Goal: Task Accomplishment & Management: Manage account settings

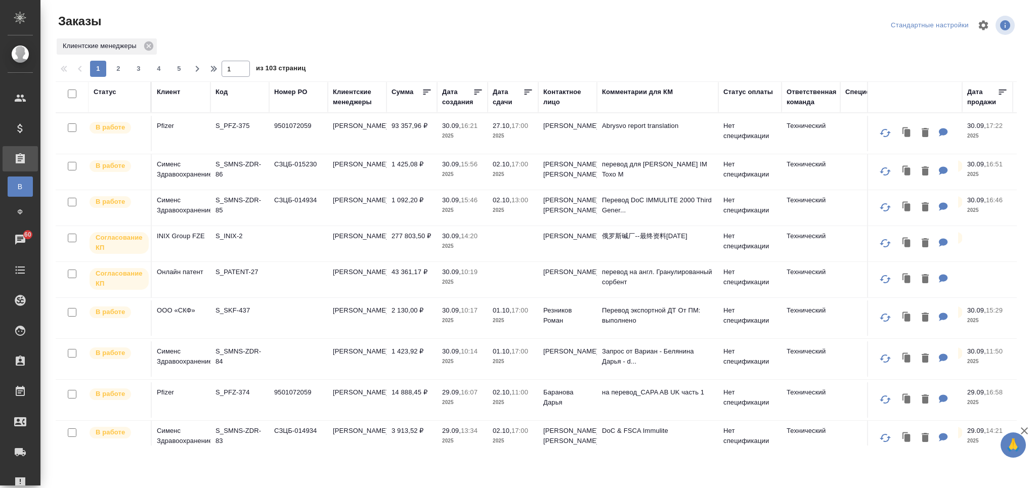
click at [172, 96] on div "Клиент" at bounding box center [168, 92] width 23 height 10
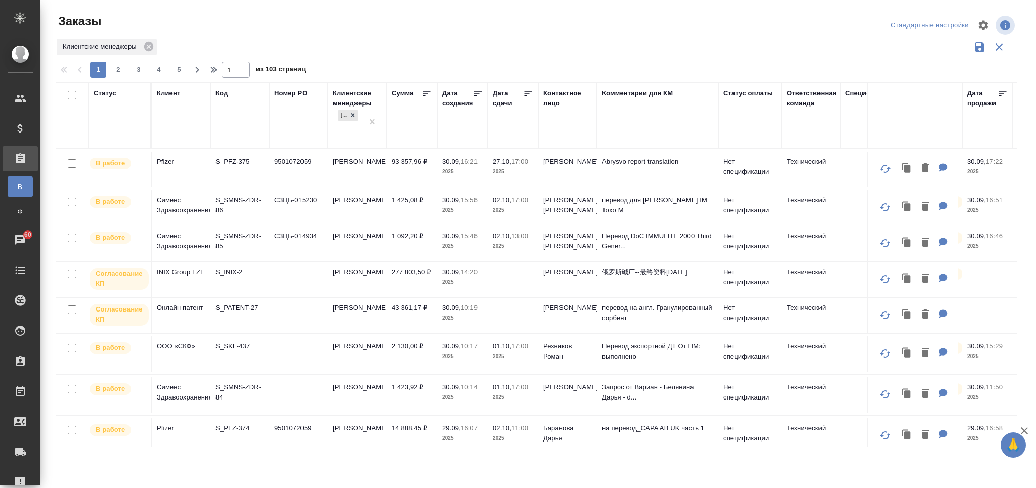
click at [175, 127] on input "text" at bounding box center [181, 129] width 49 height 13
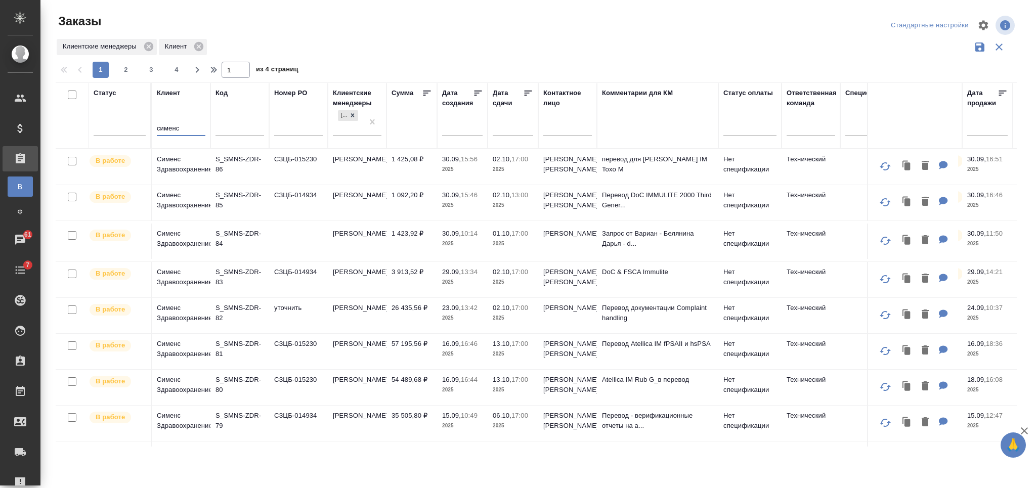
type input "сименс"
click at [322, 205] on td "СЗЦБ-014934" at bounding box center [298, 202] width 59 height 35
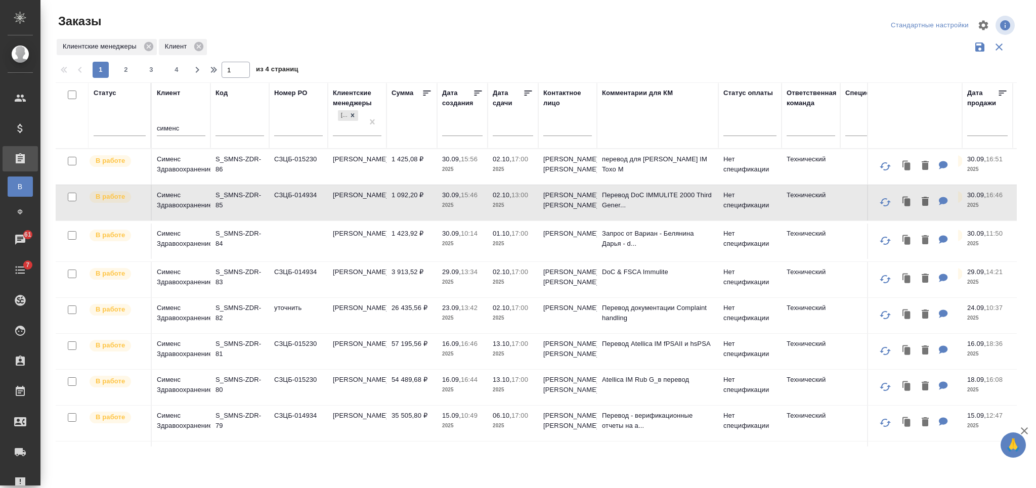
click at [306, 165] on td "СЗЦБ-015230" at bounding box center [298, 166] width 59 height 35
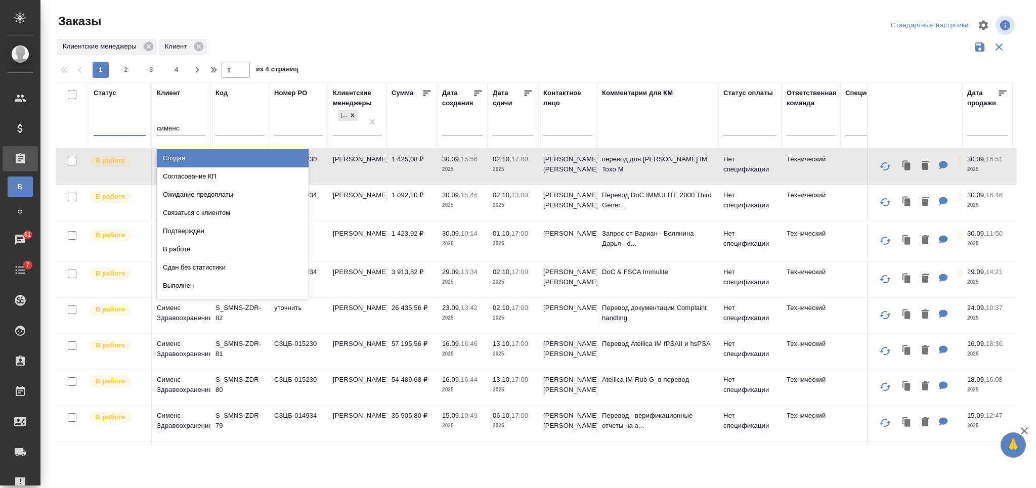
click at [120, 131] on div at bounding box center [120, 125] width 52 height 15
click at [275, 153] on div "Создан" at bounding box center [233, 158] width 152 height 18
click at [99, 127] on input "text" at bounding box center [99, 125] width 1 height 7
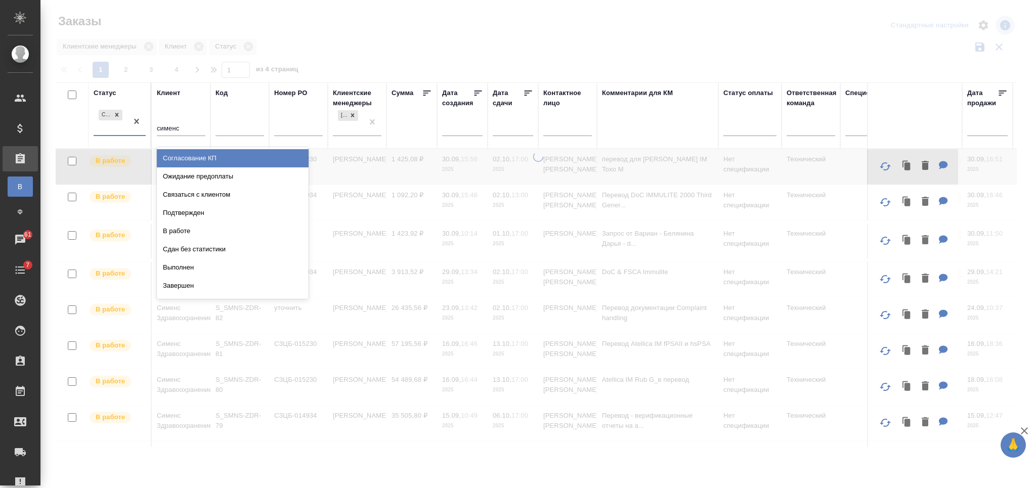
click at [281, 154] on div "Согласование КП" at bounding box center [233, 158] width 152 height 18
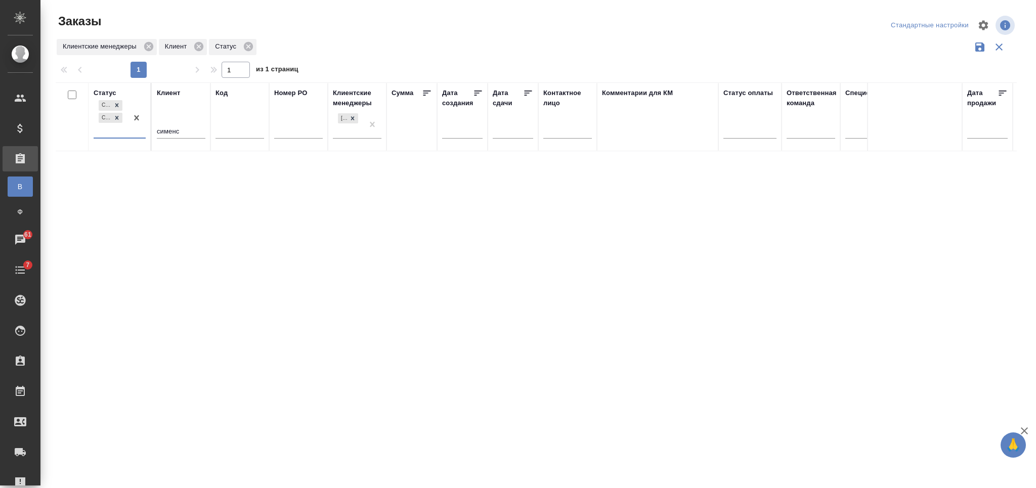
click at [167, 127] on input "сименс" at bounding box center [181, 132] width 49 height 13
click at [167, 127] on input "сименс" at bounding box center [181, 131] width 49 height 13
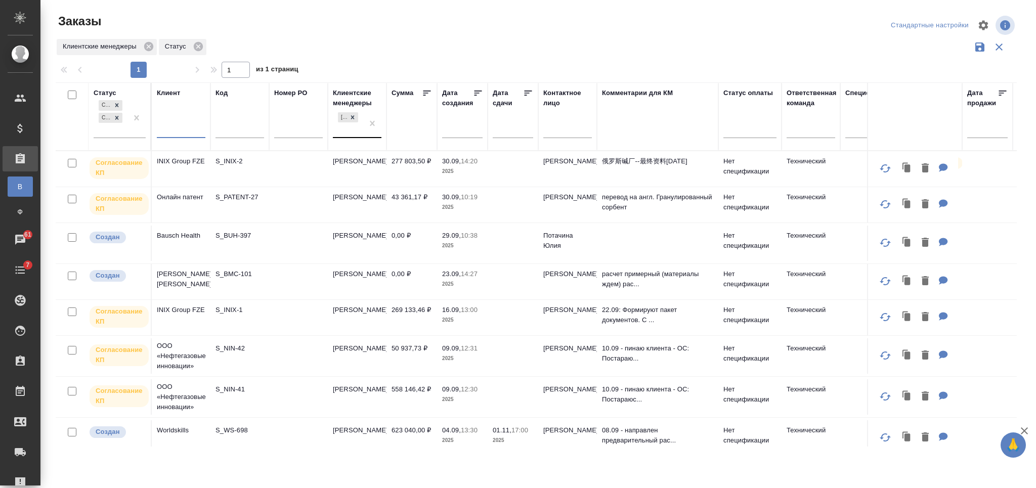
click at [354, 132] on div "[PERSON_NAME]" at bounding box center [348, 123] width 30 height 27
click at [557, 23] on div at bounding box center [540, 25] width 323 height 24
click at [801, 130] on div at bounding box center [810, 128] width 49 height 15
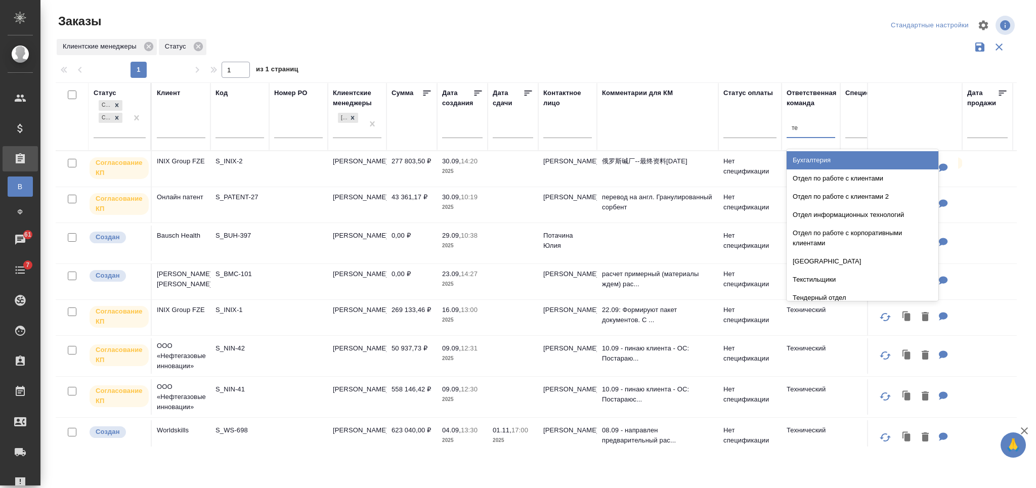
type input "тех"
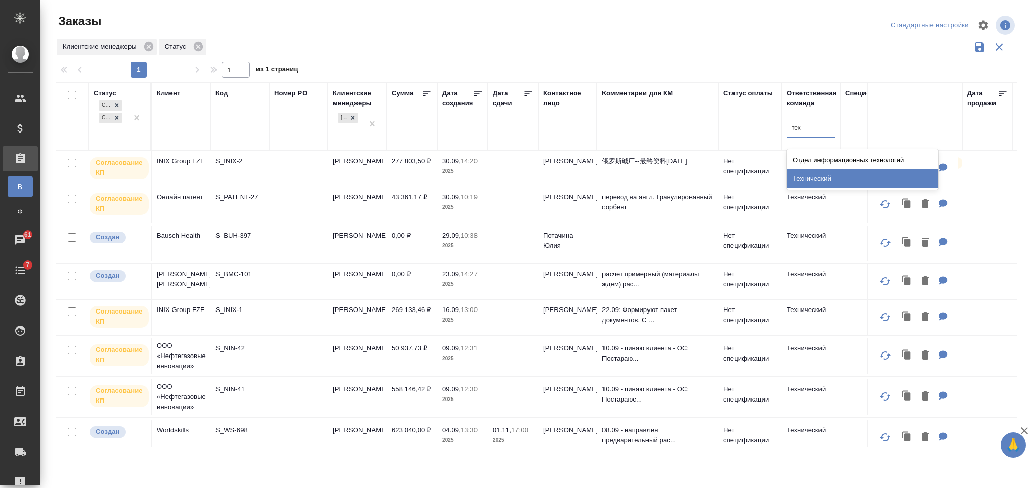
click at [804, 174] on div "Технический" at bounding box center [862, 178] width 152 height 18
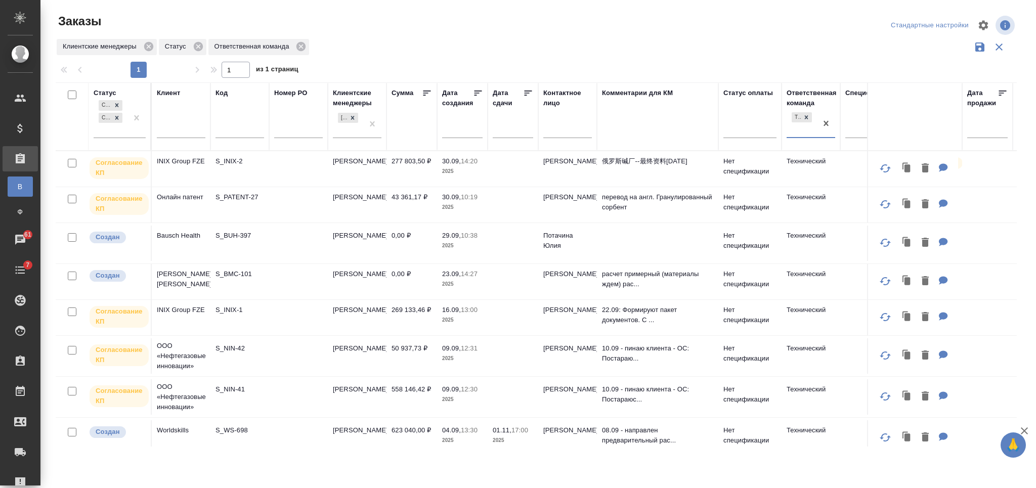
click at [72, 95] on input "checkbox" at bounding box center [72, 95] width 9 height 9
checkbox input "true"
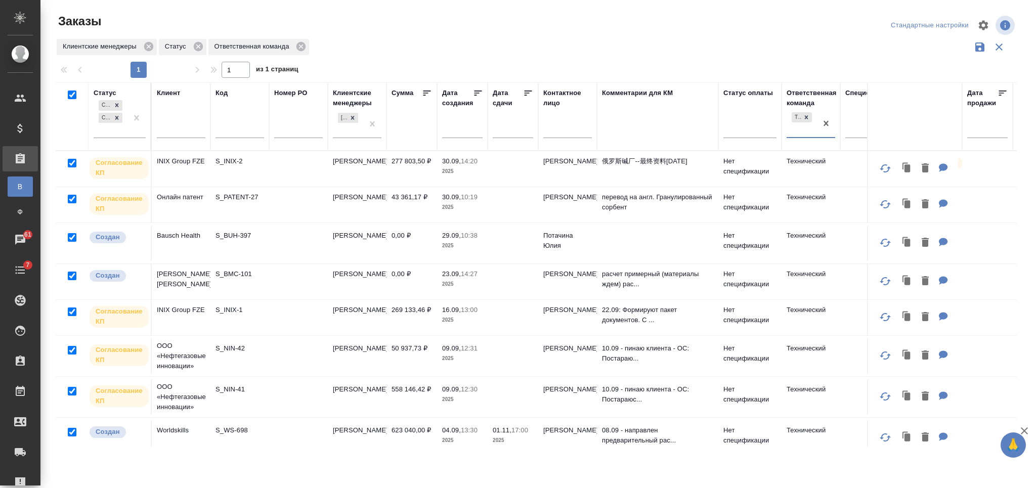
checkbox input "true"
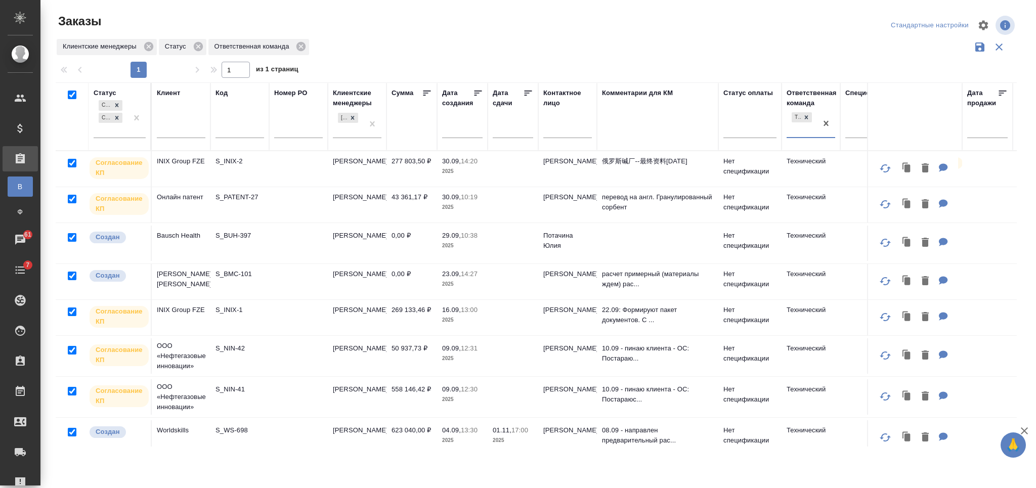
checkbox input "true"
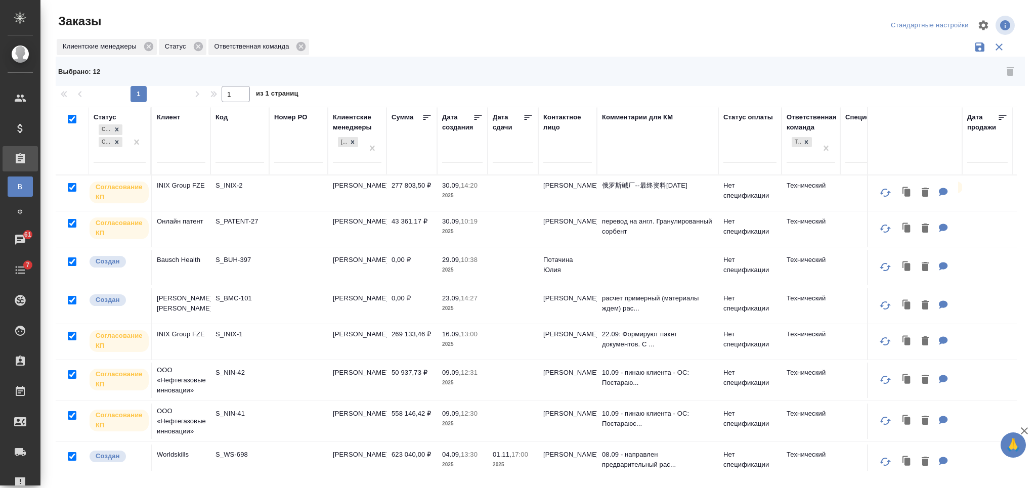
click at [75, 117] on input "checkbox" at bounding box center [72, 119] width 9 height 9
checkbox input "false"
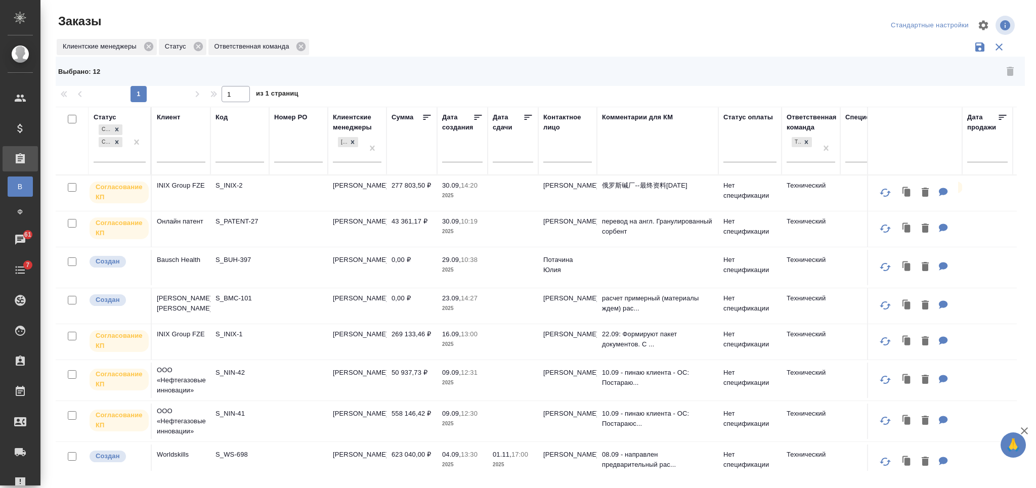
checkbox input "false"
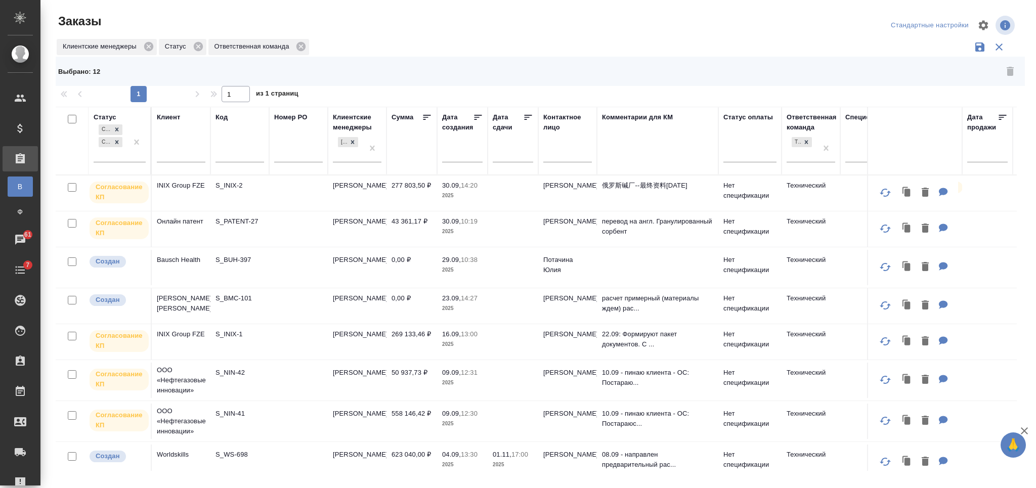
checkbox input "false"
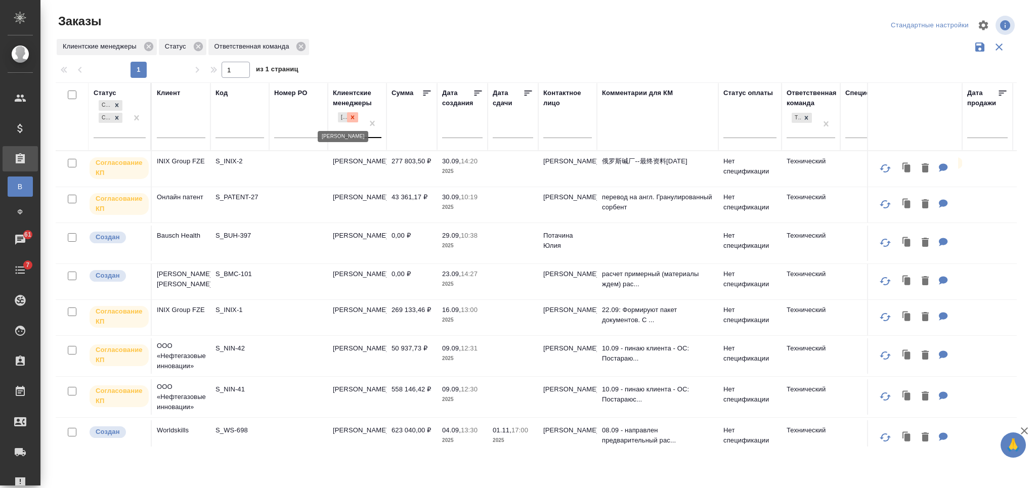
click at [350, 118] on icon at bounding box center [352, 117] width 7 height 7
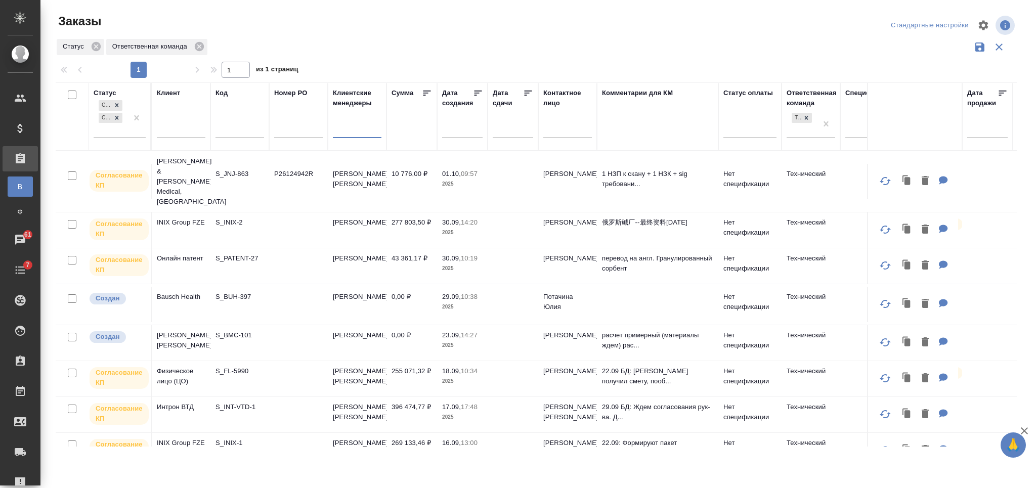
click at [981, 47] on icon "button" at bounding box center [979, 46] width 9 height 9
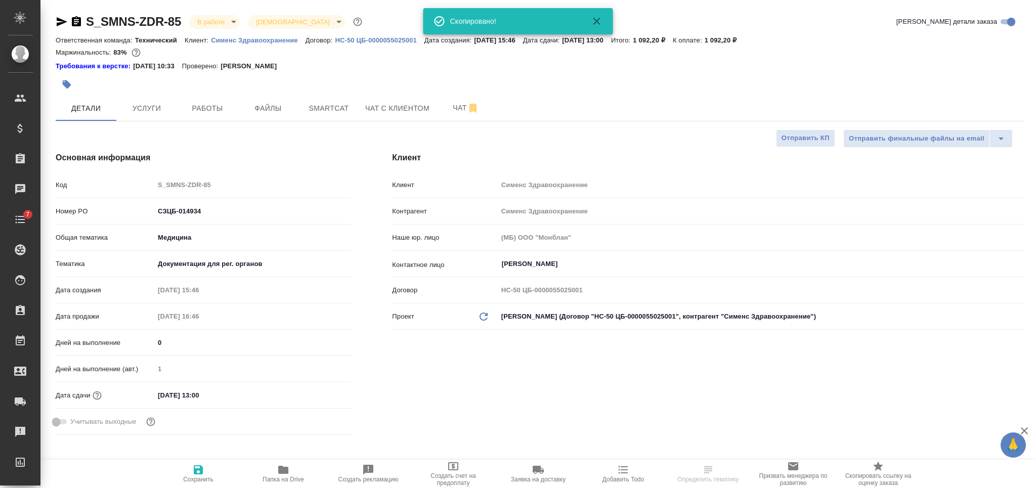
select select "RU"
type textarea "x"
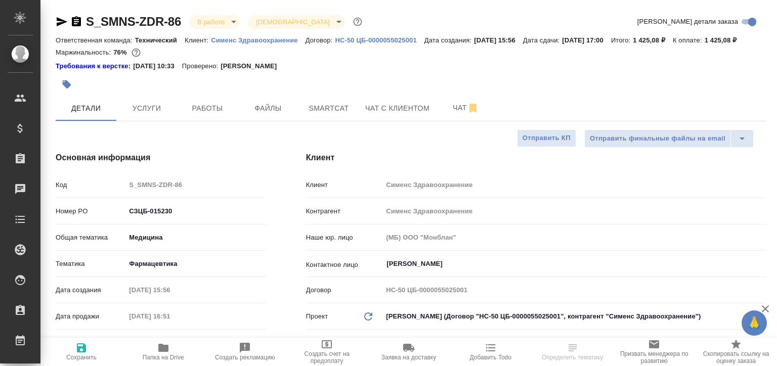
select select "RU"
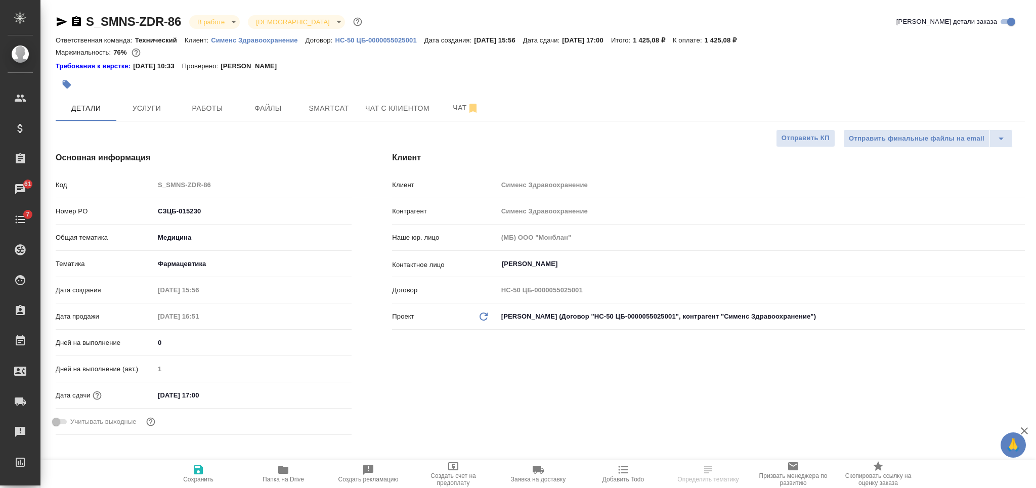
click at [62, 24] on icon "button" at bounding box center [62, 22] width 12 height 12
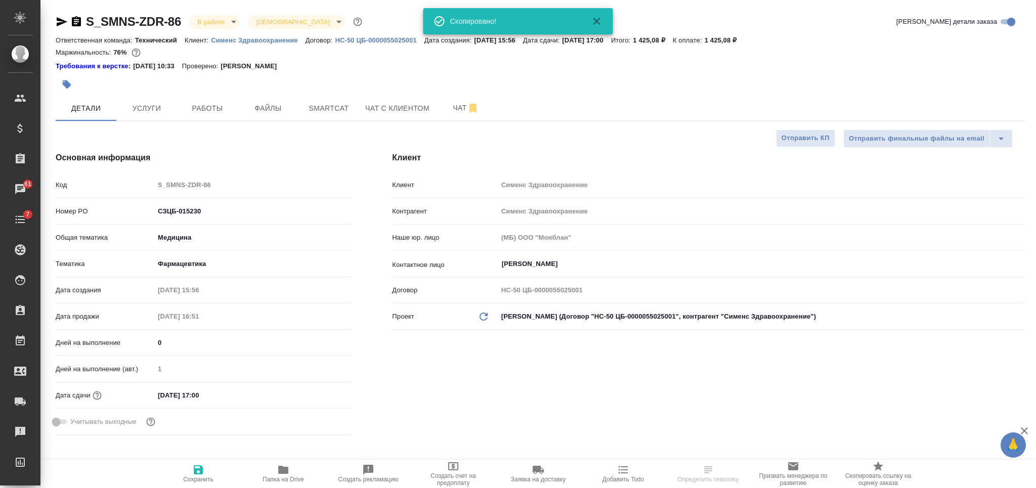
select select "RU"
type textarea "x"
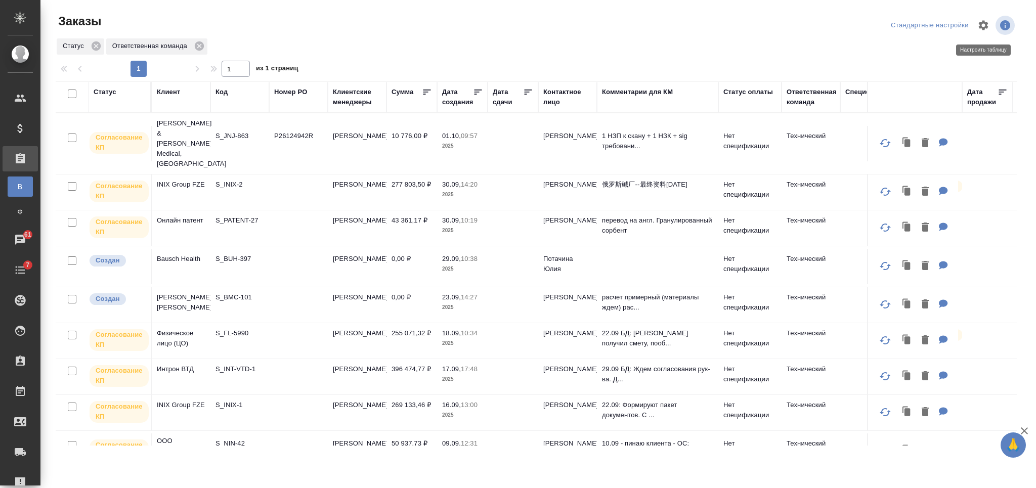
click at [984, 23] on icon "button" at bounding box center [983, 25] width 10 height 10
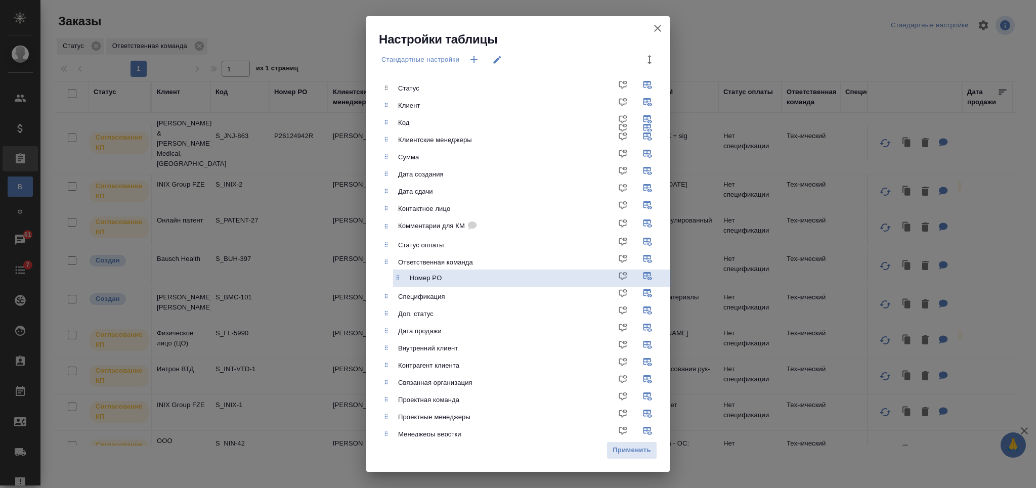
drag, startPoint x: 461, startPoint y: 143, endPoint x: 473, endPoint y: 286, distance: 144.1
click at [473, 286] on ul "Статус Клиент Код Номер PO Клиентские менеджеры Сумма Дата создания Дата сдачи …" at bounding box center [525, 305] width 288 height 459
click at [650, 446] on span "Применить" at bounding box center [631, 450] width 39 height 12
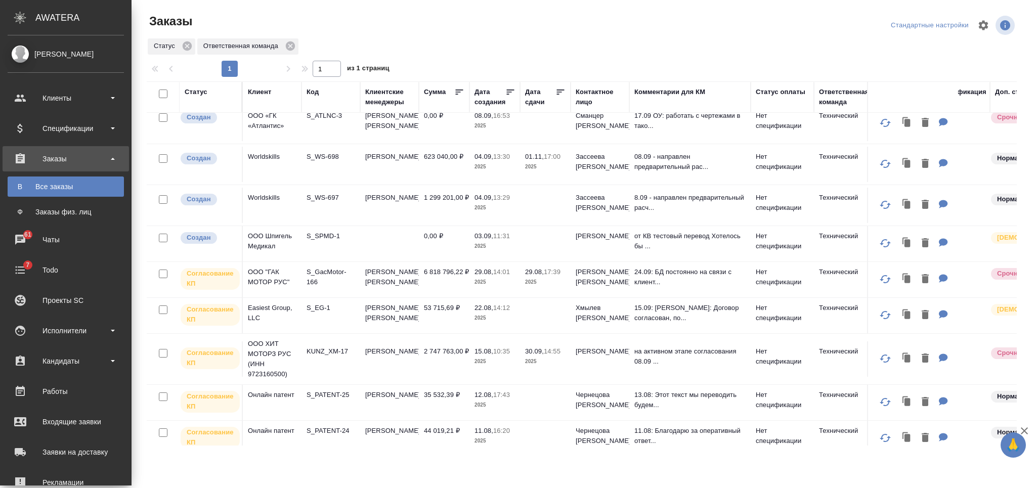
scroll to position [411, 0]
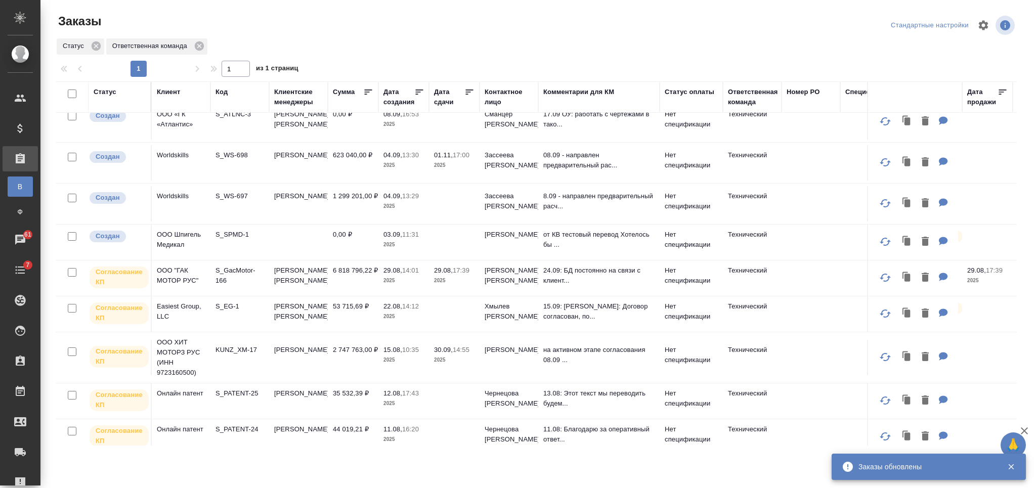
click at [306, 225] on td at bounding box center [298, 242] width 59 height 35
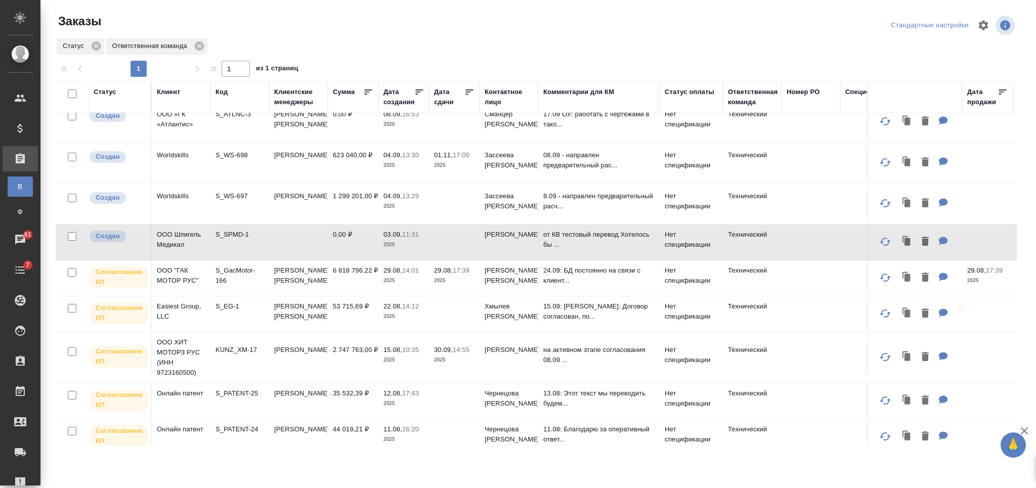
click at [69, 94] on input "checkbox" at bounding box center [72, 93] width 9 height 9
checkbox input "true"
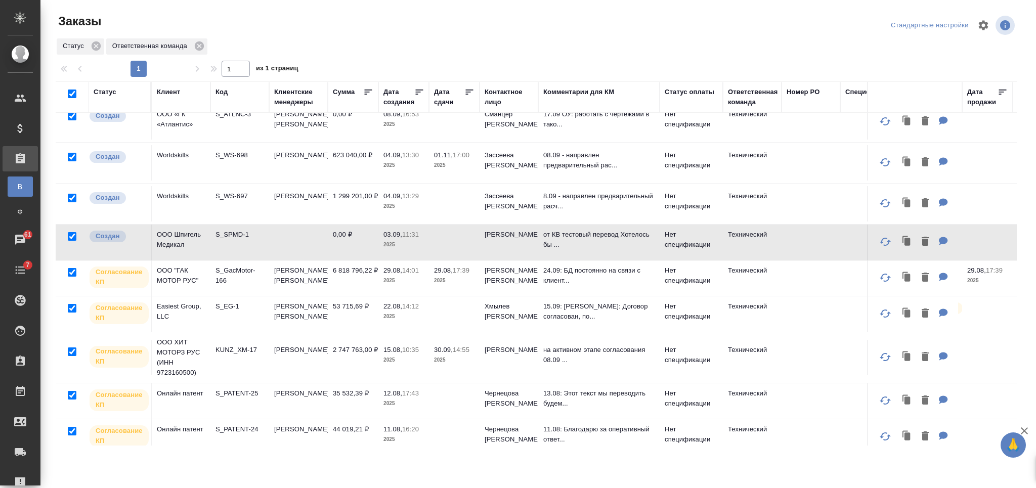
checkbox input "true"
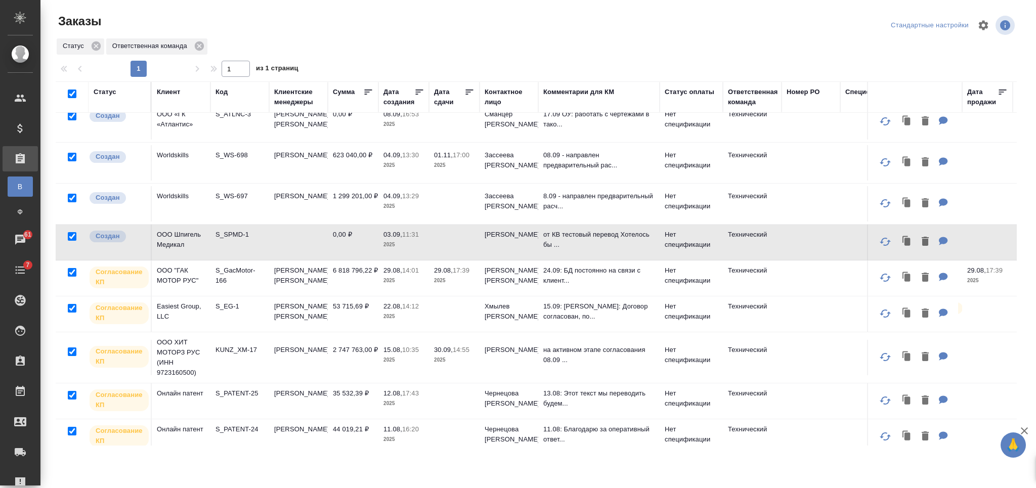
checkbox input "true"
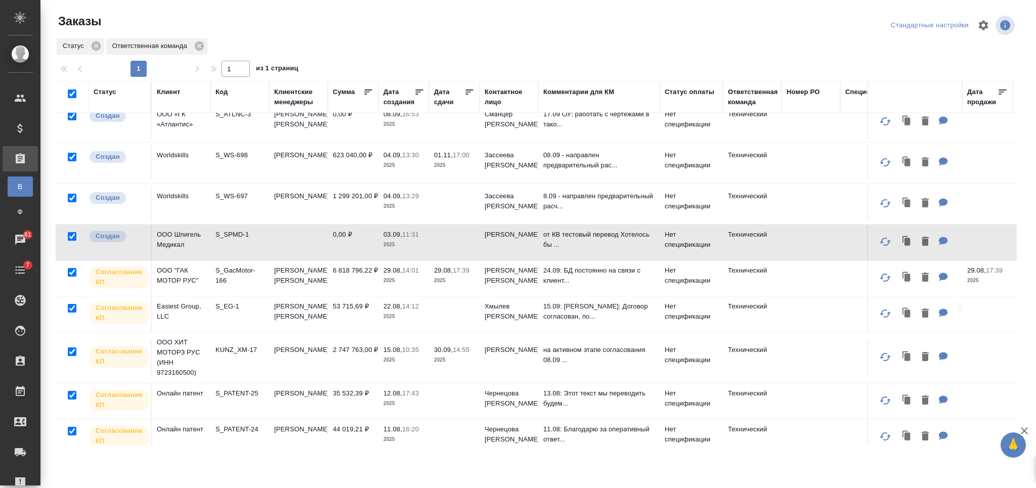
checkbox input "true"
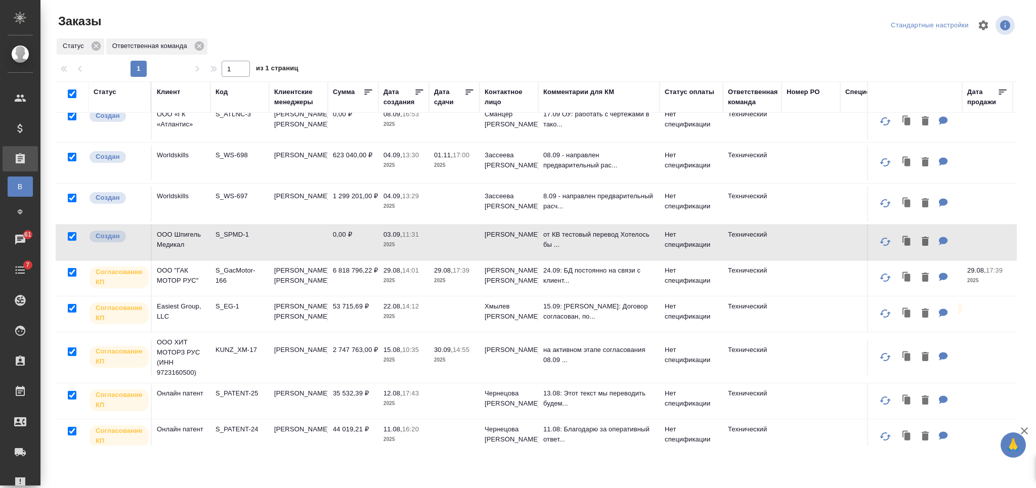
checkbox input "true"
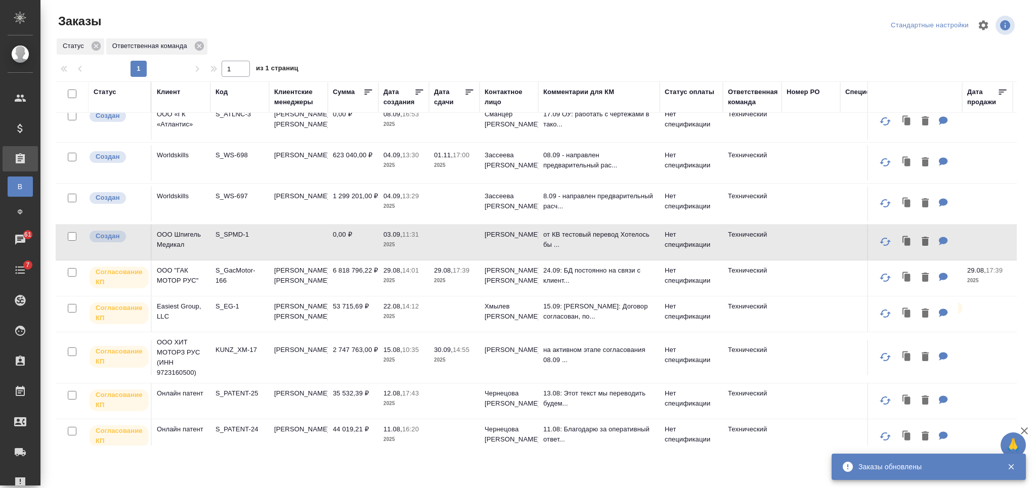
checkbox input "false"
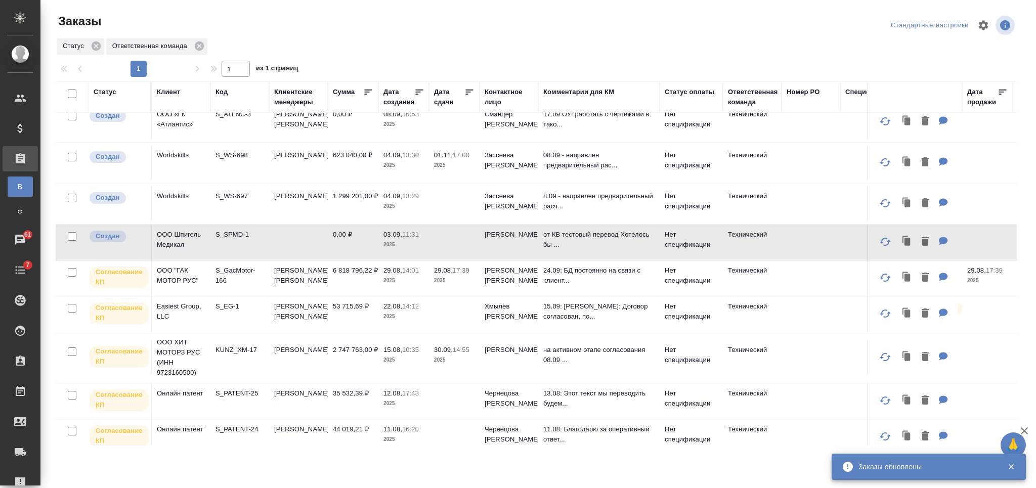
checkbox input "false"
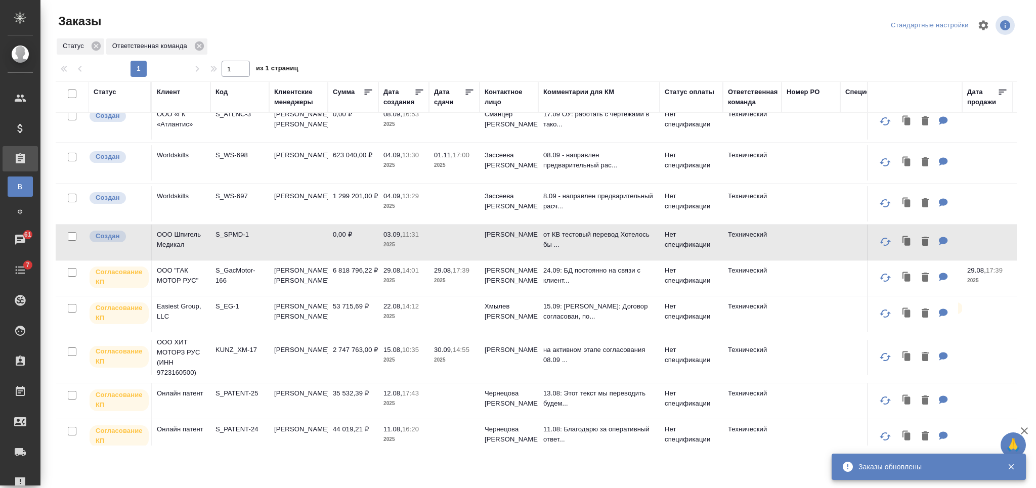
checkbox input "false"
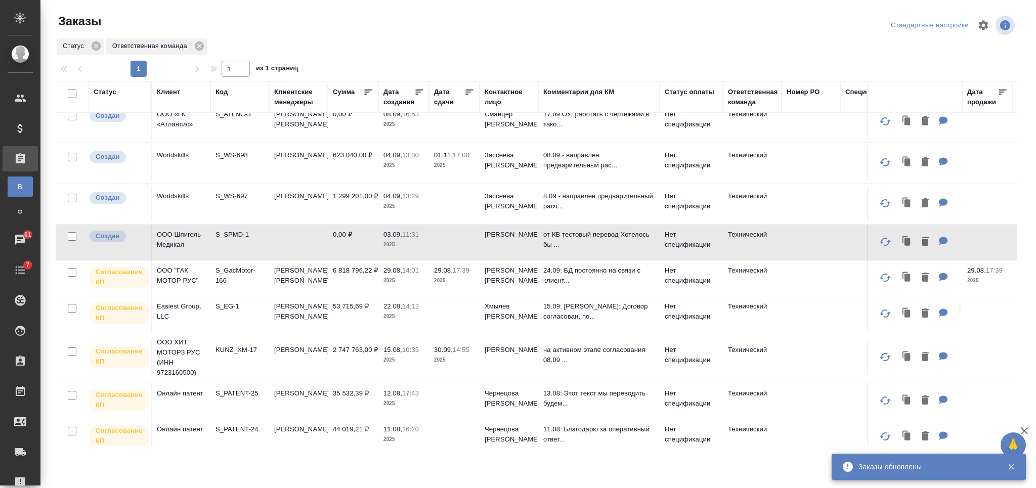
checkbox input "false"
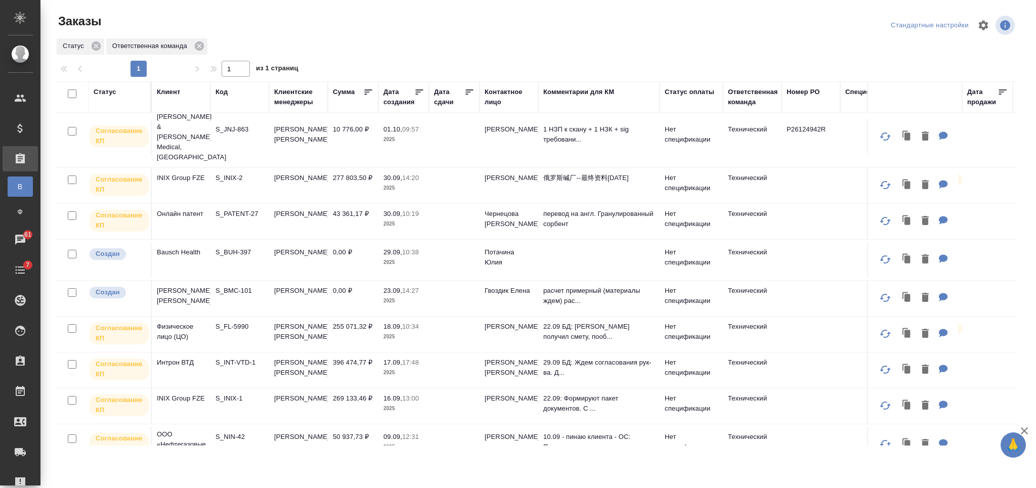
scroll to position [0, 0]
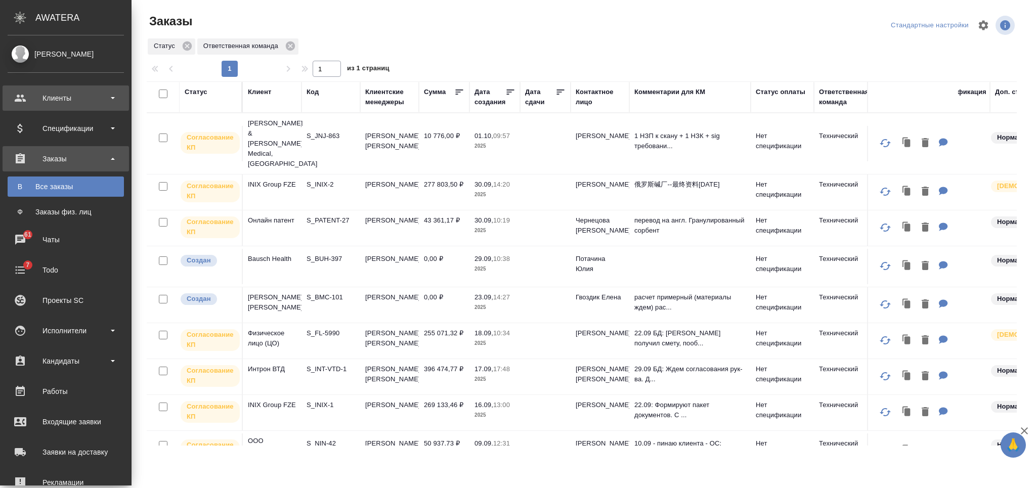
click at [76, 99] on div "Клиенты" at bounding box center [66, 98] width 116 height 15
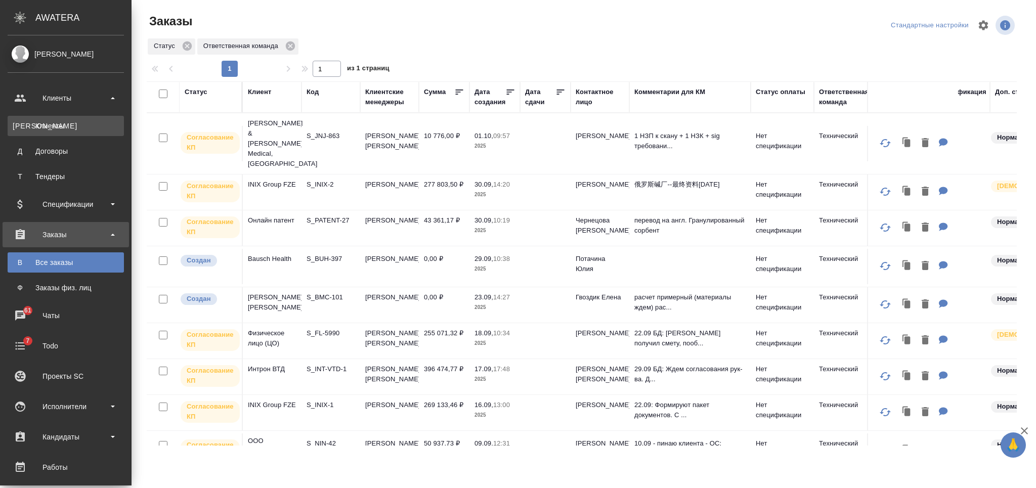
click at [76, 122] on div "Клиенты" at bounding box center [66, 126] width 106 height 10
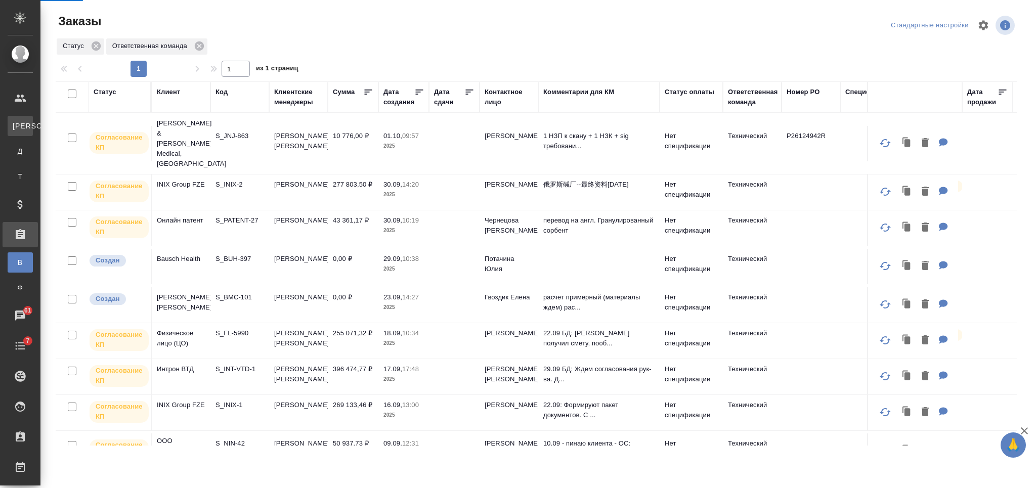
select select "RU"
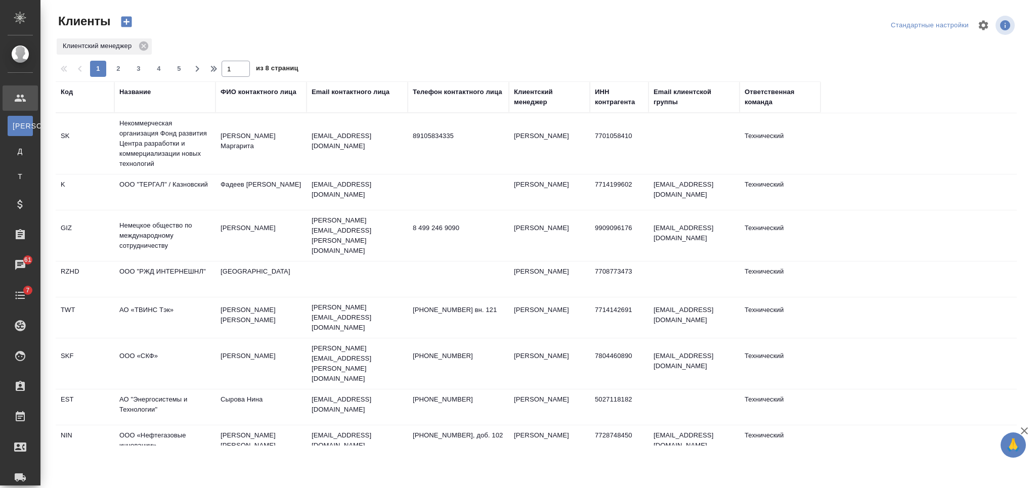
click at [148, 95] on div "Название" at bounding box center [134, 92] width 31 height 10
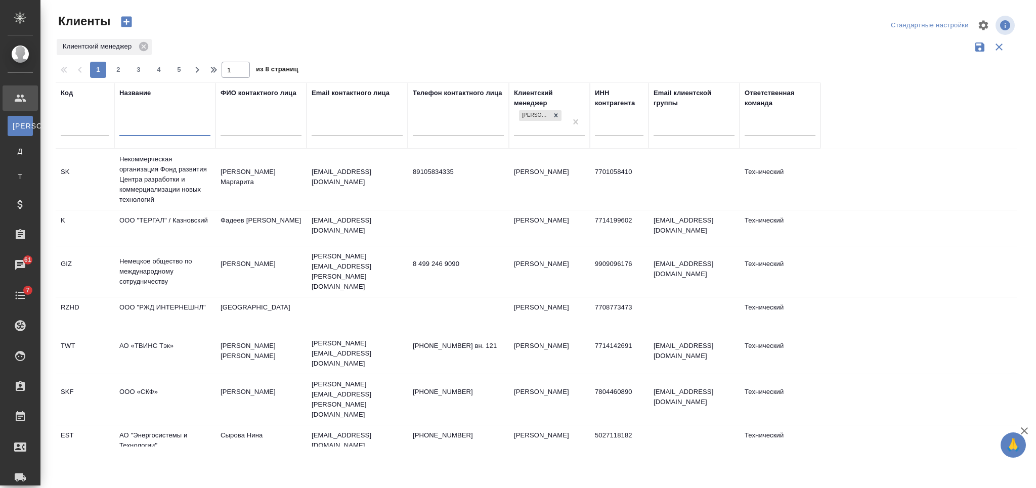
click at [139, 125] on input "text" at bounding box center [164, 129] width 91 height 13
click at [138, 126] on input "text" at bounding box center [164, 129] width 91 height 13
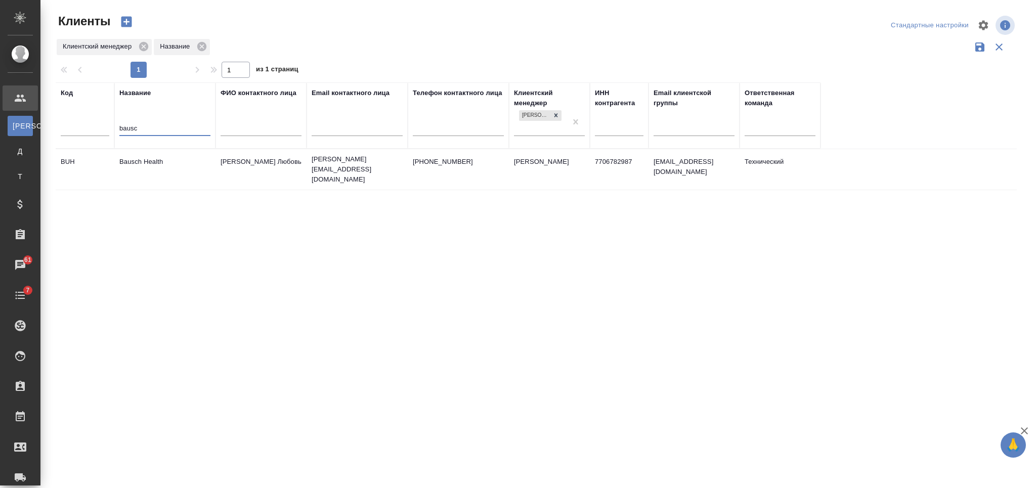
type input "bausc"
click at [138, 174] on td "Bausch Health" at bounding box center [164, 169] width 101 height 35
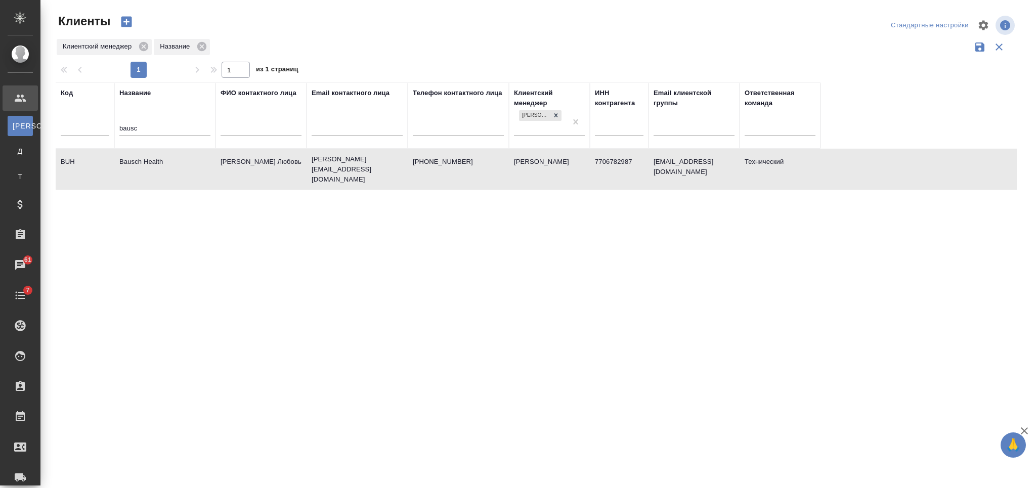
click at [138, 174] on td "Bausch Health" at bounding box center [164, 169] width 101 height 35
click at [136, 130] on input "bausc" at bounding box center [164, 129] width 91 height 13
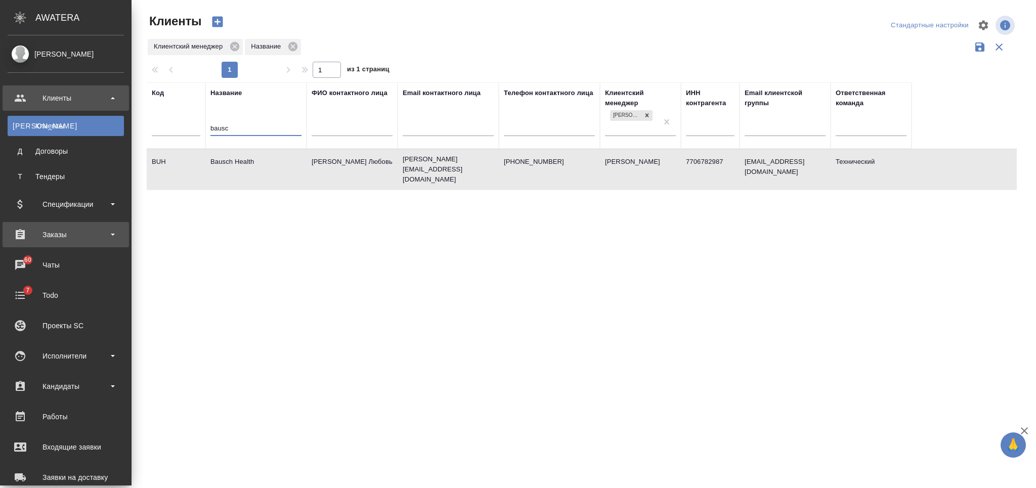
click at [44, 237] on div "Заказы" at bounding box center [66, 234] width 116 height 15
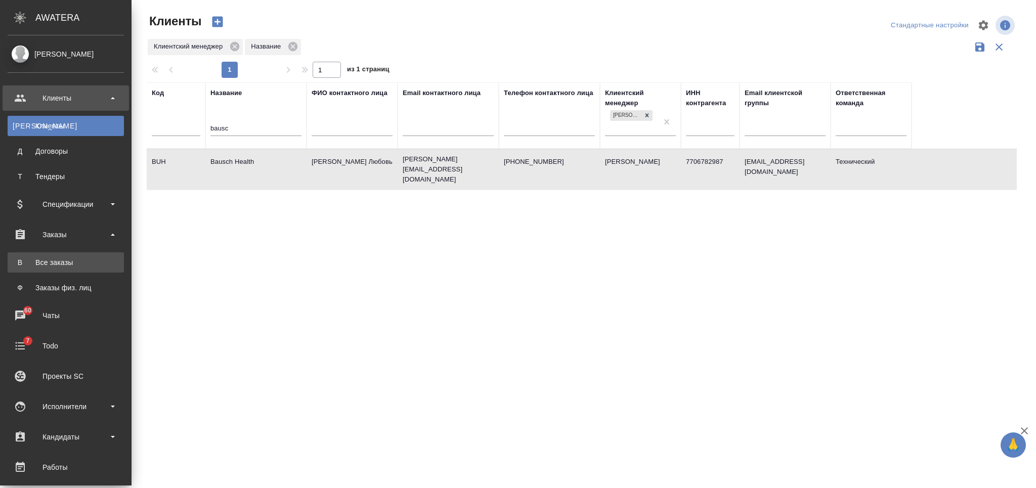
click at [49, 257] on link "В Все заказы" at bounding box center [66, 262] width 116 height 20
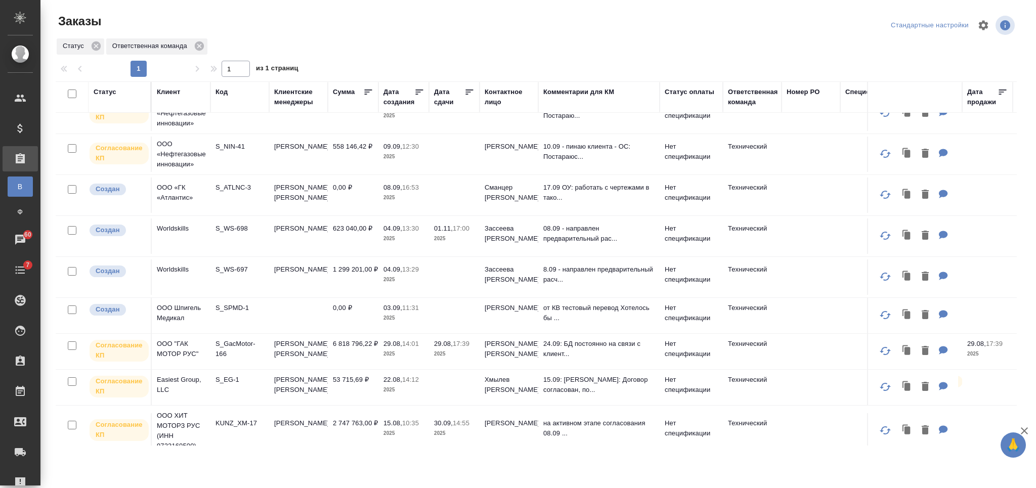
scroll to position [405, 0]
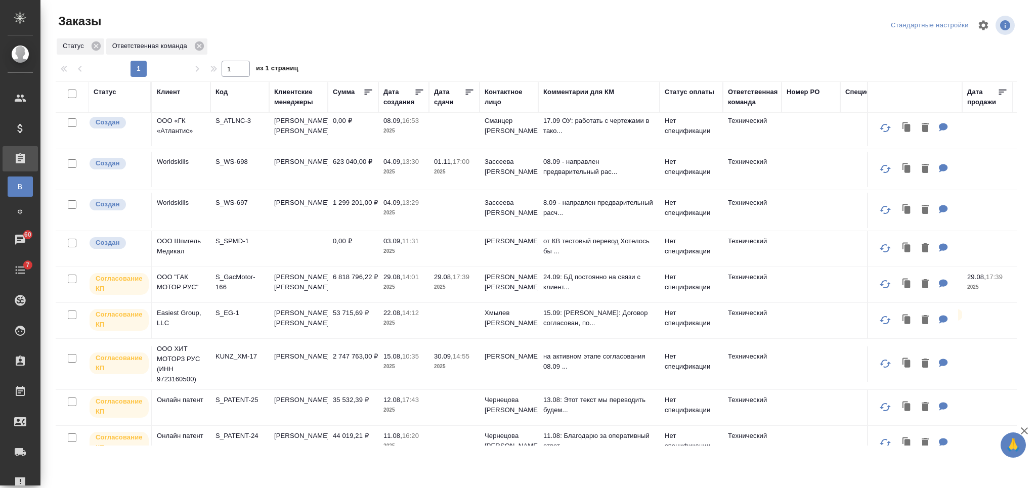
click at [282, 231] on td at bounding box center [298, 248] width 59 height 35
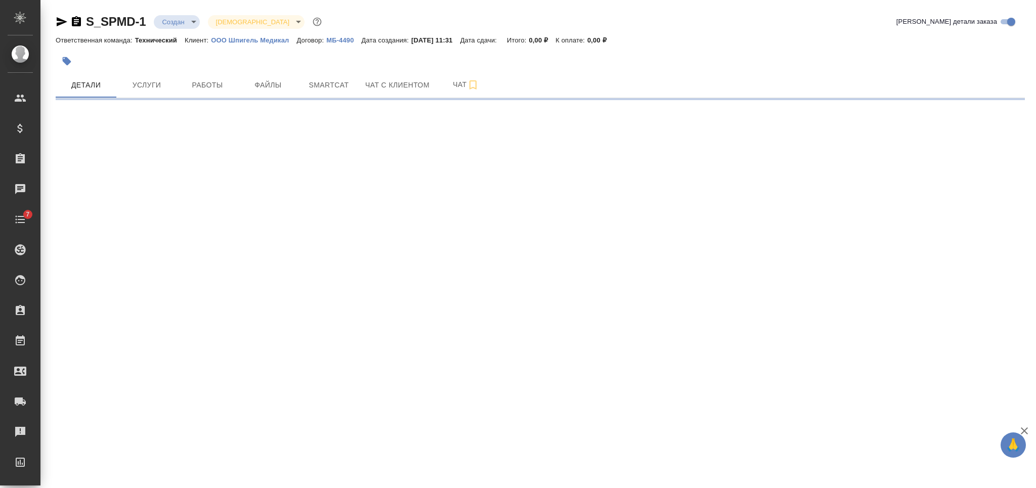
select select "RU"
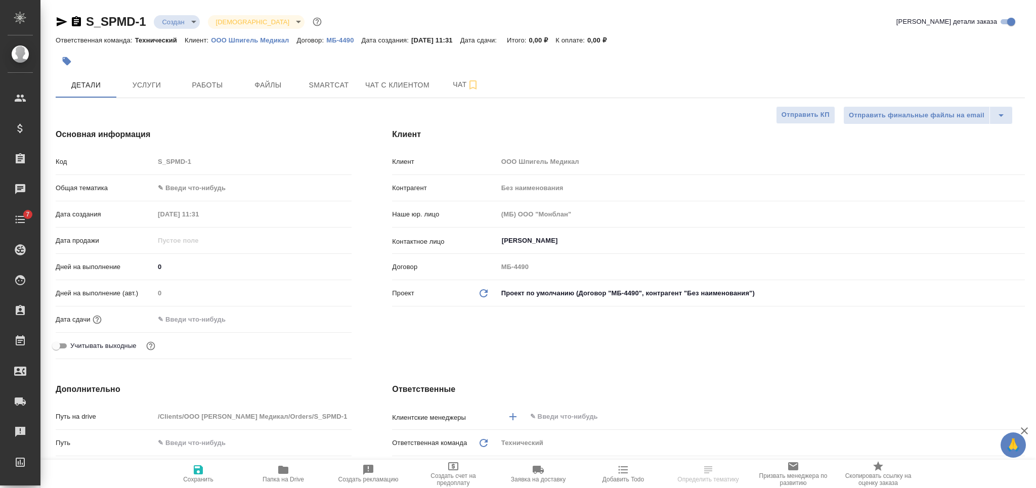
type textarea "x"
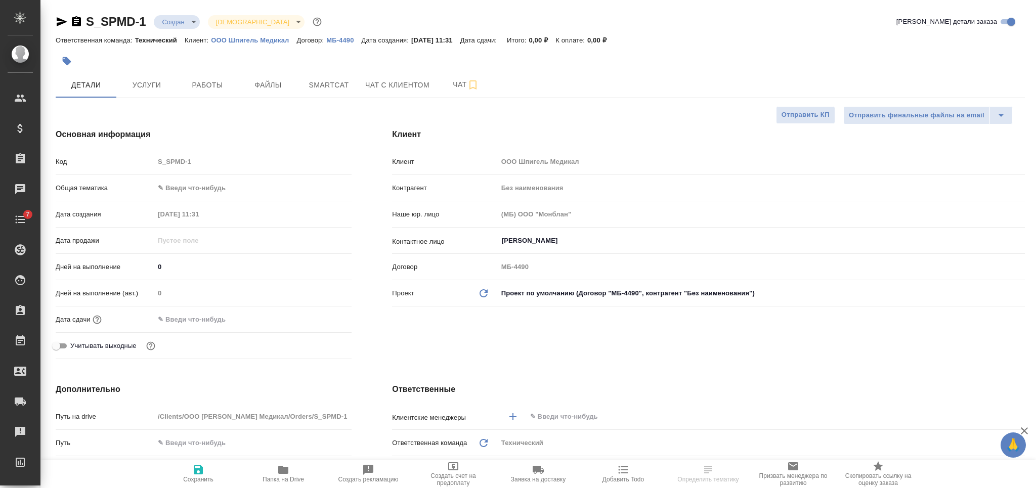
type textarea "x"
click at [463, 77] on button "Чат" at bounding box center [465, 84] width 61 height 25
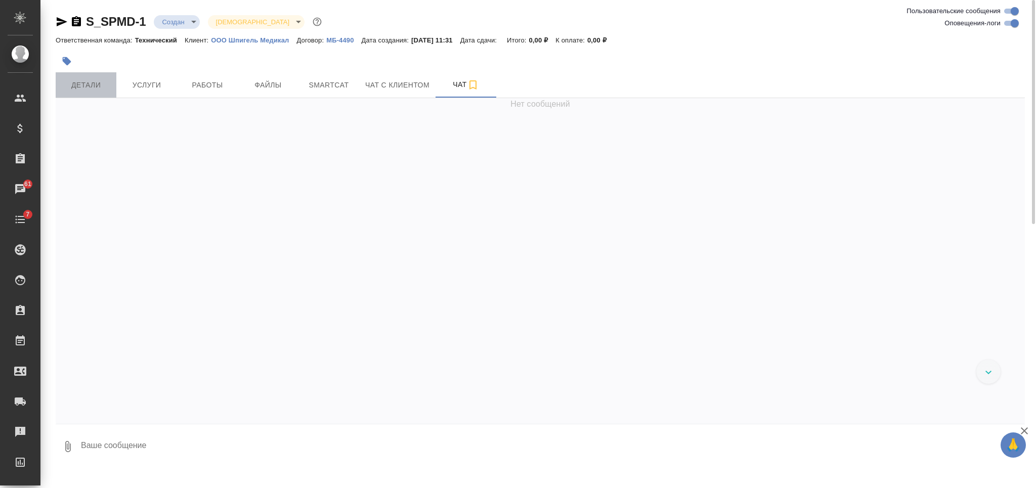
click at [88, 86] on span "Детали" at bounding box center [86, 85] width 49 height 13
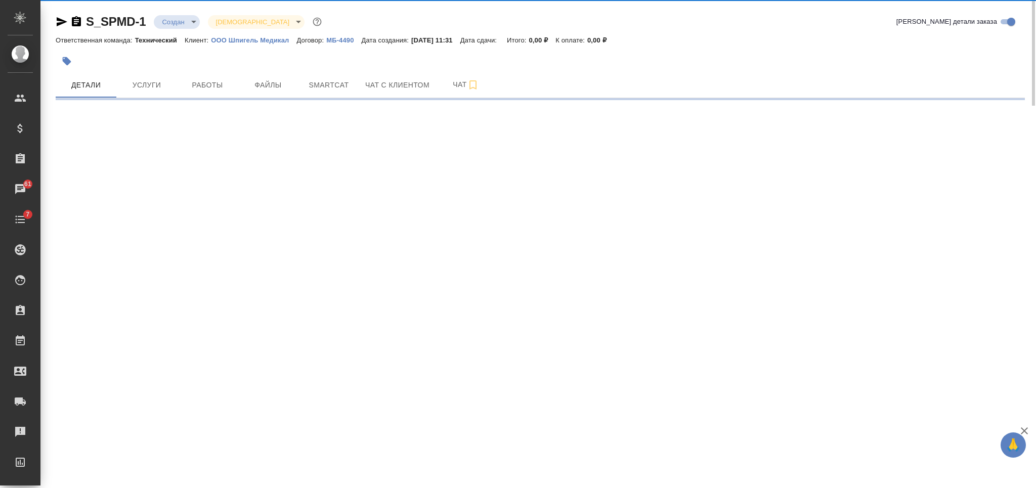
click at [76, 20] on icon "button" at bounding box center [76, 21] width 9 height 10
select select "RU"
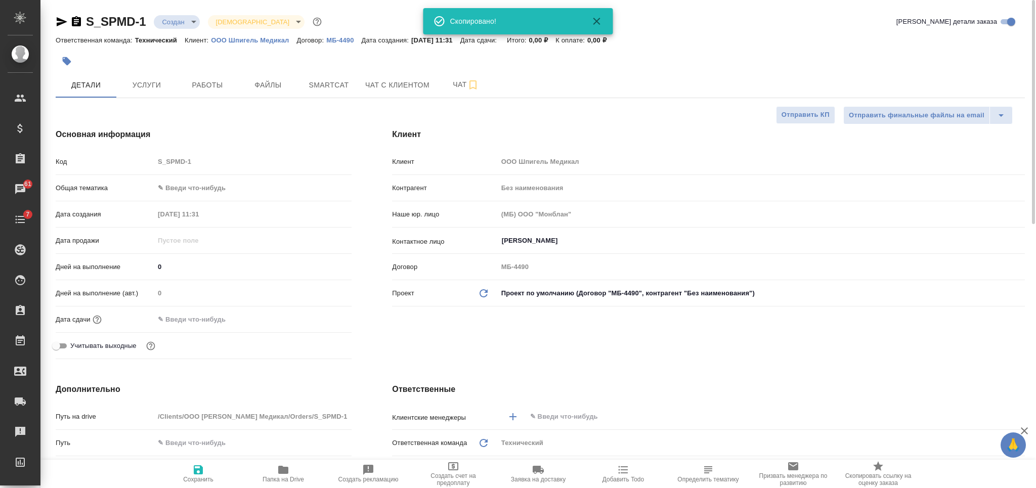
type textarea "x"
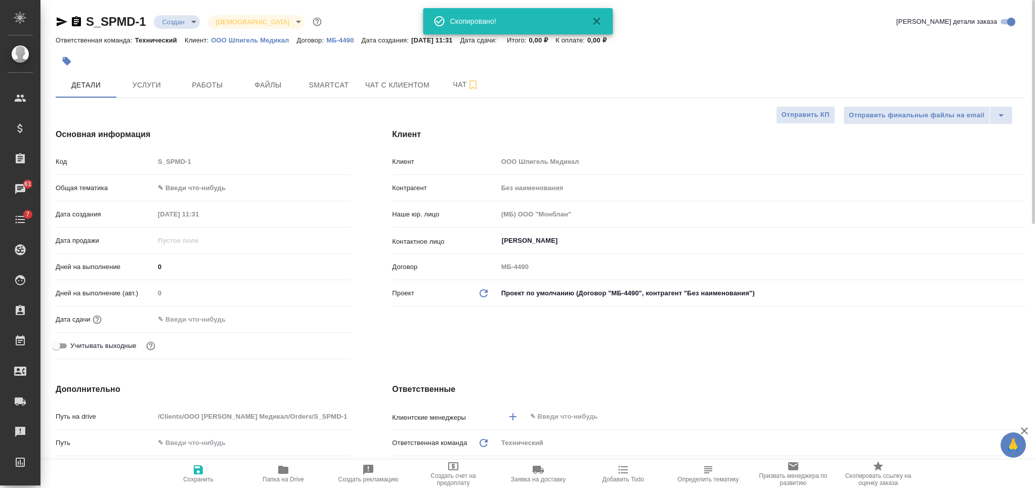
type textarea "x"
click at [259, 21] on body "🙏 .cls-1 fill:#fff; AWATERA Nikiforova Valeria Клиенты Спецификации Заказы 61 Ч…" at bounding box center [518, 244] width 1036 height 488
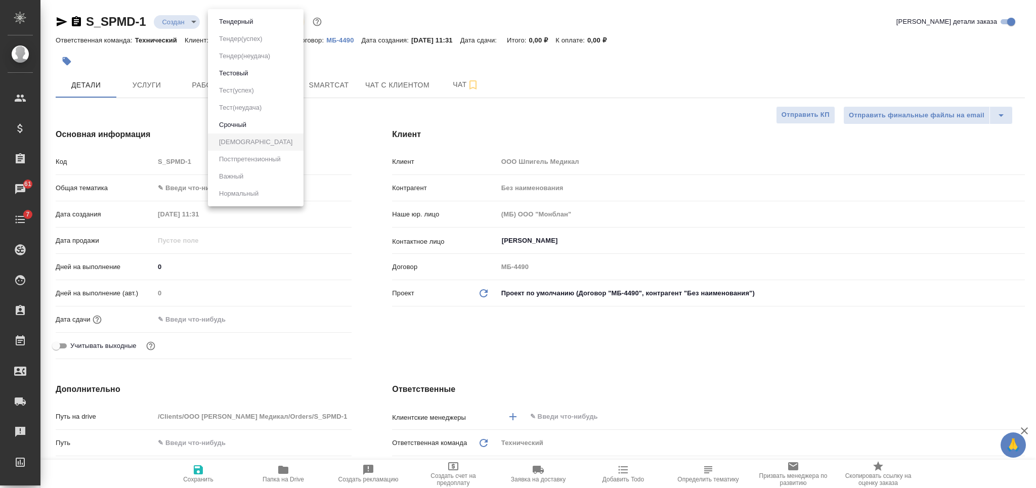
click at [261, 70] on li "Тестовый" at bounding box center [256, 73] width 96 height 17
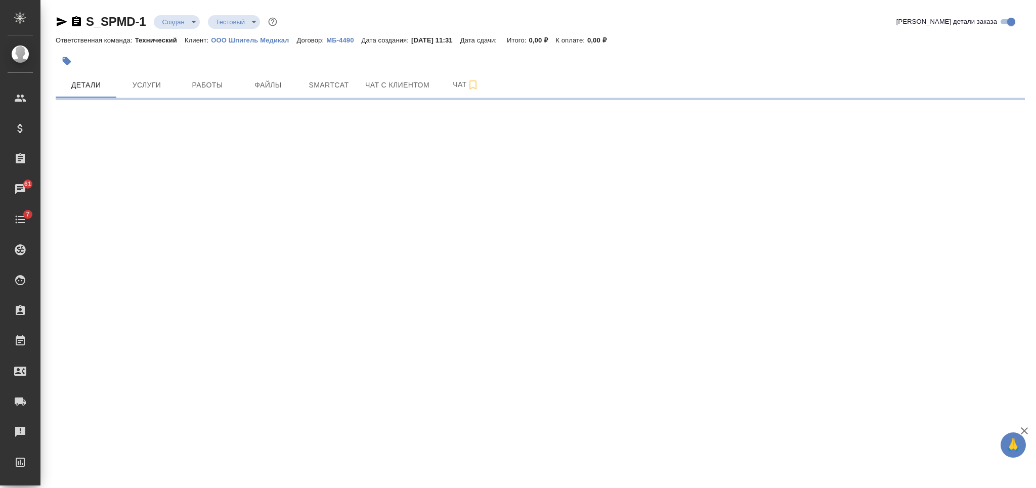
select select "RU"
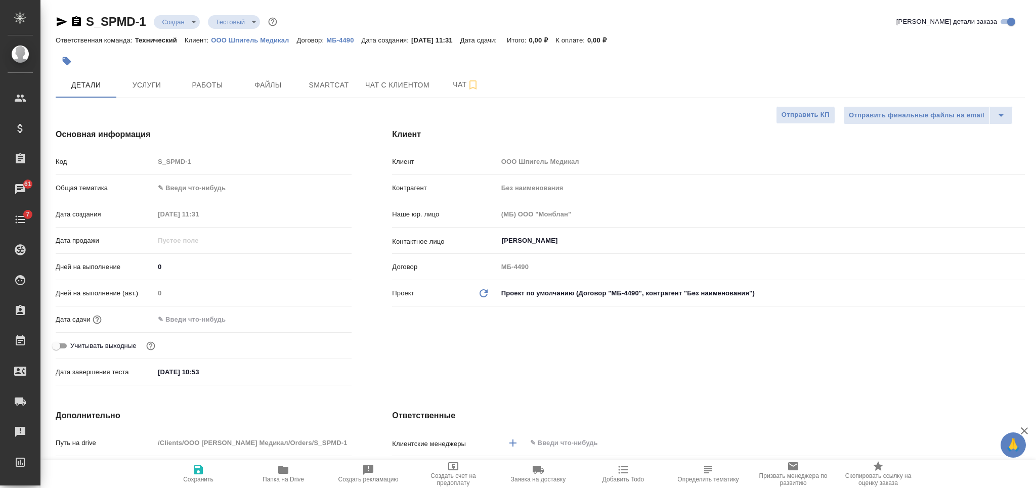
type textarea "x"
click at [227, 92] on button "Работы" at bounding box center [207, 84] width 61 height 25
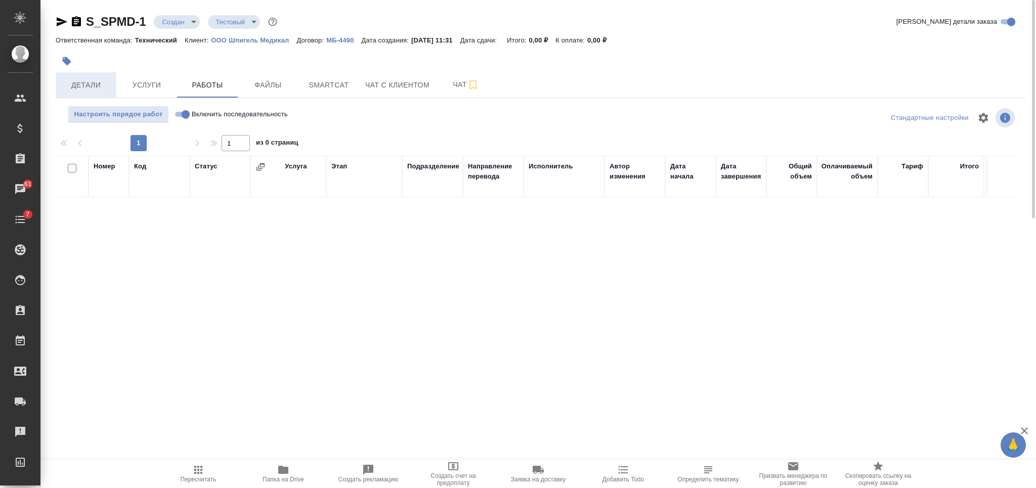
click at [92, 85] on span "Детали" at bounding box center [86, 85] width 49 height 13
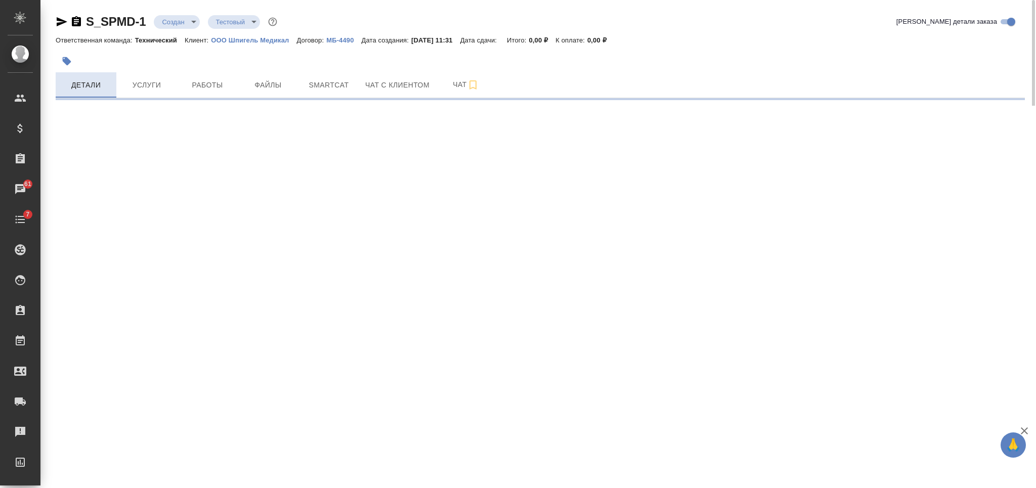
select select "RU"
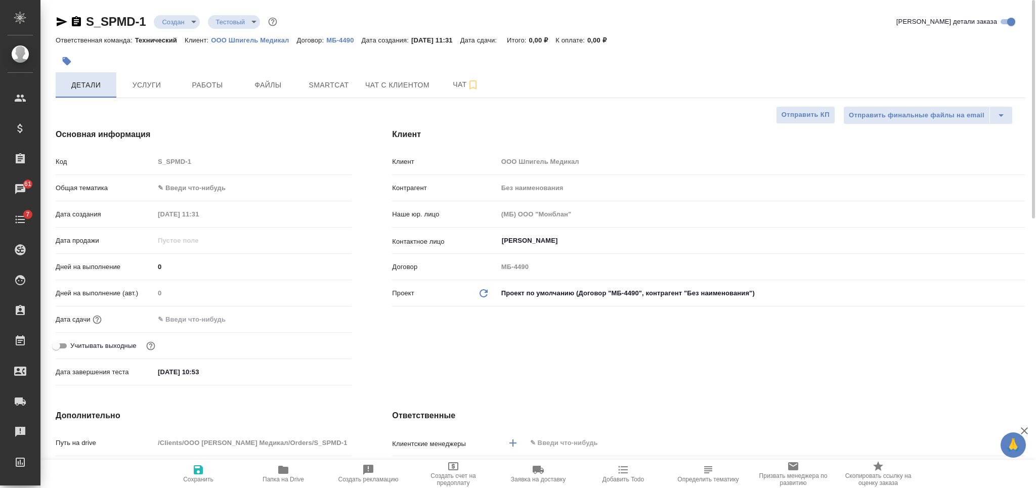
type textarea "x"
click at [264, 38] on p "ООО Шпигель Медикал" at bounding box center [253, 40] width 85 height 8
type textarea "x"
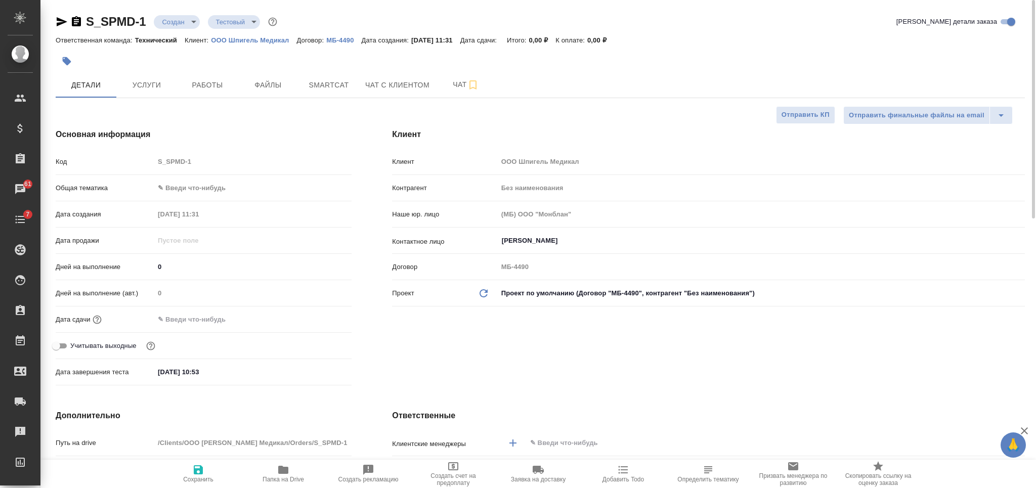
type textarea "x"
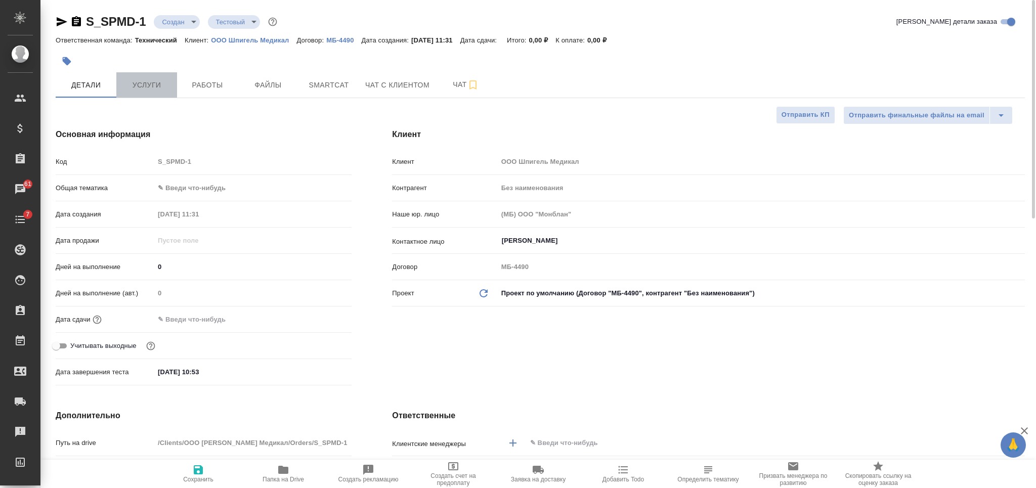
click at [143, 82] on span "Услуги" at bounding box center [146, 85] width 49 height 13
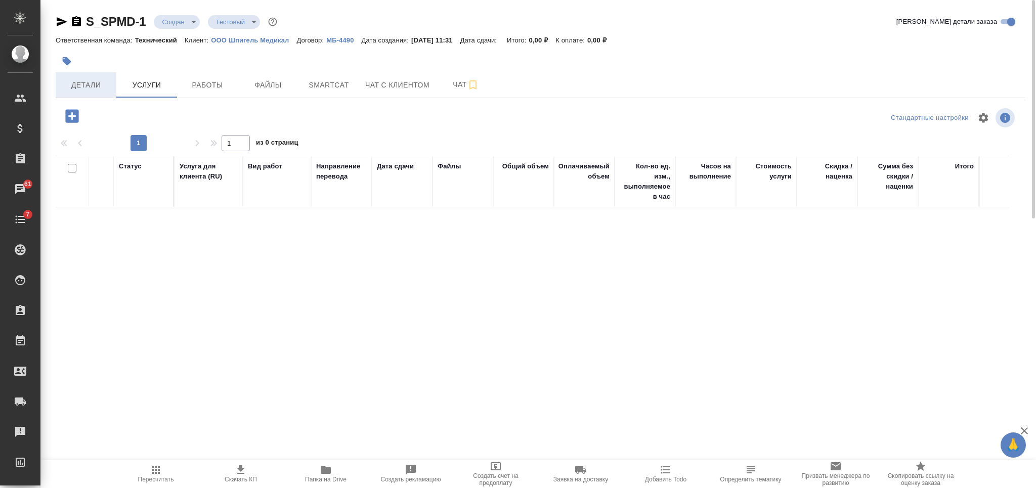
click at [97, 85] on span "Детали" at bounding box center [86, 85] width 49 height 13
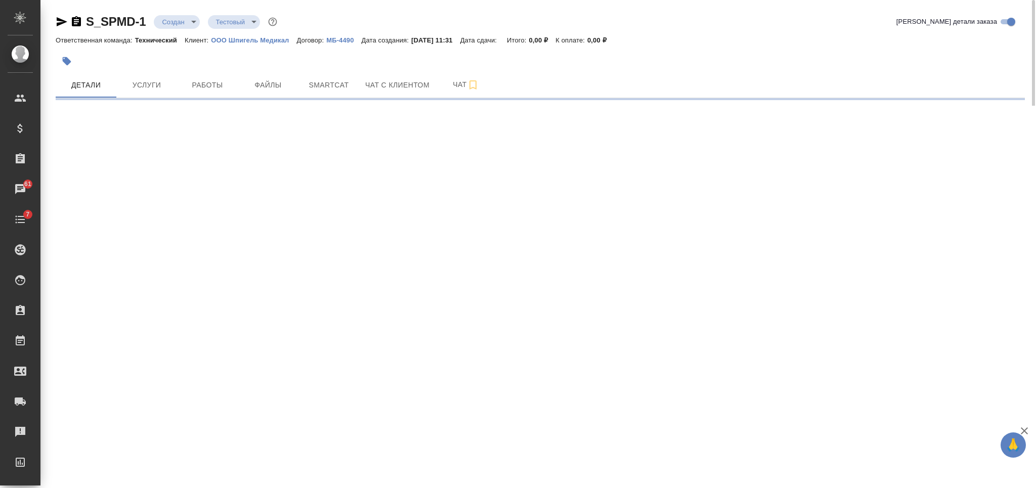
select select "RU"
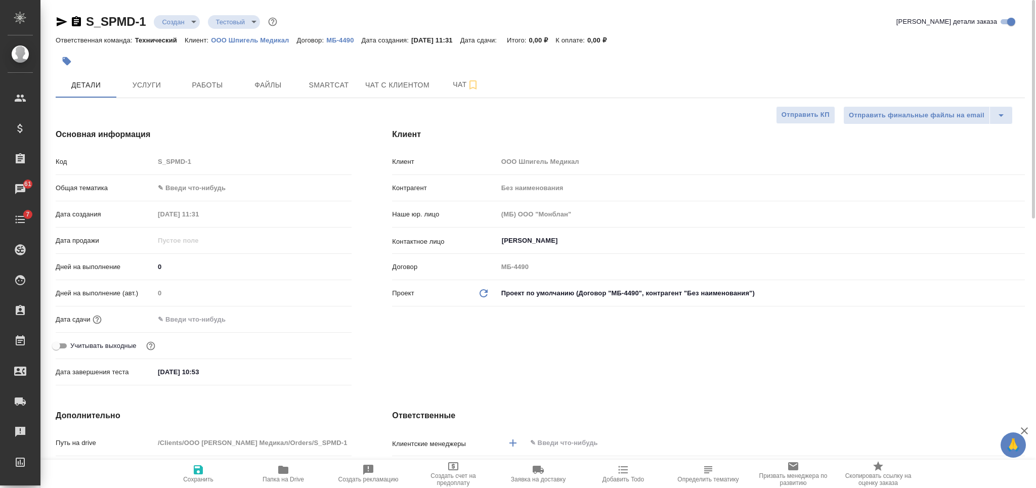
type textarea "x"
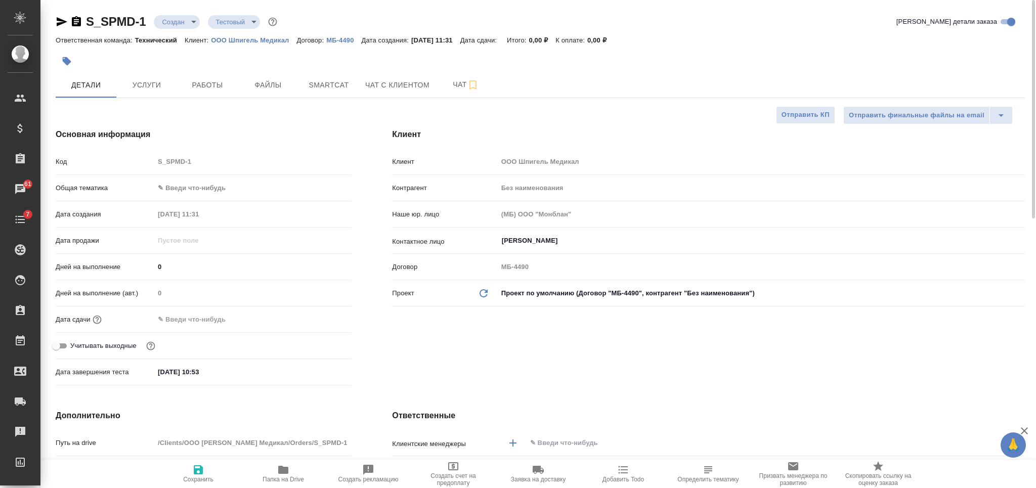
type textarea "x"
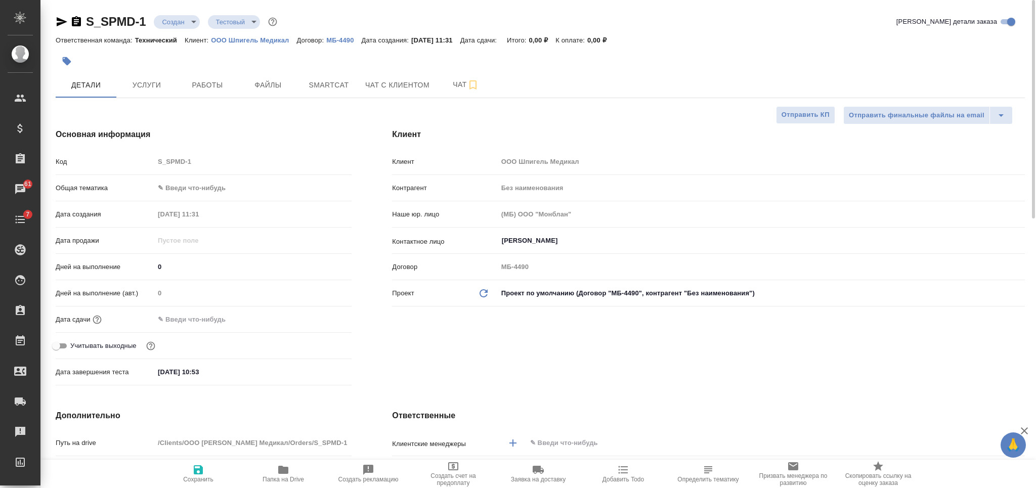
type textarea "x"
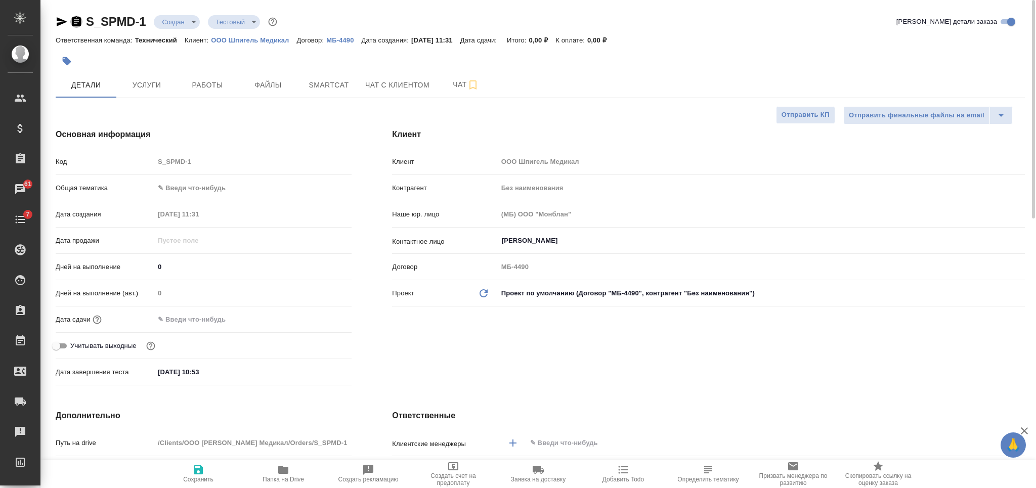
click at [75, 23] on icon "button" at bounding box center [76, 21] width 9 height 10
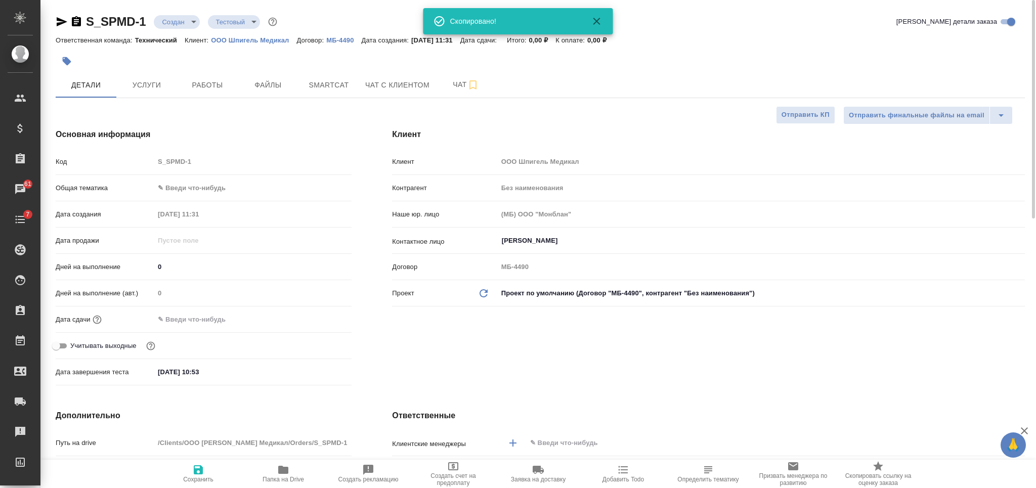
type textarea "x"
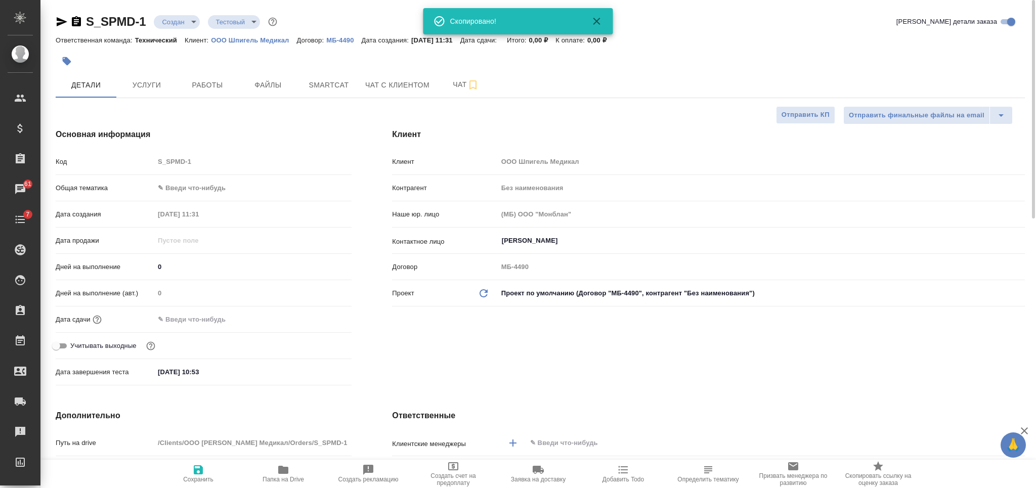
type textarea "x"
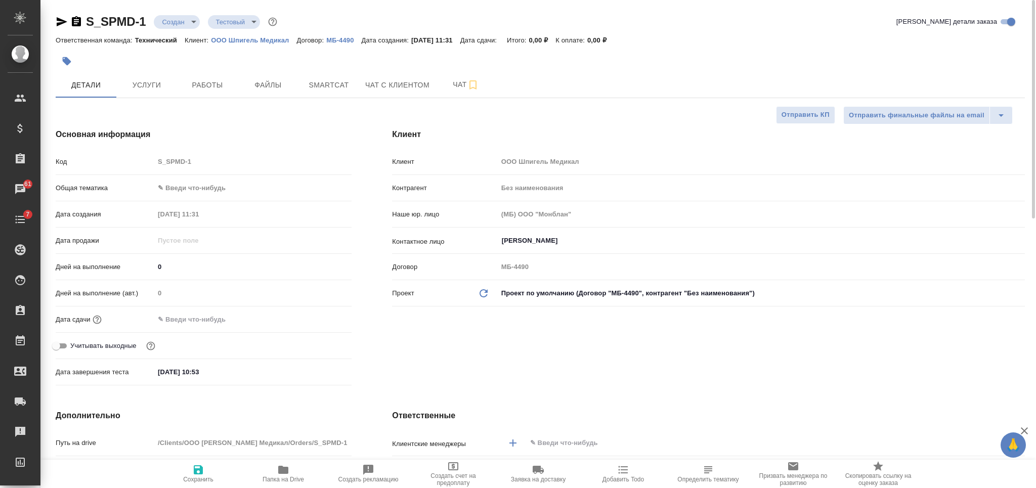
type textarea "x"
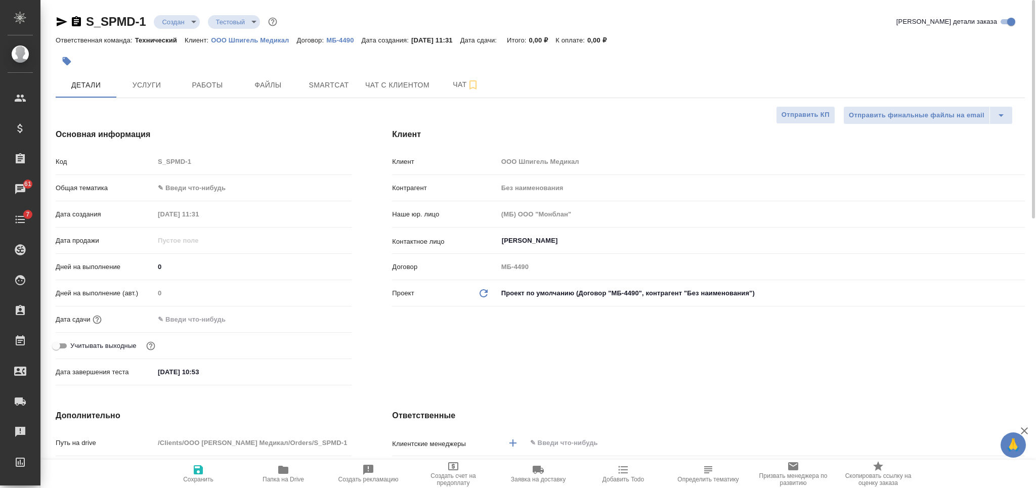
type textarea "x"
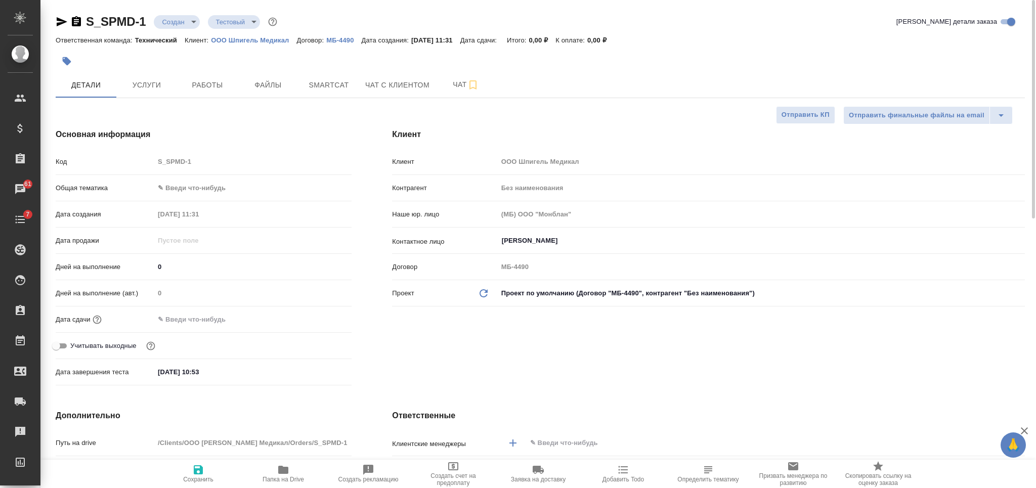
type textarea "x"
click at [151, 90] on span "Услуги" at bounding box center [146, 85] width 49 height 13
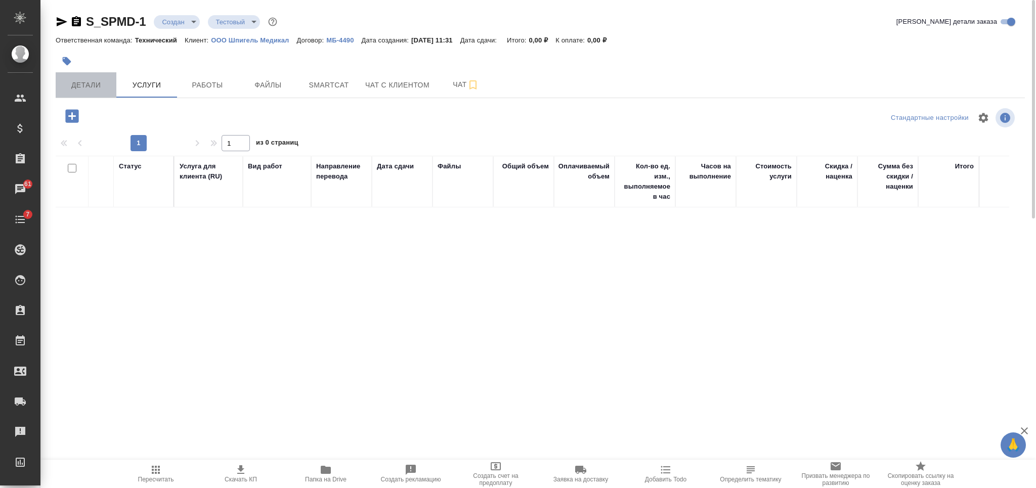
click at [96, 93] on button "Детали" at bounding box center [86, 84] width 61 height 25
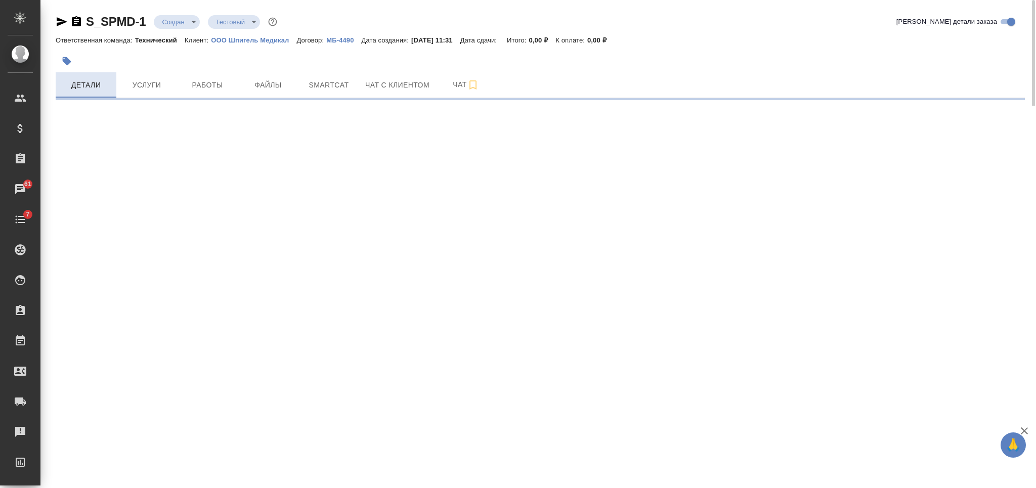
select select "RU"
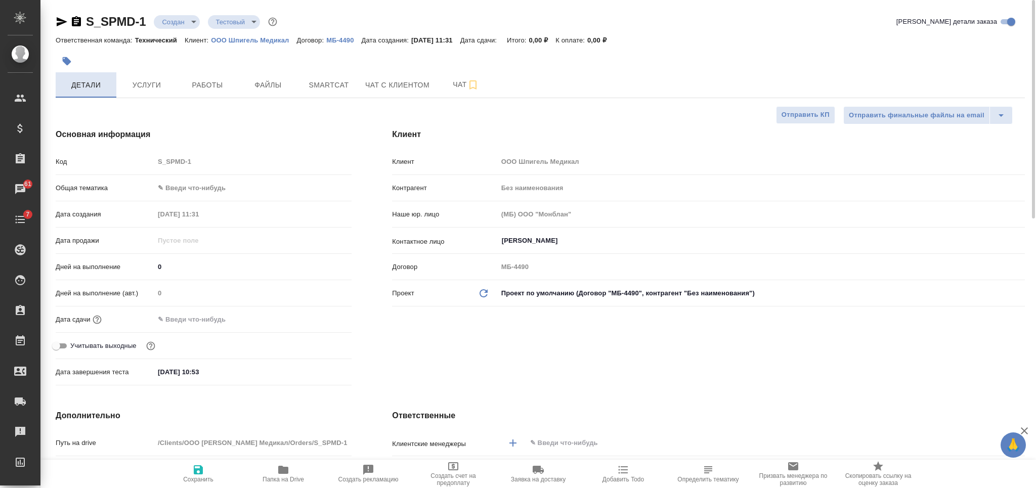
type textarea "x"
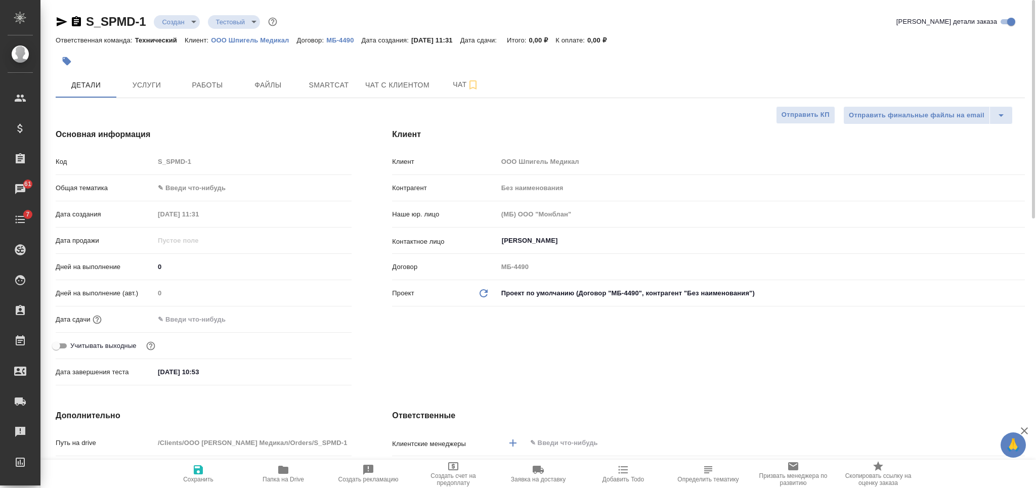
type textarea "x"
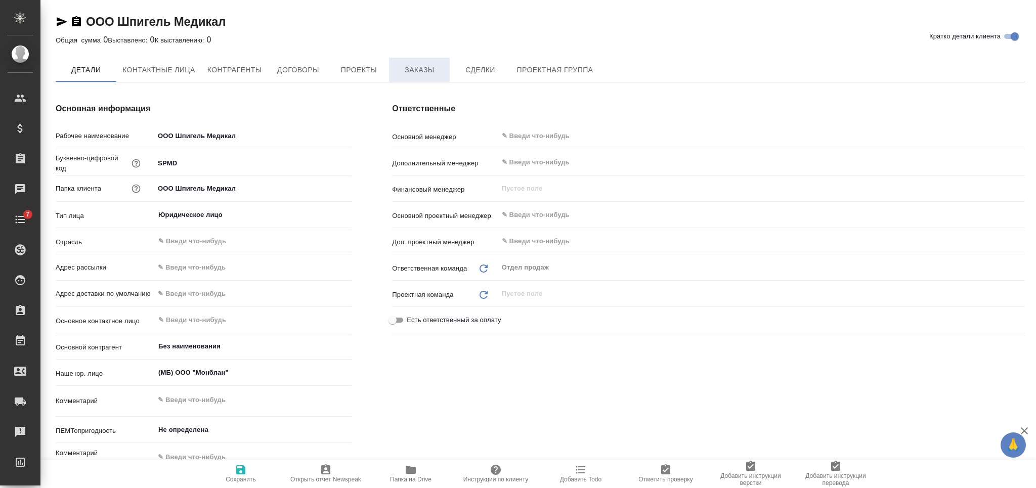
type textarea "x"
click at [431, 69] on span "Заказы" at bounding box center [419, 70] width 49 height 13
type textarea "x"
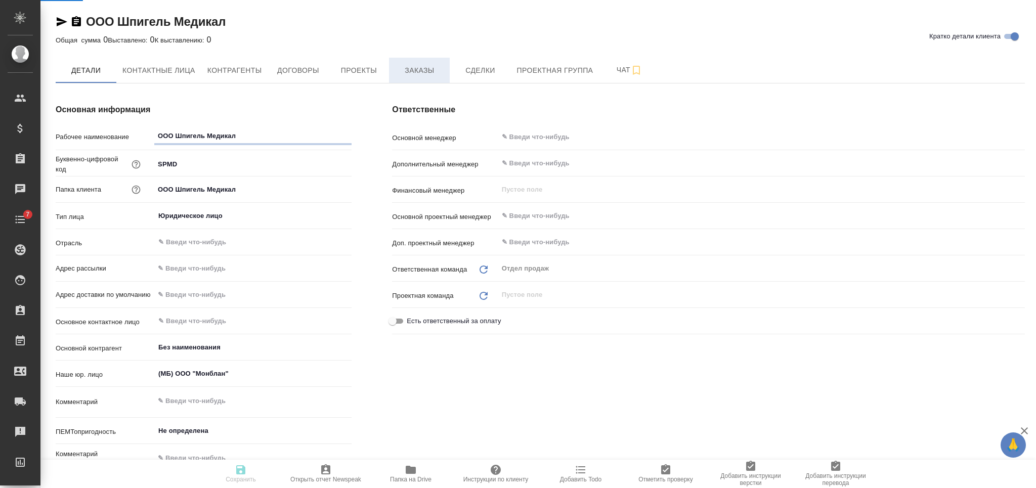
type textarea "x"
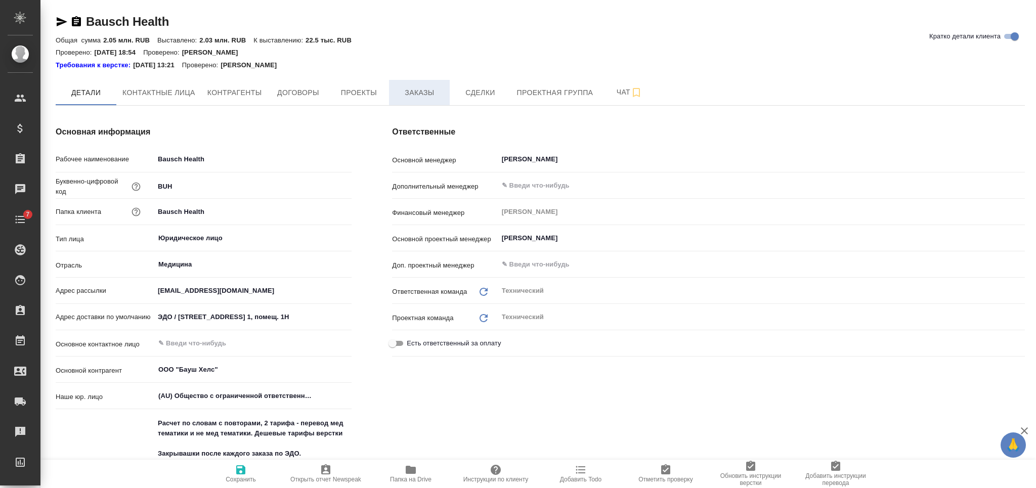
click at [429, 98] on span "Заказы" at bounding box center [419, 92] width 49 height 13
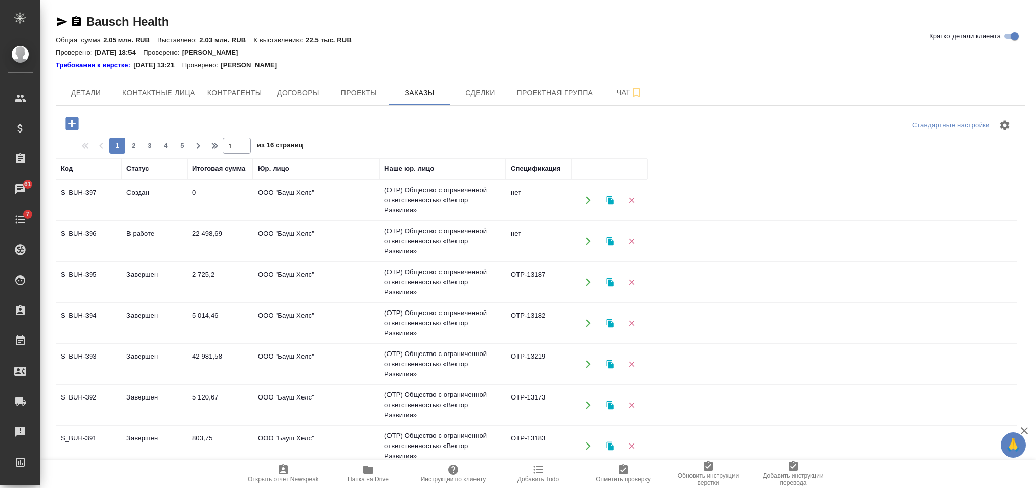
click at [72, 126] on icon "button" at bounding box center [72, 124] width 18 height 18
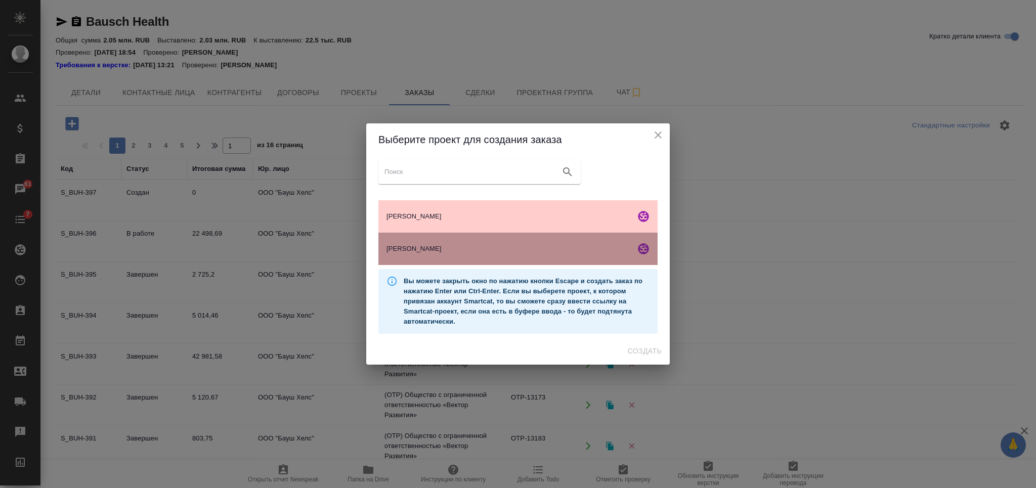
click at [571, 261] on div "[PERSON_NAME]" at bounding box center [517, 249] width 279 height 32
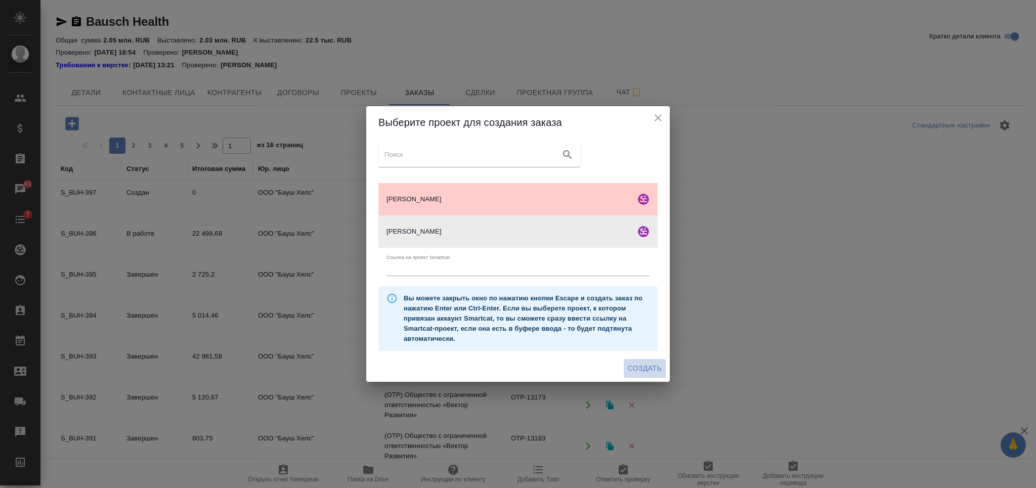
click at [654, 363] on span "Создать" at bounding box center [645, 368] width 34 height 13
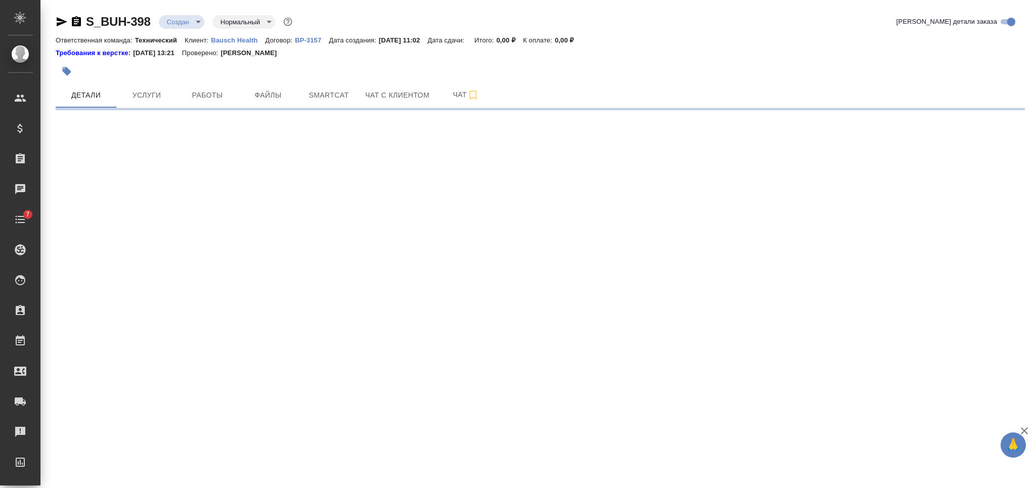
select select "RU"
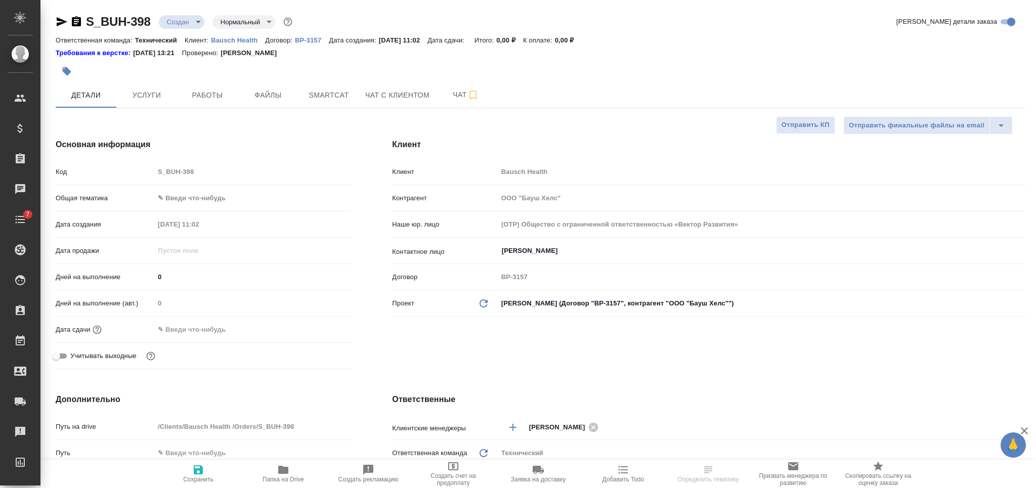
type textarea "x"
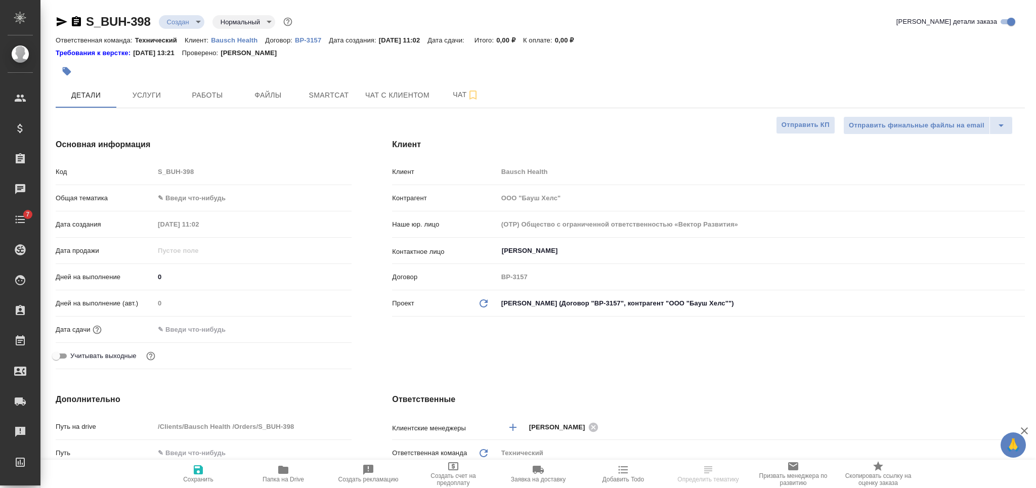
type textarea "x"
click at [65, 78] on button "button" at bounding box center [67, 71] width 22 height 22
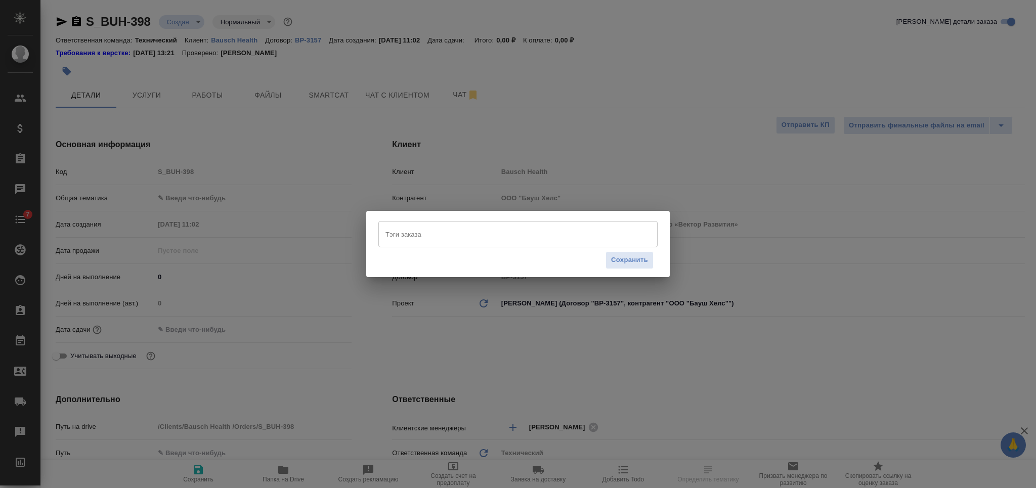
click at [399, 235] on input "Тэги заказа" at bounding box center [508, 234] width 251 height 17
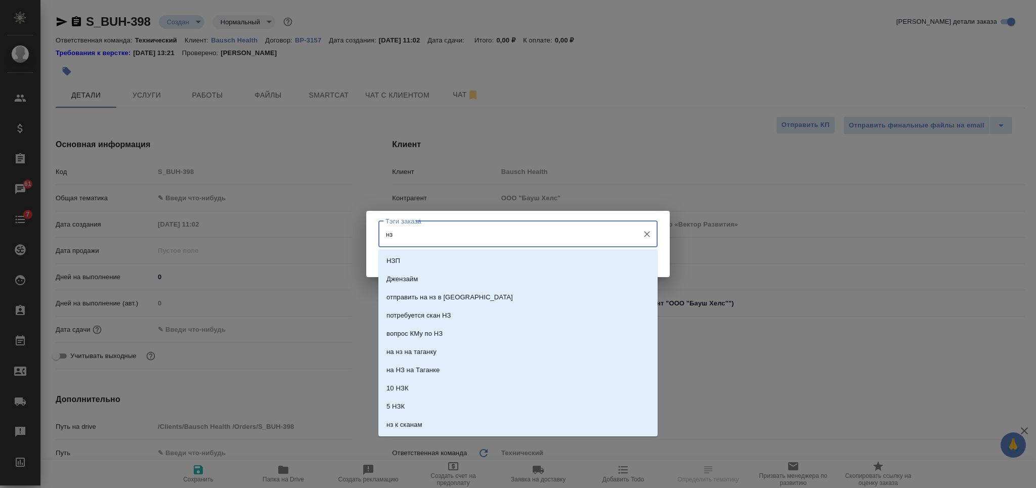
type input "нзп"
click at [405, 265] on li "НЗП" at bounding box center [517, 261] width 279 height 18
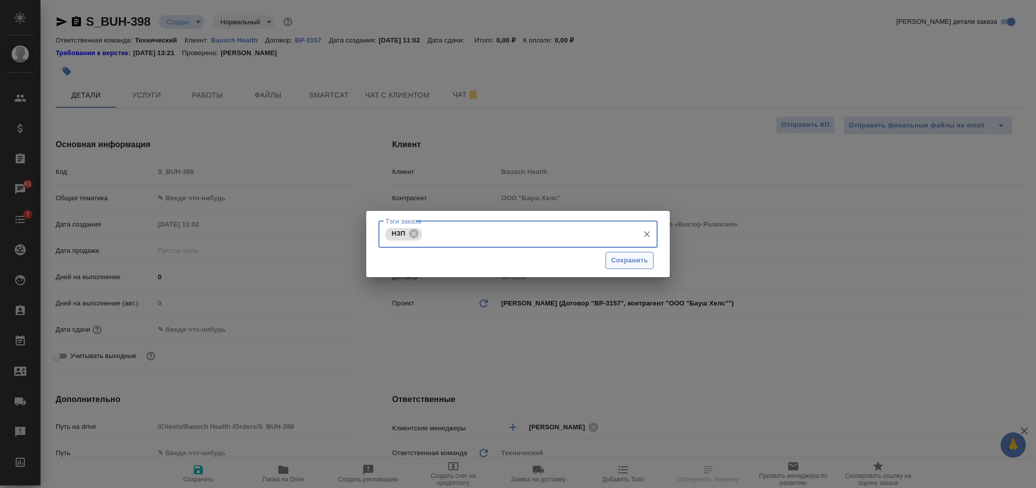
click at [620, 259] on span "Сохранить" at bounding box center [629, 261] width 37 height 12
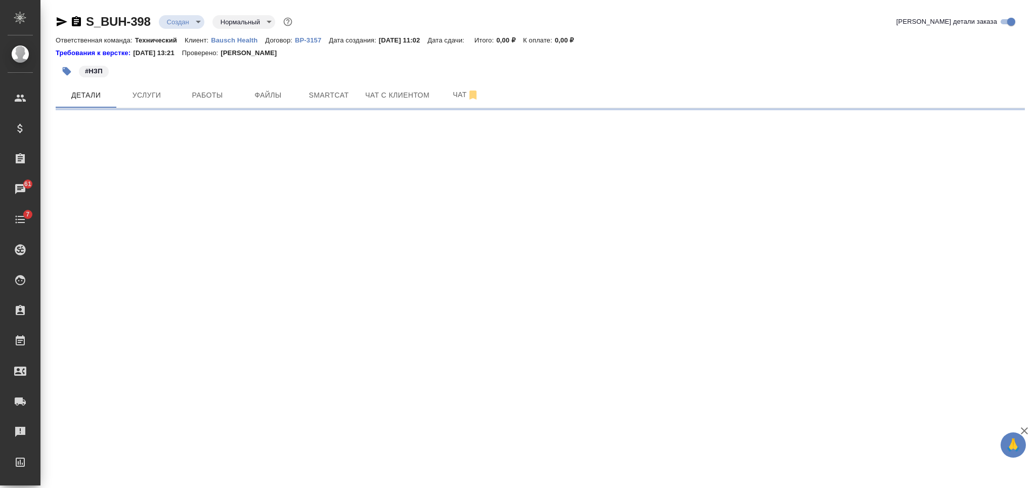
select select "RU"
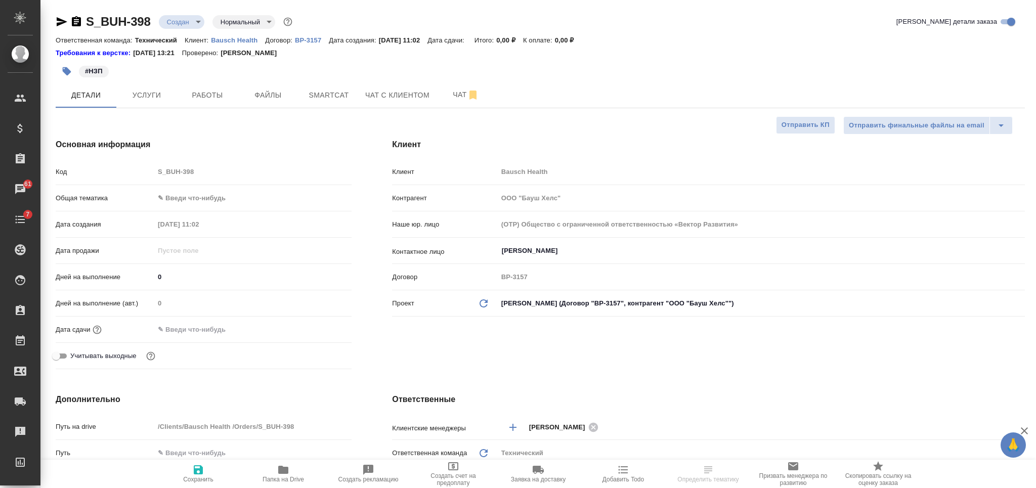
type textarea "x"
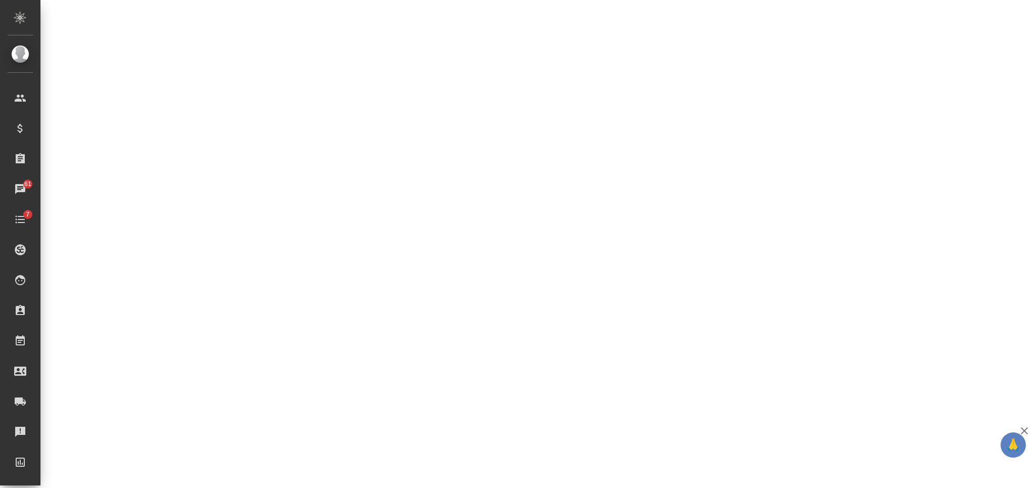
click at [204, 319] on div ".cls-1 fill:#fff; AWATERA [PERSON_NAME] Спецификации Заказы 61 Чаты 7 Todo Прое…" at bounding box center [518, 244] width 1036 height 488
select select "RU"
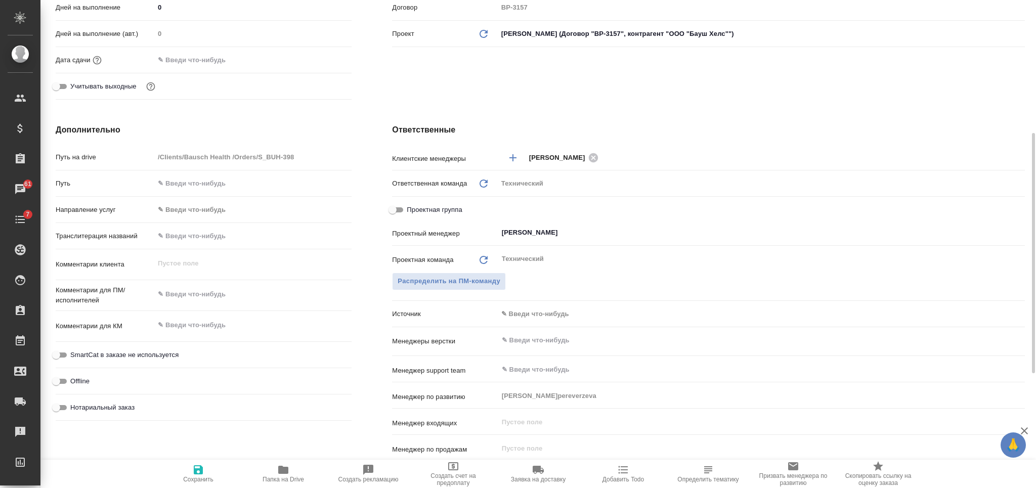
type textarea "x"
click at [201, 326] on textarea at bounding box center [252, 325] width 197 height 17
paste textarea "Bio-Tech, [GEOGRAPHIC_DATA] + AR_перевод и нот.заверение"
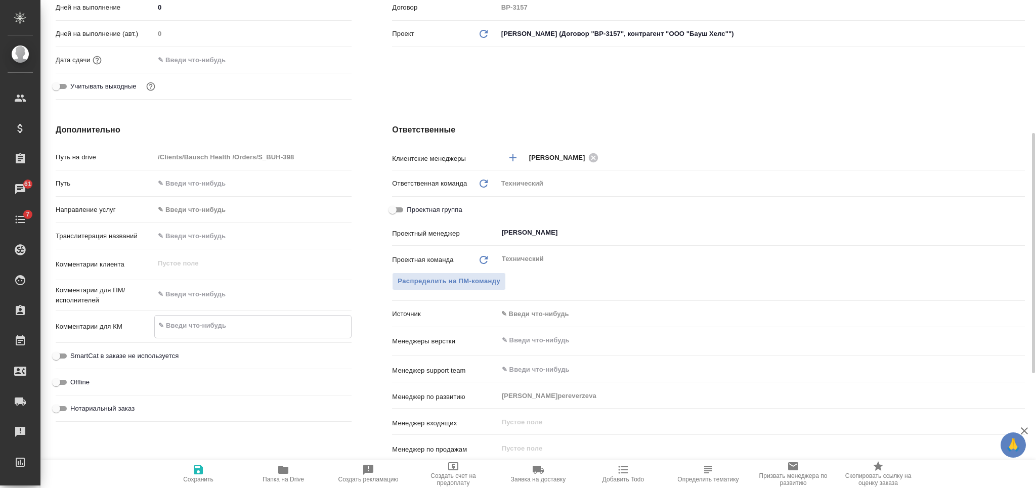
type textarea "Bio-Tech, [GEOGRAPHIC_DATA] + AR_перевод и нот.заверение"
type textarea "x"
type textarea "Bio-Tech, [GEOGRAPHIC_DATA] + AR_перевод и нот.заверение"
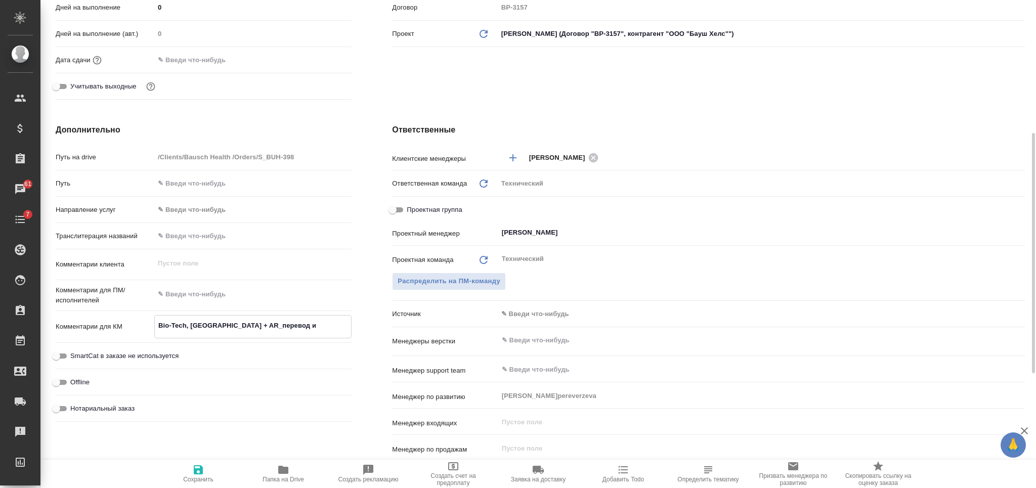
type textarea "x"
click at [563, 318] on body "🙏 .cls-1 fill:#fff; AWATERA [PERSON_NAME] Спецификации Заказы 61 Чаты 7 Todo Пр…" at bounding box center [518, 244] width 1036 height 488
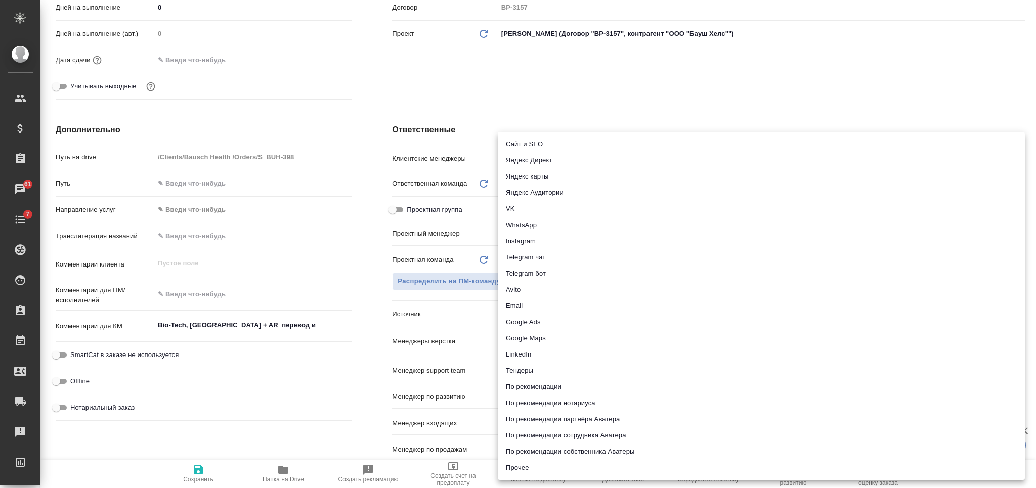
click at [433, 307] on div at bounding box center [518, 244] width 1036 height 488
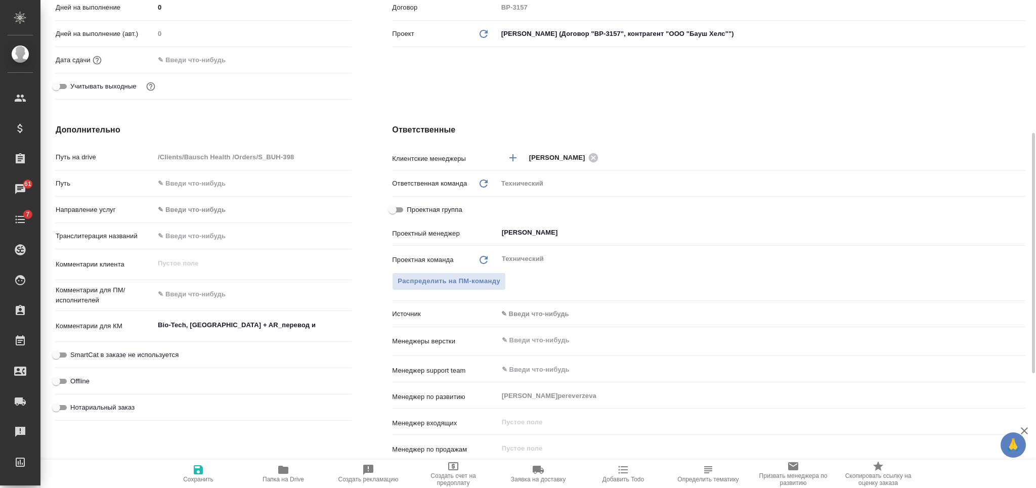
click at [518, 339] on input "text" at bounding box center [744, 340] width 487 height 12
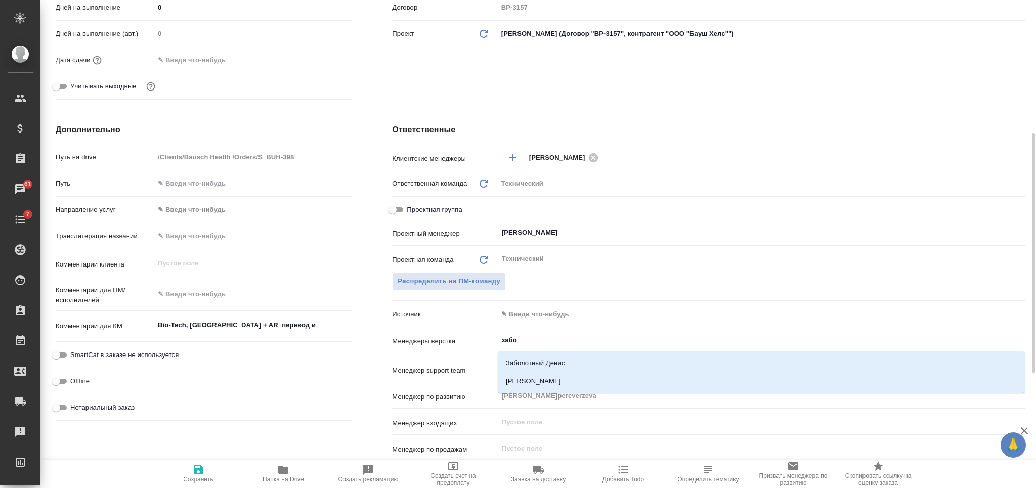
type input "забор"
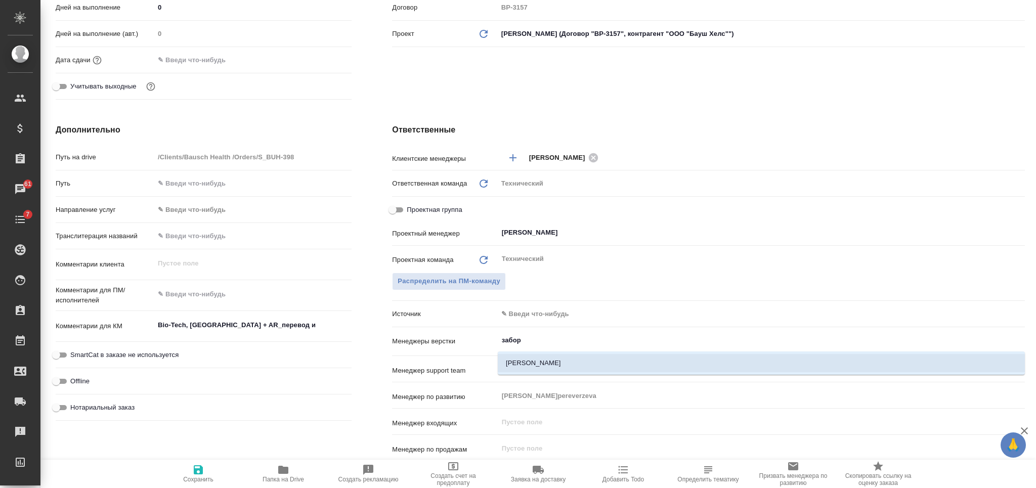
click at [518, 357] on li "[PERSON_NAME]" at bounding box center [761, 363] width 527 height 18
type textarea "x"
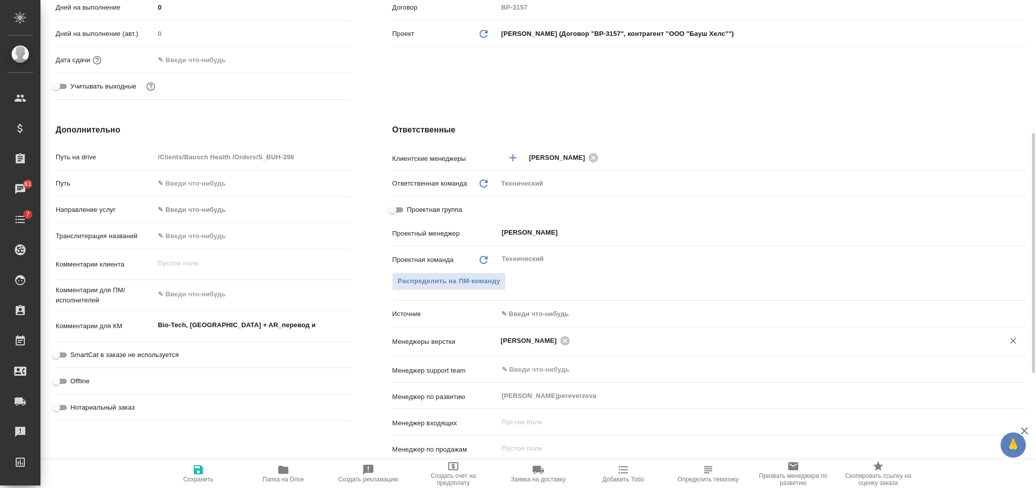
click at [196, 464] on icon "button" at bounding box center [198, 470] width 12 height 12
type textarea "x"
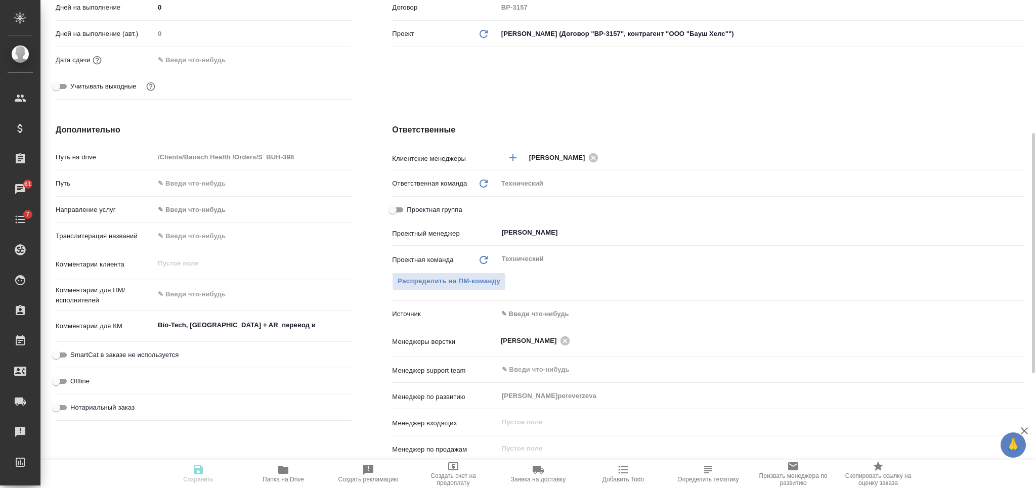
type textarea "x"
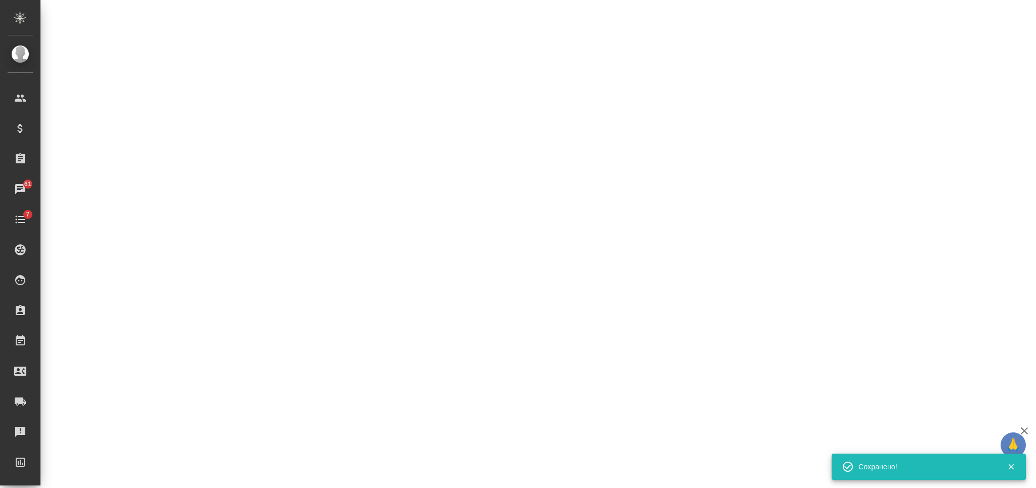
select select "RU"
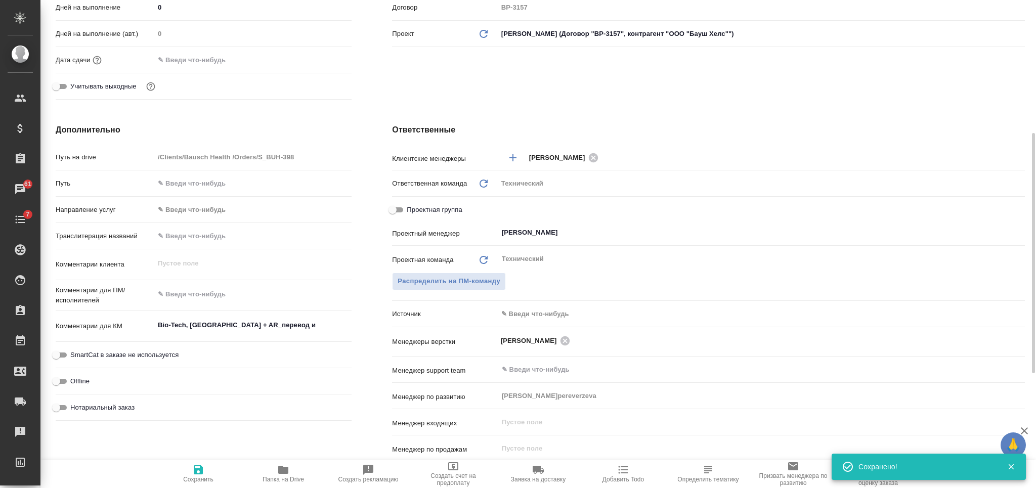
type textarea "x"
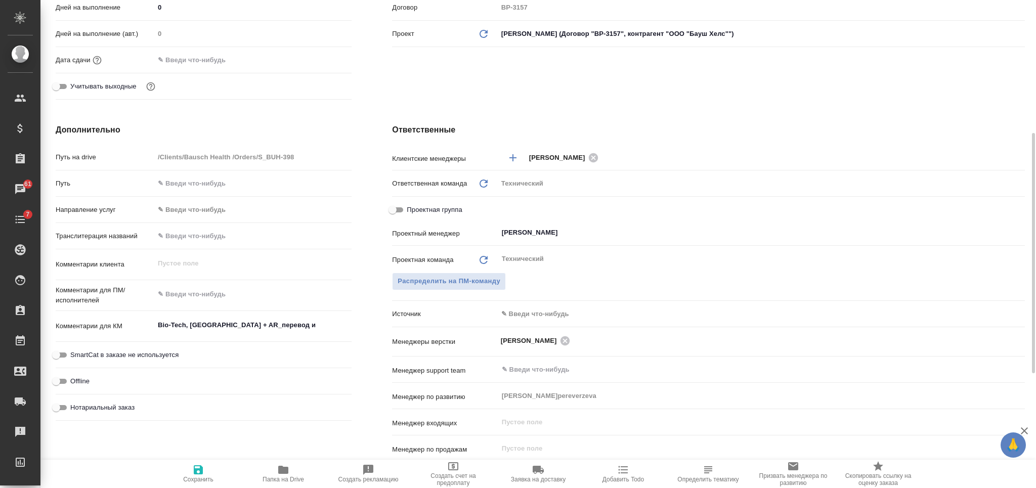
type textarea "x"
click at [212, 287] on textarea at bounding box center [252, 294] width 197 height 17
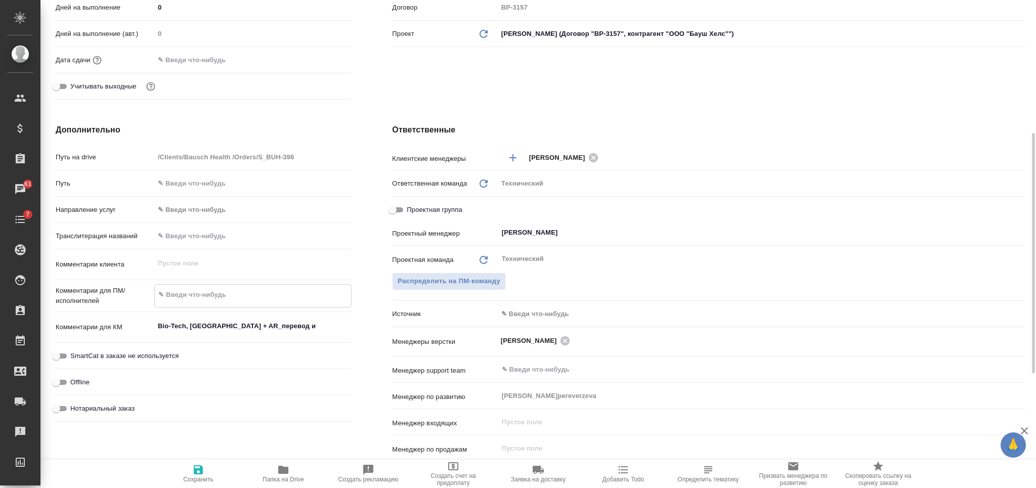
type textarea "x"
type textarea "[PERSON_NAME]"
type textarea "x"
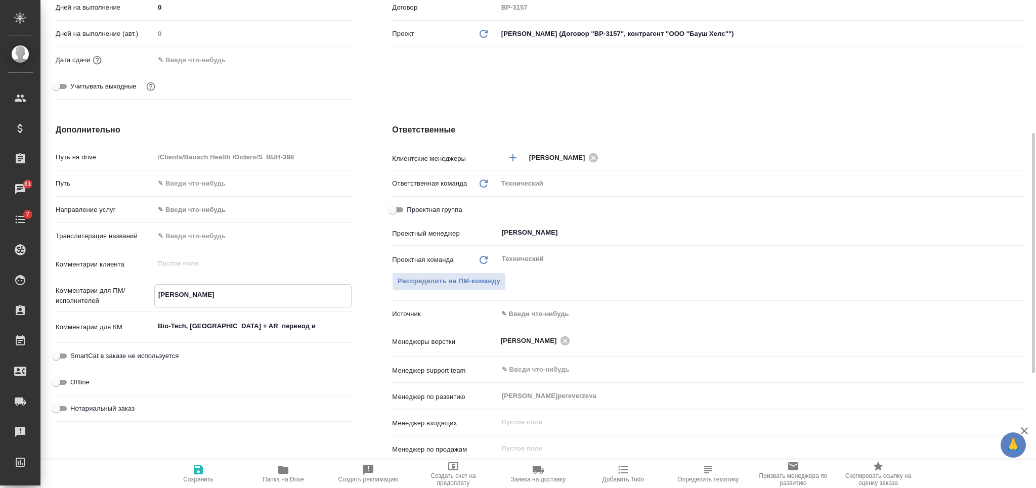
type textarea "ан"
type textarea "x"
type textarea "анг"
type textarea "x"
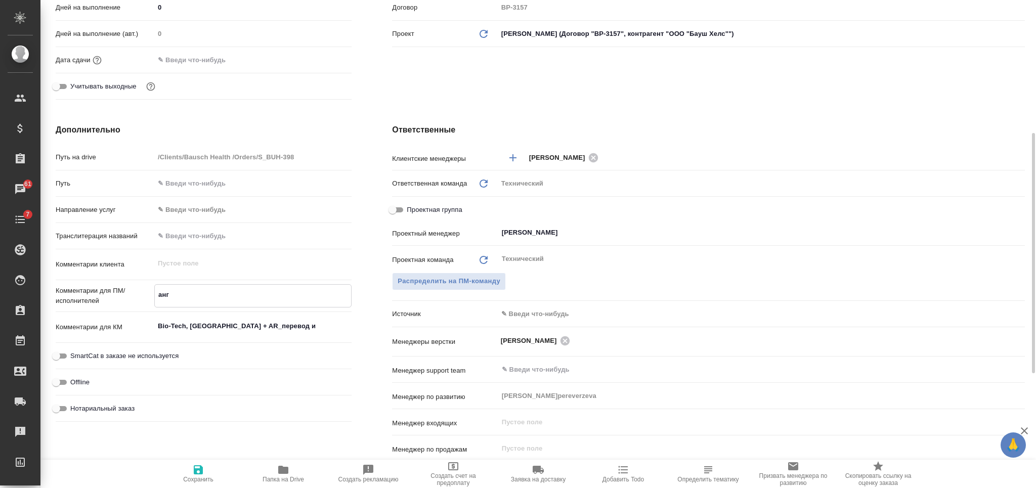
type textarea "x"
type textarea "англ"
type textarea "x"
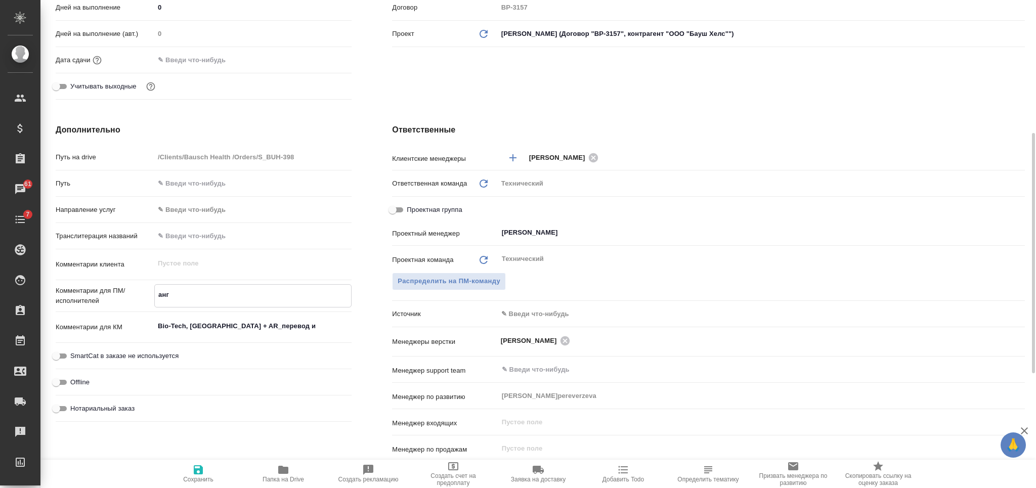
type textarea "x"
type textarea "англ-"
type textarea "x"
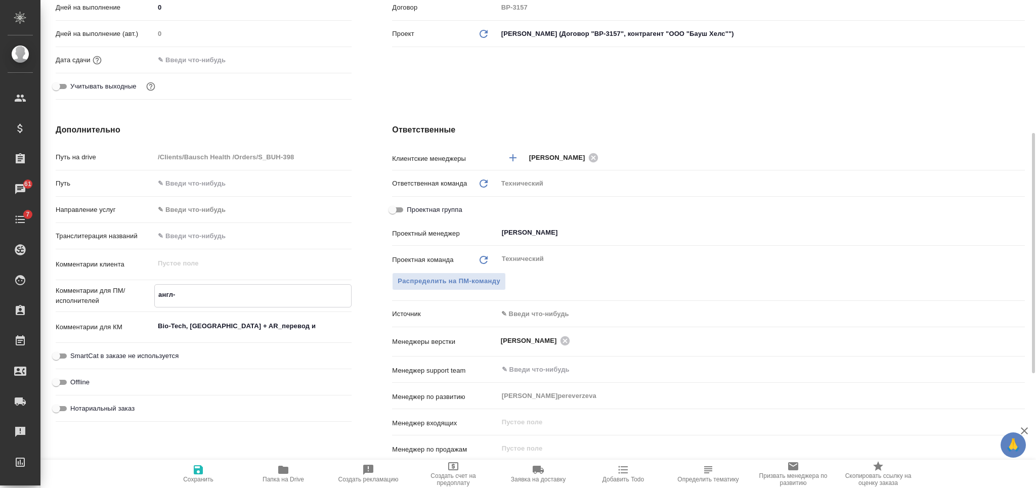
type textarea "x"
type textarea "англ-р"
type textarea "x"
type textarea "англ-ру"
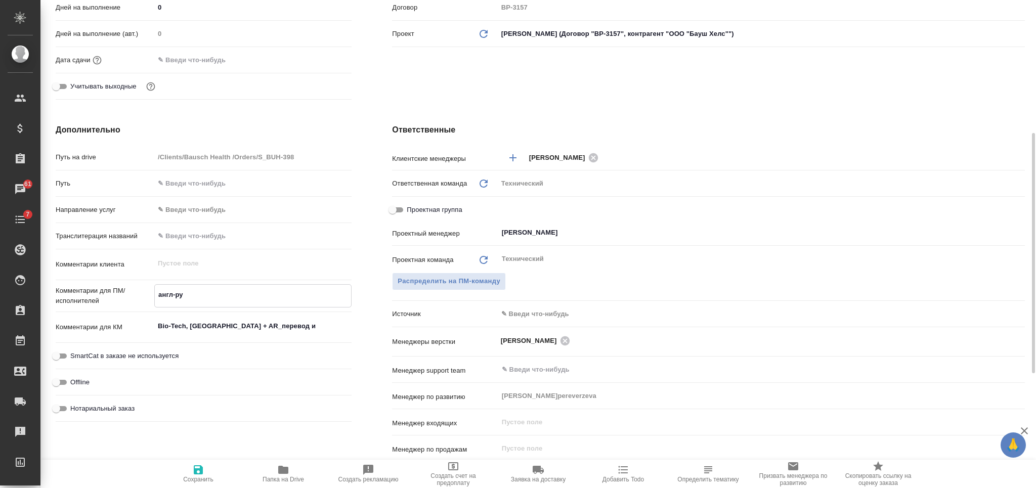
type textarea "x"
type textarea "англ-рус"
type textarea "x"
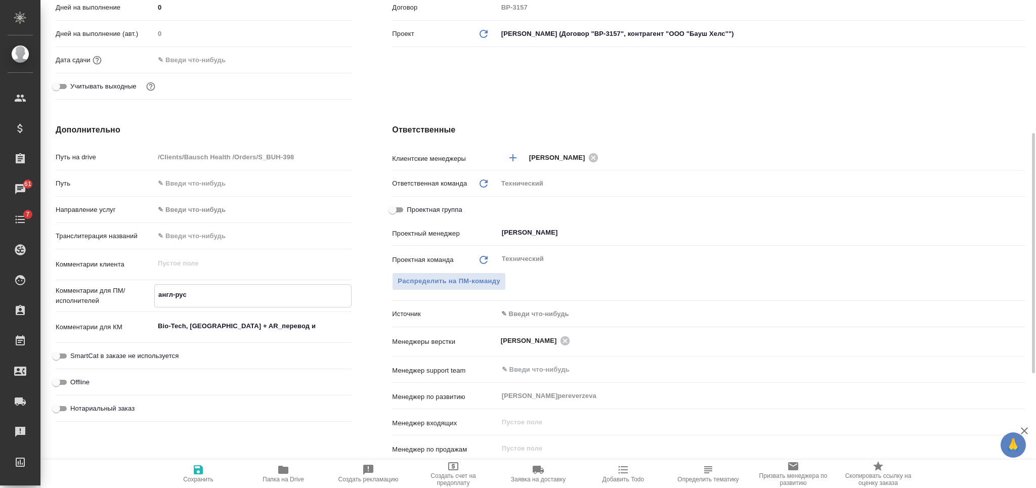
type textarea "x"
type textarea "англ-рус"
type textarea "x"
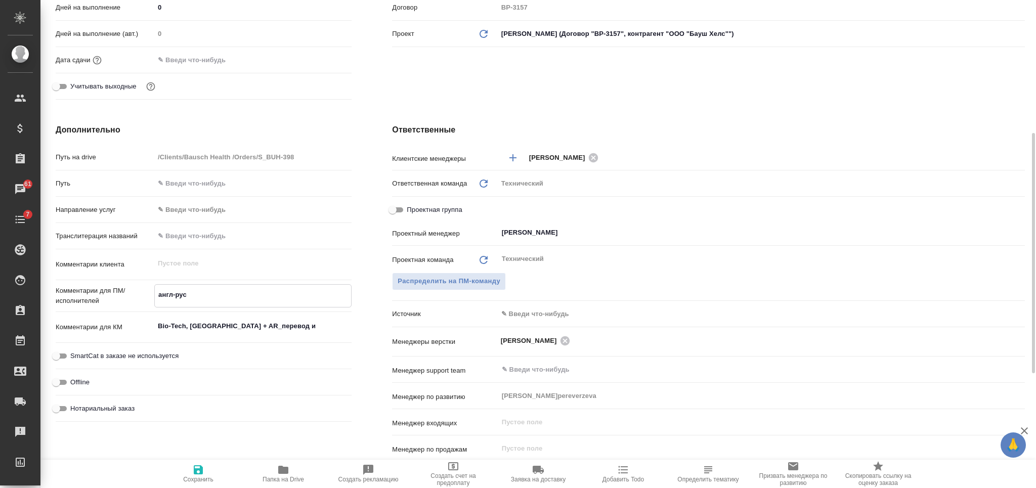
type textarea "x"
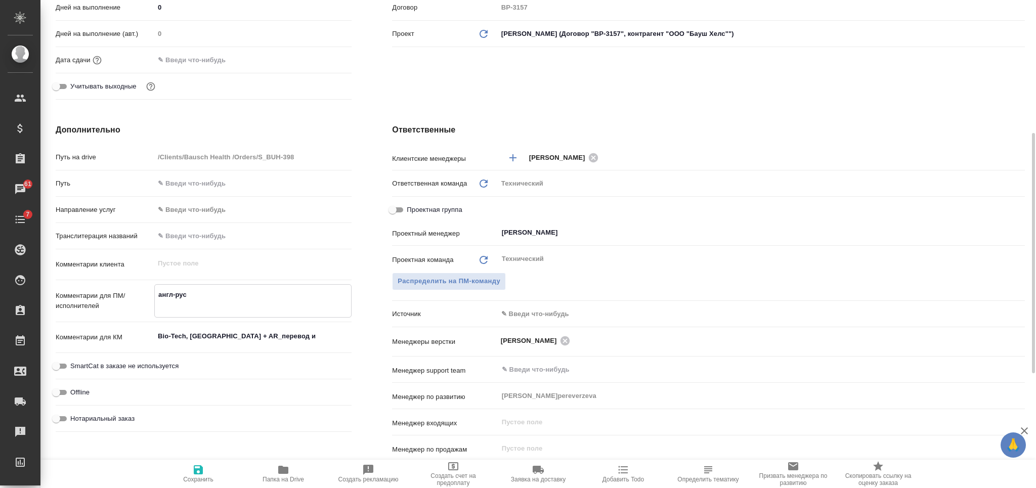
type textarea "англ-рус п"
type textarea "x"
type textarea "англ-рус по"
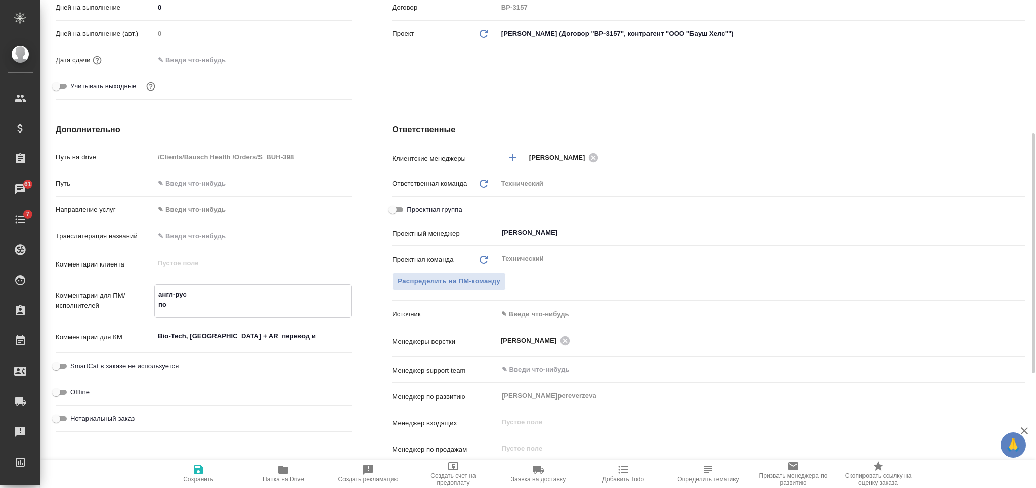
type textarea "x"
type textarea "англ-рус под"
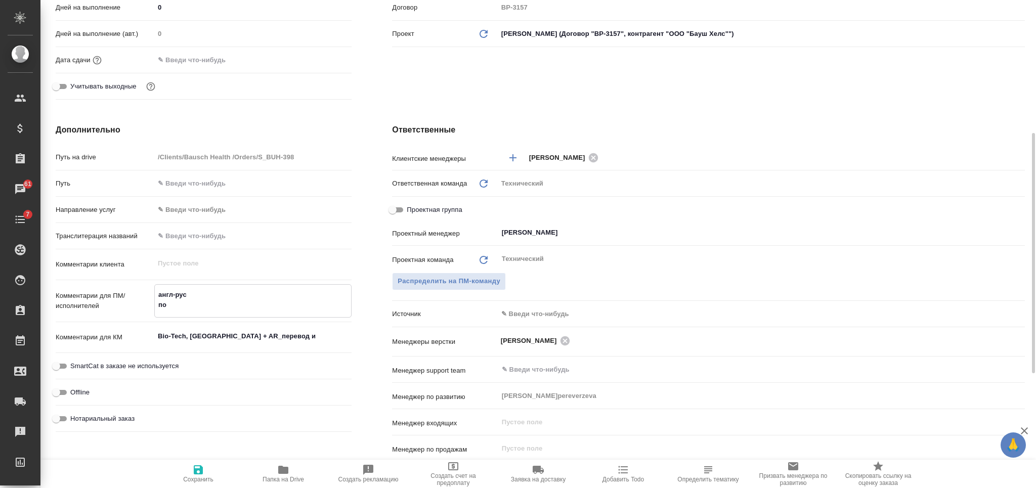
type textarea "x"
type textarea "англ-рус под"
type textarea "x"
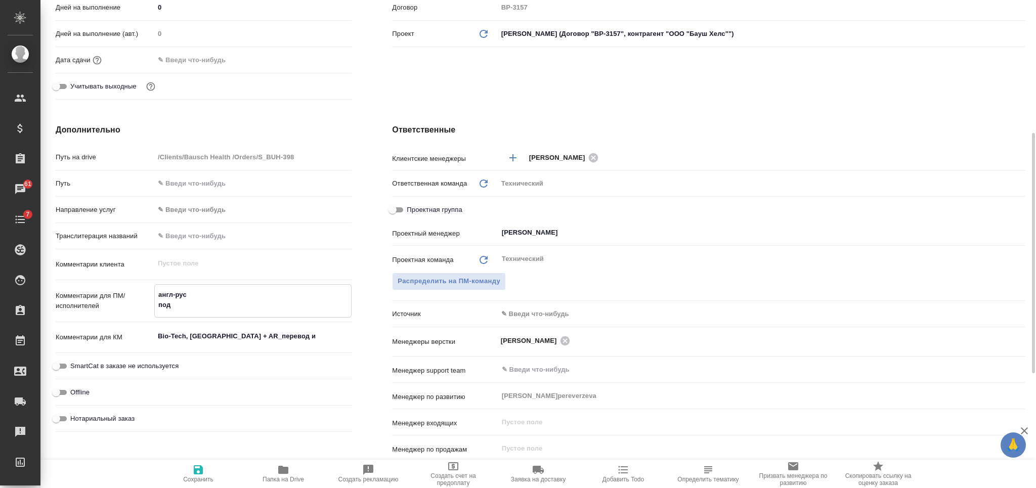
type textarea "x"
type textarea "англ-рус под н"
type textarea "x"
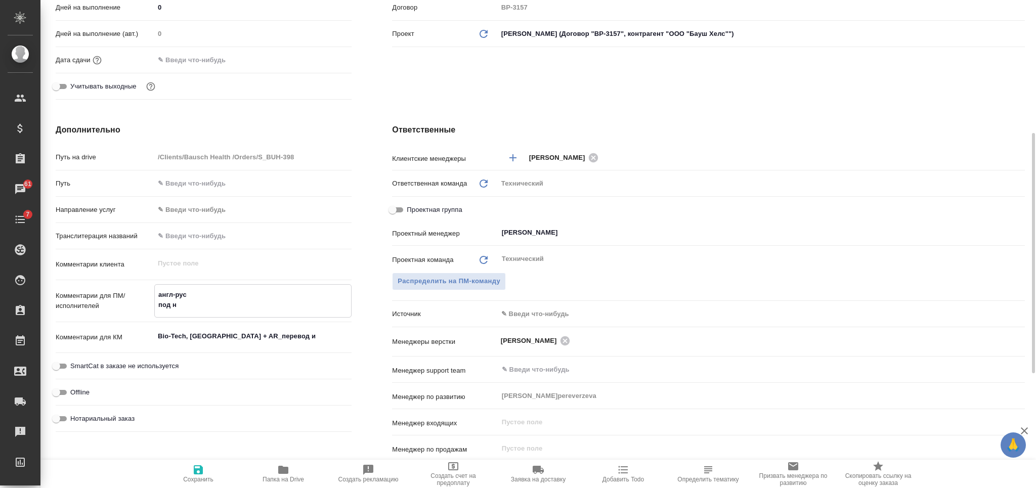
type textarea "англ-рус под нз"
type textarea "x"
type textarea "англ-рус под нзп"
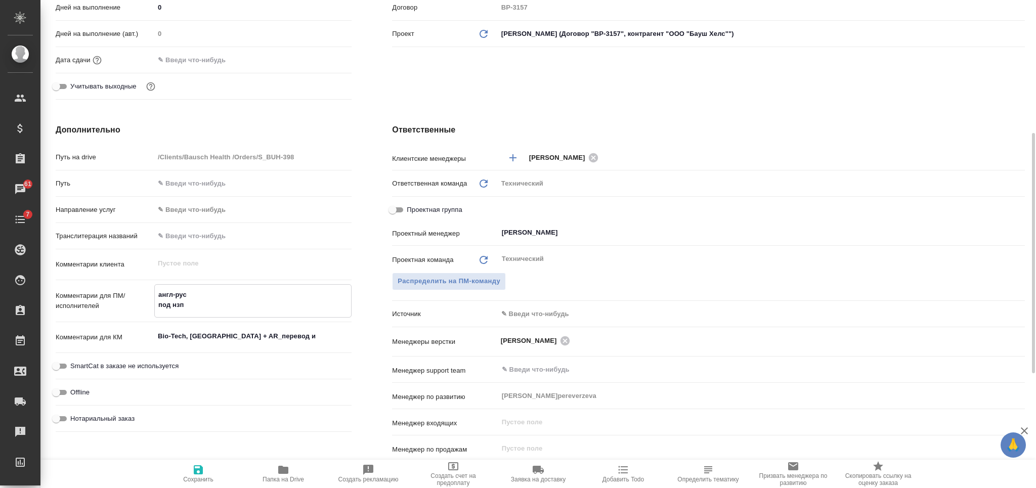
type textarea "x"
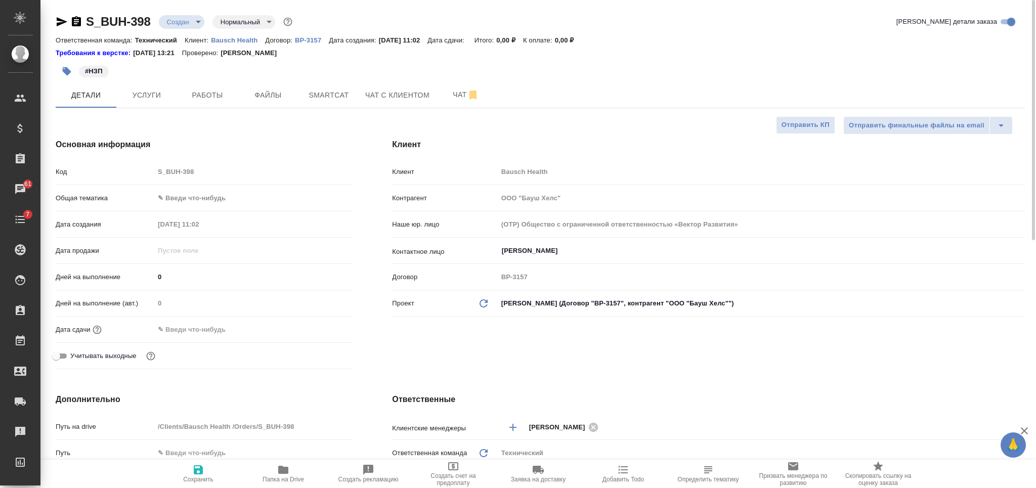
type textarea "англ-рус под нзп"
type textarea "x"
click at [199, 470] on icon "button" at bounding box center [198, 469] width 9 height 9
type textarea "x"
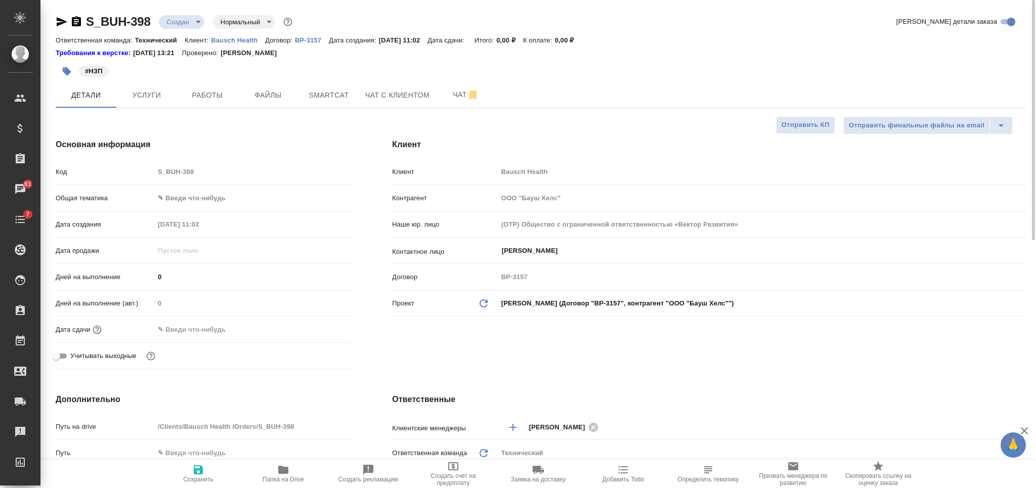
type textarea "x"
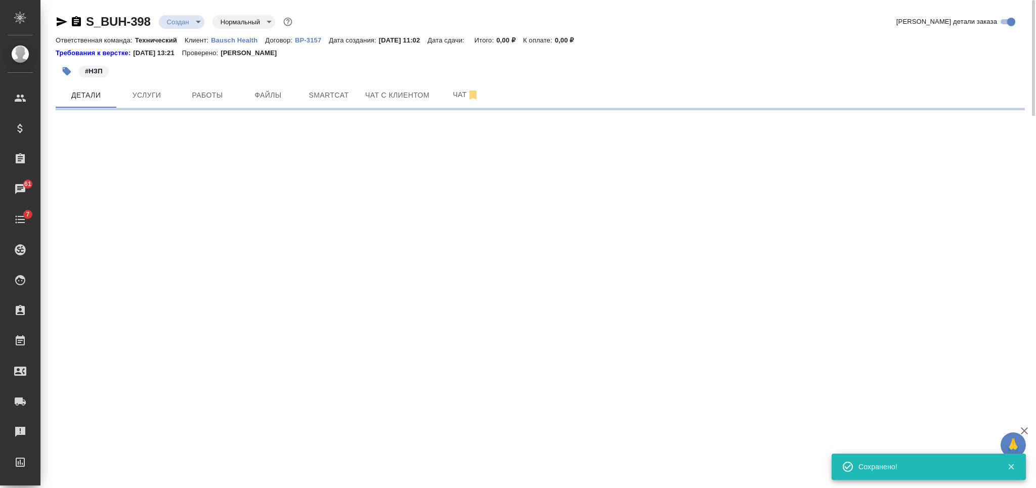
select select "RU"
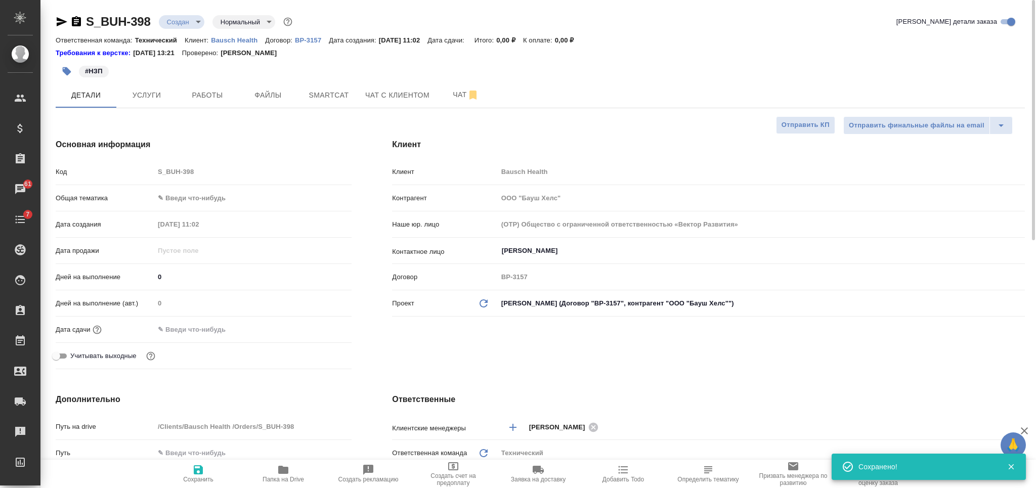
type textarea "x"
click at [538, 254] on input "[PERSON_NAME]" at bounding box center [744, 251] width 487 height 12
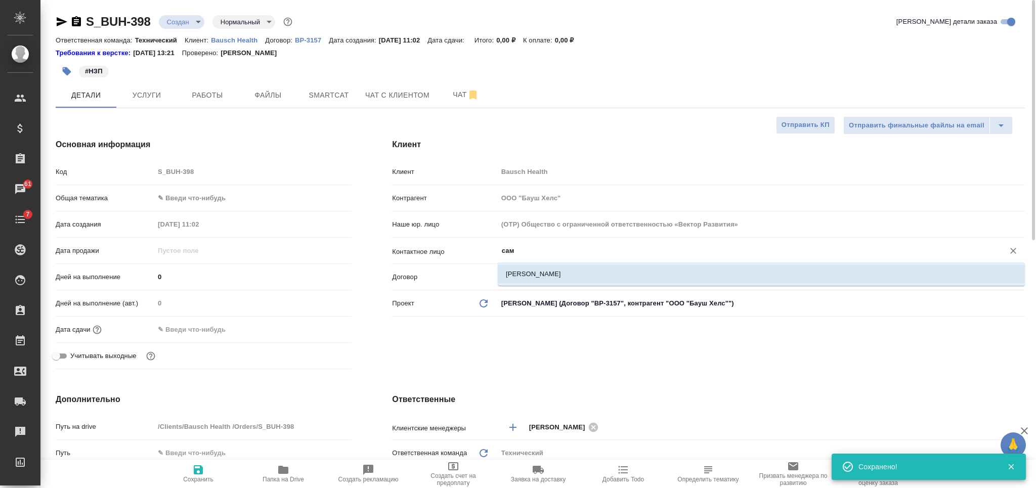
drag, startPoint x: 539, startPoint y: 271, endPoint x: 521, endPoint y: 284, distance: 22.2
click at [539, 272] on li "[PERSON_NAME]" at bounding box center [761, 274] width 527 height 18
type input "[PERSON_NAME]"
type textarea "x"
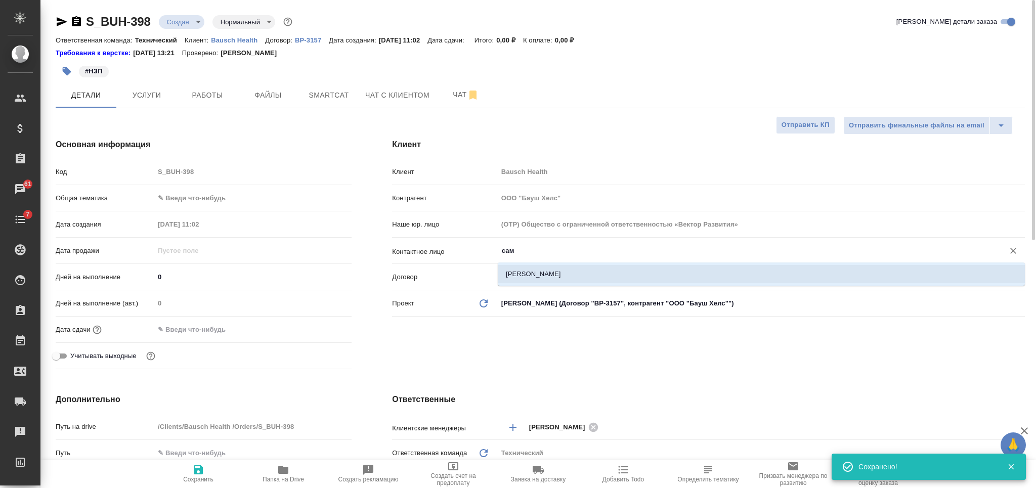
type textarea "x"
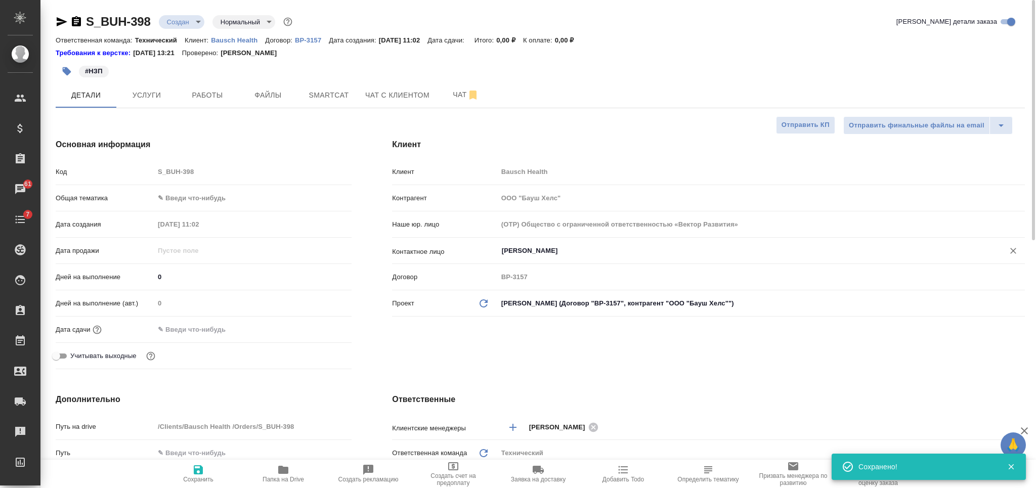
type input "[PERSON_NAME]"
drag, startPoint x: 207, startPoint y: 472, endPoint x: 217, endPoint y: 450, distance: 24.4
click at [208, 471] on span "Сохранить" at bounding box center [198, 473] width 73 height 19
type textarea "x"
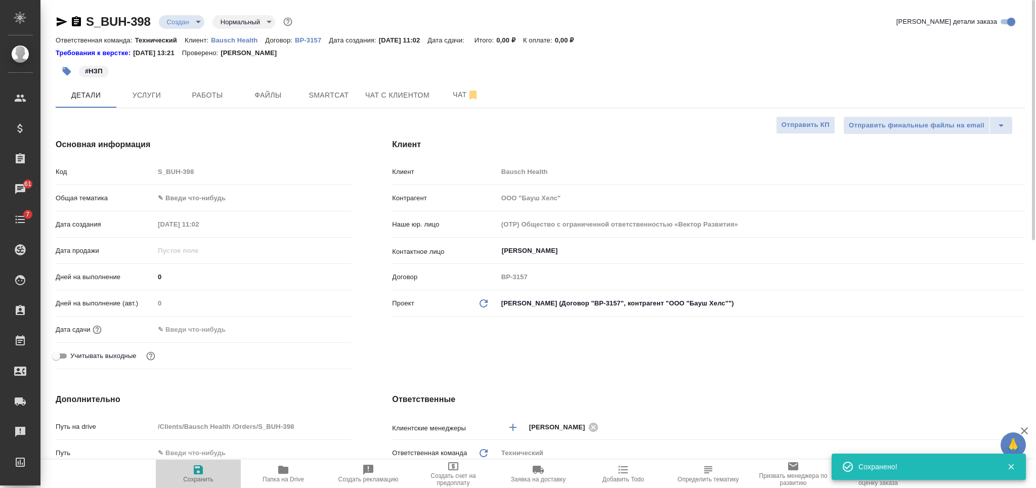
type textarea "x"
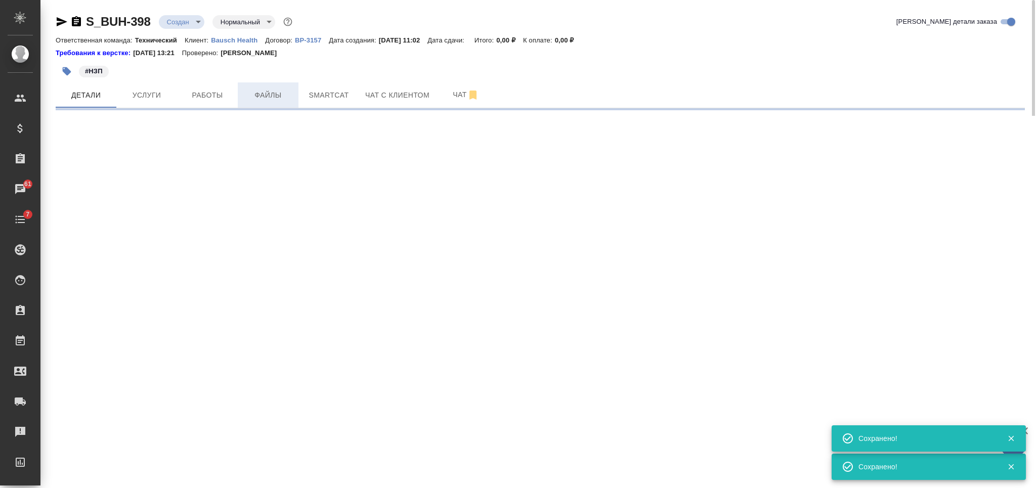
select select "RU"
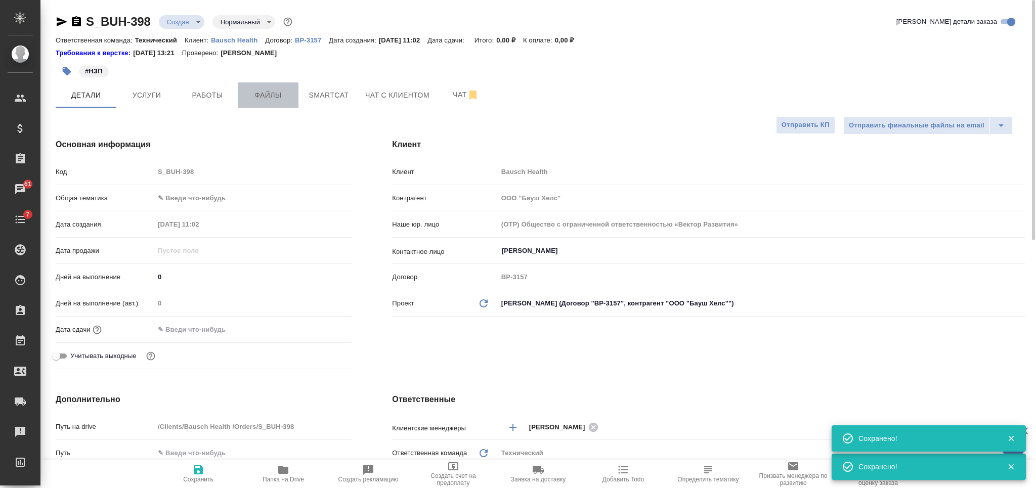
click at [267, 98] on span "Файлы" at bounding box center [268, 95] width 49 height 13
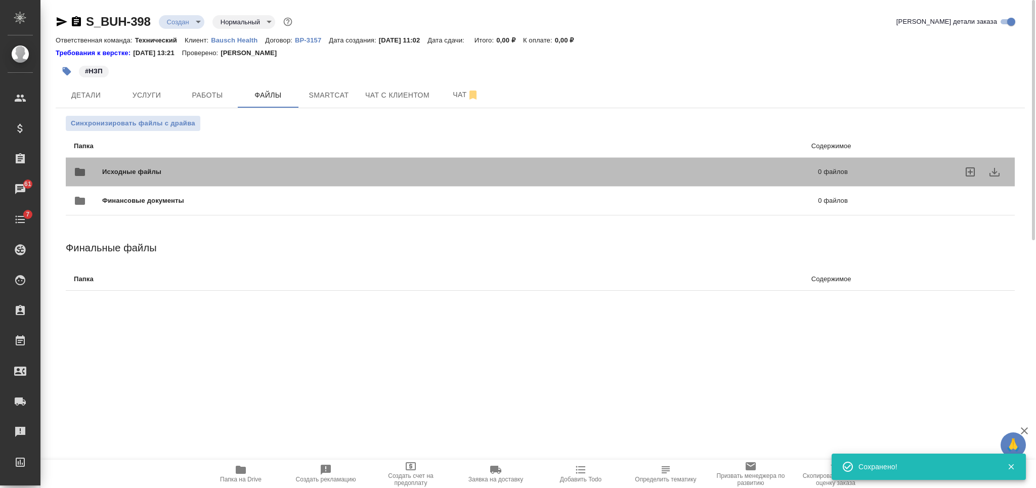
click at [274, 175] on span "Исходные файлы" at bounding box center [295, 172] width 387 height 10
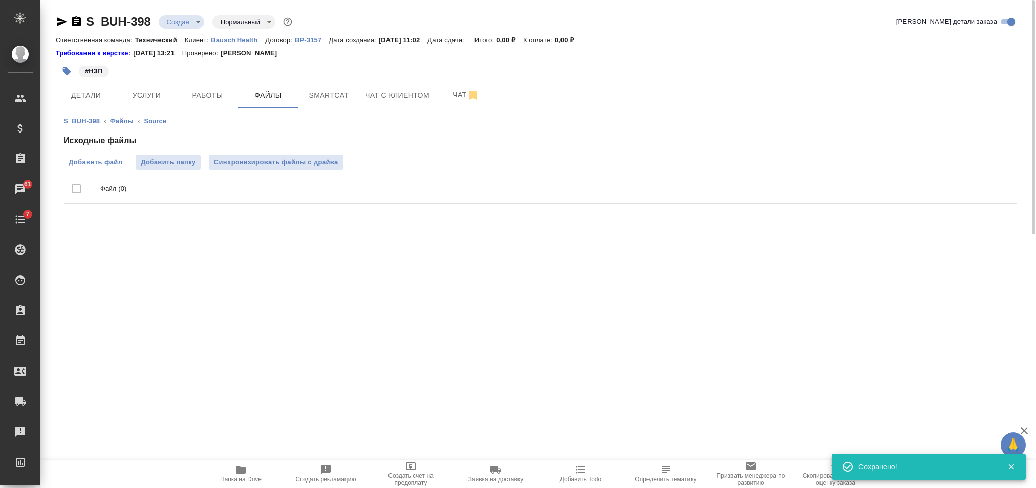
click at [86, 165] on span "Добавить файл" at bounding box center [96, 162] width 54 height 10
click at [0, 0] on input "Добавить файл" at bounding box center [0, 0] width 0 height 0
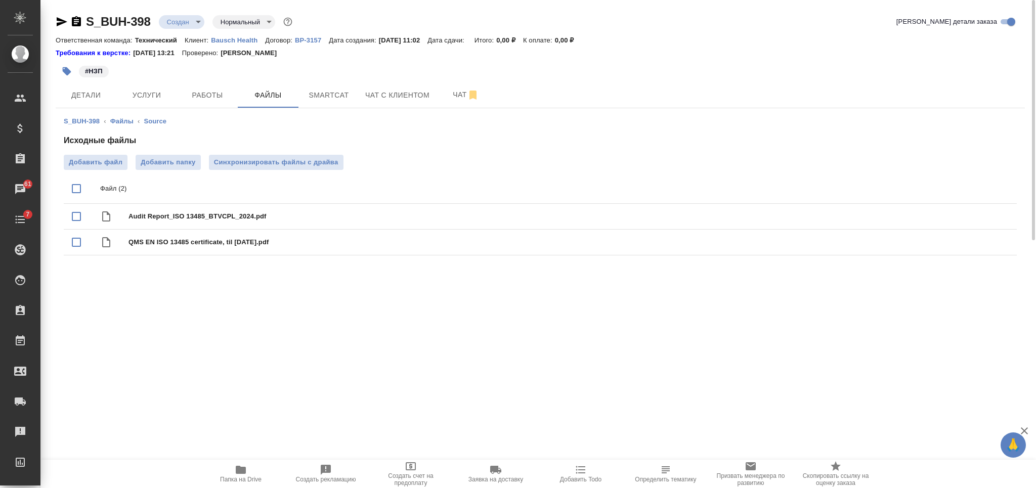
click at [182, 22] on body "🙏 .cls-1 fill:#fff; AWATERA [PERSON_NAME] Спецификации Заказы 61 Чаты 7 Todo Пр…" at bounding box center [518, 244] width 1036 height 488
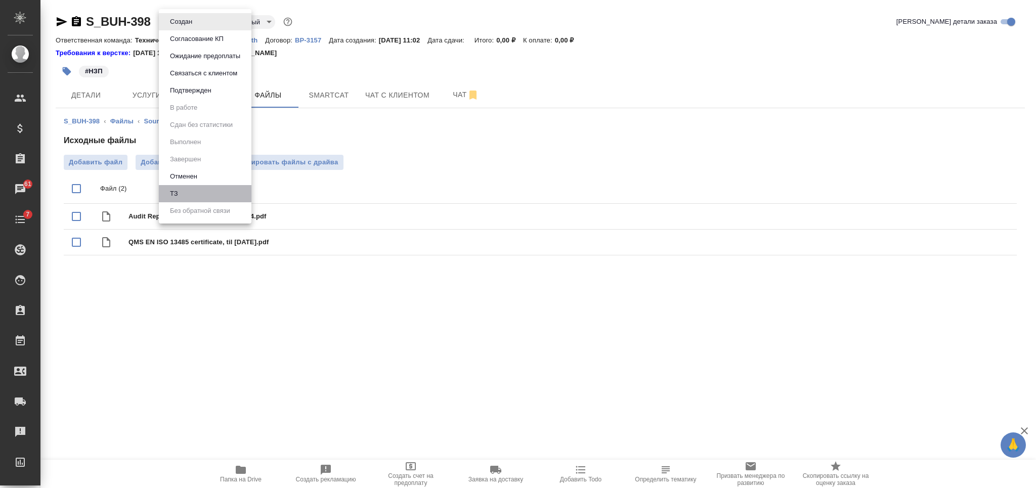
click at [213, 191] on li "ТЗ" at bounding box center [205, 193] width 93 height 17
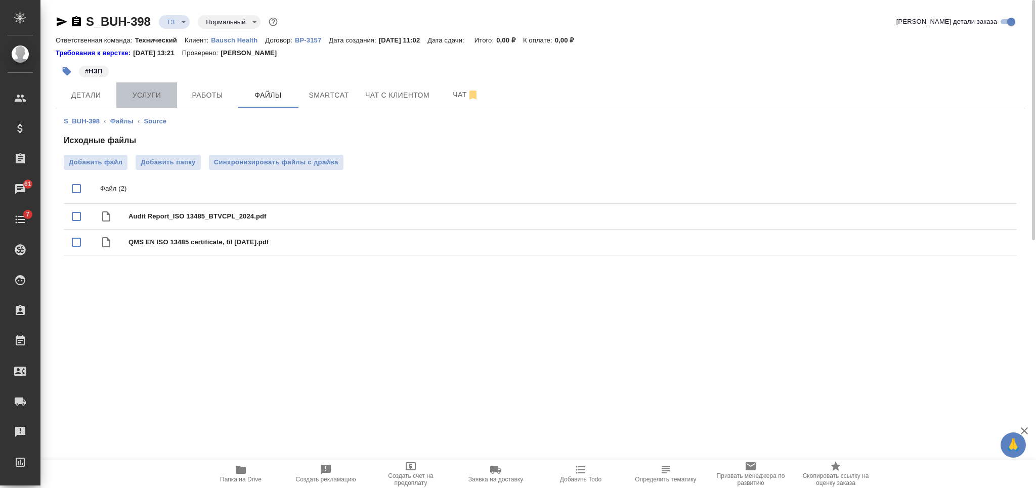
click at [144, 99] on span "Услуги" at bounding box center [146, 95] width 49 height 13
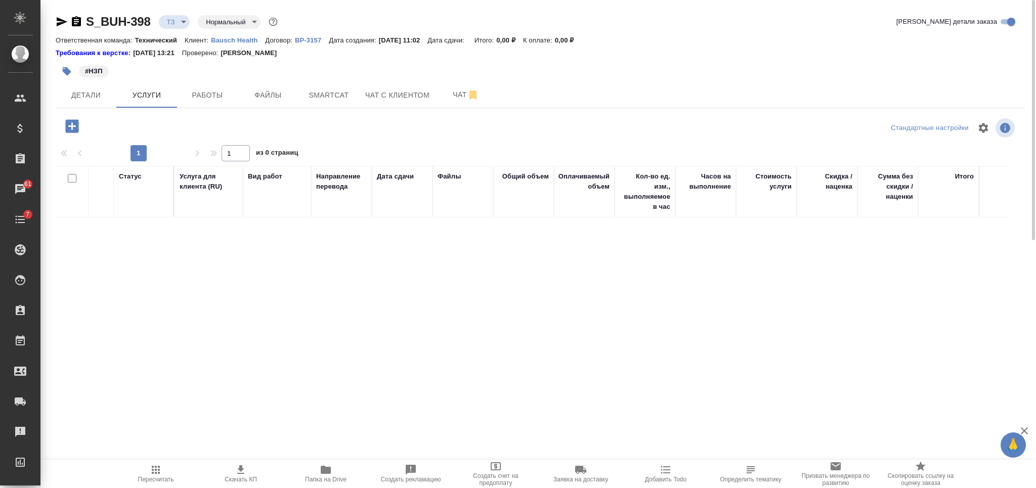
click at [73, 128] on icon "button" at bounding box center [71, 125] width 13 height 13
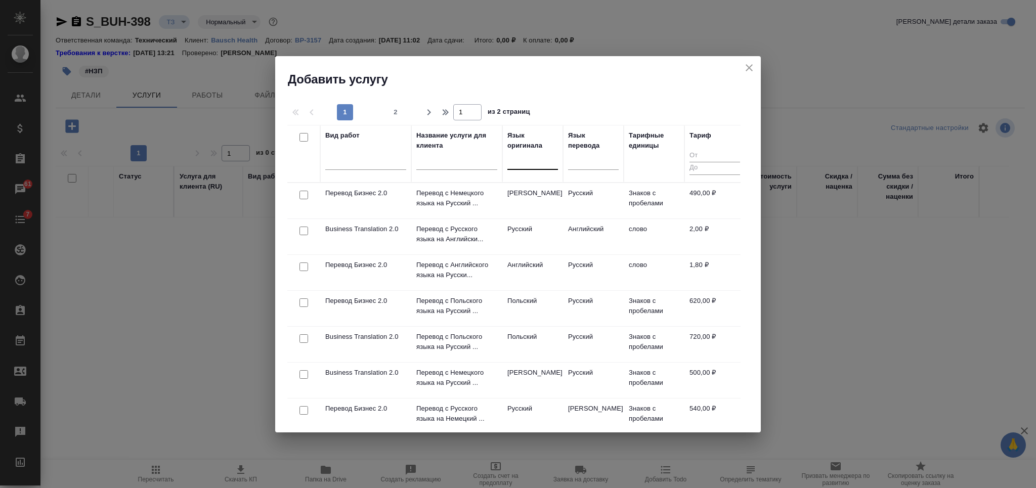
click at [536, 163] on div at bounding box center [532, 159] width 51 height 15
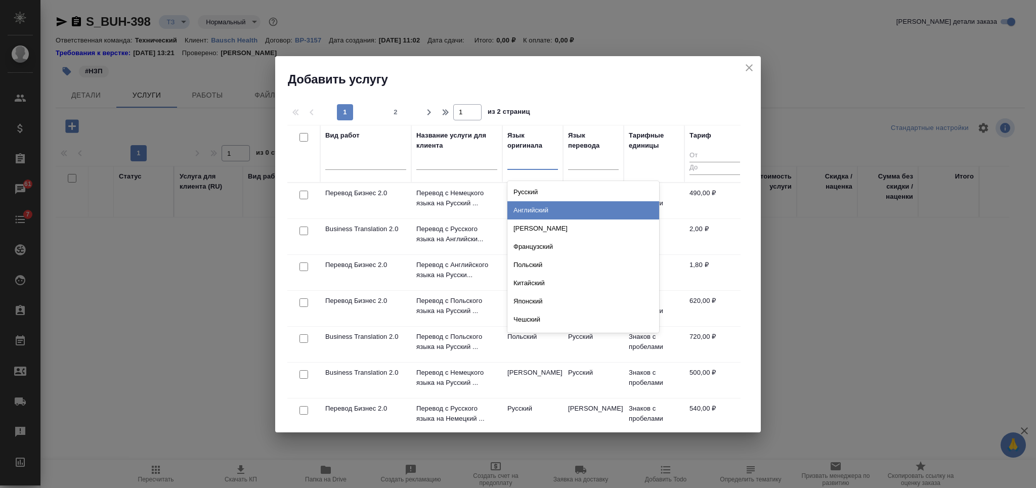
click at [531, 213] on div "Английский" at bounding box center [583, 210] width 152 height 18
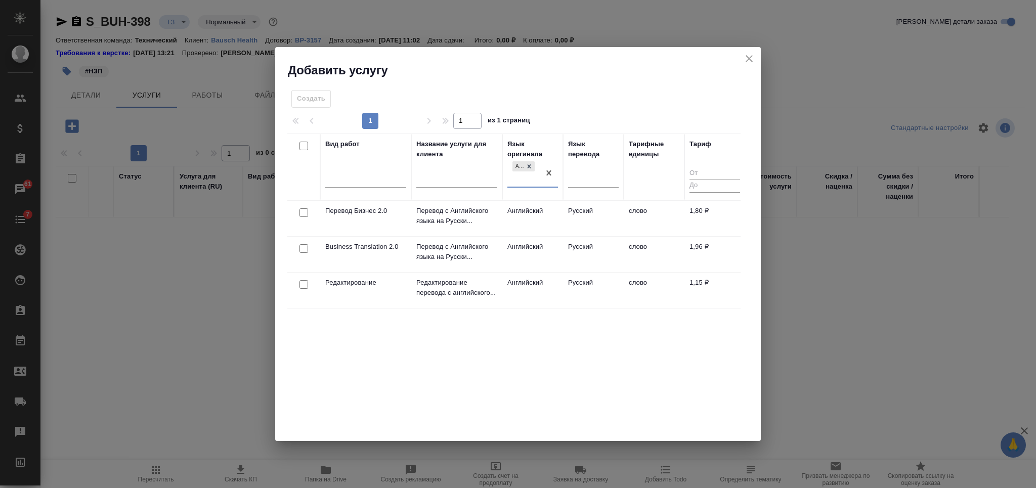
click at [304, 249] on input "checkbox" at bounding box center [303, 248] width 9 height 9
checkbox input "true"
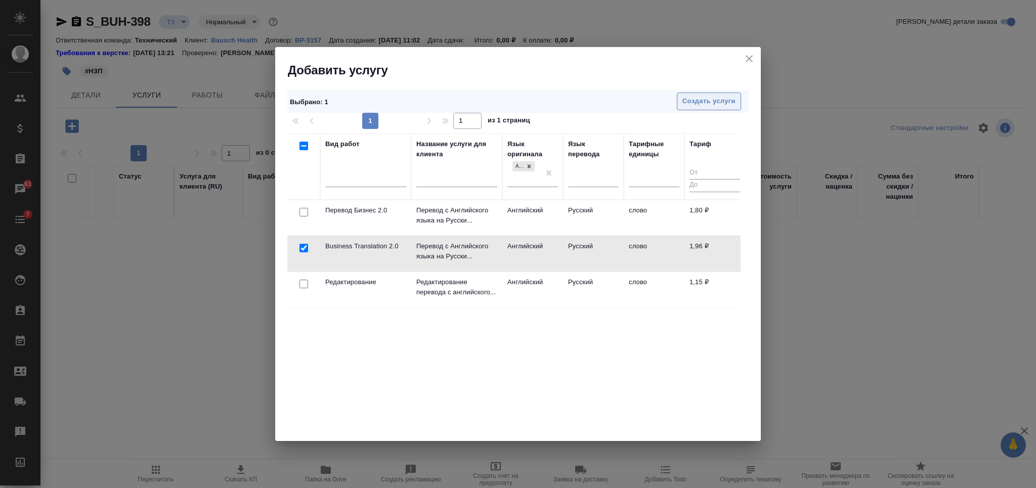
click at [699, 101] on span "Создать услуги" at bounding box center [708, 102] width 53 height 12
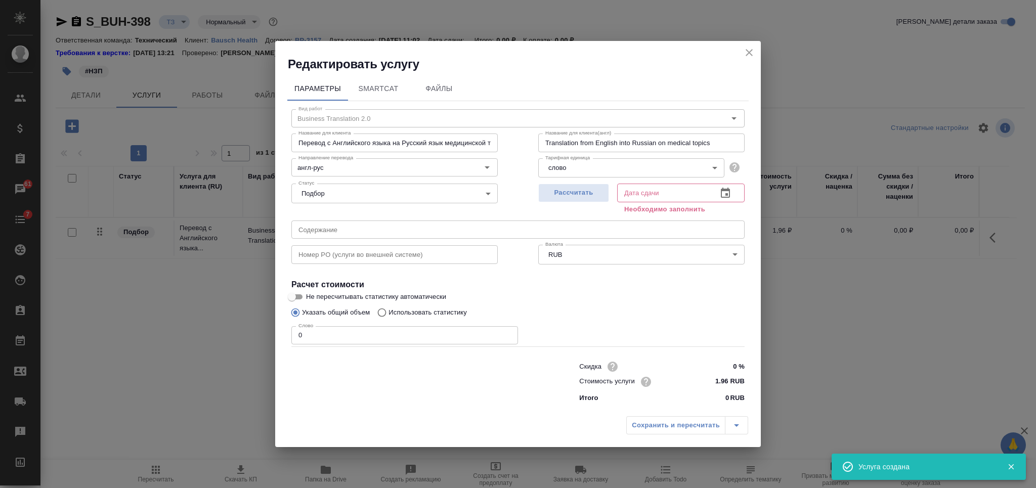
click at [593, 189] on span "Рассчитать" at bounding box center [574, 193] width 60 height 12
type input "[DATE] 11:04"
drag, startPoint x: 321, startPoint y: 330, endPoint x: 275, endPoint y: 332, distance: 45.6
click at [275, 332] on div "Параметры SmartCat Файлы Вид работ Business Translation 2.0 Вид работ Название …" at bounding box center [517, 241] width 485 height 339
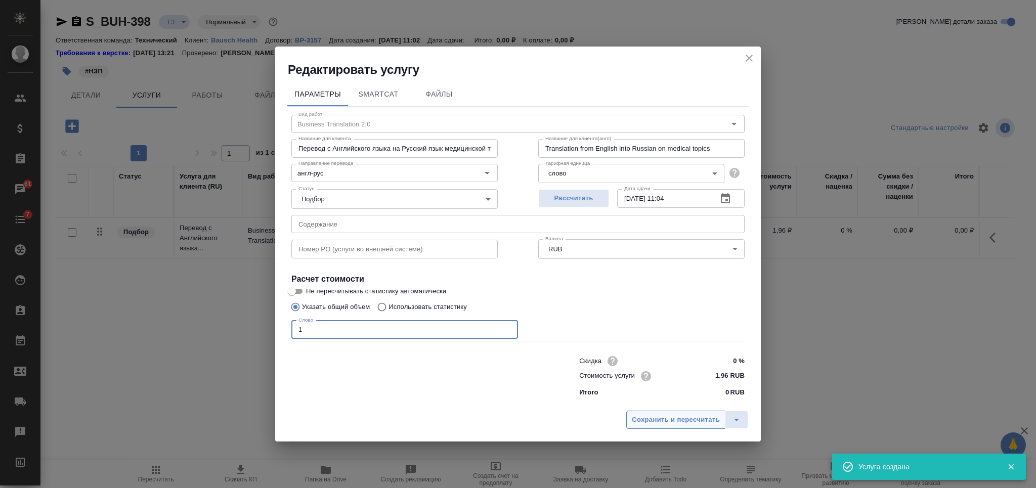
type input "1"
click at [657, 424] on span "Сохранить и пересчитать" at bounding box center [676, 420] width 88 height 12
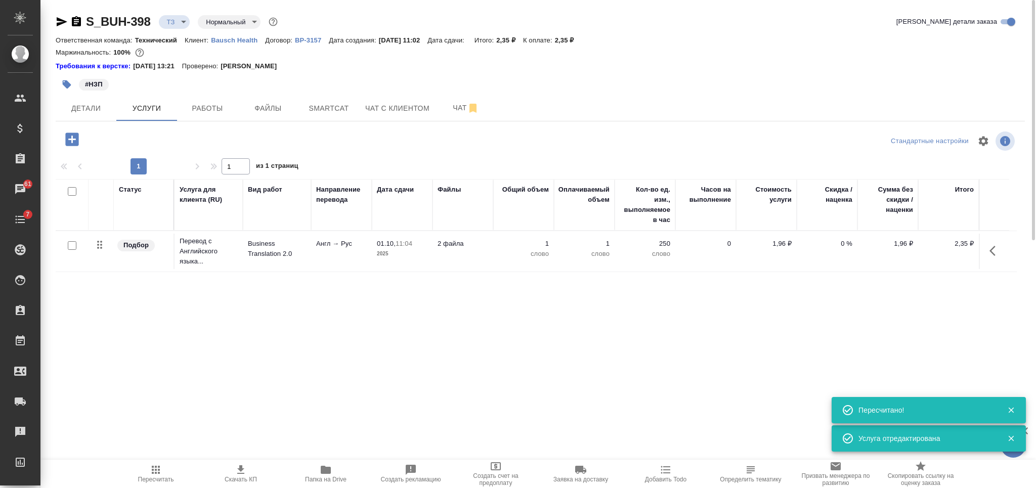
click at [71, 192] on input "checkbox" at bounding box center [72, 191] width 9 height 9
checkbox input "true"
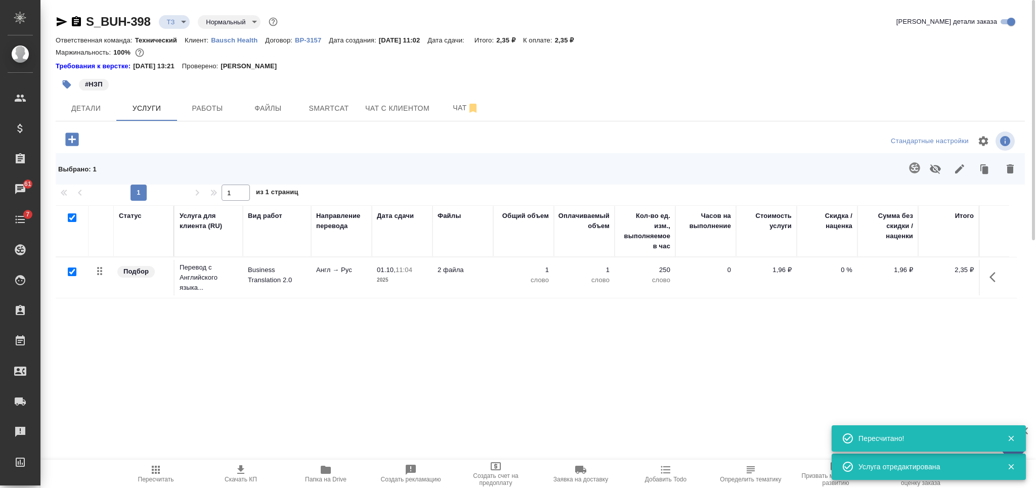
click at [912, 165] on icon "button" at bounding box center [914, 168] width 12 height 12
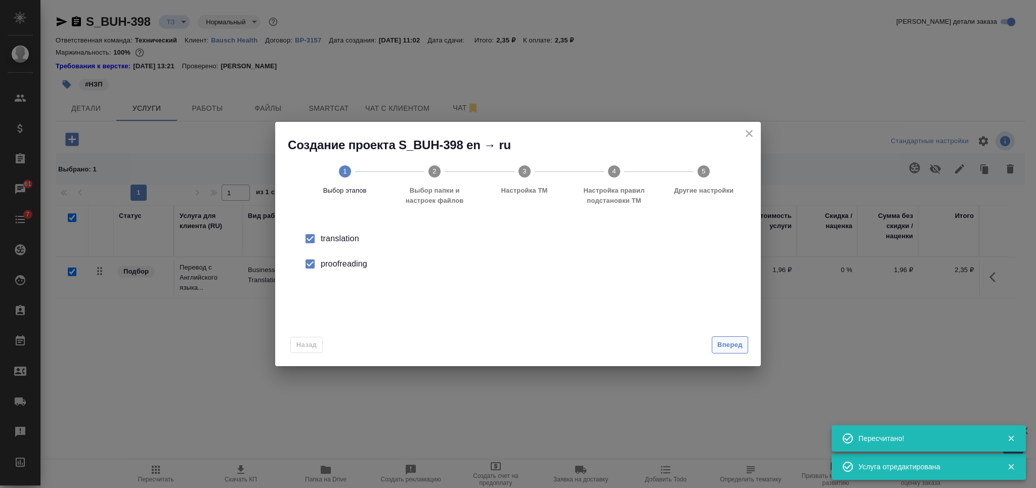
click at [731, 335] on div "Назад Вперед" at bounding box center [517, 343] width 485 height 48
click at [729, 340] on span "Вперед" at bounding box center [729, 345] width 25 height 12
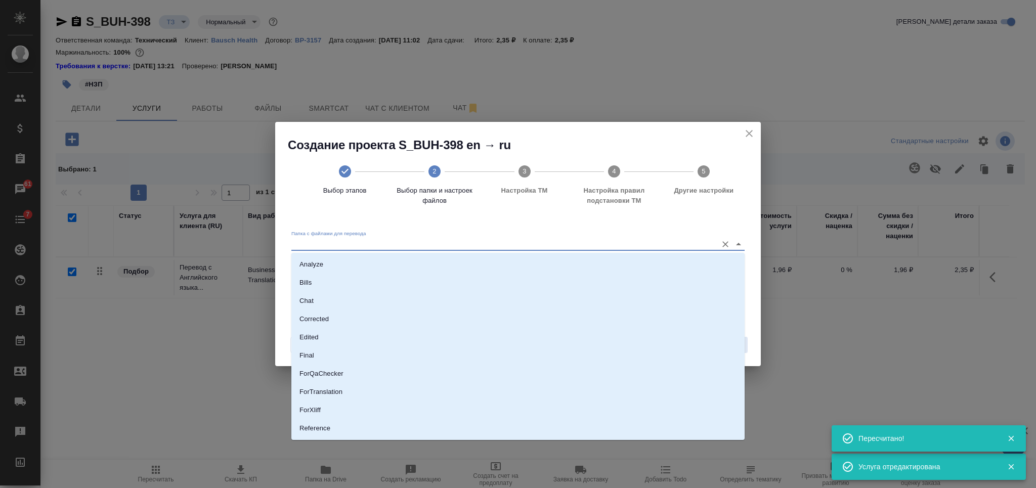
click at [565, 246] on input "Папка с файлами для перевода" at bounding box center [501, 244] width 421 height 12
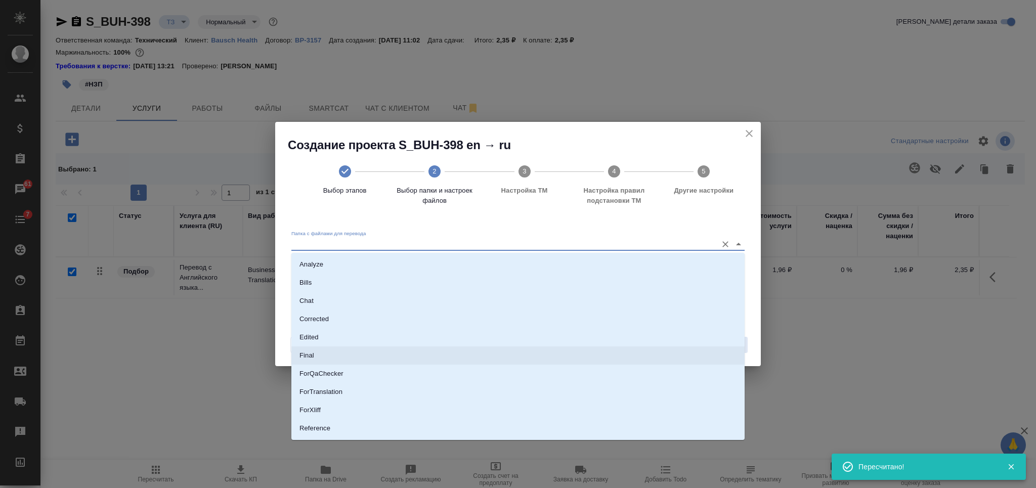
scroll to position [52, 0]
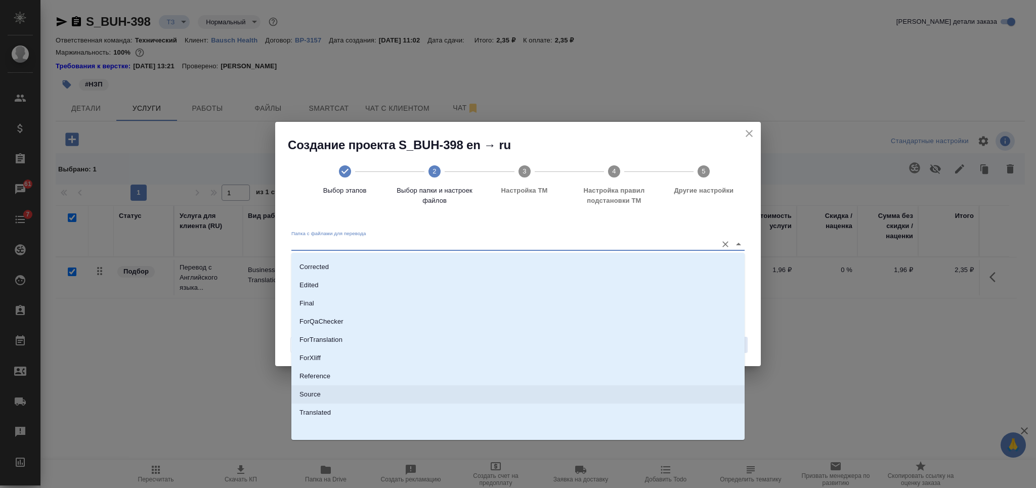
click at [540, 391] on li "Source" at bounding box center [517, 394] width 453 height 18
type input "Source"
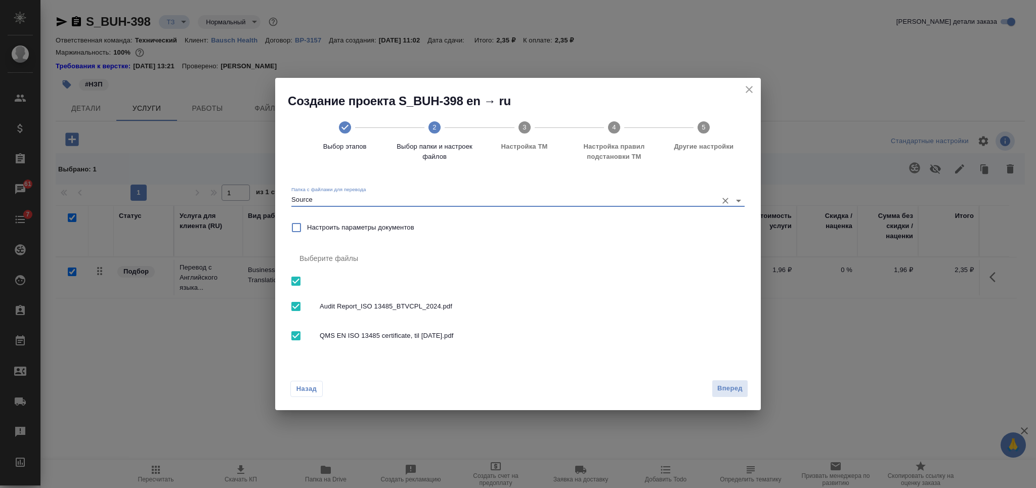
click at [740, 392] on span "Вперед" at bounding box center [729, 389] width 25 height 12
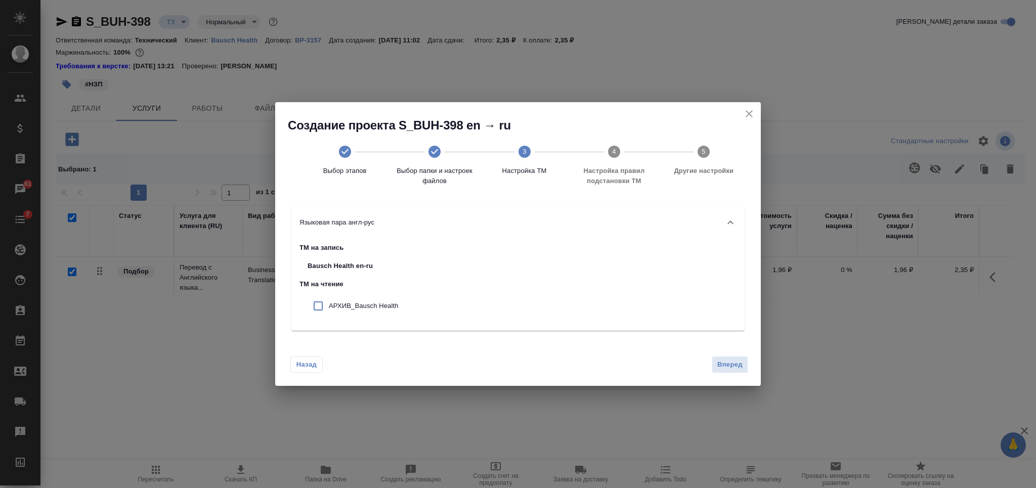
click at [295, 298] on div "ТМ на запись Bausch Health en-ru ТМ на чтение АРХИВ_Bausch Health" at bounding box center [517, 285] width 453 height 92
drag, startPoint x: 312, startPoint y: 304, endPoint x: 600, endPoint y: 341, distance: 289.6
click at [313, 304] on input "checkbox" at bounding box center [317, 305] width 21 height 21
checkbox input "true"
click at [725, 366] on span "Вперед" at bounding box center [729, 365] width 25 height 12
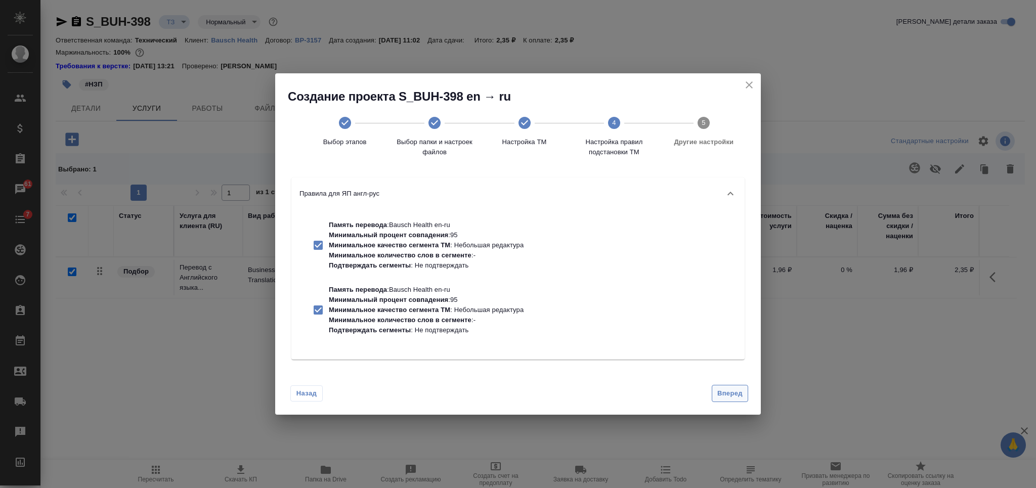
click at [725, 386] on button "Вперед" at bounding box center [729, 394] width 36 height 18
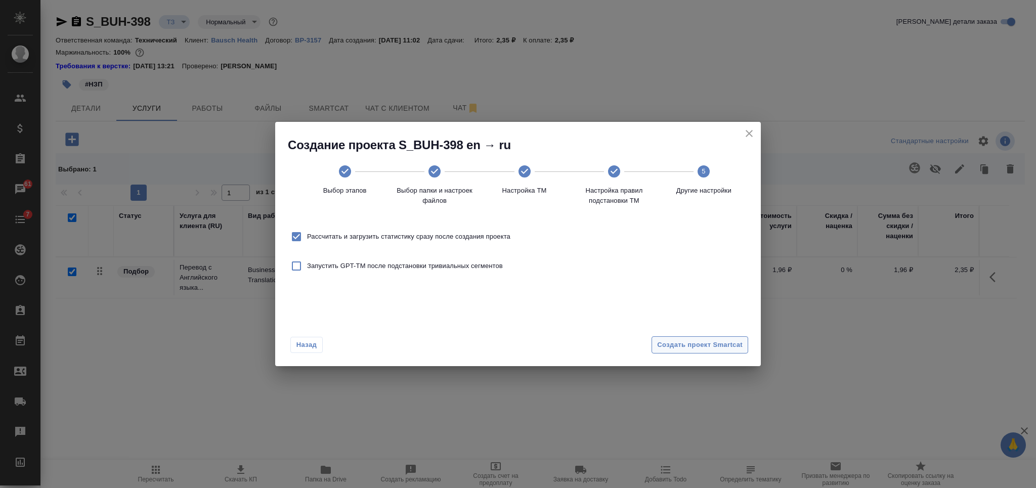
click at [728, 341] on span "Создать проект Smartcat" at bounding box center [699, 345] width 85 height 12
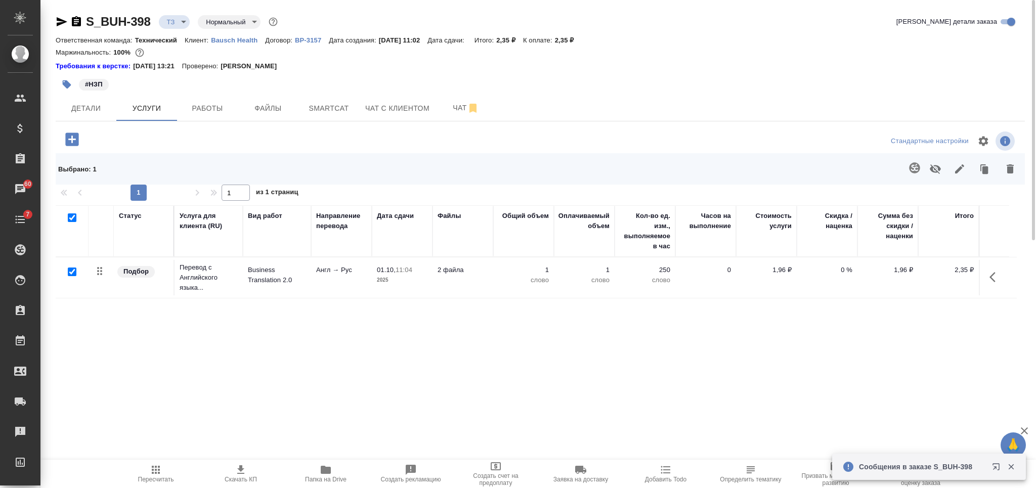
click at [165, 476] on span "Пересчитать" at bounding box center [156, 479] width 36 height 7
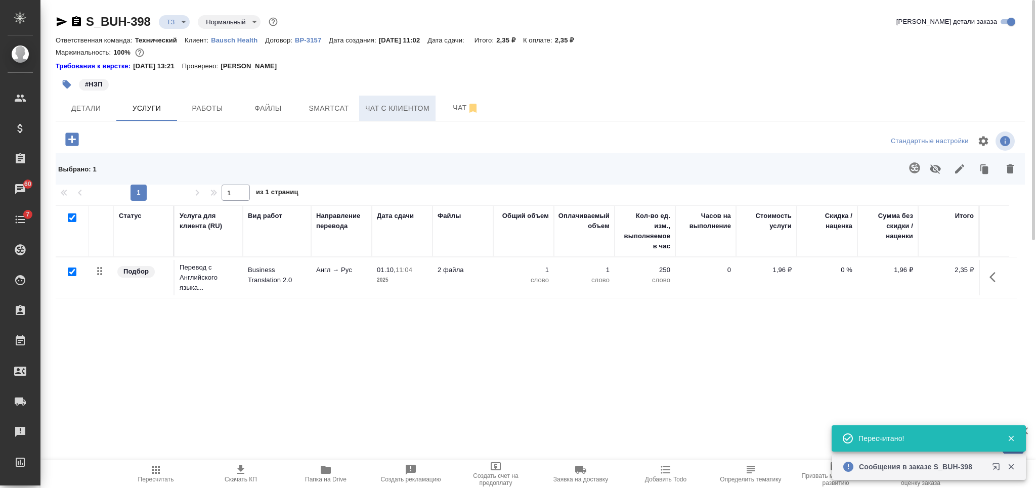
type input "new"
click at [333, 111] on span "Smartcat" at bounding box center [328, 108] width 49 height 13
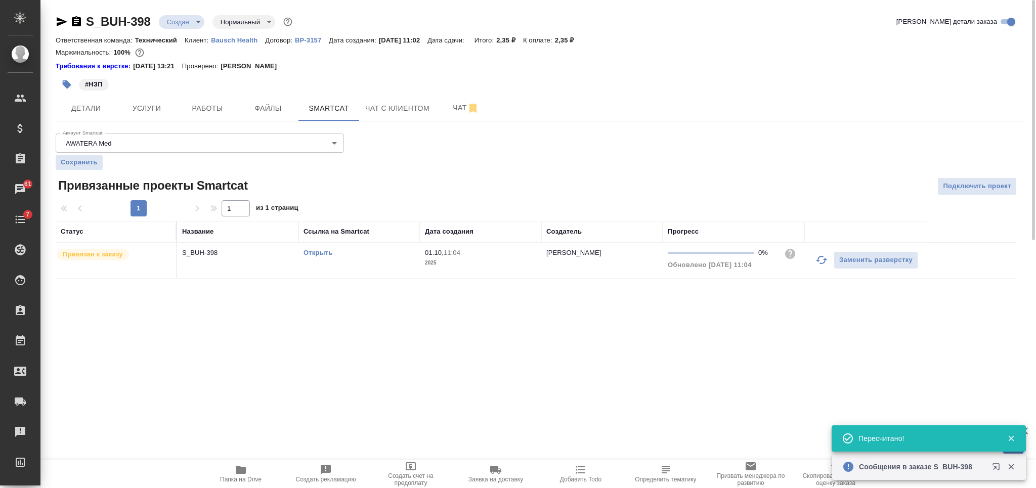
click at [305, 253] on link "Открыть" at bounding box center [317, 253] width 29 height 8
click at [454, 109] on span "Чат" at bounding box center [465, 108] width 49 height 13
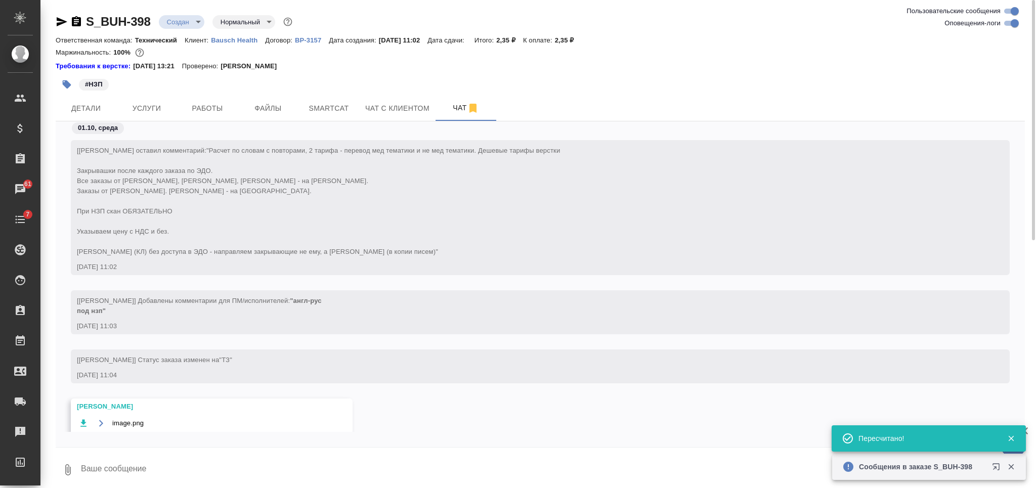
scroll to position [98, 0]
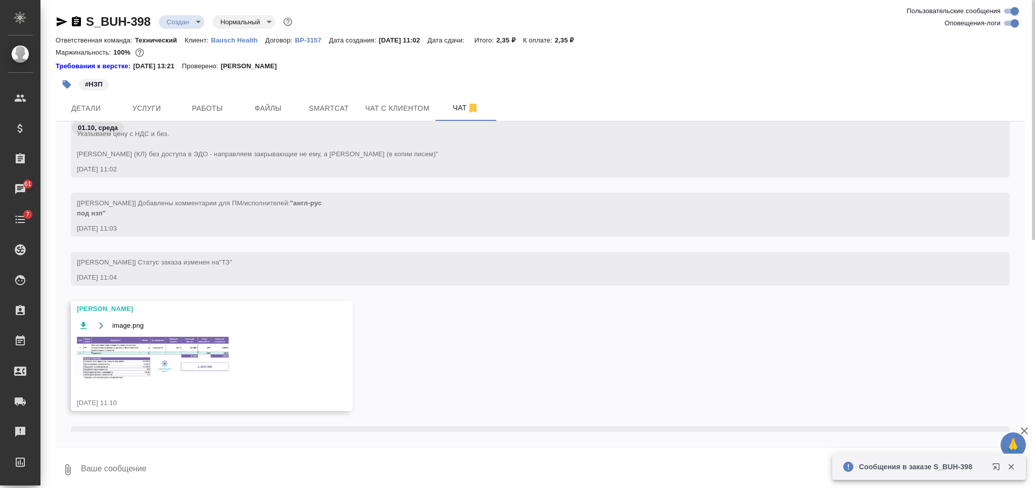
click at [180, 348] on img at bounding box center [153, 358] width 152 height 43
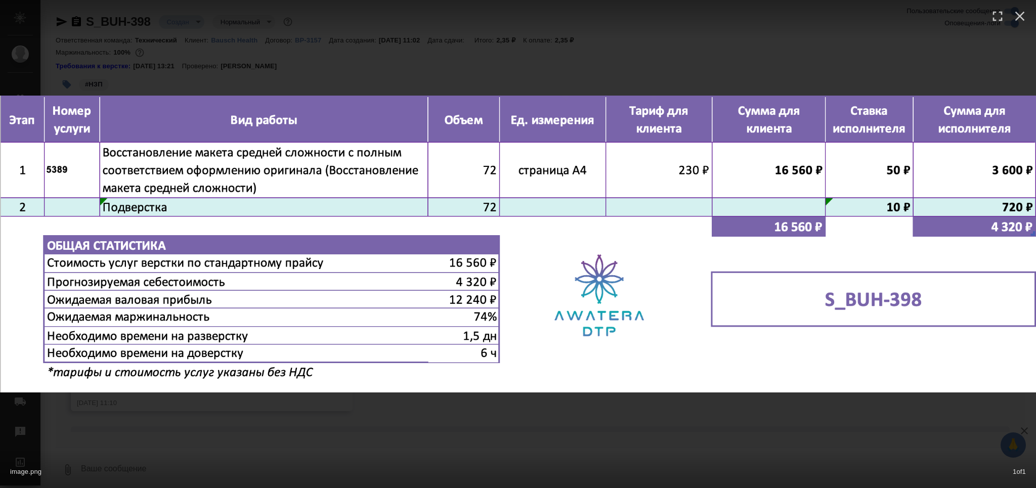
click at [447, 385] on img at bounding box center [518, 244] width 1036 height 296
click at [510, 466] on div "image.png 1 of 1" at bounding box center [518, 469] width 1036 height 37
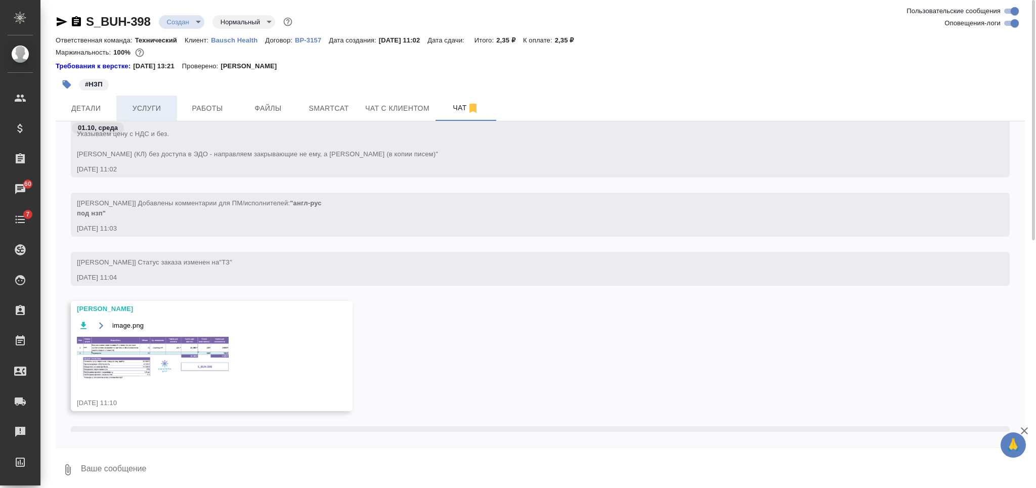
click at [159, 110] on span "Услуги" at bounding box center [146, 108] width 49 height 13
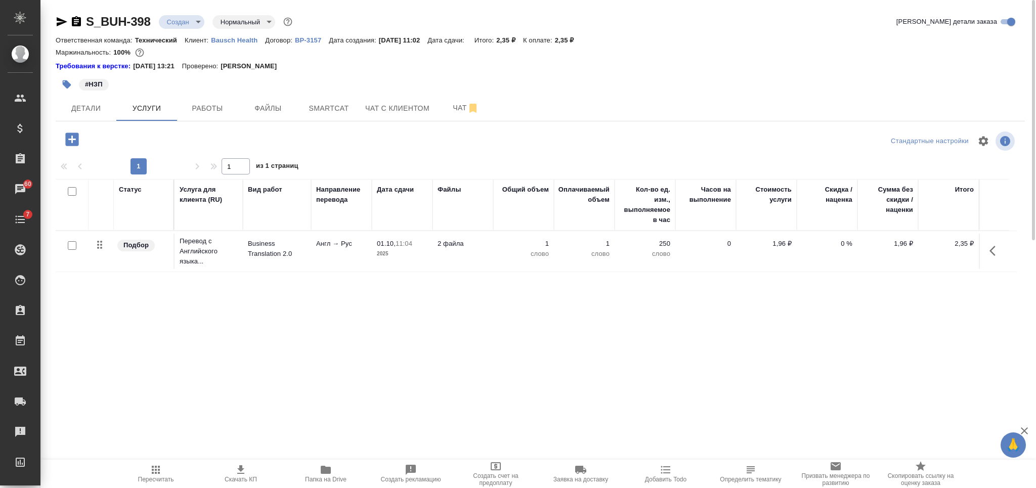
click at [73, 144] on icon "button" at bounding box center [71, 138] width 13 height 13
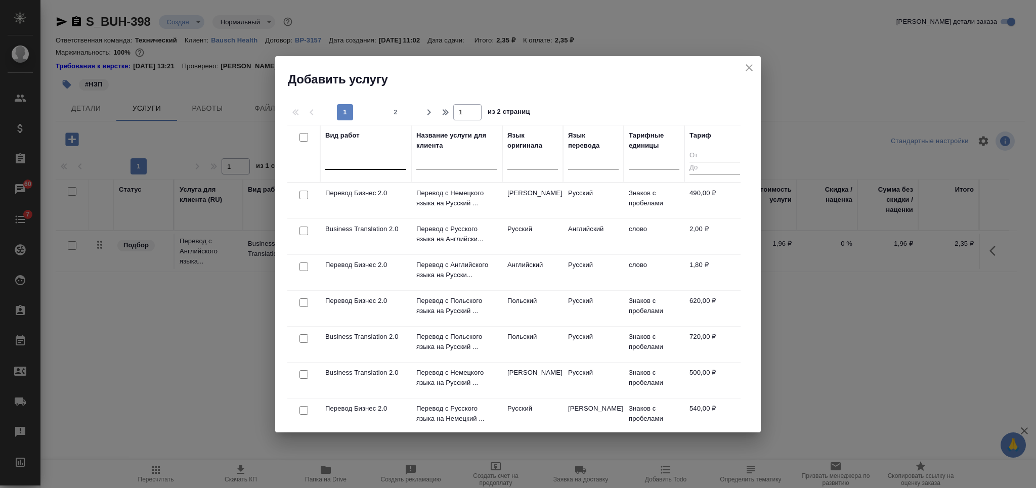
click at [368, 163] on div at bounding box center [365, 159] width 81 height 15
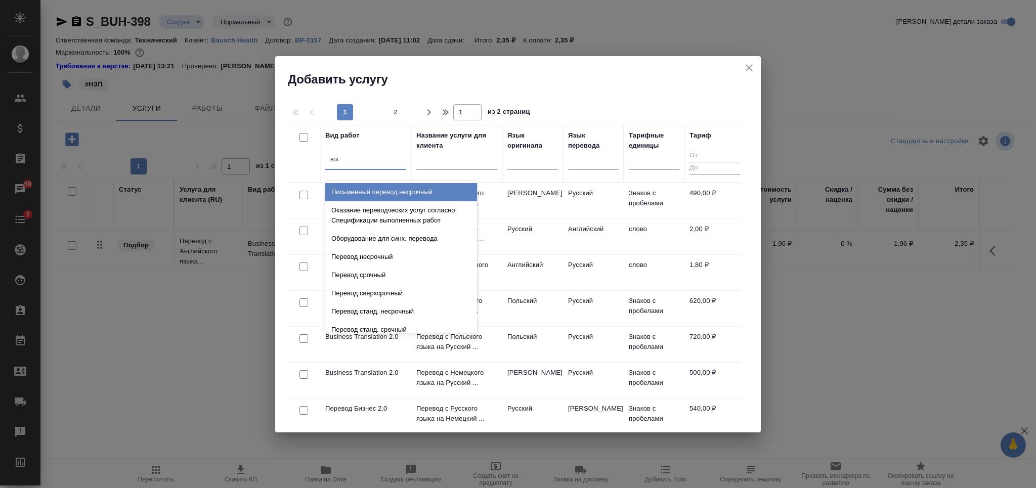
type input "восс"
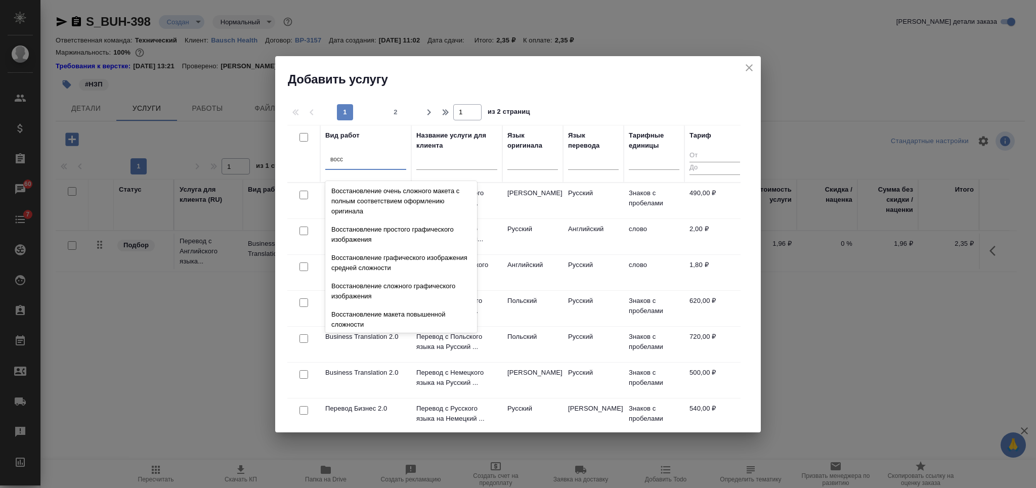
scroll to position [186, 0]
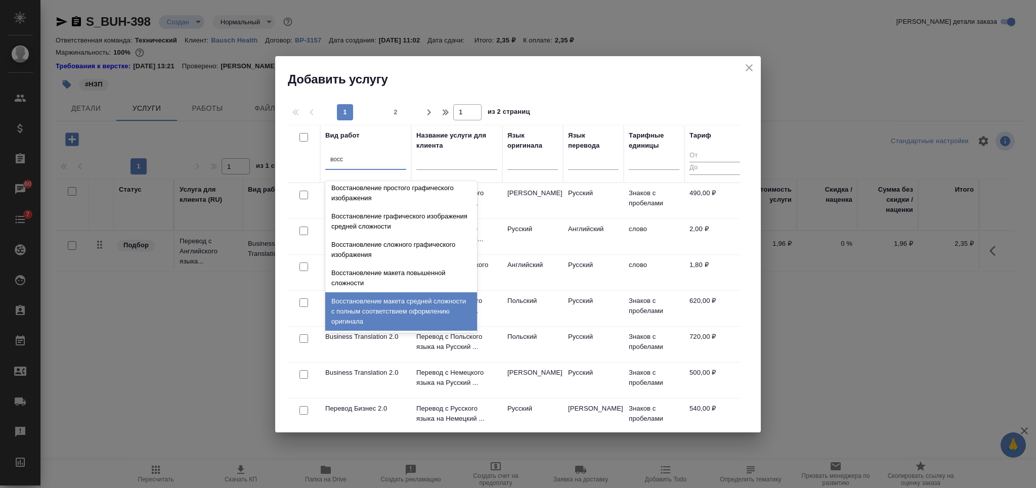
click at [406, 303] on div "Восстановление макета средней сложности с полным соответствием оформлению ориги…" at bounding box center [401, 311] width 152 height 38
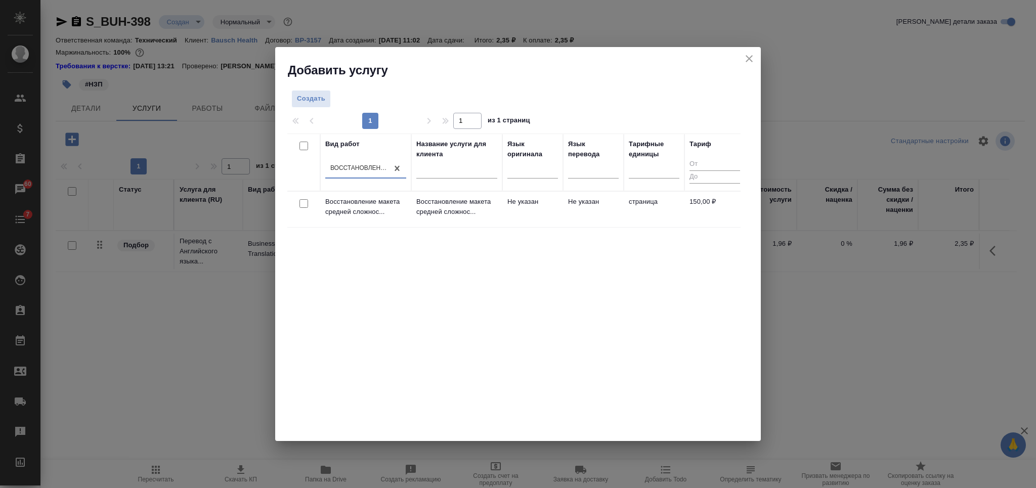
click at [306, 199] on input "checkbox" at bounding box center [303, 203] width 9 height 9
checkbox input "true"
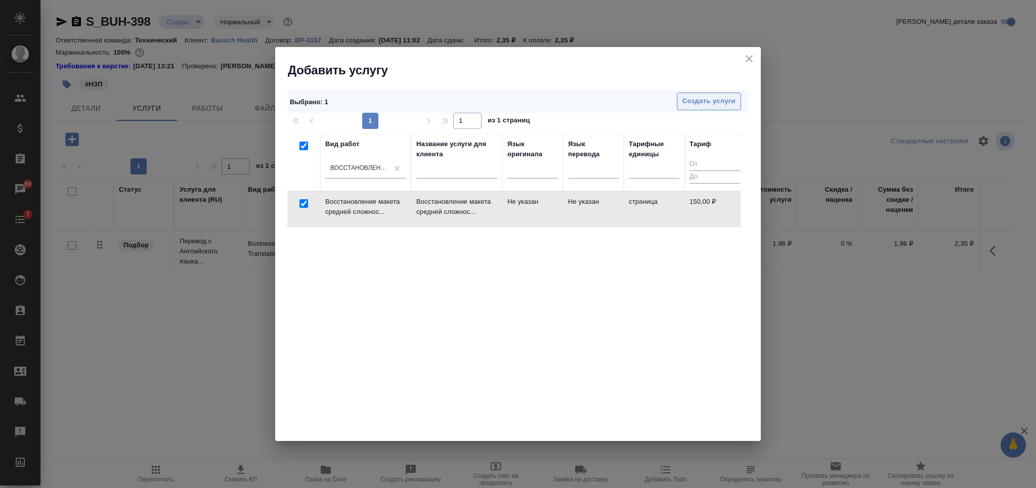
click at [688, 93] on button "Создать услуги" at bounding box center [709, 102] width 64 height 18
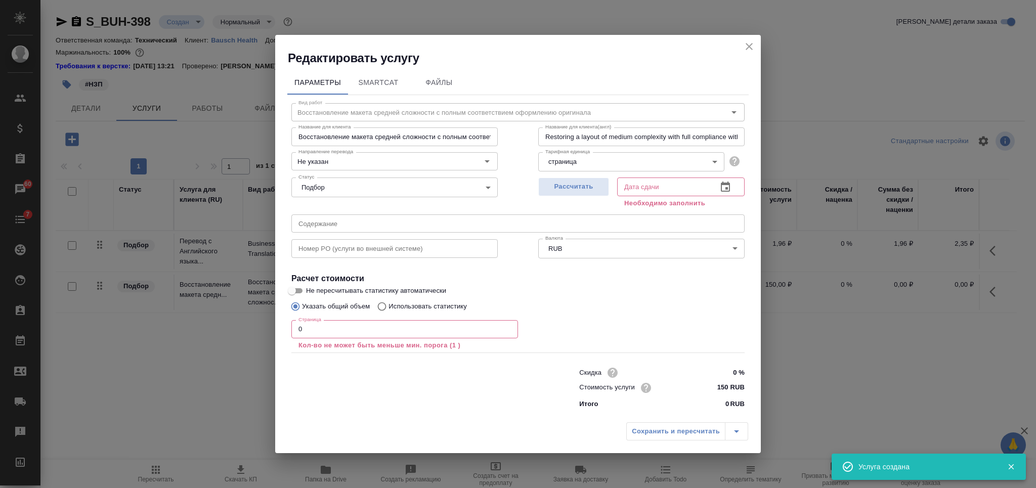
drag, startPoint x: 294, startPoint y: 332, endPoint x: 280, endPoint y: 332, distance: 13.7
click at [284, 332] on div "Параметры SmartCat Файлы Вид работ Восстановление макета средней сложности с по…" at bounding box center [517, 241] width 485 height 351
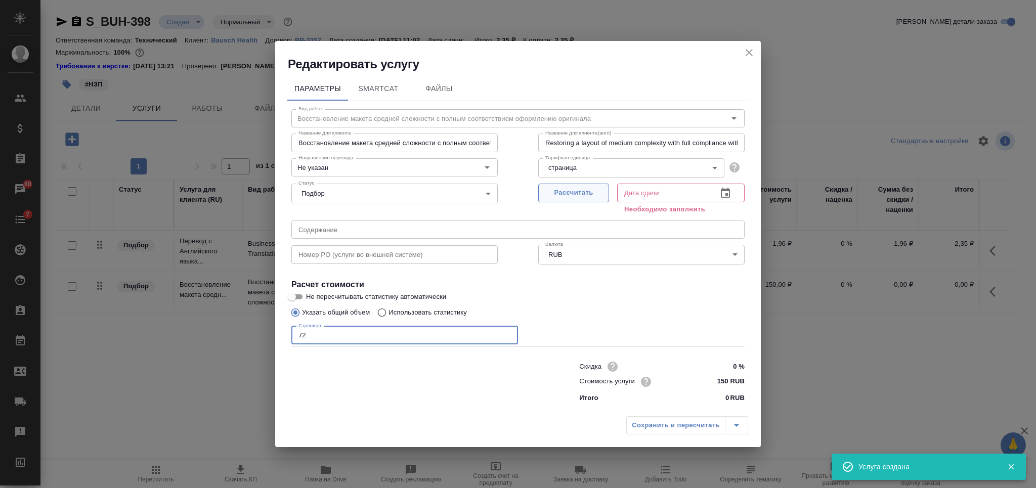
type input "72"
click at [584, 193] on span "Рассчитать" at bounding box center [574, 193] width 60 height 12
type input "[DATE] 10:23"
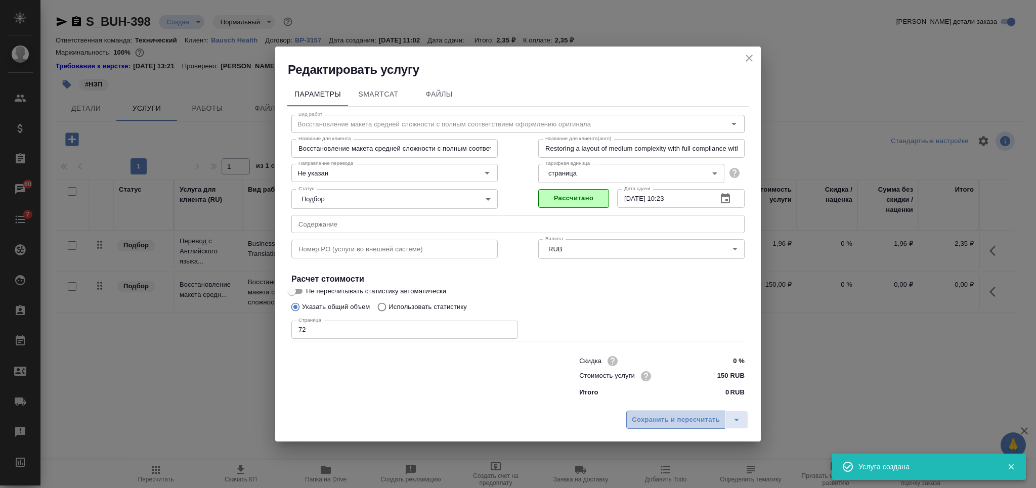
click at [653, 422] on span "Сохранить и пересчитать" at bounding box center [676, 420] width 88 height 12
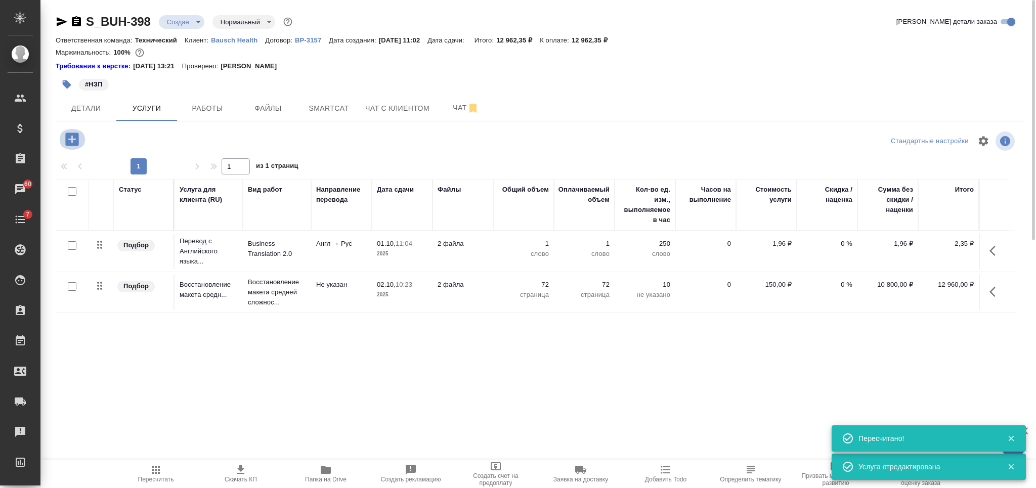
click at [74, 139] on icon "button" at bounding box center [72, 139] width 18 height 18
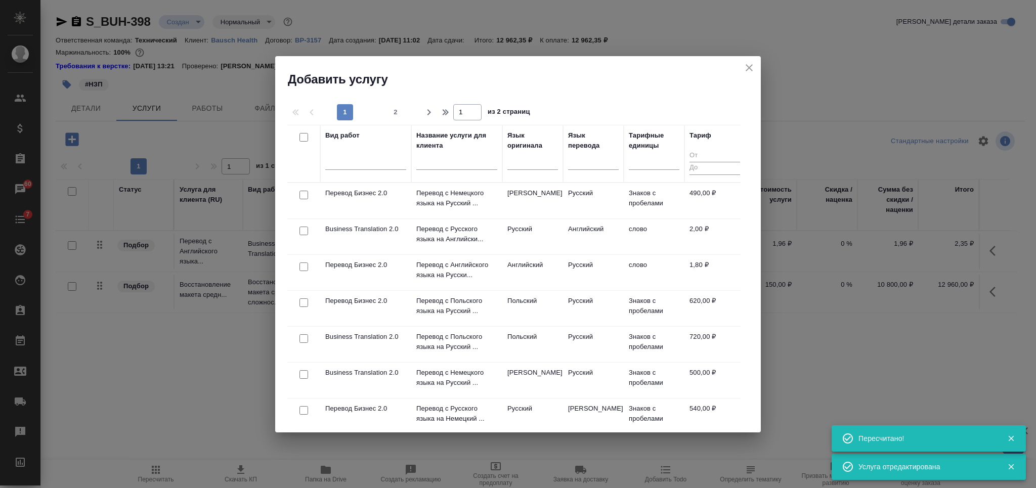
click at [450, 170] on div at bounding box center [456, 164] width 81 height 25
click at [451, 159] on input "text" at bounding box center [456, 163] width 81 height 13
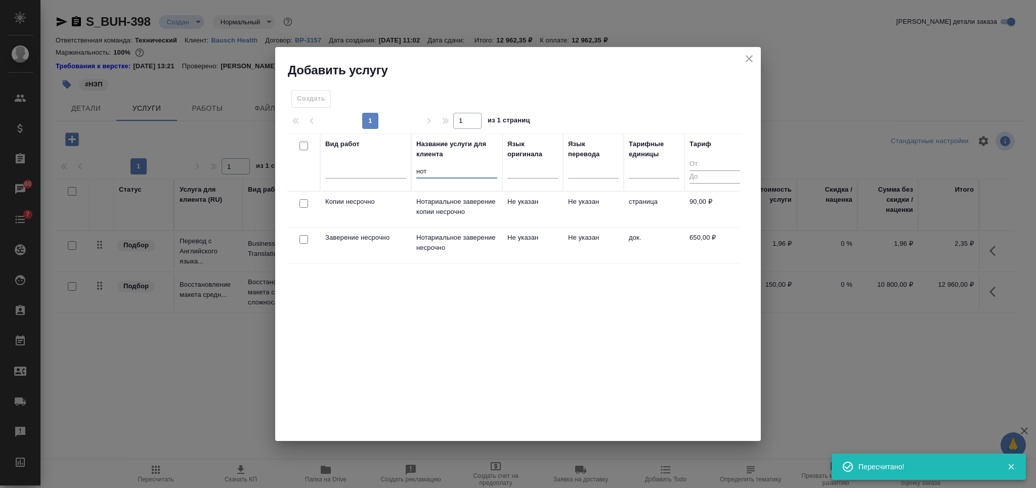
type input "нот"
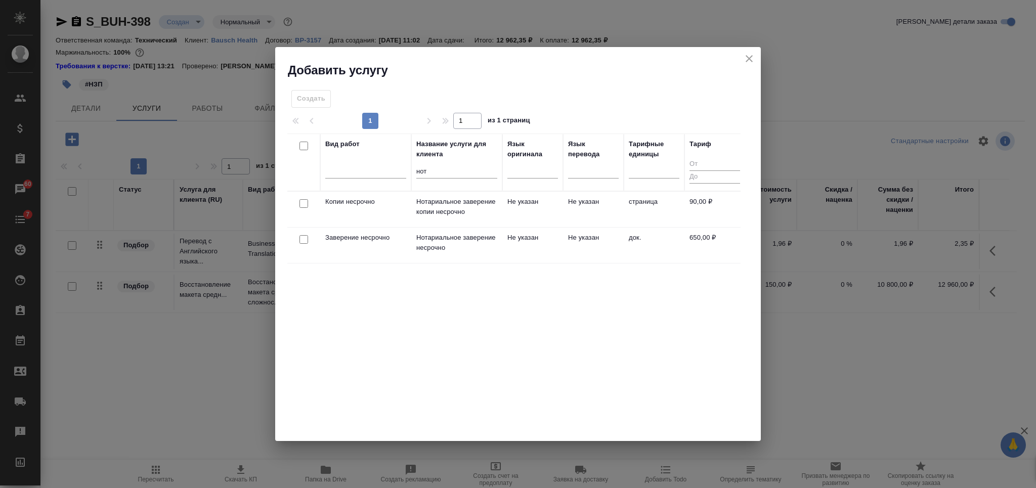
click at [305, 239] on input "checkbox" at bounding box center [303, 239] width 9 height 9
checkbox input "true"
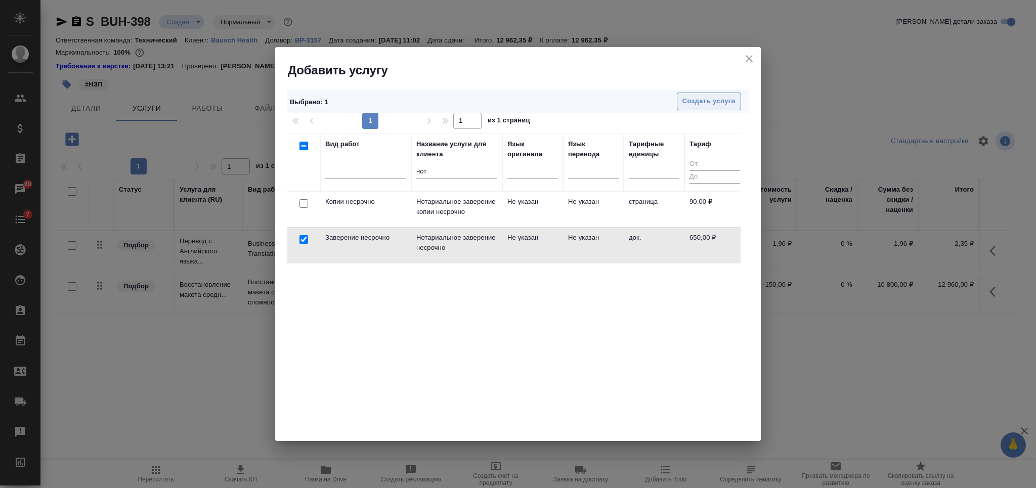
click at [694, 102] on span "Создать услуги" at bounding box center [708, 102] width 53 height 12
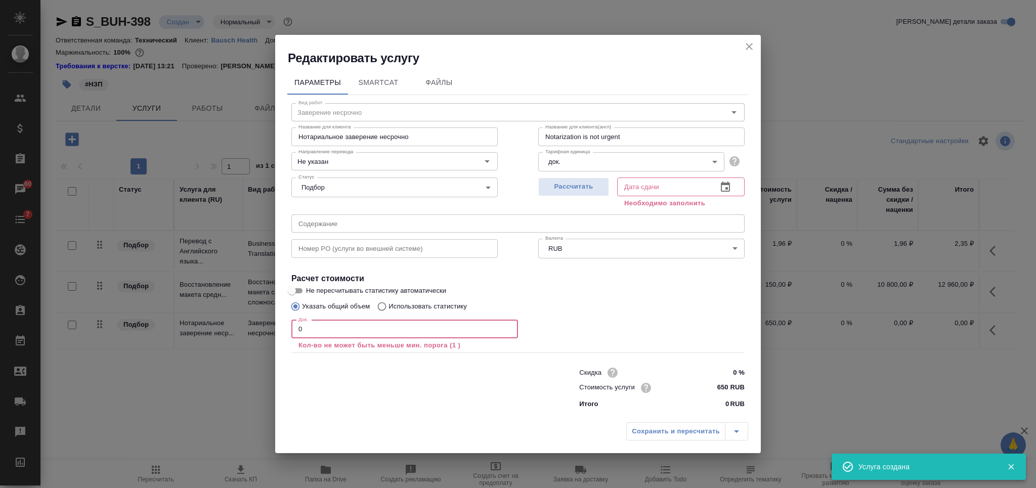
drag, startPoint x: 328, startPoint y: 333, endPoint x: 270, endPoint y: 336, distance: 57.7
click at [270, 336] on div "Редактировать услугу Параметры SmartCat Файлы Вид работ Заверение несрочно Вид …" at bounding box center [518, 244] width 1036 height 488
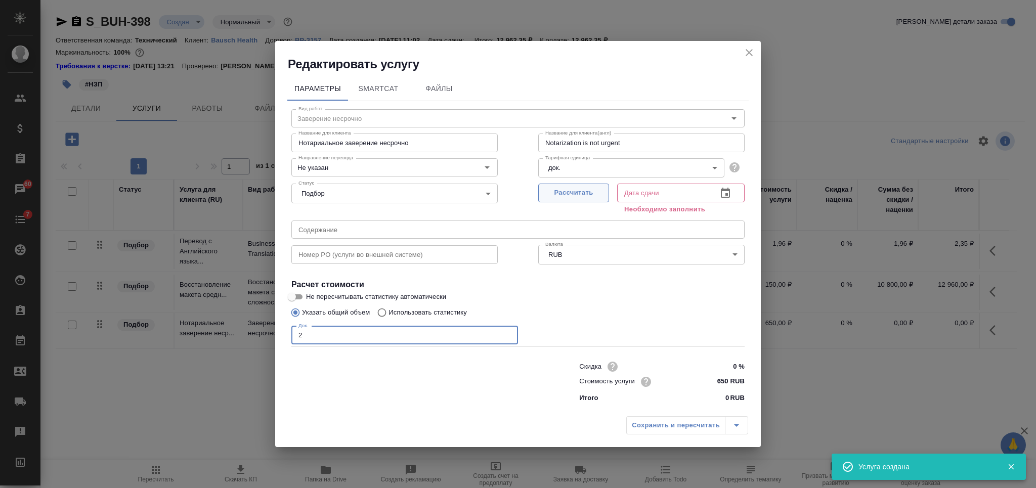
type input "2"
drag, startPoint x: 584, startPoint y: 197, endPoint x: 583, endPoint y: 207, distance: 10.2
click at [580, 198] on span "Рассчитать" at bounding box center [574, 193] width 60 height 12
type input "[DATE] 11:35"
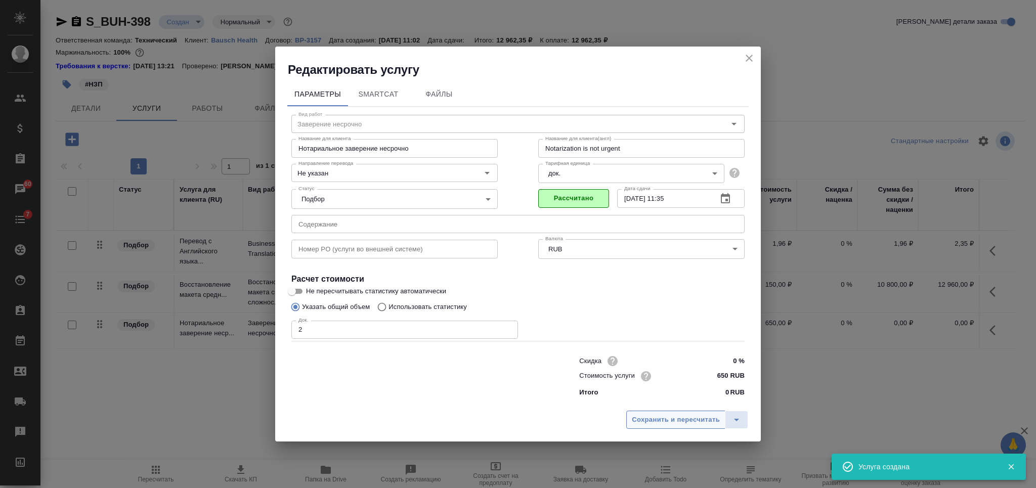
click at [682, 417] on span "Сохранить и пересчитать" at bounding box center [676, 420] width 88 height 12
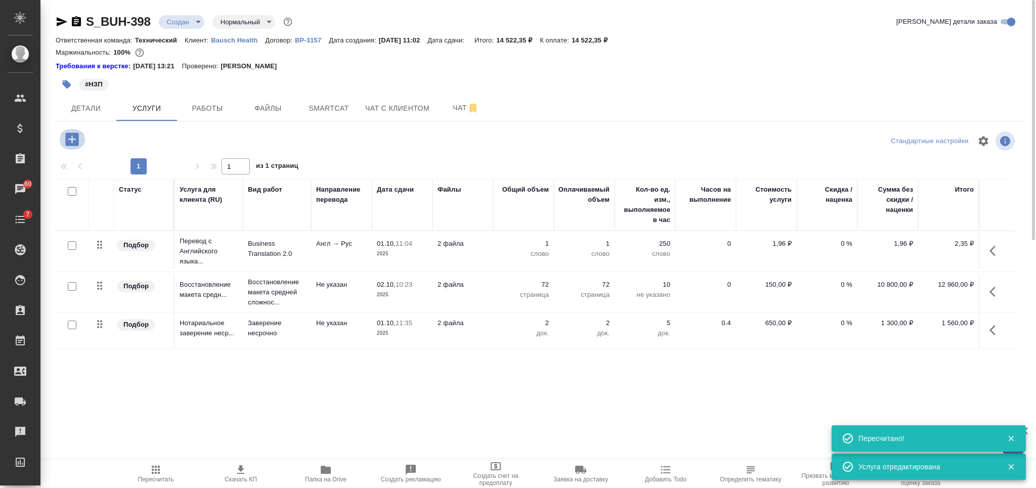
click at [70, 136] on icon "button" at bounding box center [71, 138] width 13 height 13
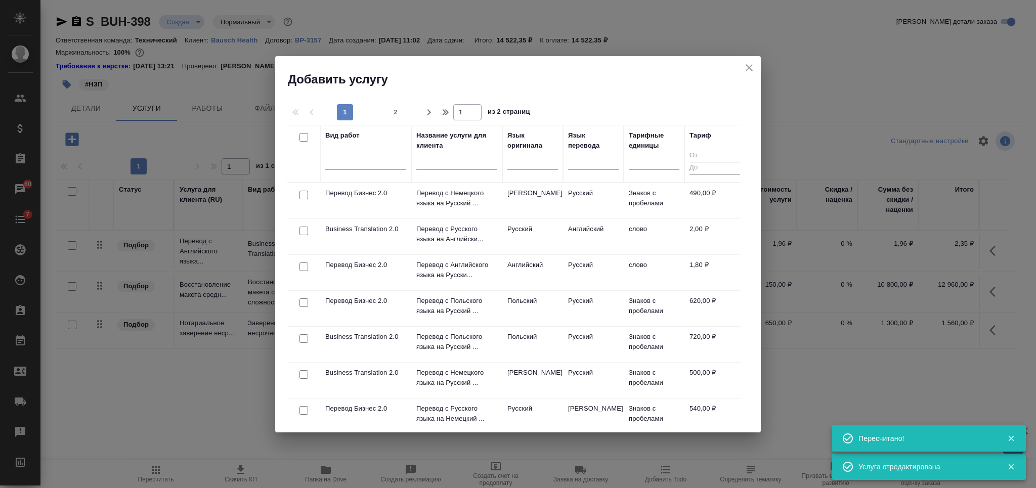
click at [451, 171] on div at bounding box center [456, 164] width 81 height 25
click at [448, 163] on input "text" at bounding box center [456, 163] width 81 height 13
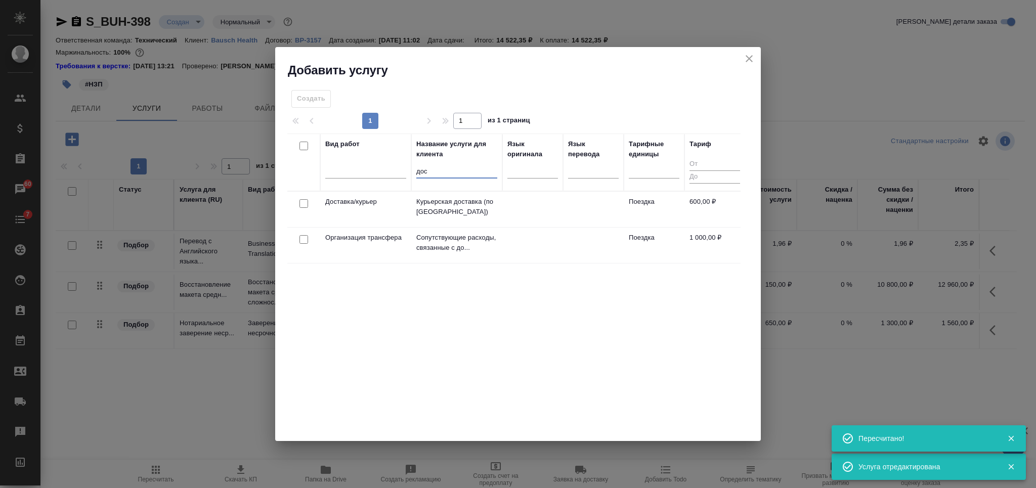
type input "дос"
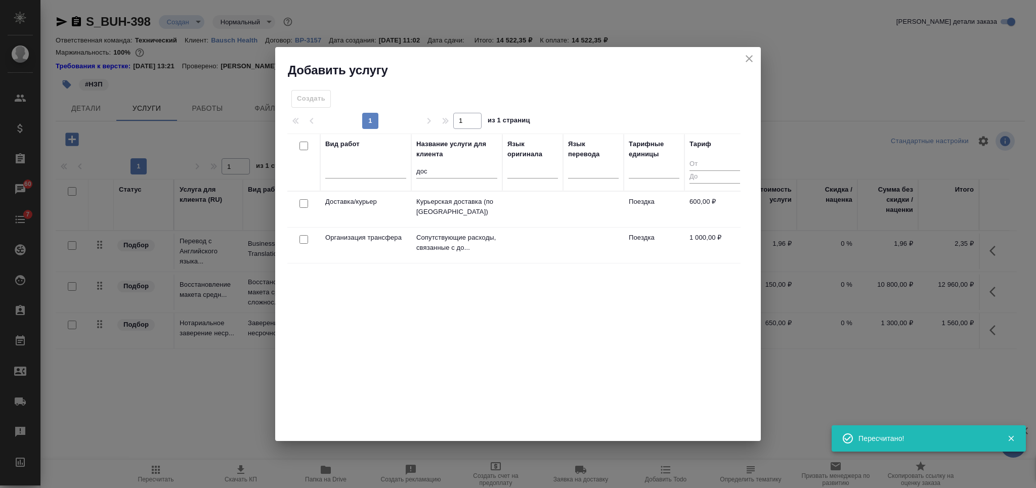
click at [301, 201] on input "checkbox" at bounding box center [303, 203] width 9 height 9
checkbox input "true"
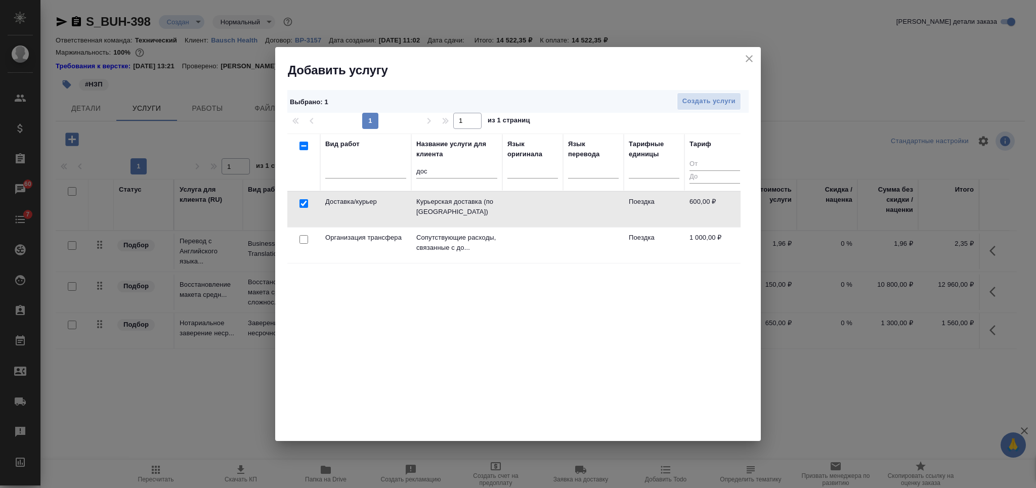
click at [711, 83] on div "Выбрано : 1 Создать услуги 1 1 из 1 страниц Вид работ Название услуги для клиен…" at bounding box center [517, 259] width 485 height 363
click at [702, 96] on span "Создать услуги" at bounding box center [708, 102] width 53 height 12
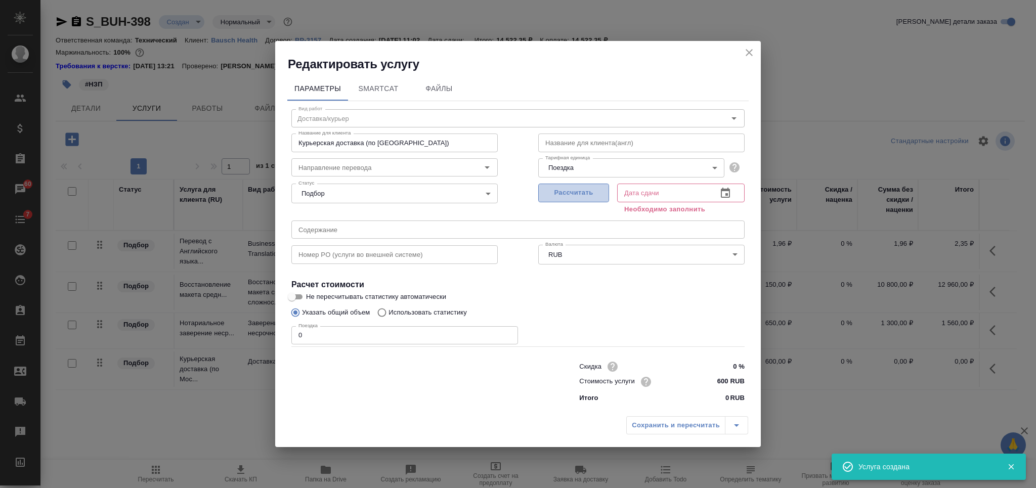
click at [573, 197] on span "Рассчитать" at bounding box center [574, 193] width 60 height 12
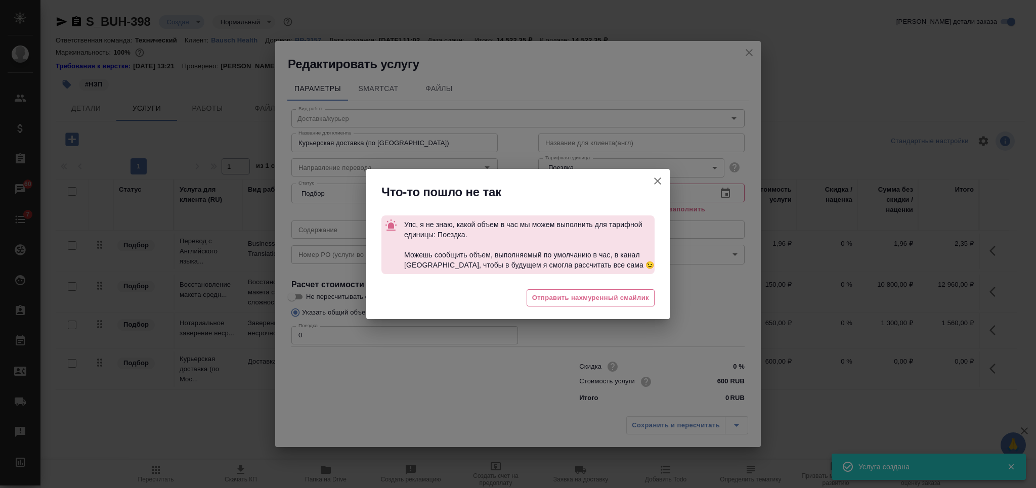
type input "[DATE] 11:11"
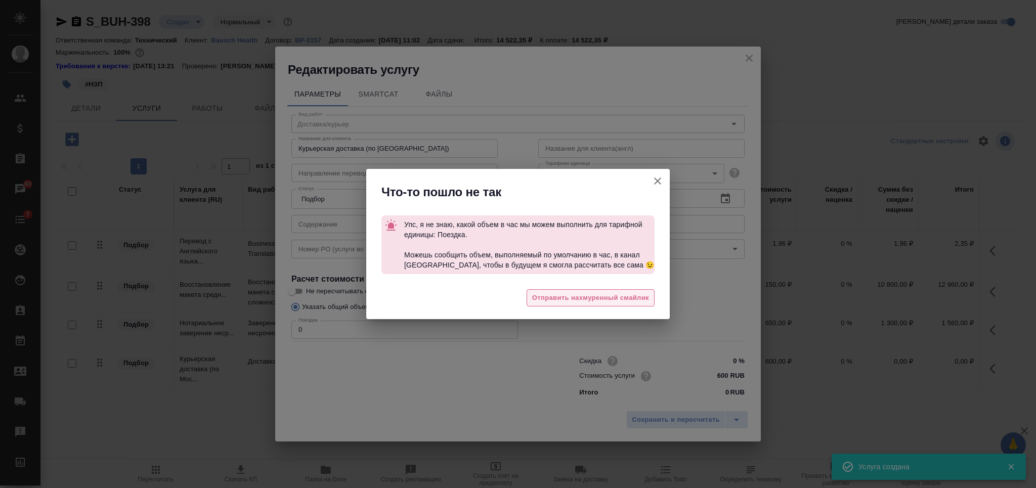
drag, startPoint x: 554, startPoint y: 300, endPoint x: 508, endPoint y: 313, distance: 48.0
click at [554, 300] on span "Отправить нахмуренный смайлик" at bounding box center [590, 298] width 117 height 12
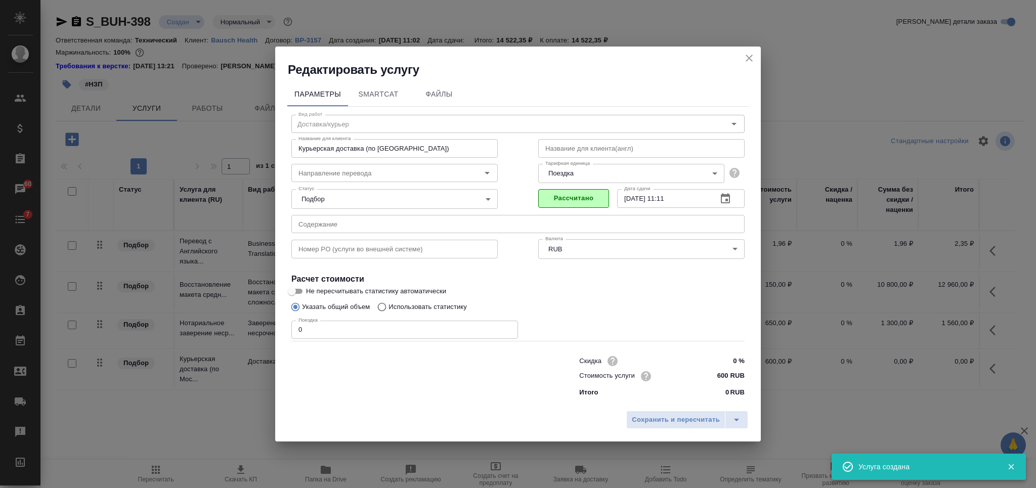
drag, startPoint x: 308, startPoint y: 331, endPoint x: 289, endPoint y: 332, distance: 18.7
click at [289, 332] on div "Вид работ Доставка/курьер Вид работ Название для клиента Курьерская доставка (п…" at bounding box center [517, 254] width 461 height 295
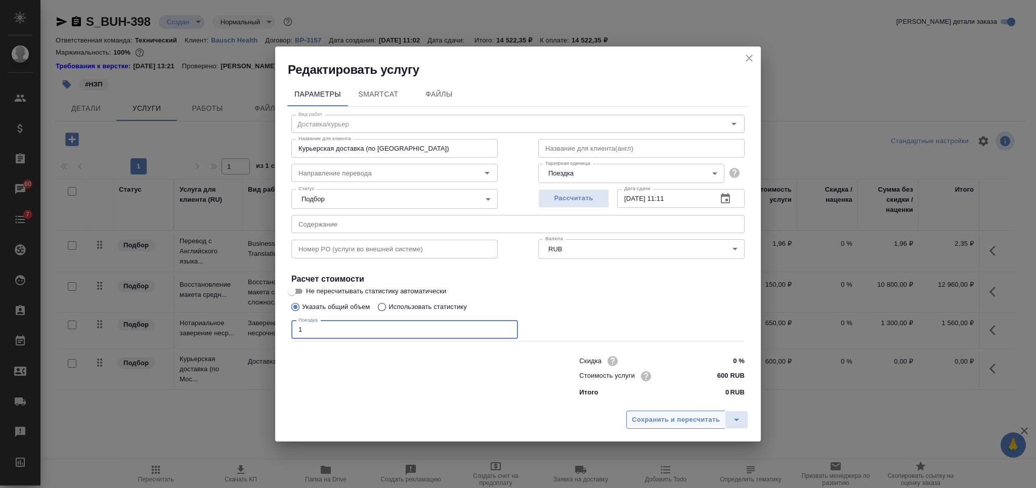
type input "1"
click at [692, 422] on span "Сохранить и пересчитать" at bounding box center [676, 420] width 88 height 12
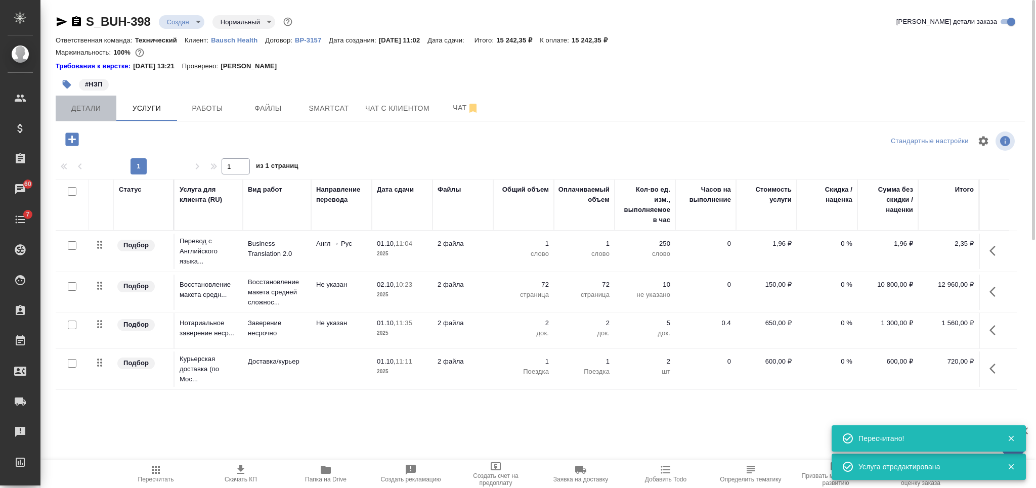
click at [90, 119] on button "Детали" at bounding box center [86, 108] width 61 height 25
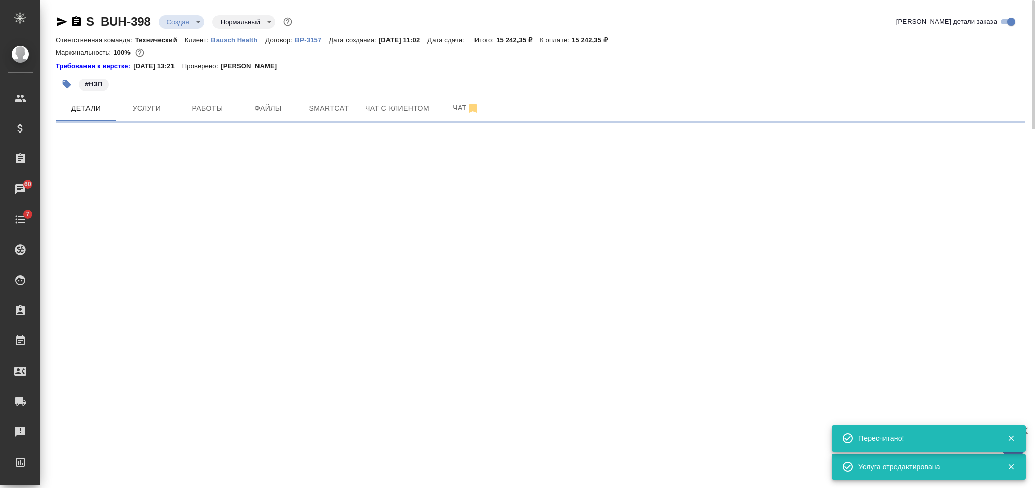
select select "RU"
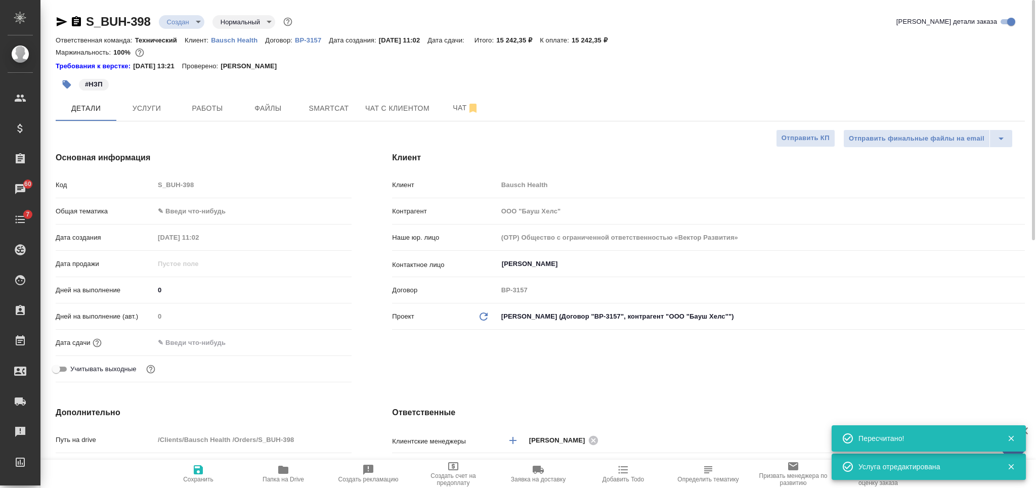
type textarea "x"
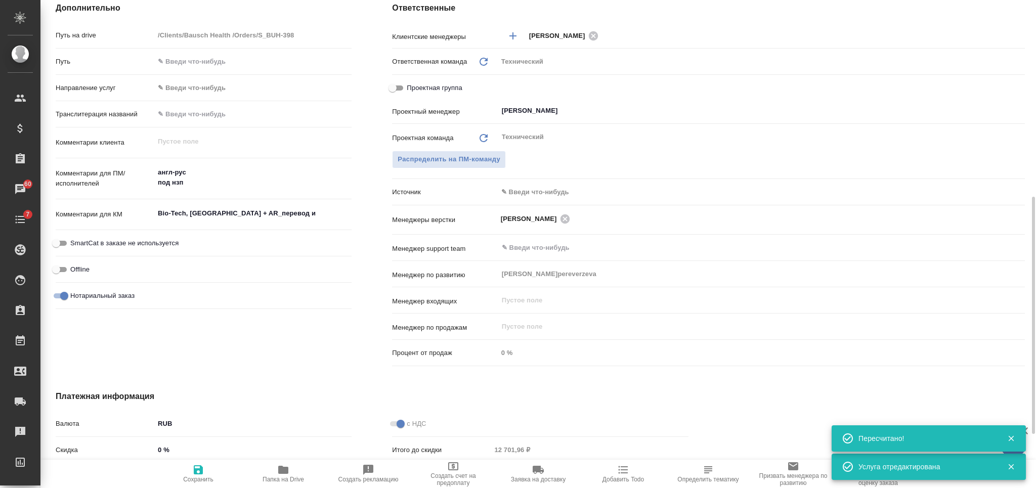
click at [231, 222] on div "Bio-Tech, [GEOGRAPHIC_DATA] + AR_перевод и нот.заверение x" at bounding box center [252, 214] width 197 height 22
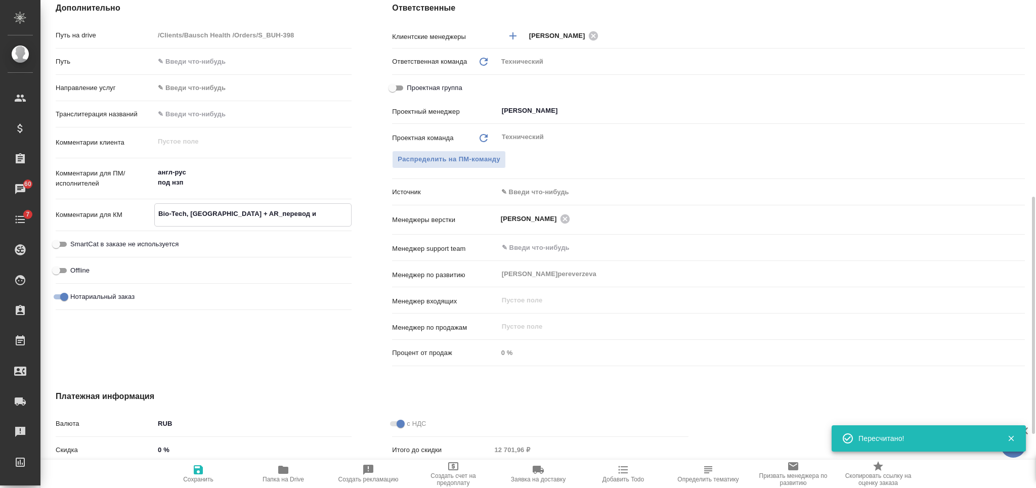
click at [236, 217] on textarea "Bio-Tech, [GEOGRAPHIC_DATA] + AR_перевод и нот.заверение" at bounding box center [253, 213] width 196 height 17
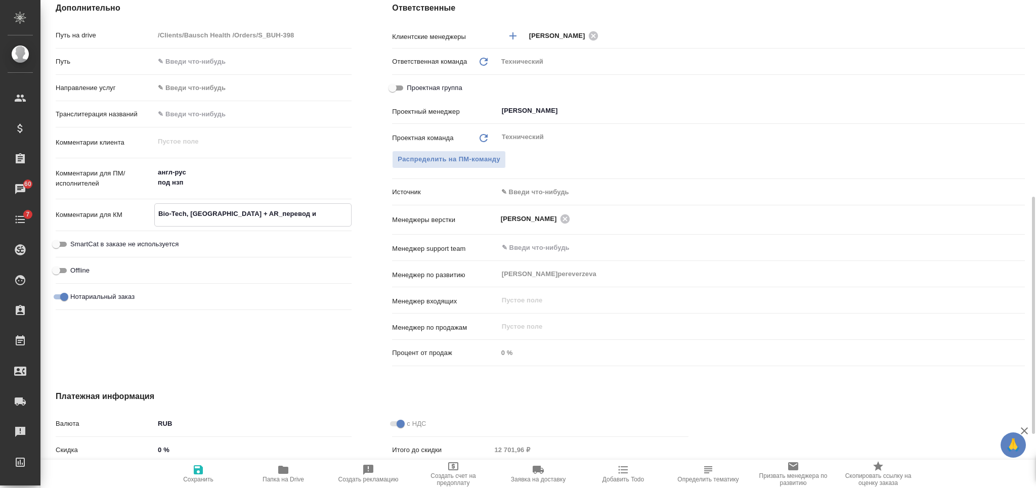
scroll to position [0, 0]
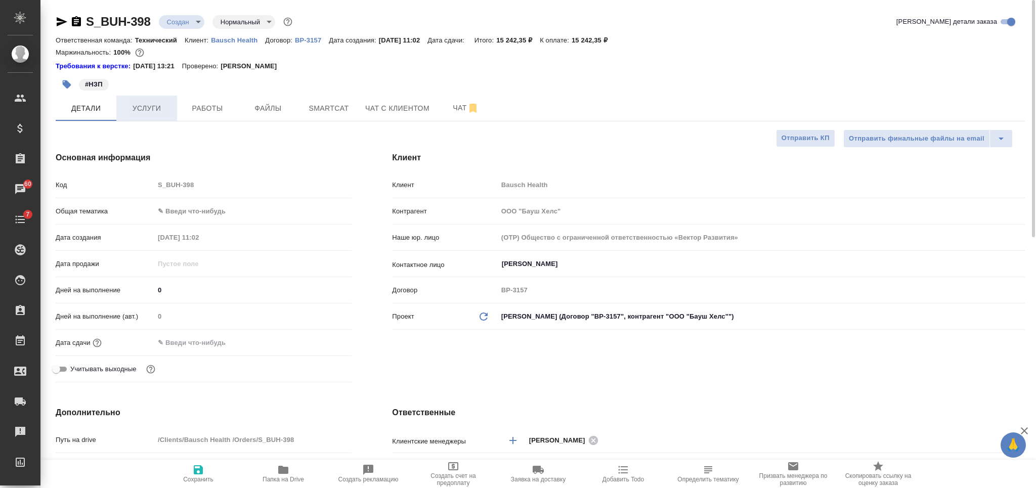
type textarea "x"
click at [155, 104] on span "Услуги" at bounding box center [146, 108] width 49 height 13
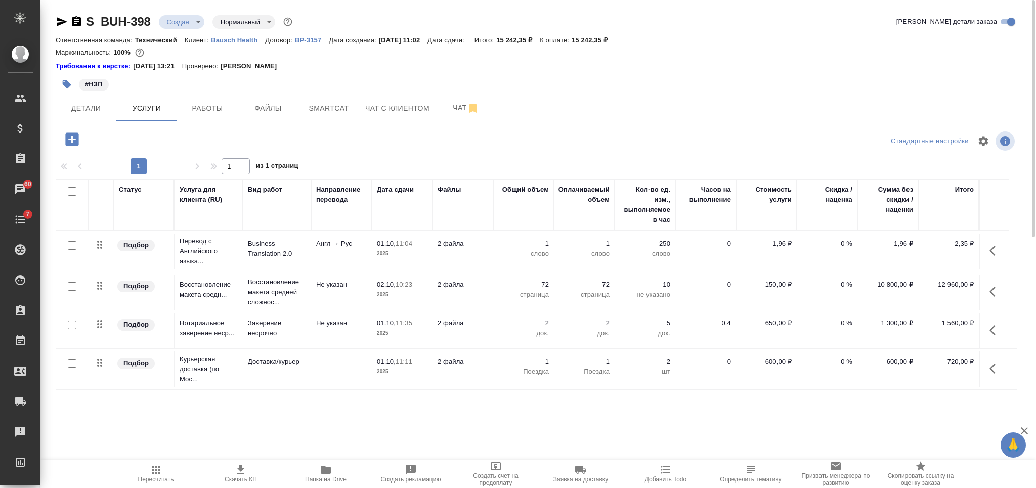
click at [71, 190] on input "checkbox" at bounding box center [72, 191] width 9 height 9
checkbox input "true"
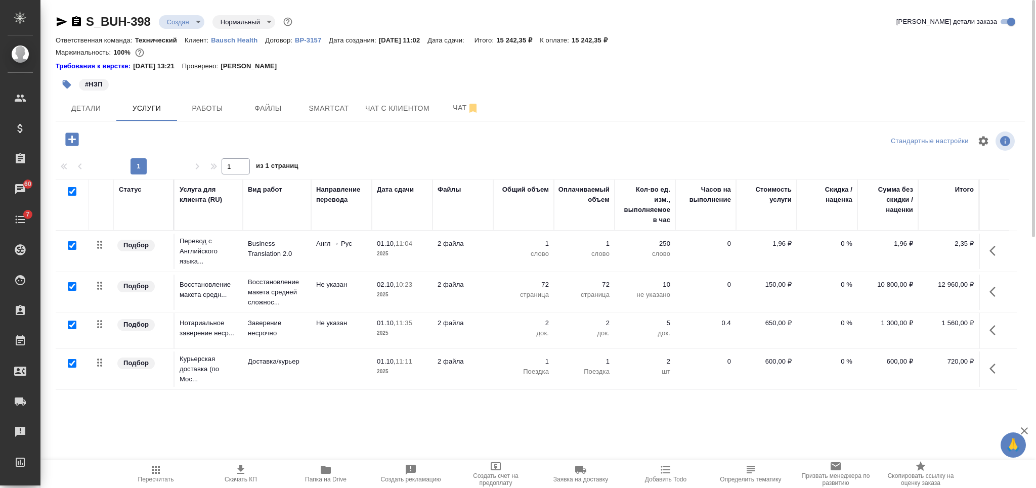
checkbox input "true"
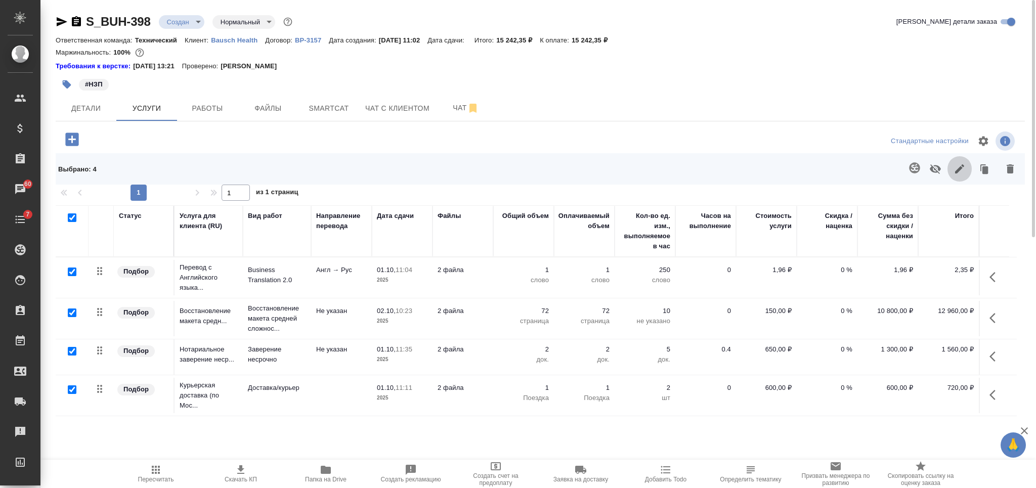
click at [956, 163] on icon "button" at bounding box center [959, 169] width 12 height 12
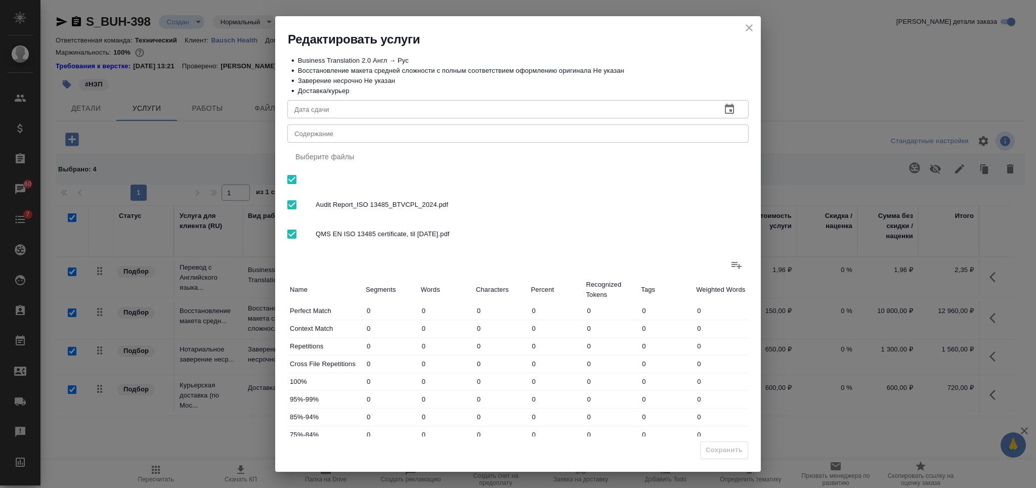
click at [520, 134] on textarea "Содержание" at bounding box center [517, 134] width 447 height 8
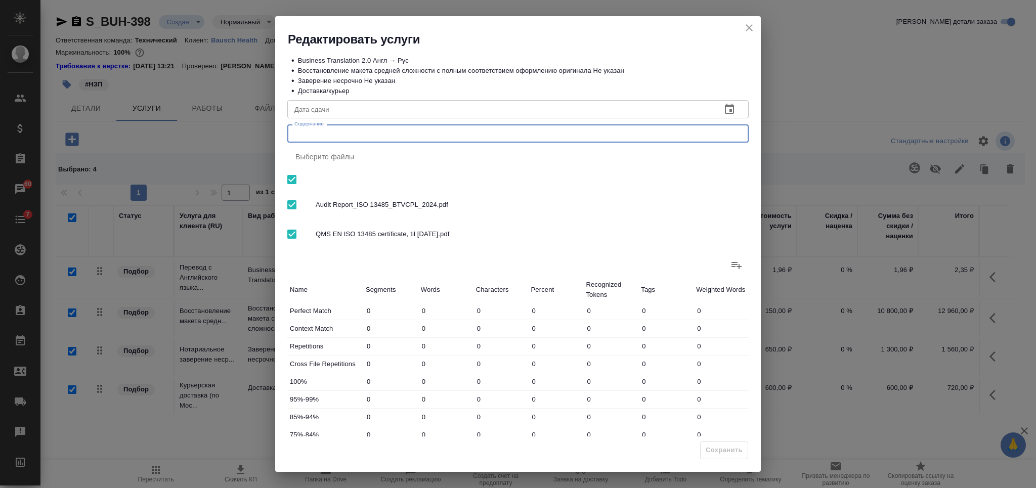
paste textarea "Bio-Tech, [GEOGRAPHIC_DATA] + AR_перевод и нот.заверение"
type textarea "Bio-Tech, [GEOGRAPHIC_DATA] + AR_перевод и нот.заверение"
click at [736, 449] on span "Сохранить" at bounding box center [723, 450] width 37 height 12
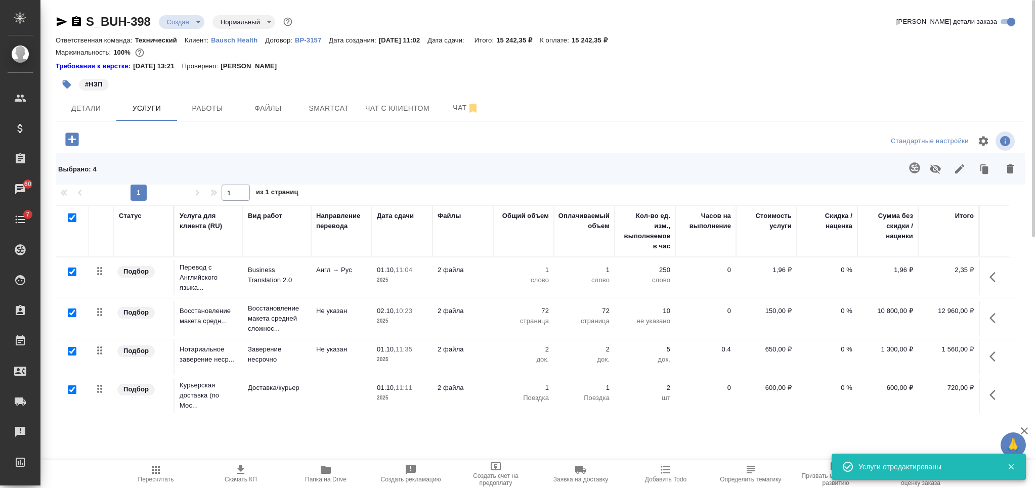
click at [508, 279] on p "слово" at bounding box center [523, 280] width 51 height 10
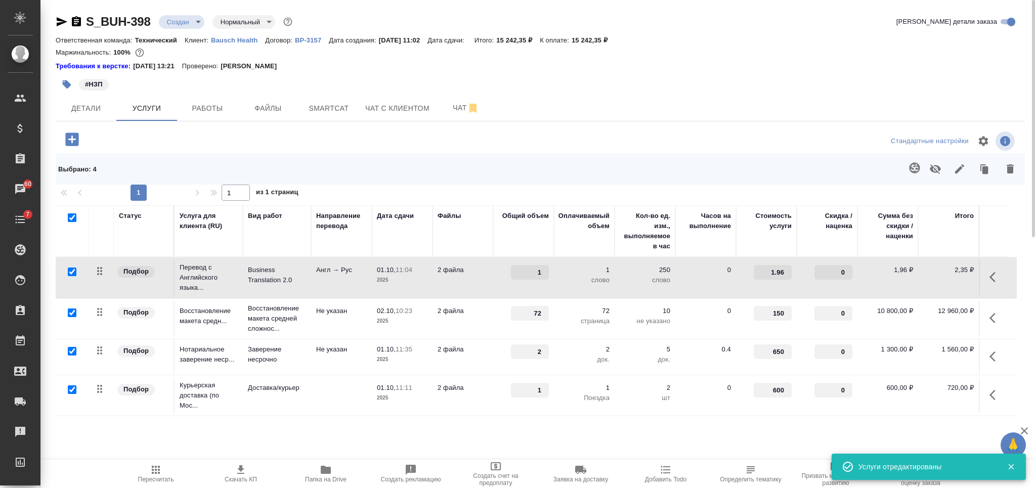
click at [508, 279] on div "1" at bounding box center [523, 272] width 51 height 15
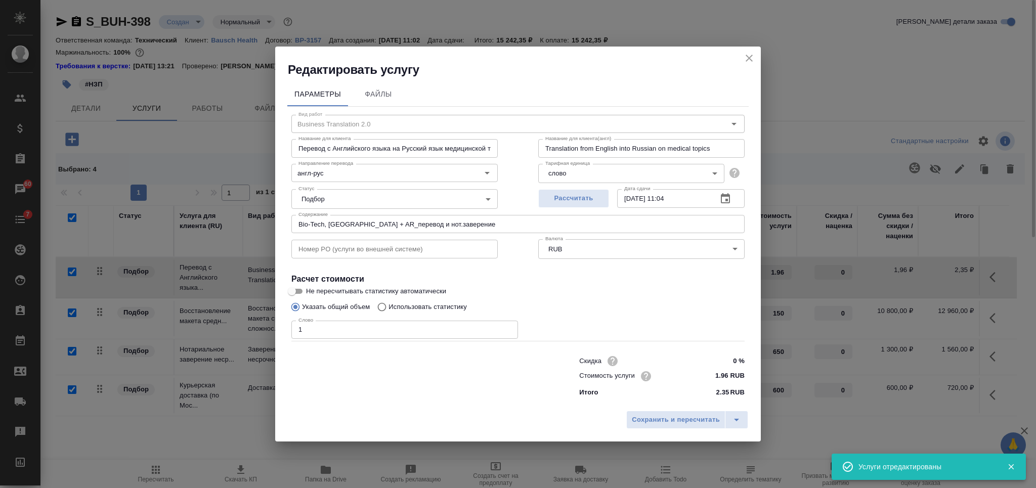
click at [455, 304] on p "Использовать статистику" at bounding box center [427, 307] width 78 height 10
click at [388, 304] on input "Использовать статистику" at bounding box center [380, 306] width 16 height 19
radio input "true"
radio input "false"
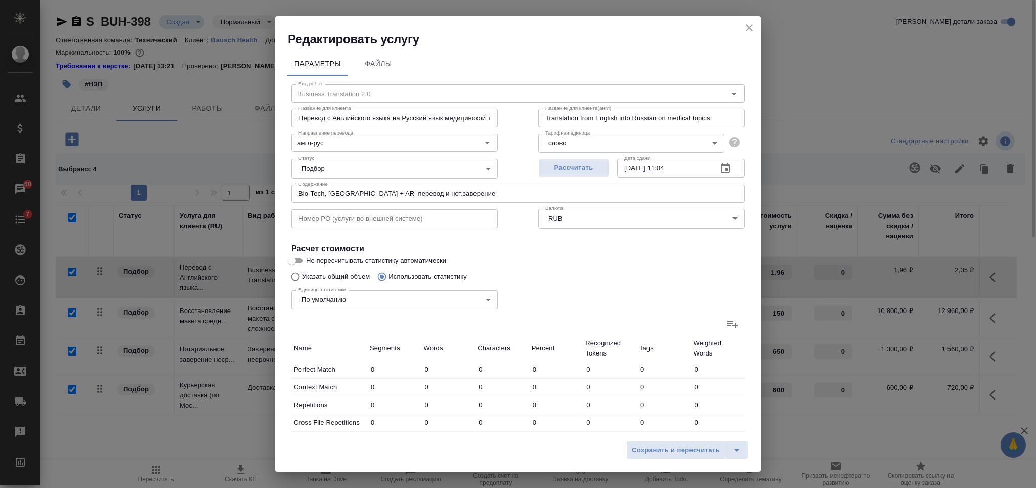
click at [728, 325] on label at bounding box center [732, 323] width 24 height 24
click at [0, 0] on input "file" at bounding box center [0, 0] width 0 height 0
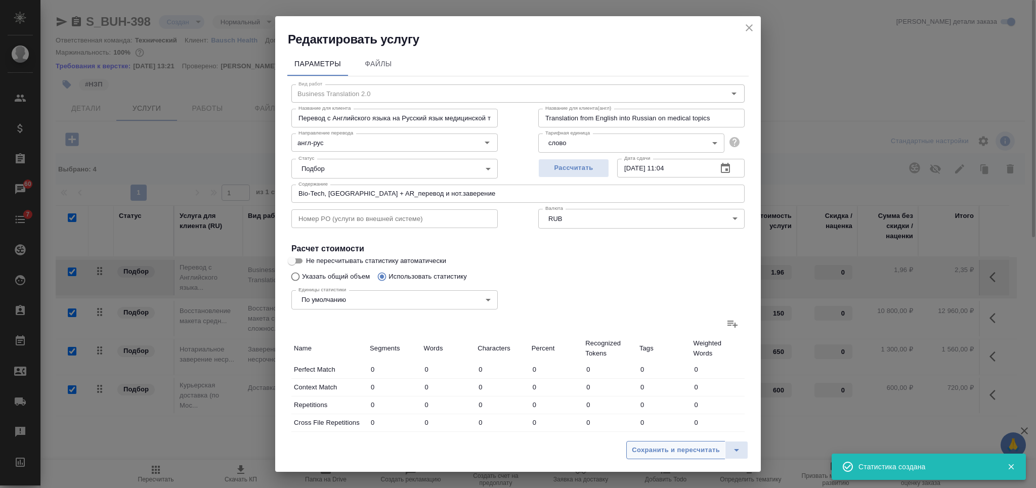
type input "77"
type input "793"
type input "3741"
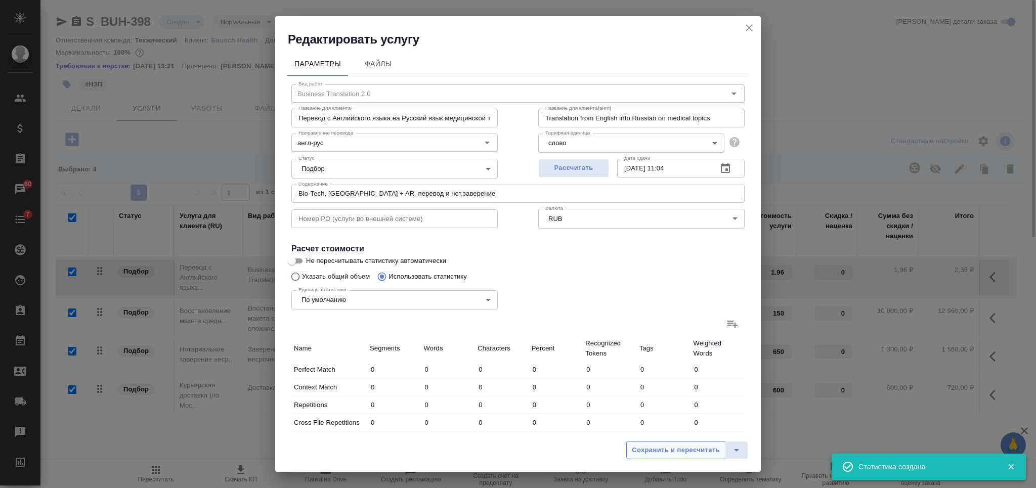
type input "24375"
type input "11"
type input "135"
type input "959"
type input "285"
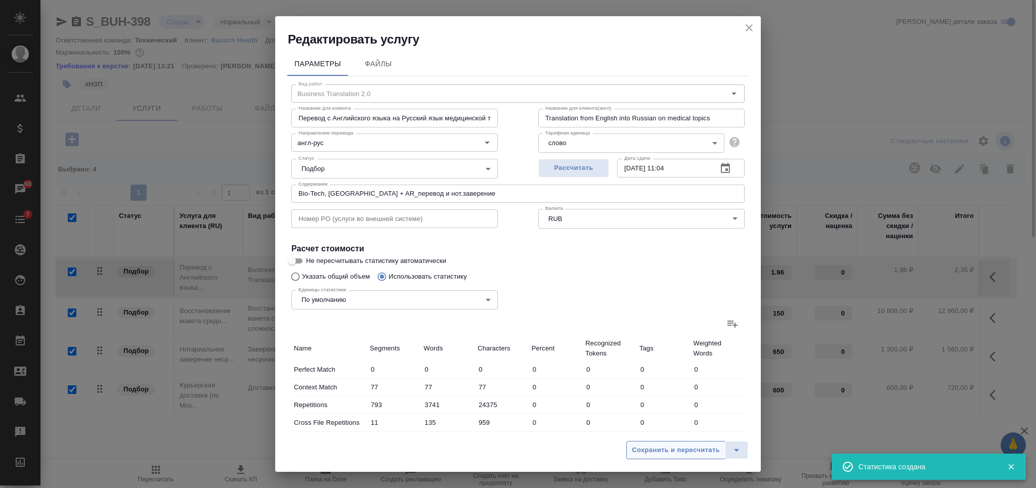
type input "348"
type input "1921"
type input "70"
type input "105"
type input "688"
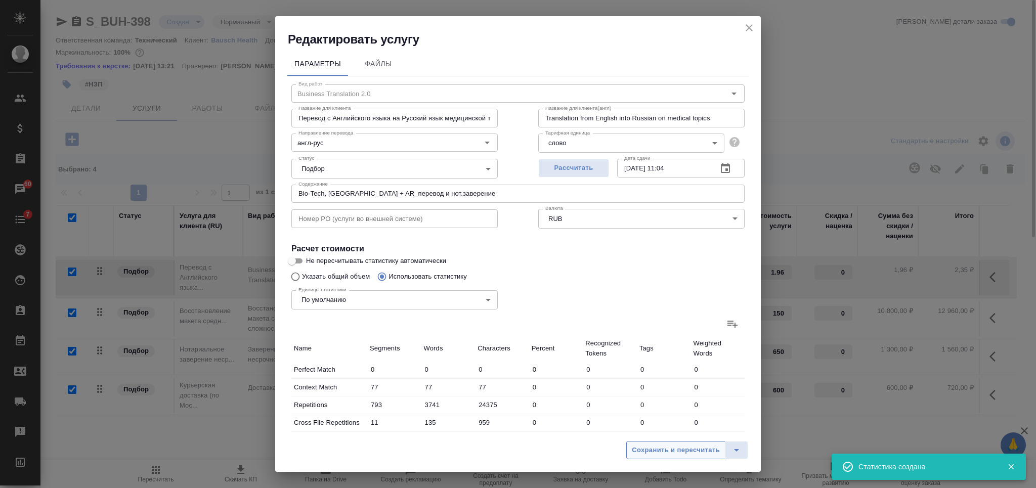
type input "40"
type input "82"
type input "548"
type input "91"
type input "256"
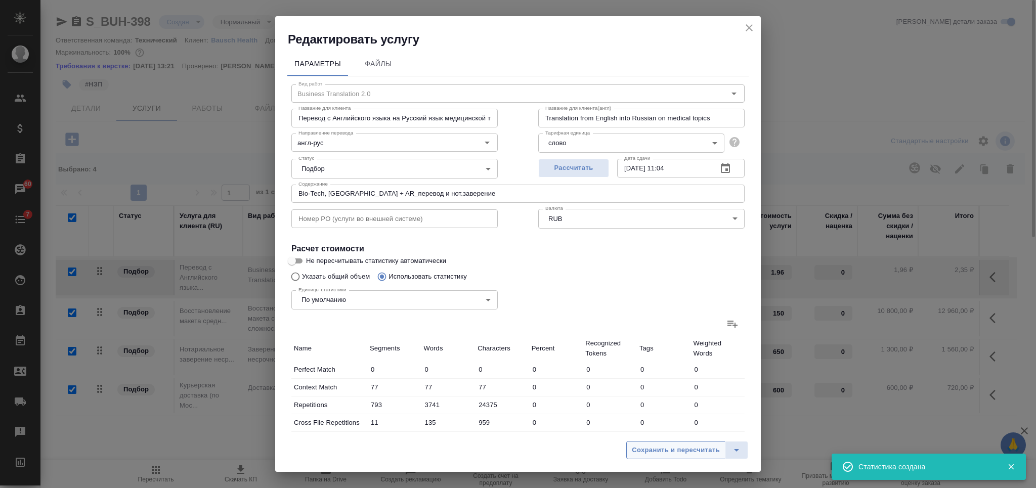
type input "1737"
type input "1893"
type input "20123"
type input "133777"
type input "2456"
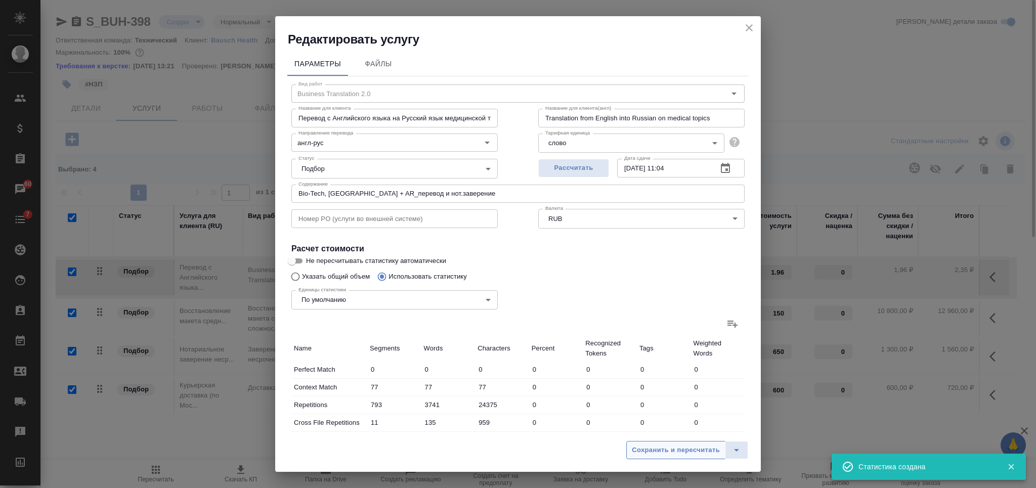
type input "20991"
type input "138748"
type input "3260"
type input "24867"
type input "164082"
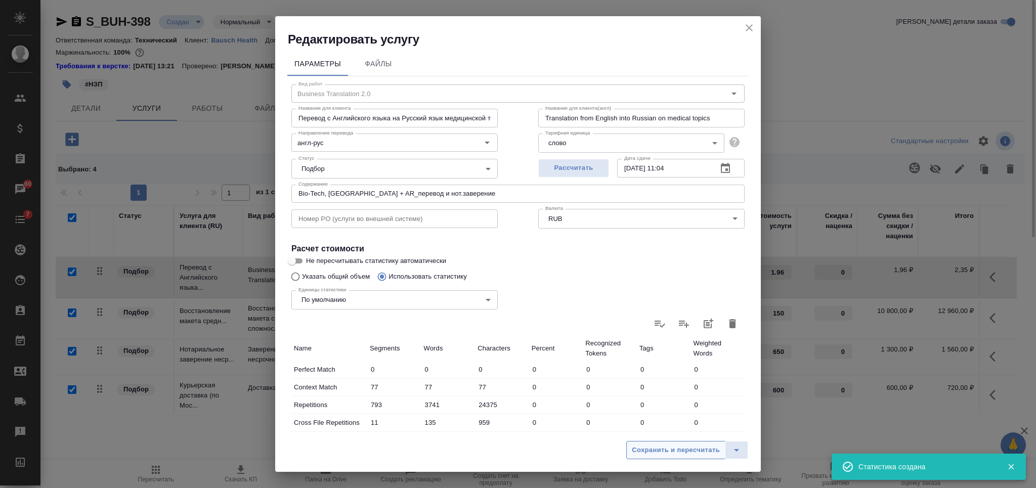
click at [653, 446] on span "Сохранить и пересчитать" at bounding box center [676, 450] width 88 height 12
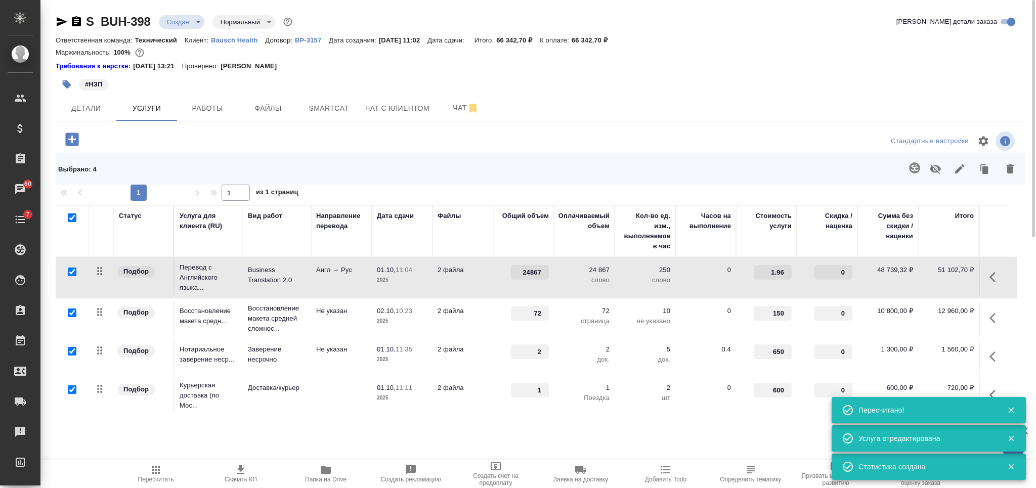
type input "24867"
click at [311, 41] on p "ВР-3157" at bounding box center [312, 40] width 34 height 8
click at [457, 101] on button "Чат" at bounding box center [465, 108] width 61 height 25
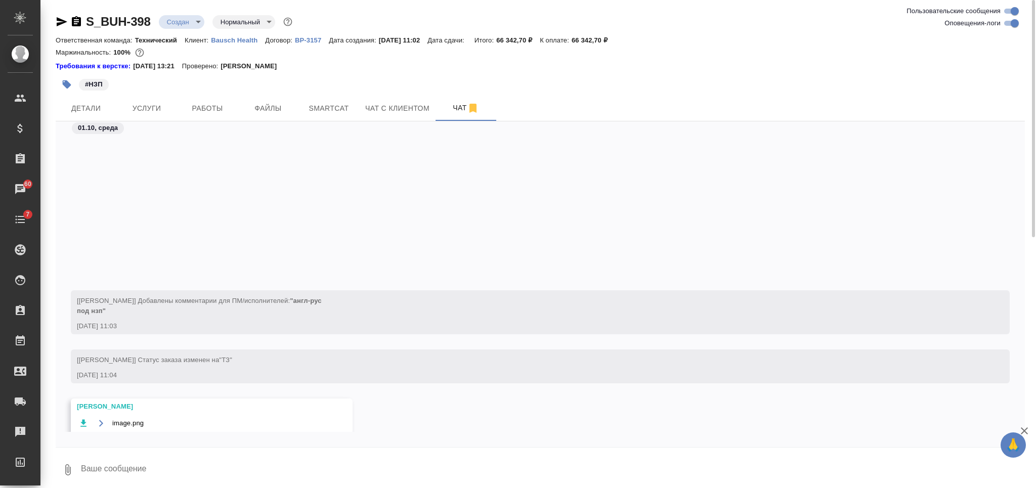
scroll to position [190, 0]
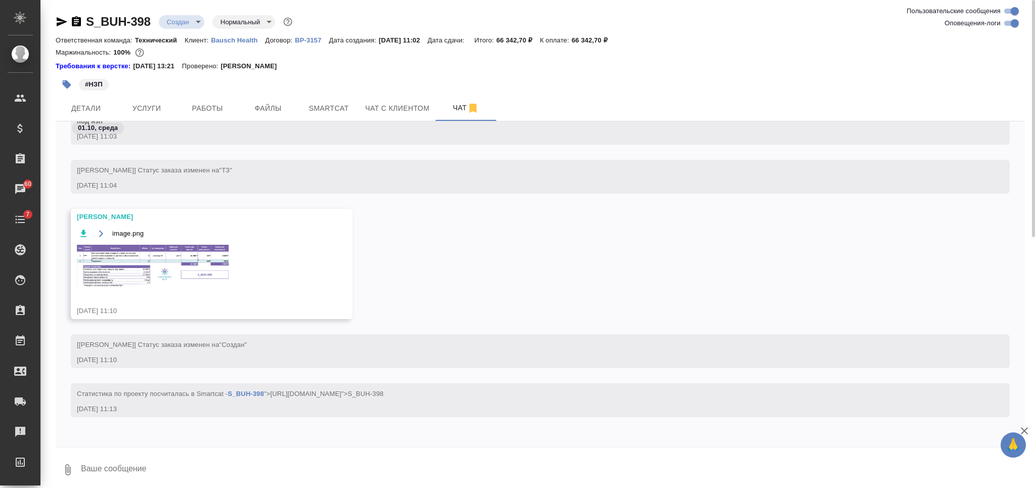
click at [204, 263] on img at bounding box center [153, 266] width 152 height 43
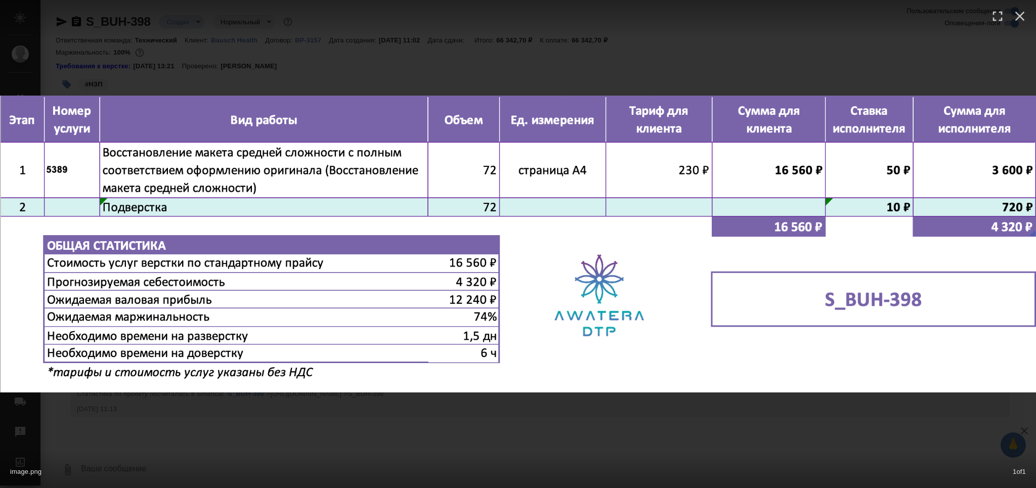
click at [394, 439] on div "image.png 1 of 1" at bounding box center [518, 244] width 1036 height 488
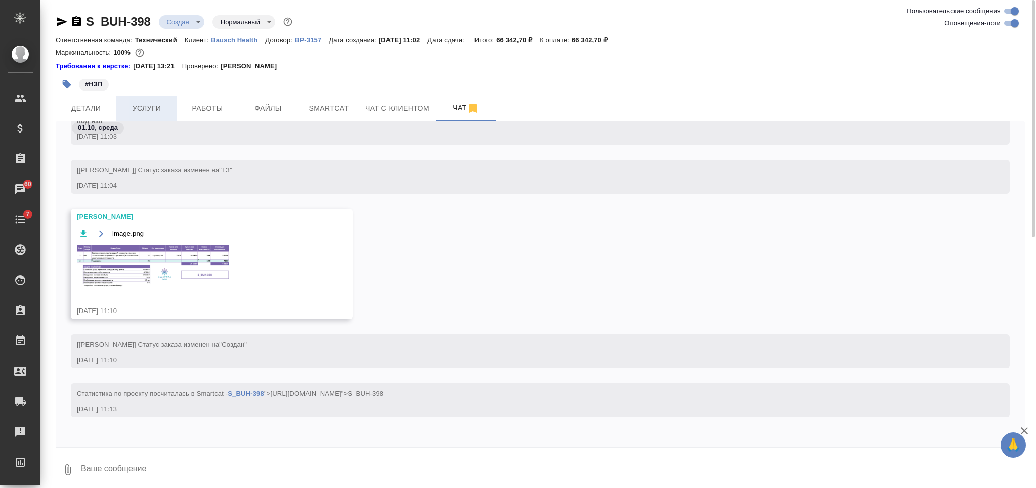
click at [151, 114] on span "Услуги" at bounding box center [146, 108] width 49 height 13
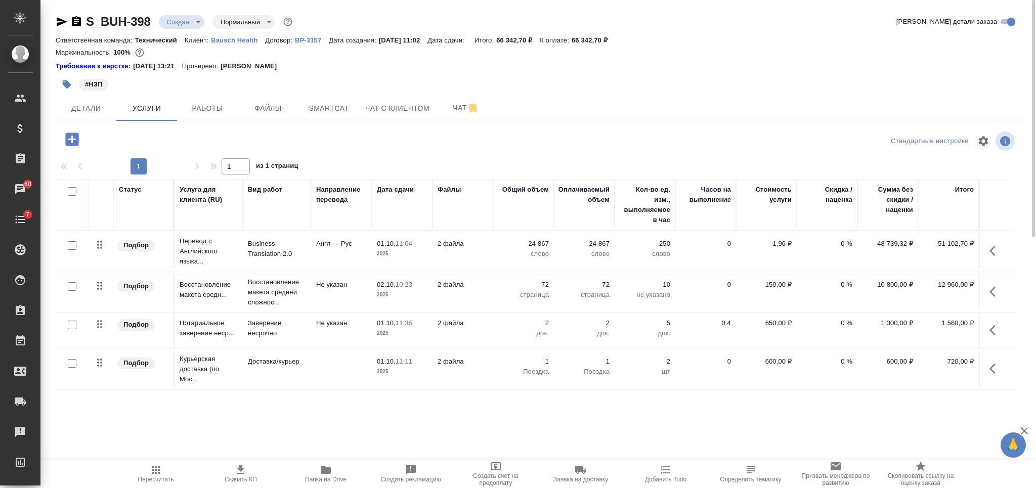
click at [77, 21] on icon "button" at bounding box center [76, 22] width 12 height 12
click at [166, 472] on span "Пересчитать" at bounding box center [155, 473] width 73 height 19
click at [250, 467] on span "Скачать КП" at bounding box center [240, 473] width 73 height 19
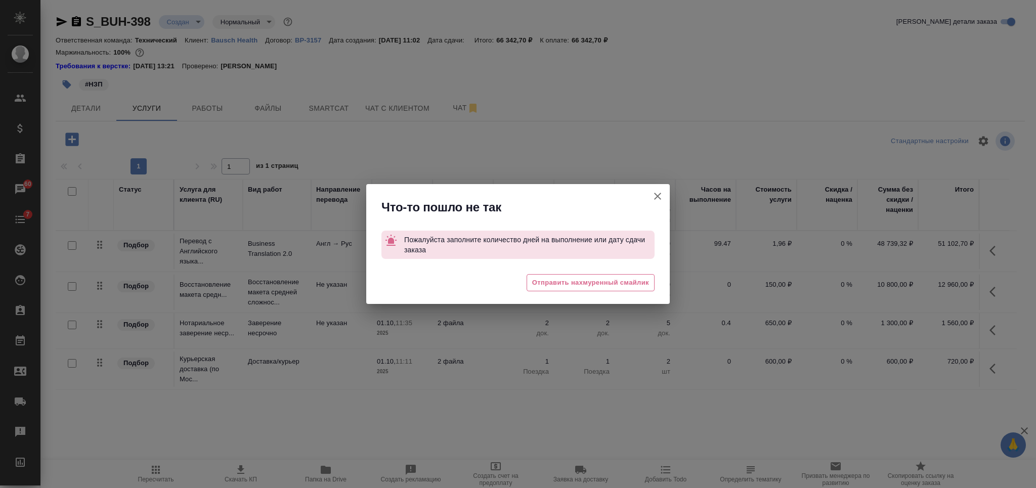
click at [656, 194] on icon "button" at bounding box center [657, 196] width 12 height 12
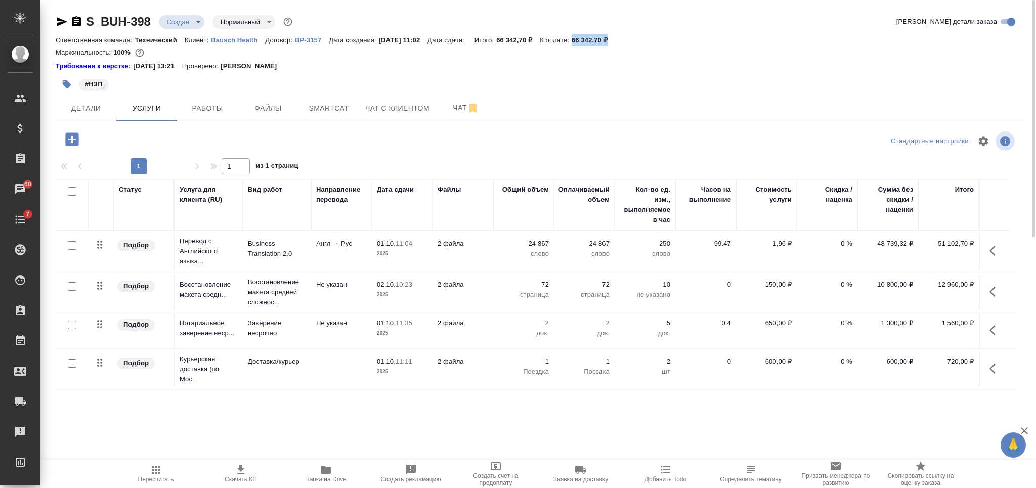
drag, startPoint x: 624, startPoint y: 38, endPoint x: 584, endPoint y: 37, distance: 41.0
click at [584, 37] on p "66 342,70 ₽" at bounding box center [592, 40] width 43 height 8
copy p "66 342,70 ₽"
click at [73, 107] on span "Детали" at bounding box center [86, 108] width 49 height 13
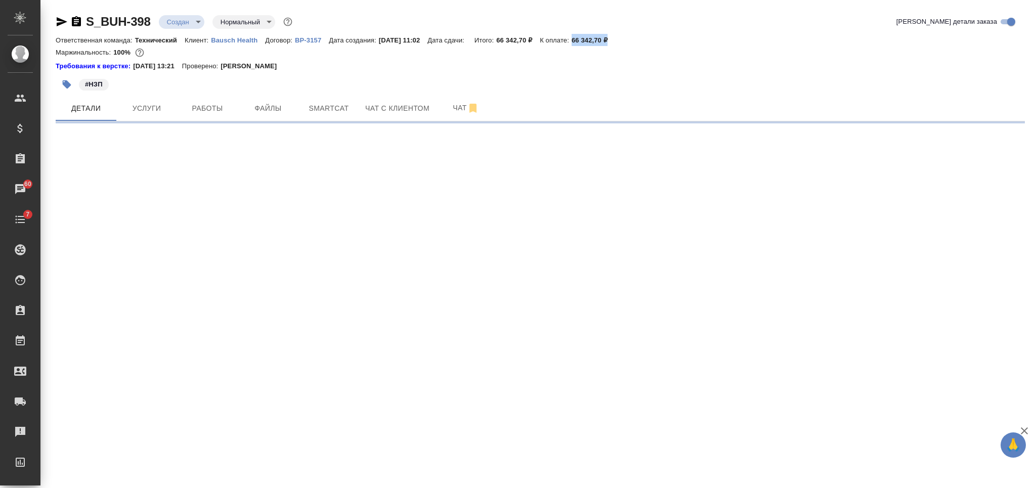
select select "RU"
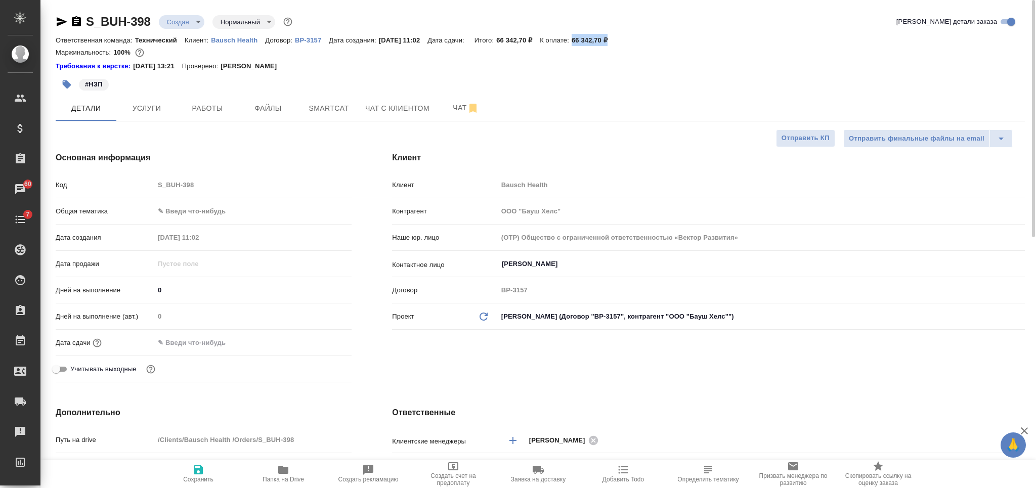
type textarea "x"
click at [175, 467] on span "Сохранить" at bounding box center [198, 473] width 73 height 19
type textarea "x"
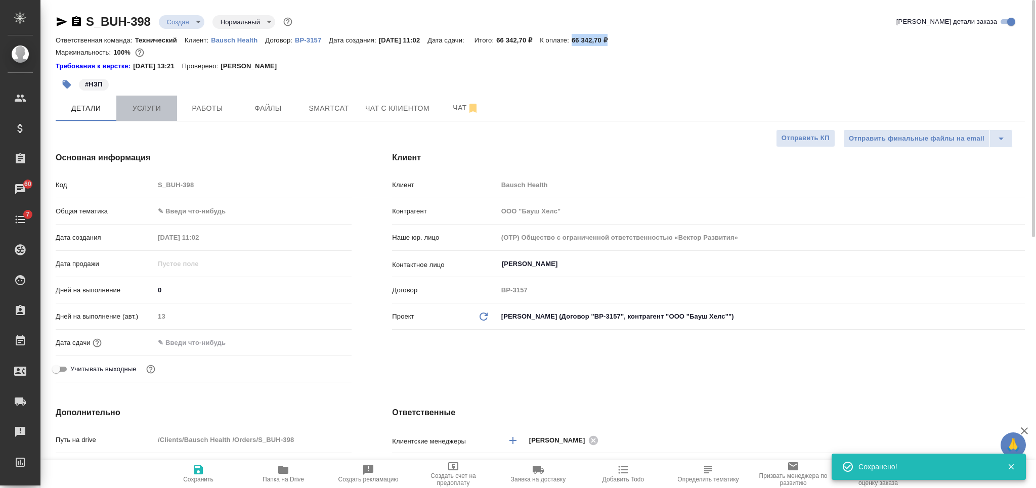
click at [146, 98] on button "Услуги" at bounding box center [146, 108] width 61 height 25
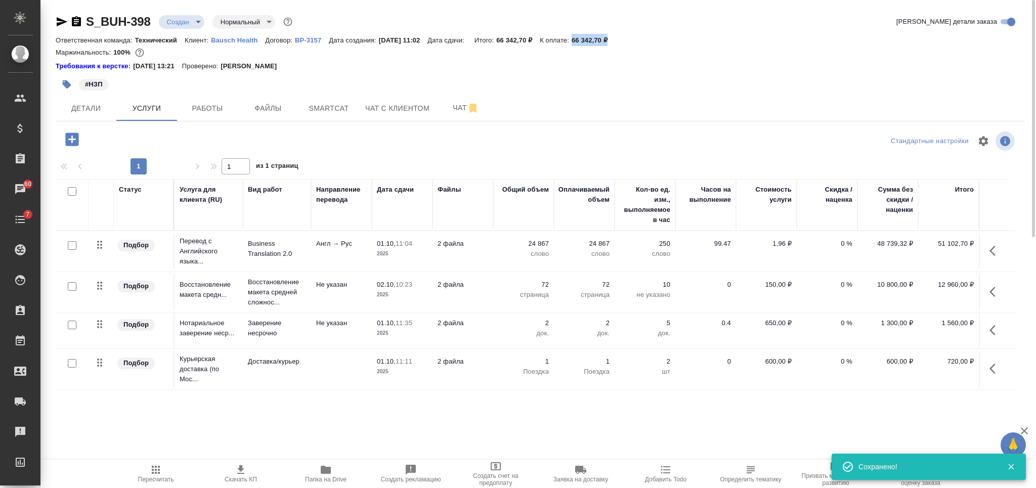
click at [247, 467] on span "Скачать КП" at bounding box center [240, 473] width 73 height 19
click at [82, 100] on button "Детали" at bounding box center [86, 108] width 61 height 25
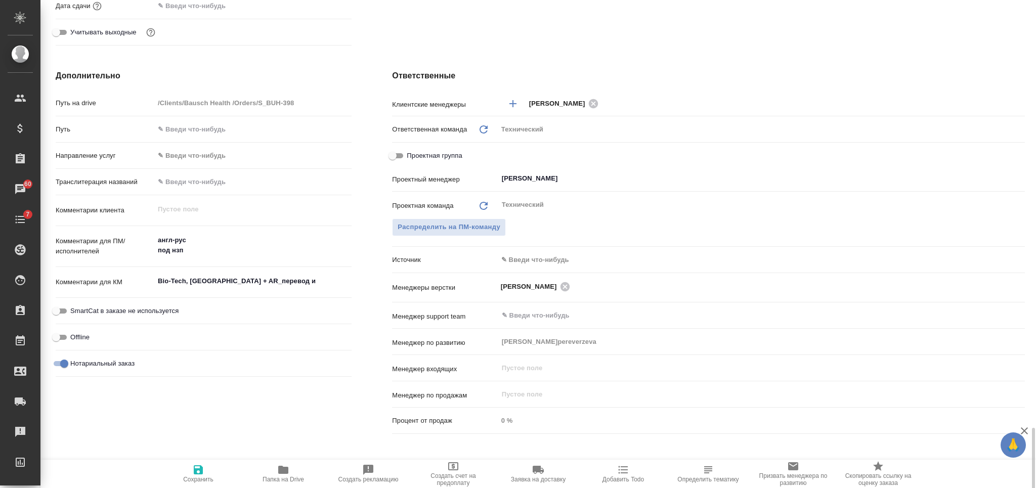
scroll to position [514, 0]
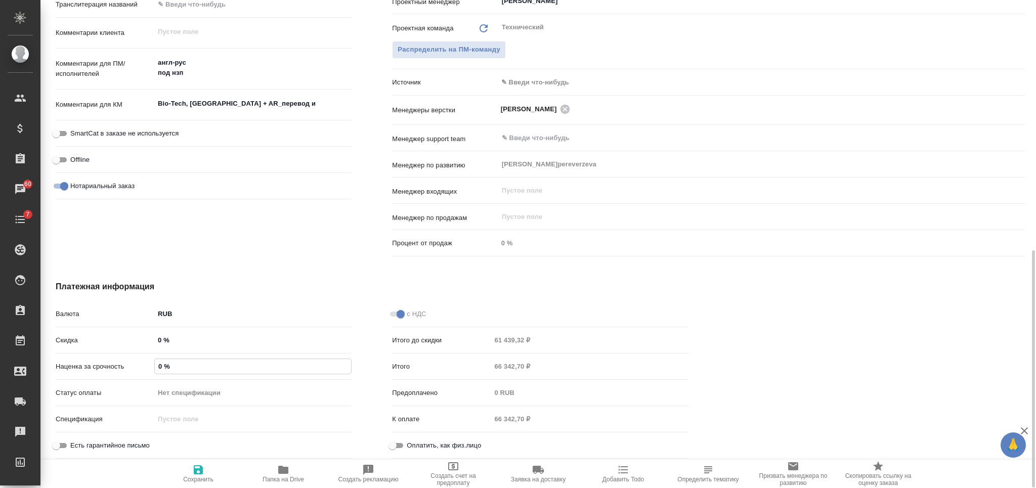
drag, startPoint x: 163, startPoint y: 365, endPoint x: 146, endPoint y: 367, distance: 16.8
click at [146, 367] on div "Наценка за срочность 0 %" at bounding box center [204, 366] width 296 height 18
click at [162, 366] on input "12 %" at bounding box center [253, 366] width 196 height 15
click at [159, 366] on input "12 %" at bounding box center [253, 366] width 196 height 15
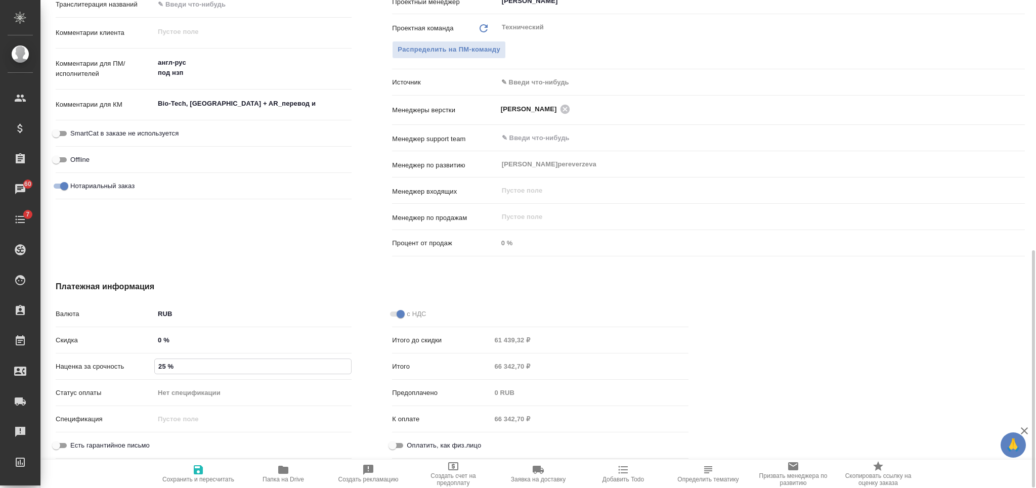
click at [200, 472] on icon "button" at bounding box center [198, 469] width 9 height 9
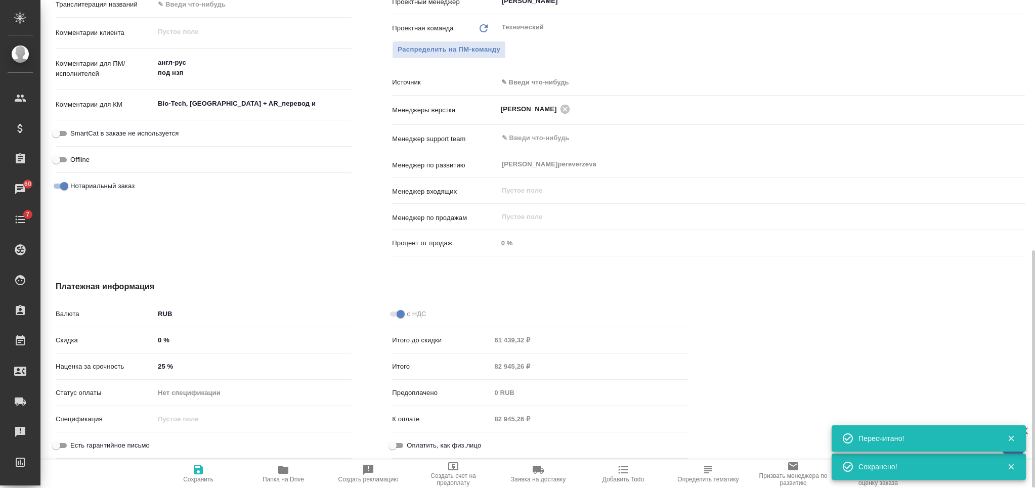
click at [481, 362] on div "Итого 82 945,26 ₽" at bounding box center [540, 366] width 296 height 18
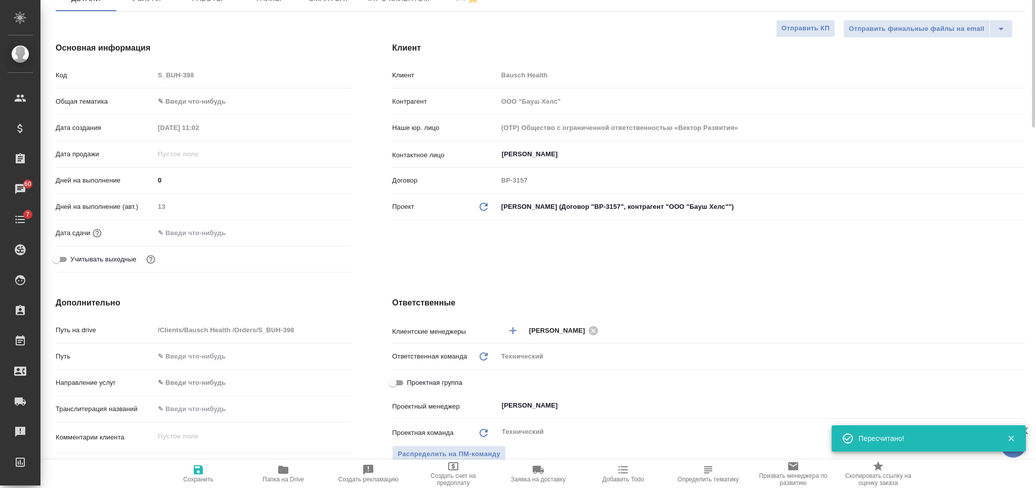
scroll to position [0, 0]
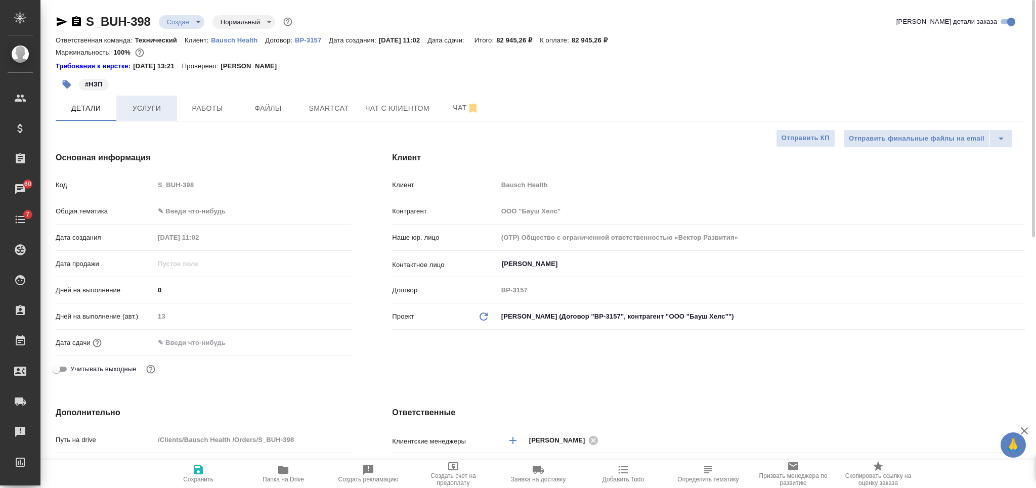
click at [148, 112] on span "Услуги" at bounding box center [146, 108] width 49 height 13
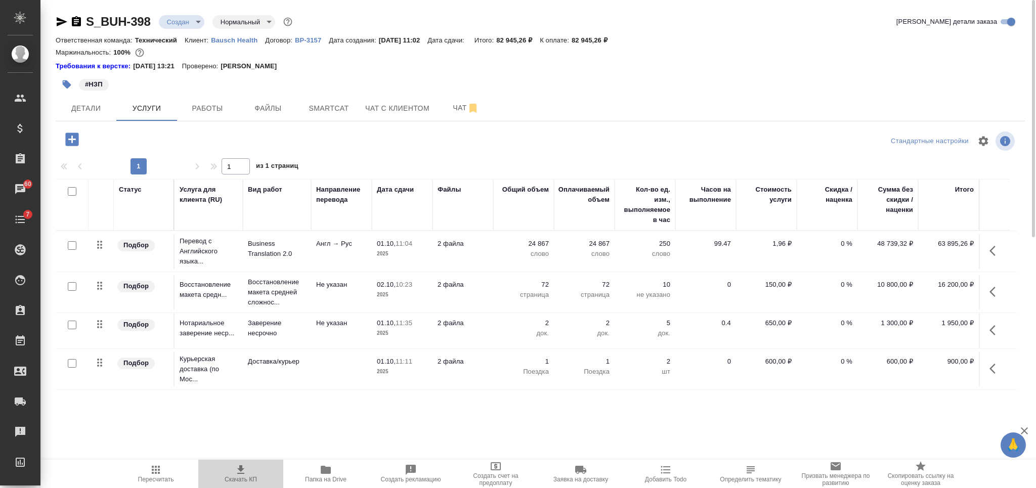
click at [241, 471] on icon "button" at bounding box center [240, 469] width 7 height 9
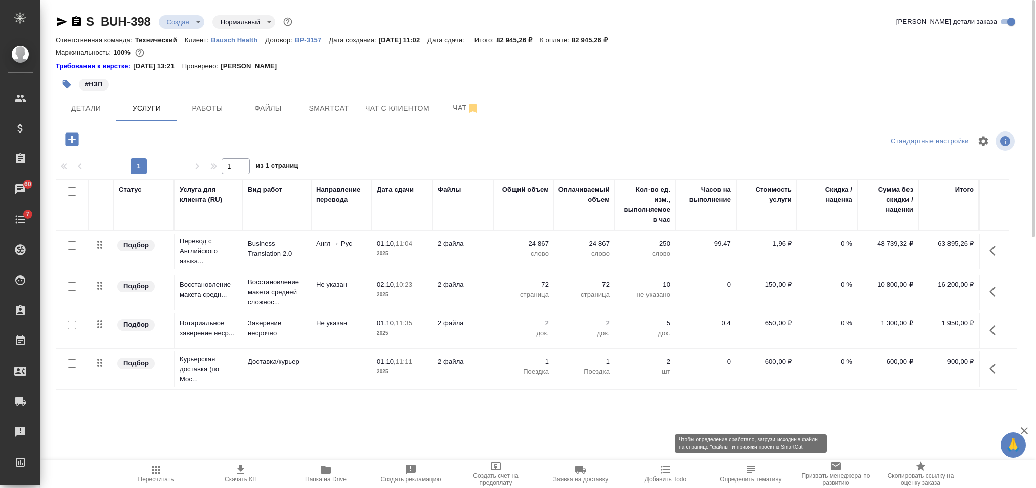
click at [754, 474] on icon "button" at bounding box center [750, 470] width 12 height 12
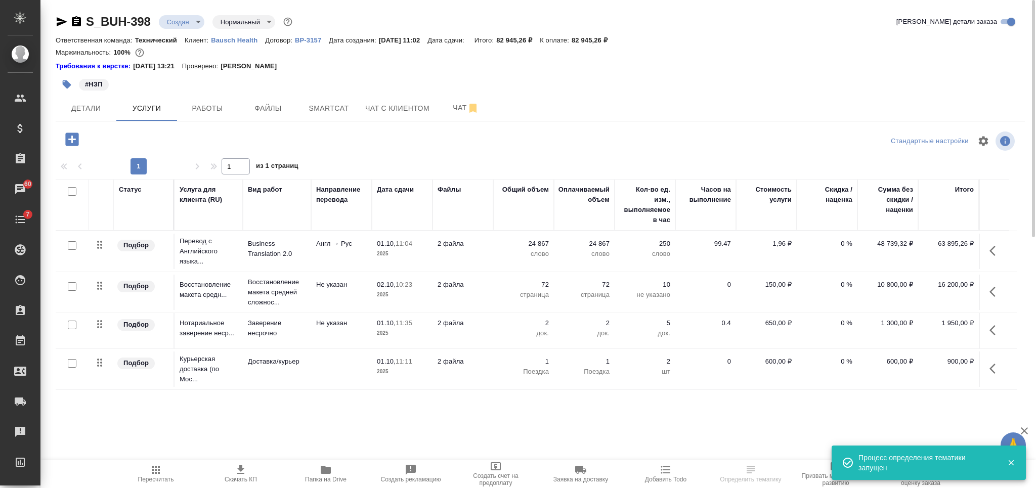
click at [187, 19] on body "🙏 .cls-1 fill:#fff; AWATERA [PERSON_NAME] Спецификации Заказы 60 Чаты 7 Todo Пр…" at bounding box center [518, 244] width 1036 height 488
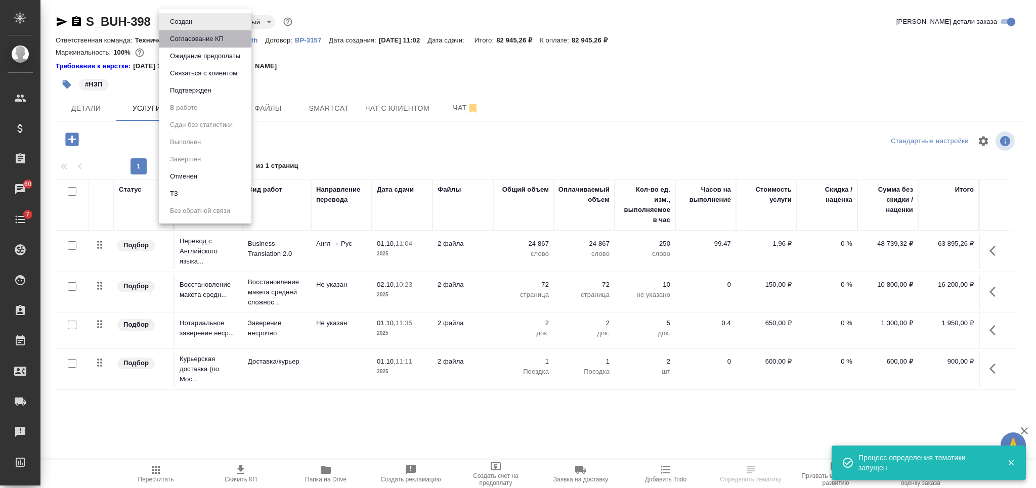
click at [190, 34] on button "Согласование КП" at bounding box center [197, 38] width 60 height 11
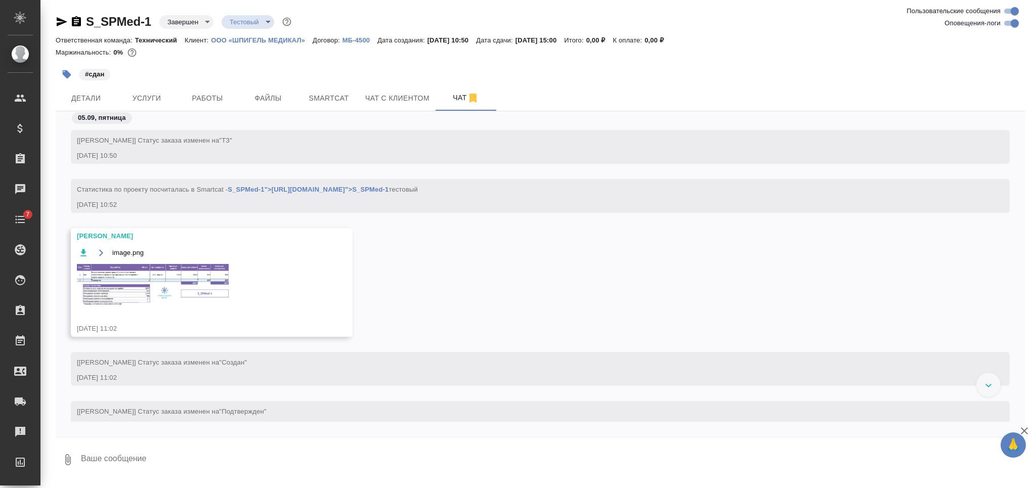
scroll to position [6239, 0]
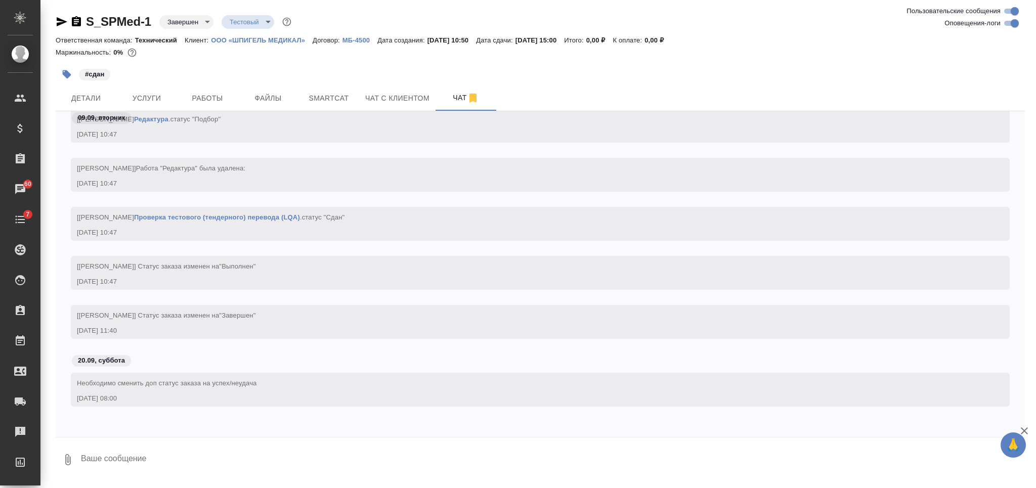
click at [73, 21] on icon "button" at bounding box center [76, 21] width 9 height 10
click at [288, 39] on p "ООО «ШПИГЕЛЬ МЕДИКАЛ»" at bounding box center [262, 40] width 102 height 8
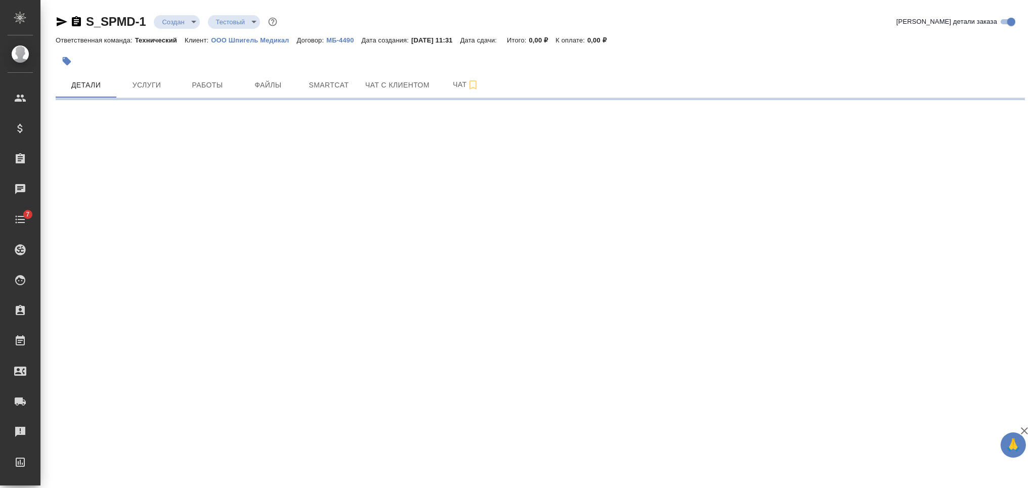
select select "RU"
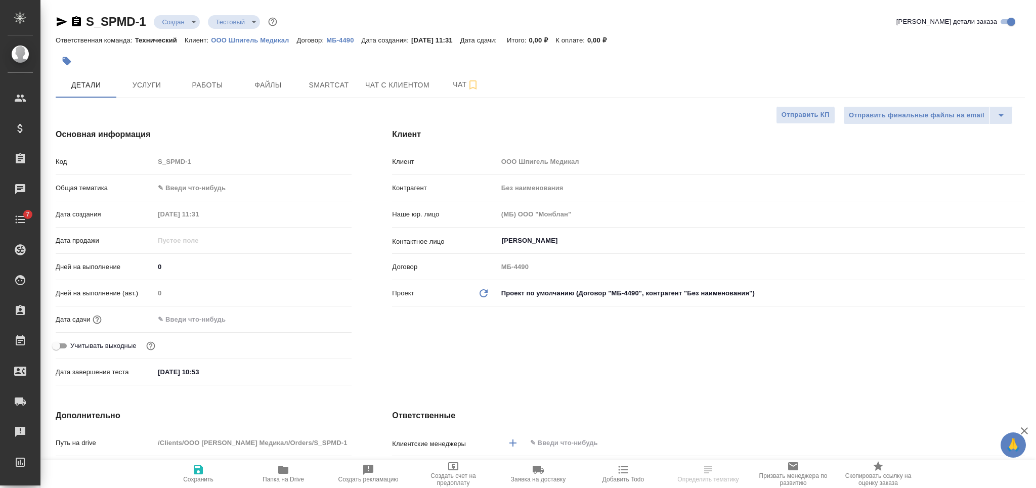
type textarea "x"
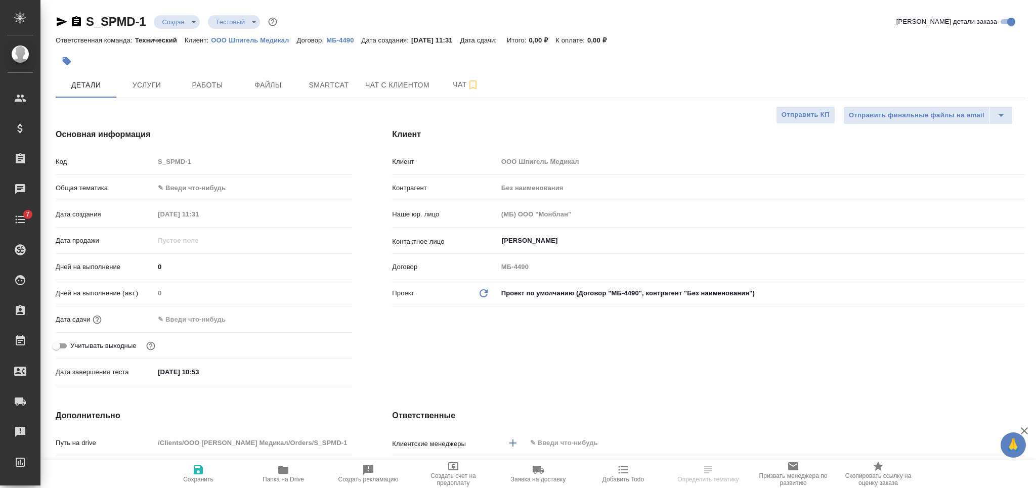
type textarea "x"
click at [61, 23] on icon "button" at bounding box center [62, 21] width 11 height 9
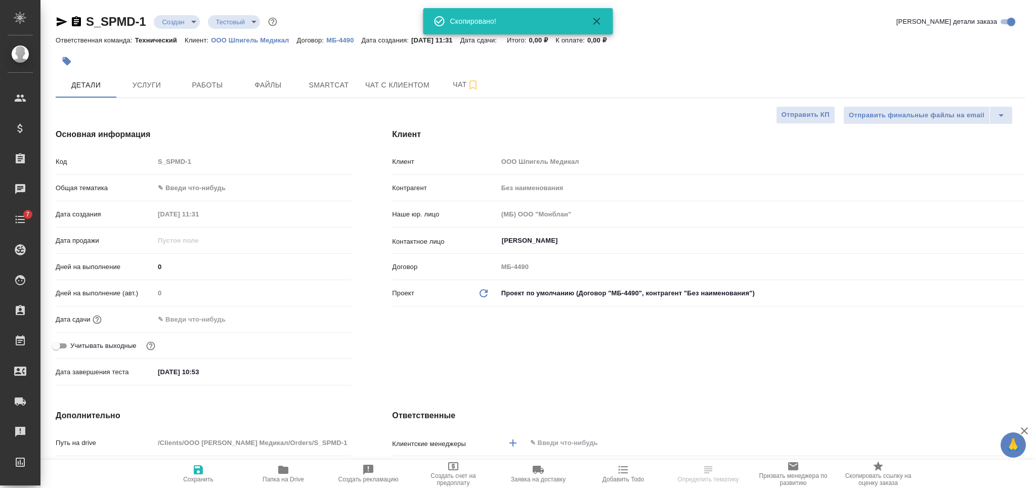
type textarea "x"
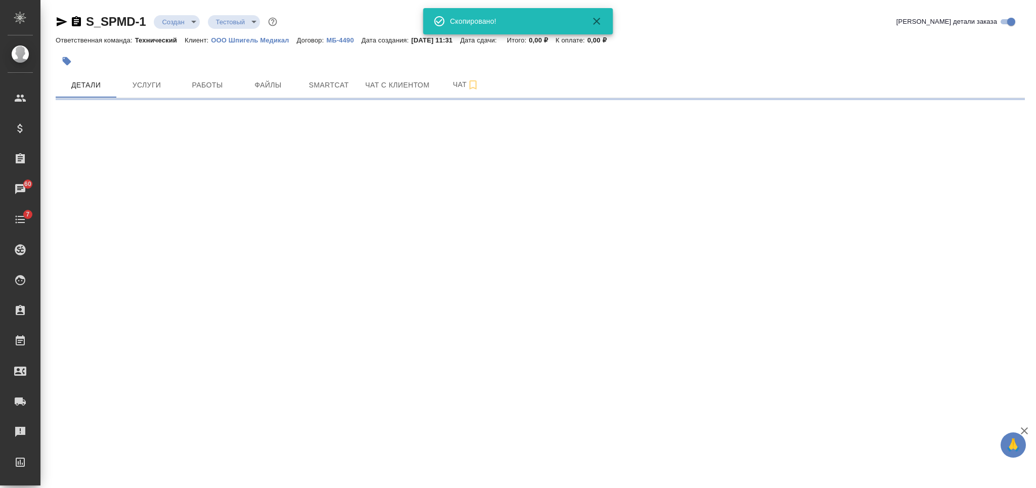
select select "RU"
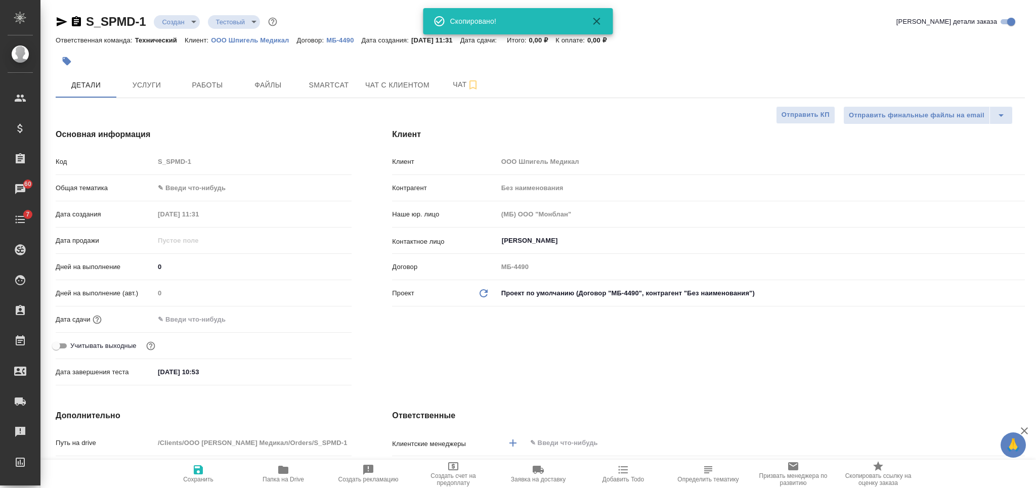
type textarea "x"
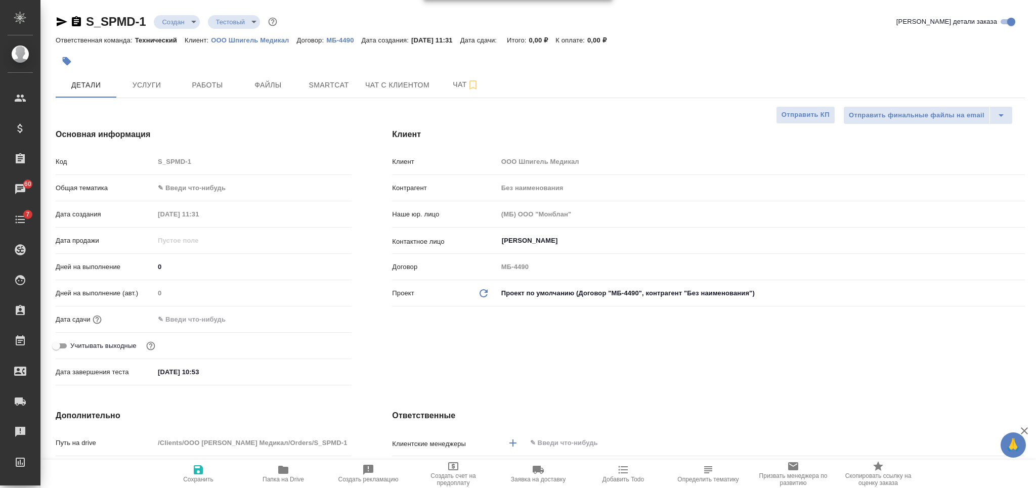
click at [277, 40] on p "ООО Шпигель Медикал" at bounding box center [253, 40] width 85 height 8
type textarea "x"
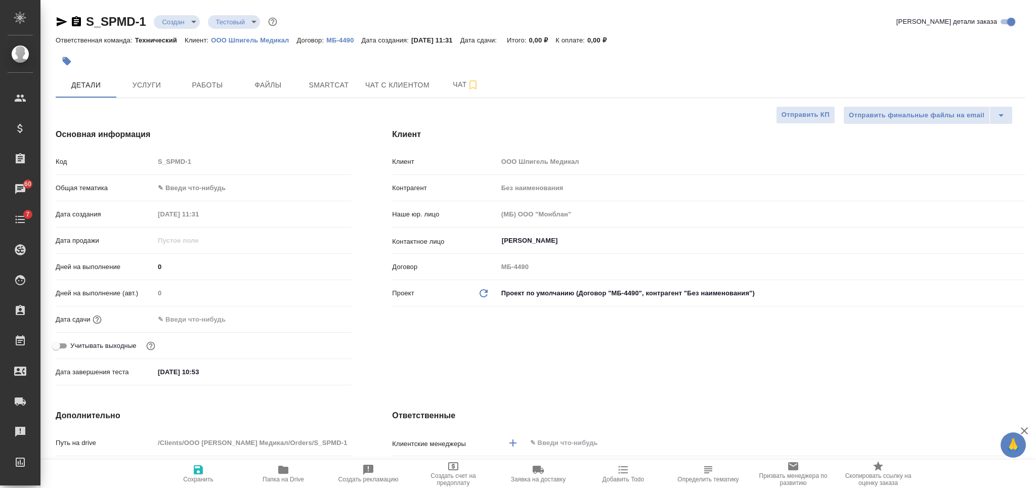
type textarea "x"
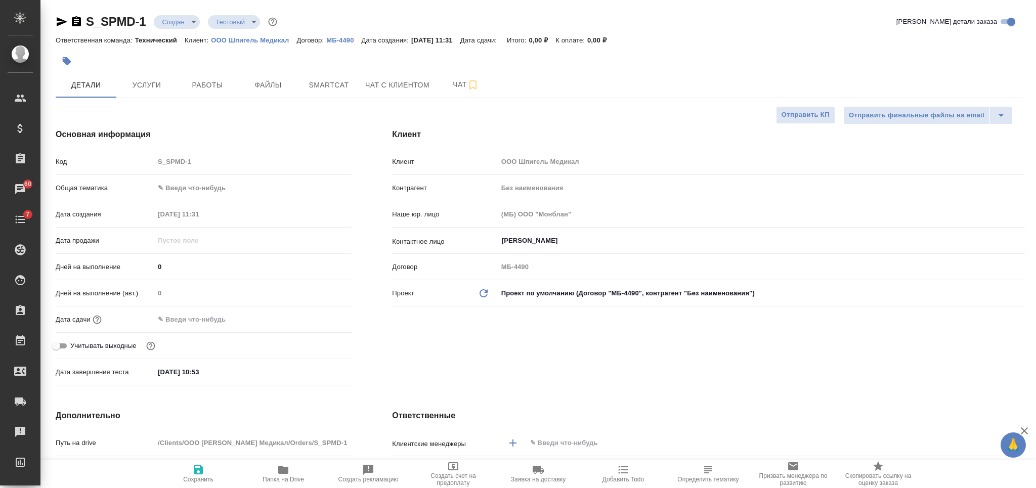
type textarea "x"
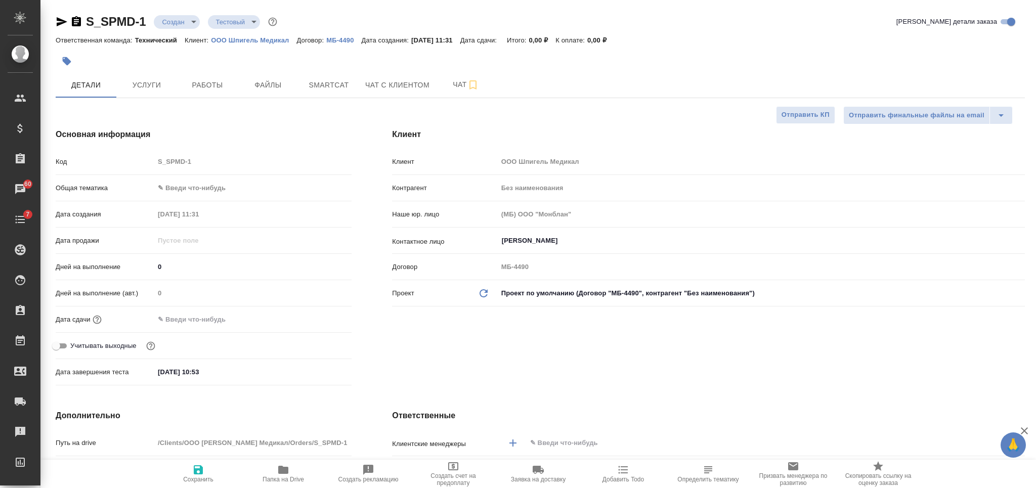
type textarea "x"
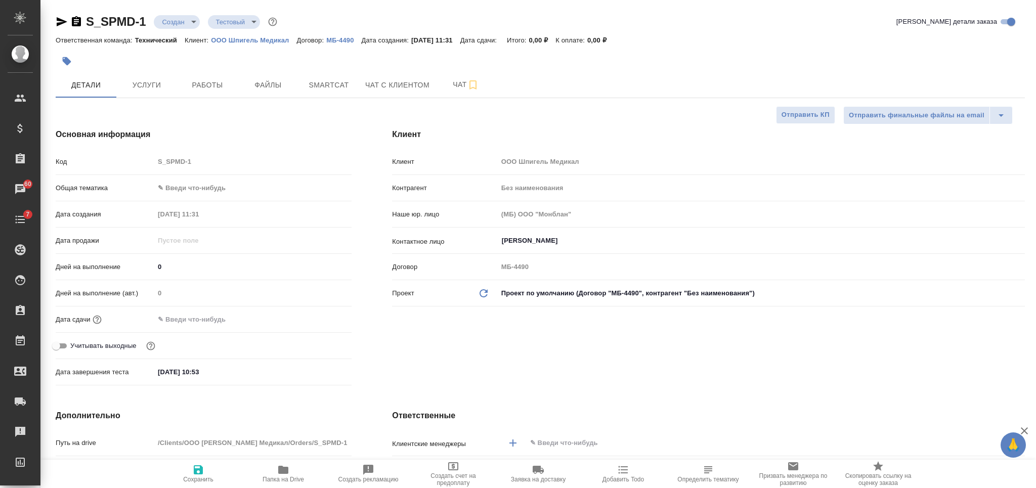
type textarea "x"
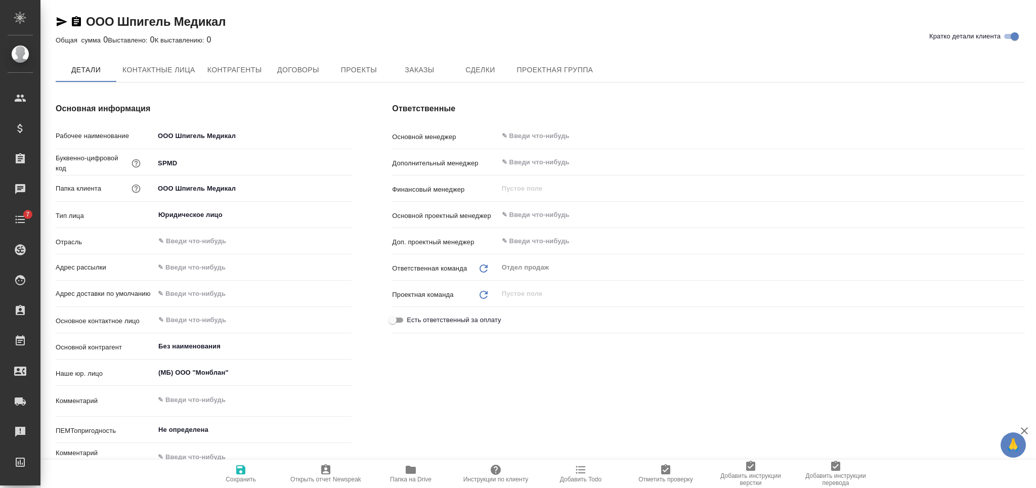
type textarea "x"
click at [411, 69] on span "Заказы" at bounding box center [419, 70] width 49 height 13
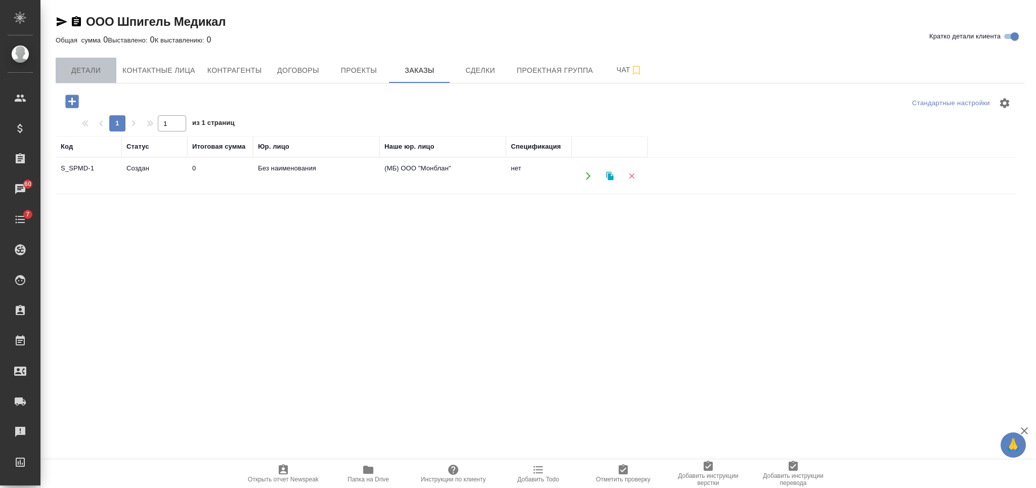
click at [95, 77] on button "Детали" at bounding box center [86, 70] width 61 height 25
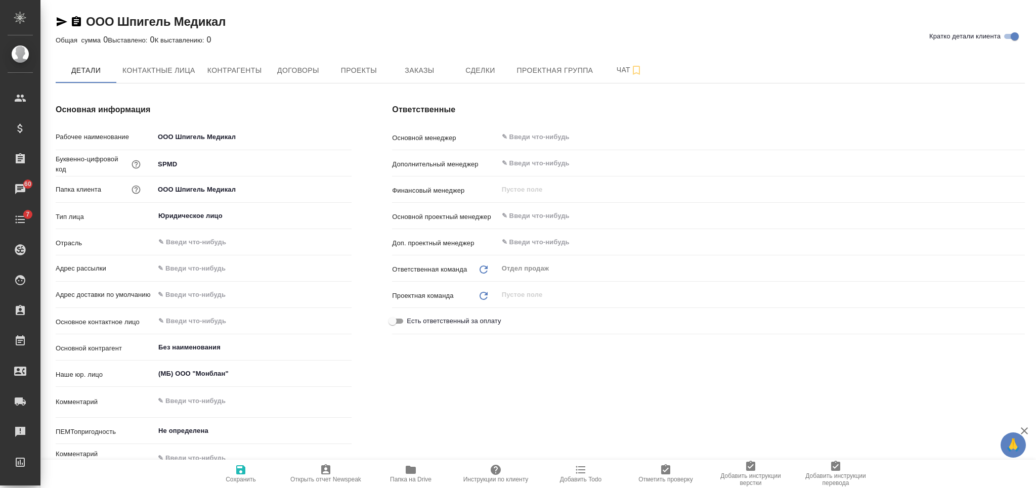
type textarea "x"
click at [343, 61] on button "Проекты" at bounding box center [358, 70] width 61 height 25
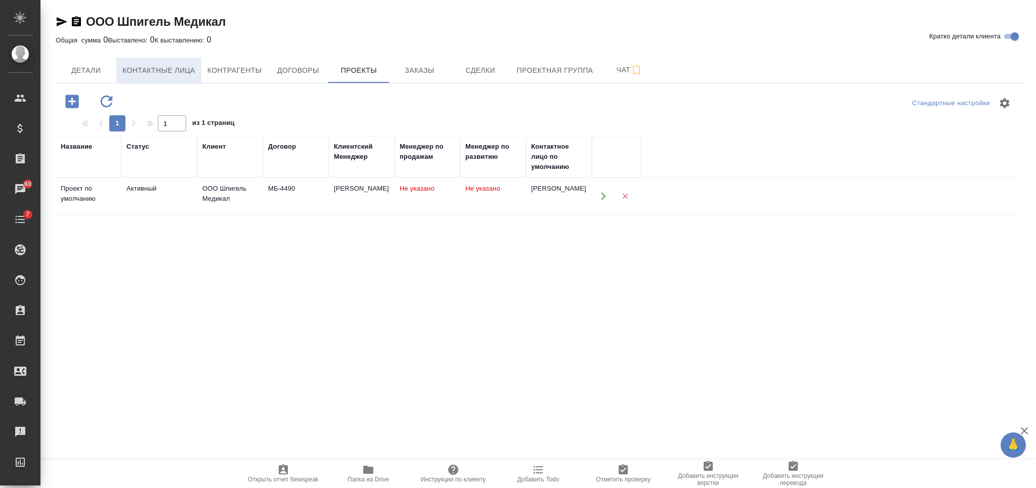
click at [139, 70] on span "Контактные лица" at bounding box center [158, 70] width 73 height 13
select select "RU"
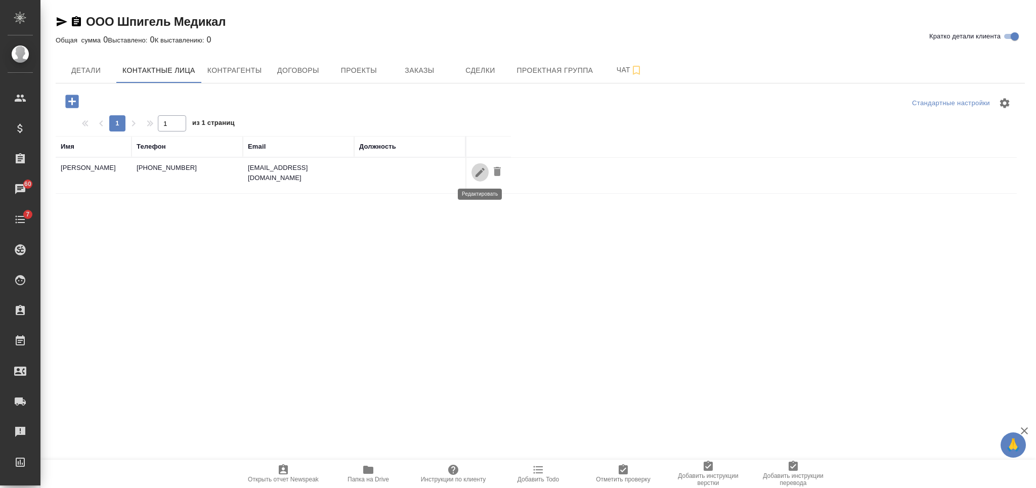
click at [477, 172] on icon "button" at bounding box center [480, 172] width 12 height 12
type input "[PERSON_NAME]"
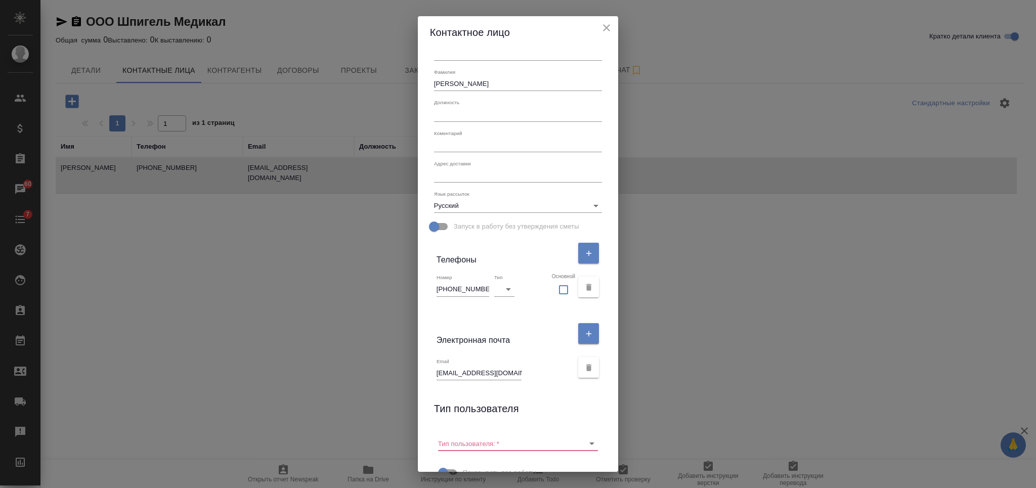
scroll to position [90, 0]
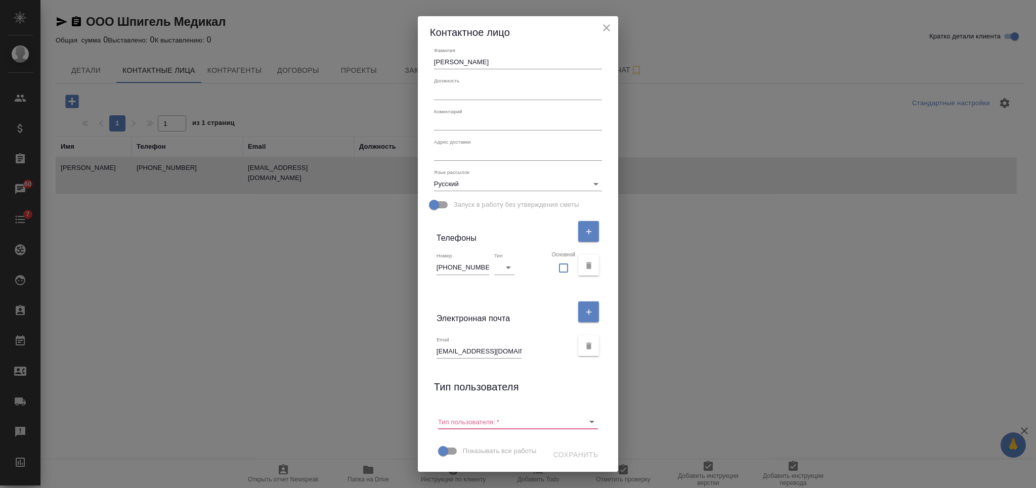
click at [478, 344] on input "popovaanny456@gmail.com" at bounding box center [478, 351] width 85 height 14
click at [460, 260] on input "+79670118744" at bounding box center [462, 267] width 53 height 14
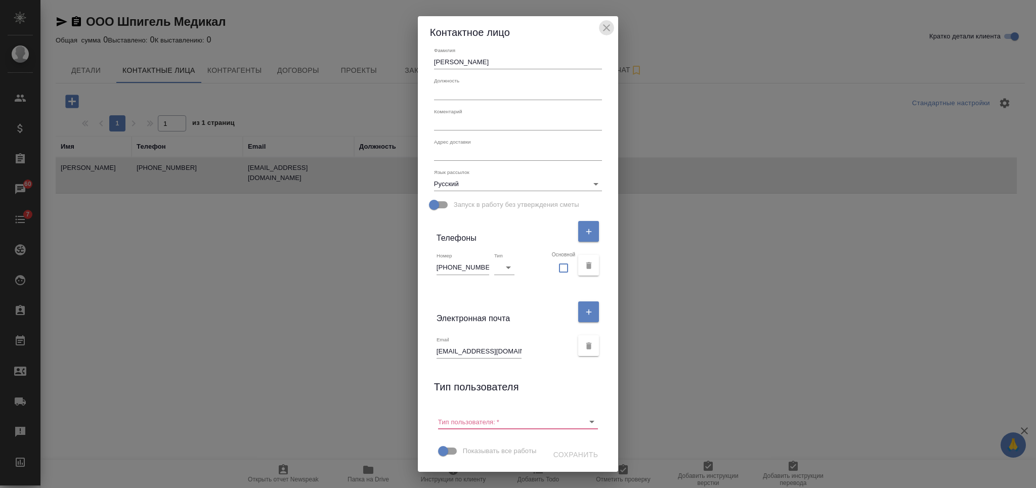
click at [611, 27] on icon "close" at bounding box center [606, 28] width 12 height 12
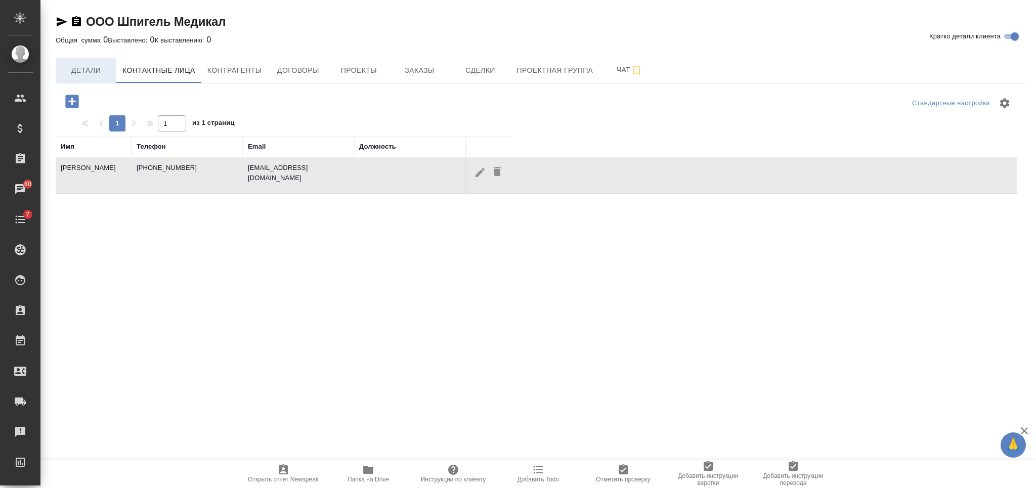
click at [112, 73] on button "Детали" at bounding box center [86, 70] width 61 height 25
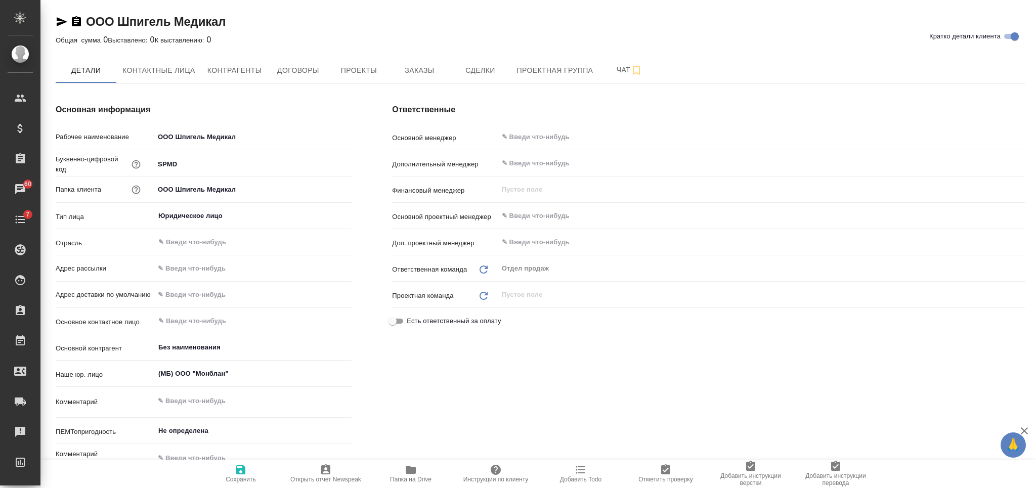
type textarea "x"
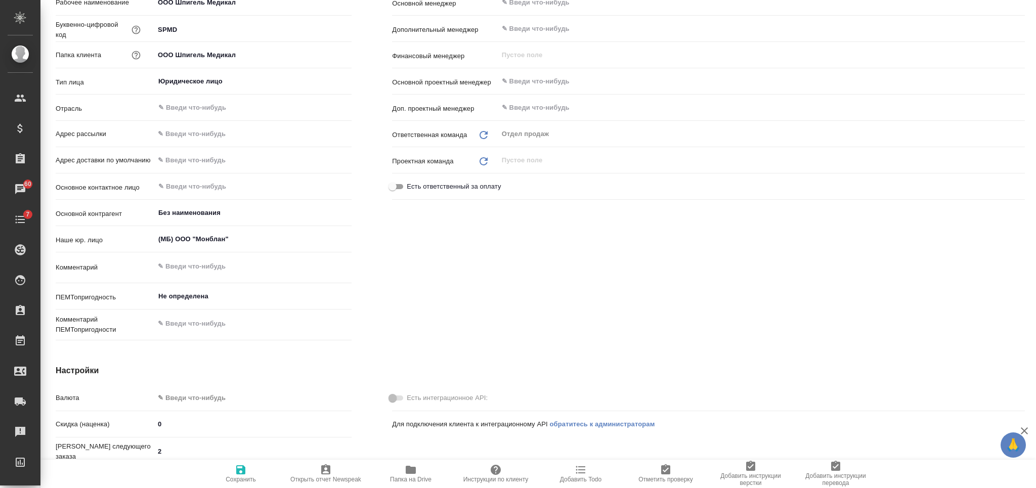
type textarea "x"
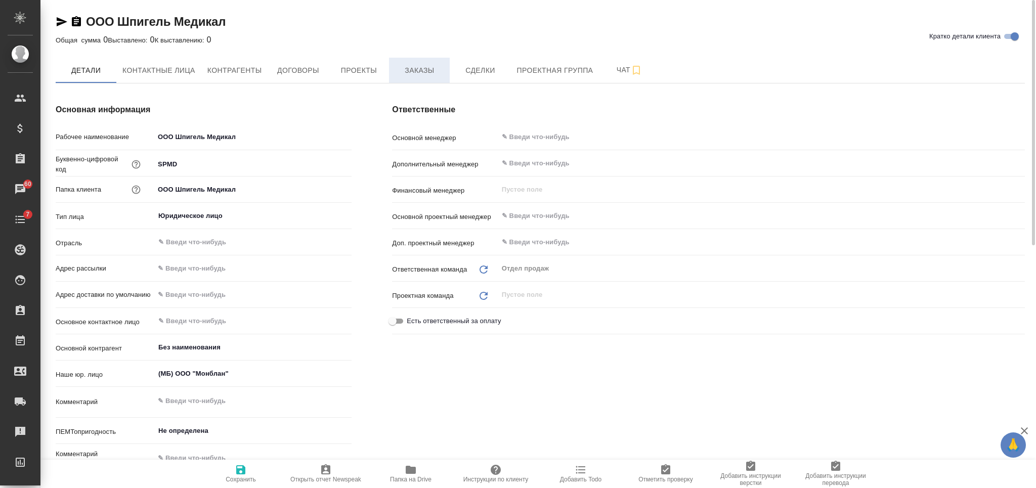
click at [417, 78] on button "Заказы" at bounding box center [419, 70] width 61 height 25
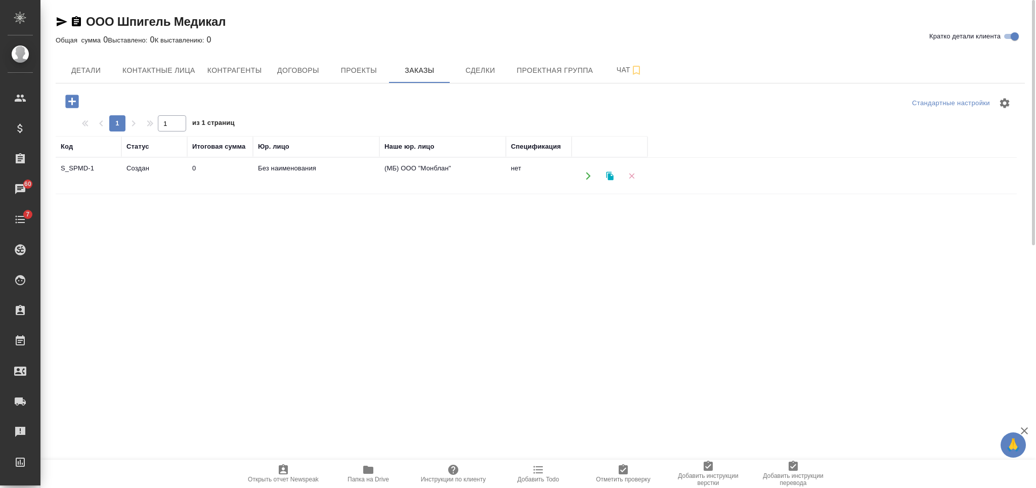
click at [632, 176] on icon "button" at bounding box center [631, 175] width 9 height 9
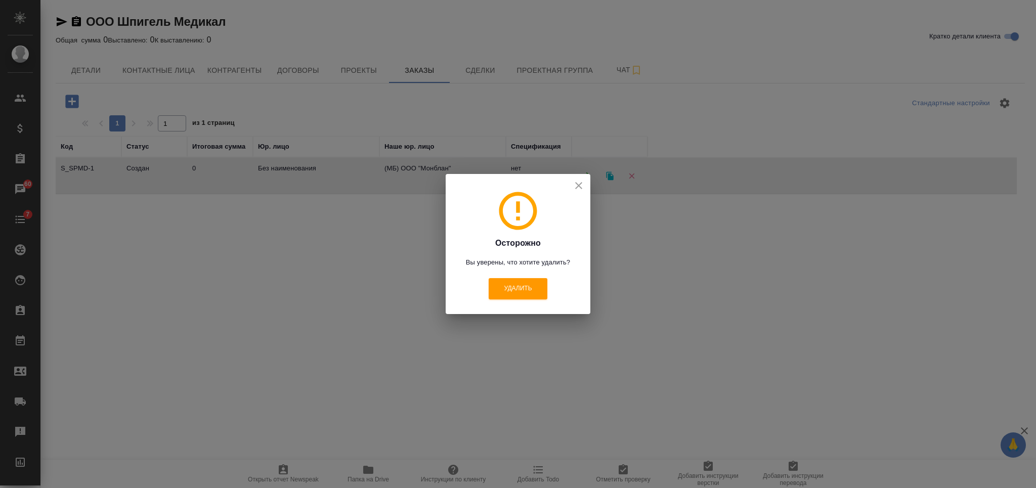
click at [505, 301] on p "Удалить" at bounding box center [518, 289] width 104 height 26
click at [508, 288] on span "Удалить" at bounding box center [518, 288] width 28 height 9
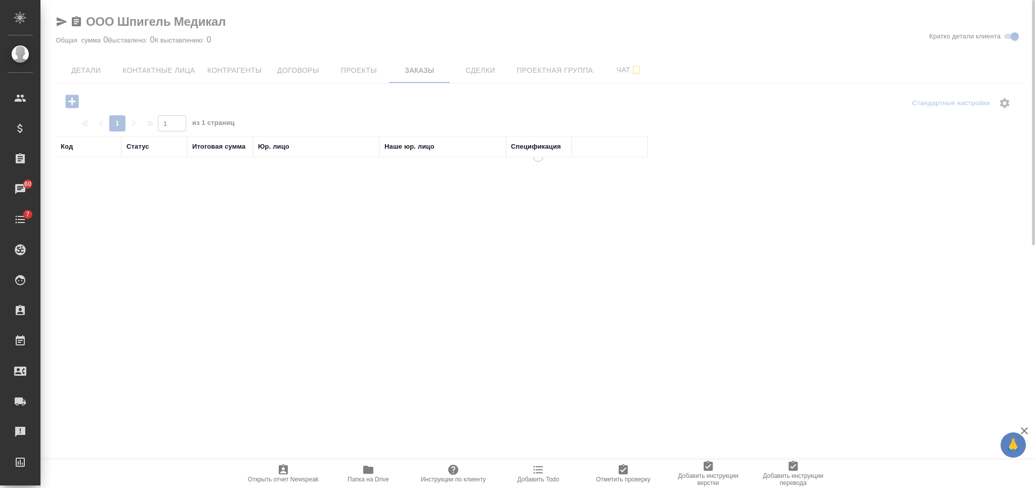
click at [111, 69] on div at bounding box center [537, 244] width 995 height 488
click at [96, 70] on div at bounding box center [537, 244] width 995 height 488
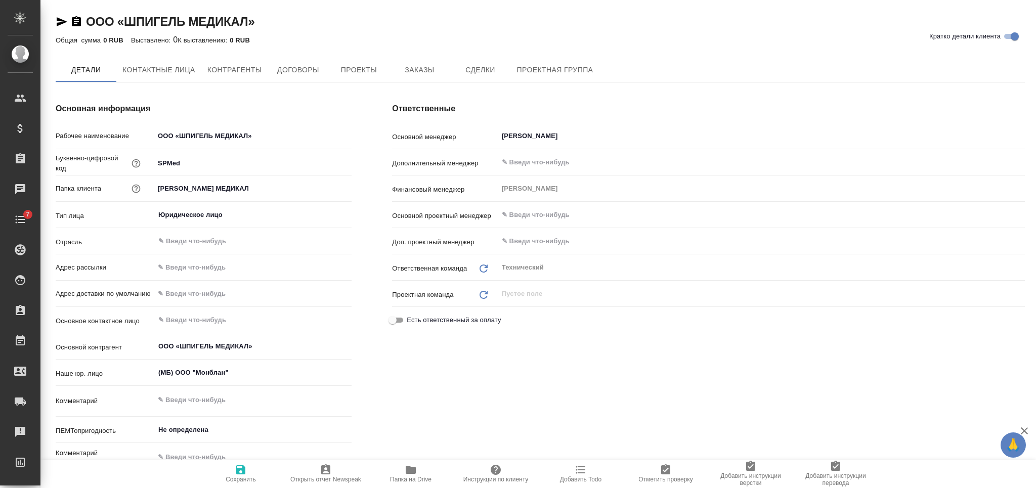
type textarea "x"
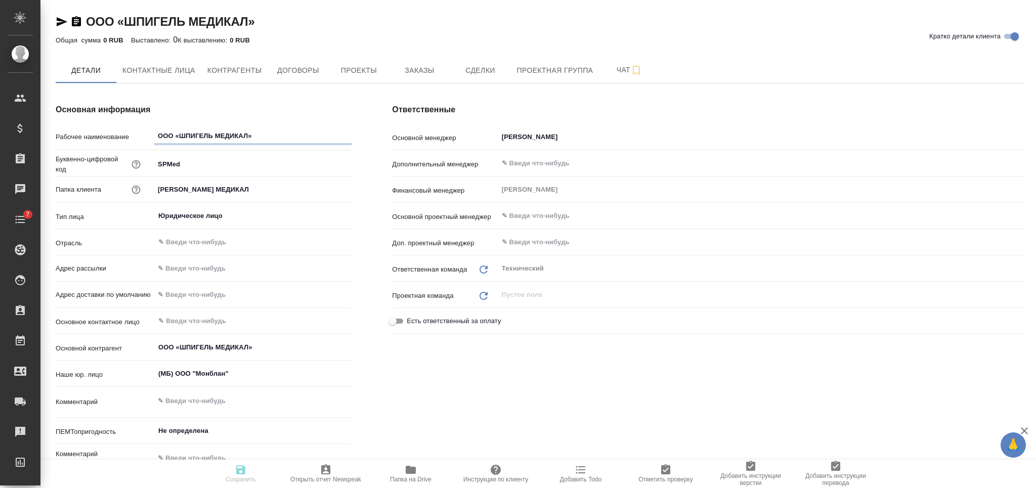
type textarea "x"
click at [433, 61] on button "Заказы" at bounding box center [419, 70] width 61 height 25
type textarea "x"
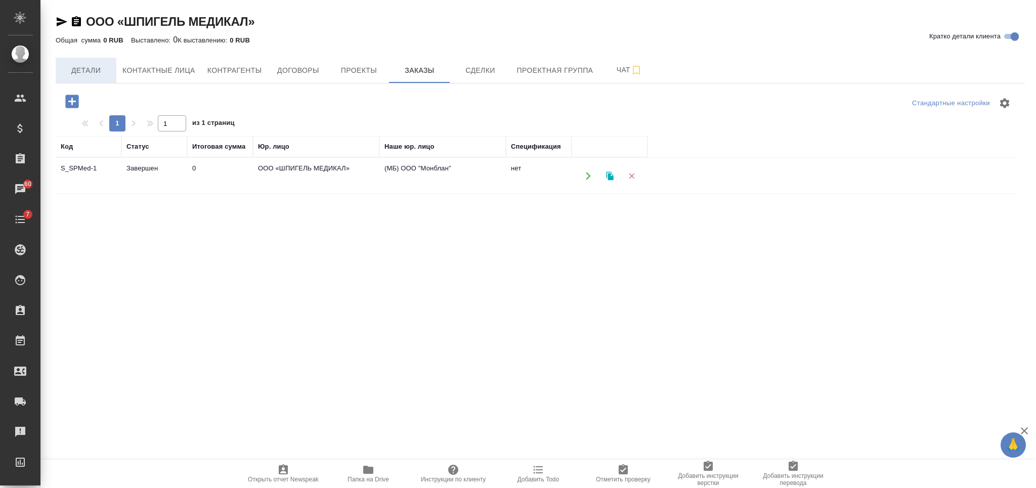
click at [86, 71] on span "Детали" at bounding box center [86, 70] width 49 height 13
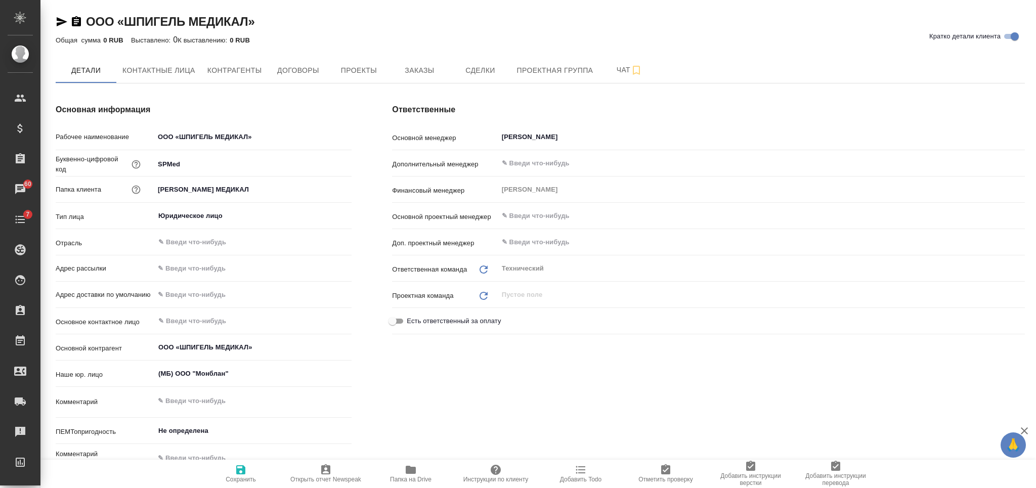
type textarea "x"
click at [425, 67] on span "Заказы" at bounding box center [419, 70] width 49 height 13
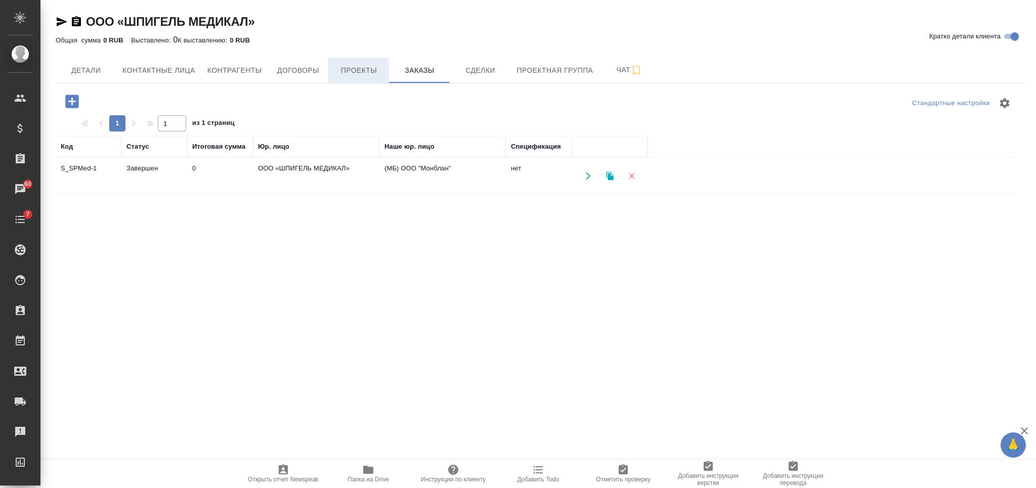
click at [352, 70] on span "Проекты" at bounding box center [358, 70] width 49 height 13
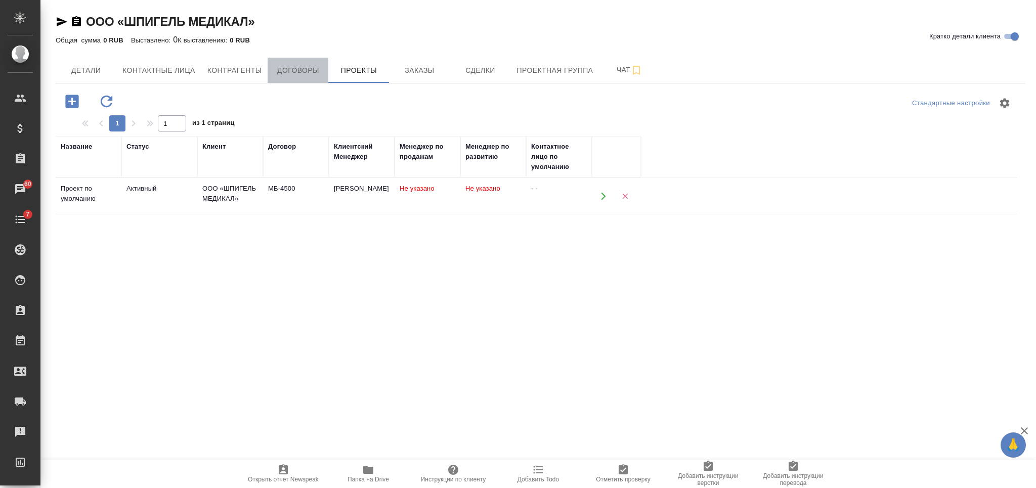
click at [286, 74] on span "Договоры" at bounding box center [298, 70] width 49 height 13
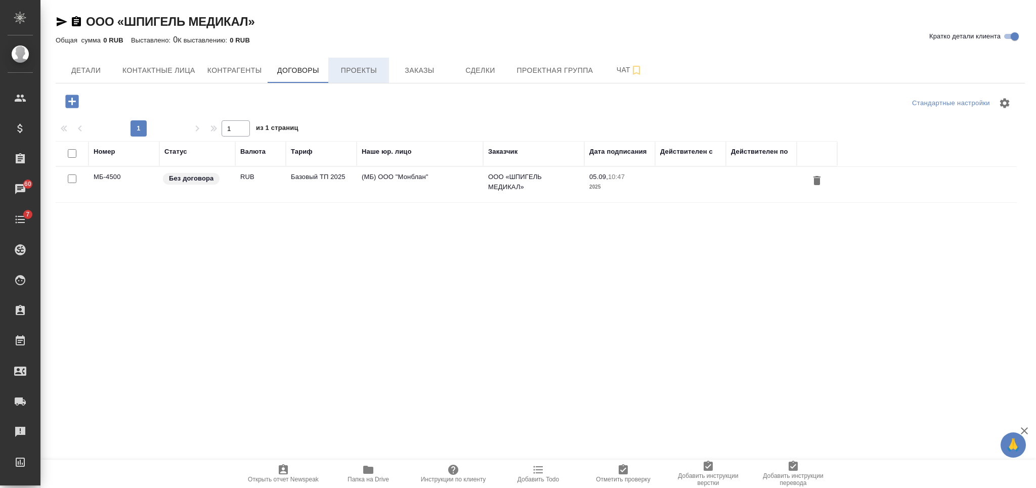
click at [345, 75] on span "Проекты" at bounding box center [358, 70] width 49 height 13
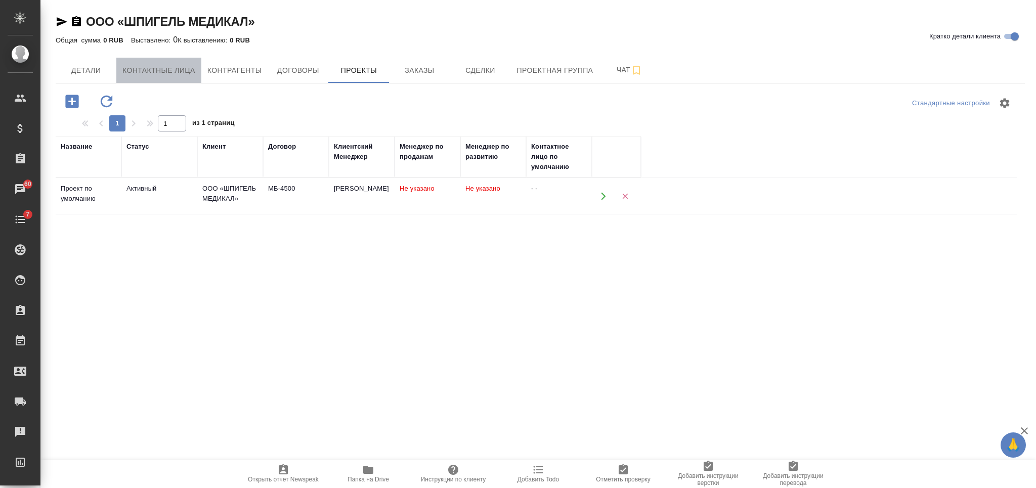
click at [163, 64] on span "Контактные лица" at bounding box center [158, 70] width 73 height 13
select select "RU"
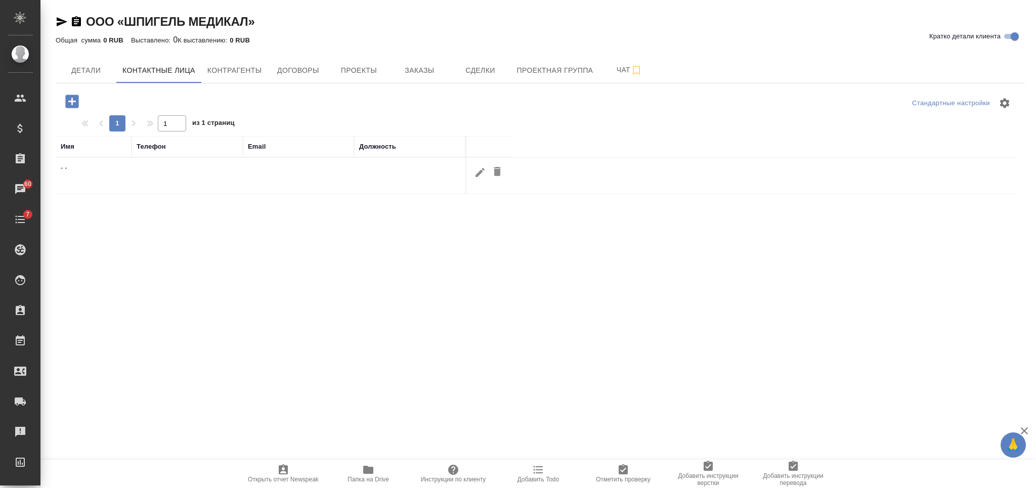
click at [482, 173] on icon "button" at bounding box center [480, 172] width 12 height 12
type input "-"
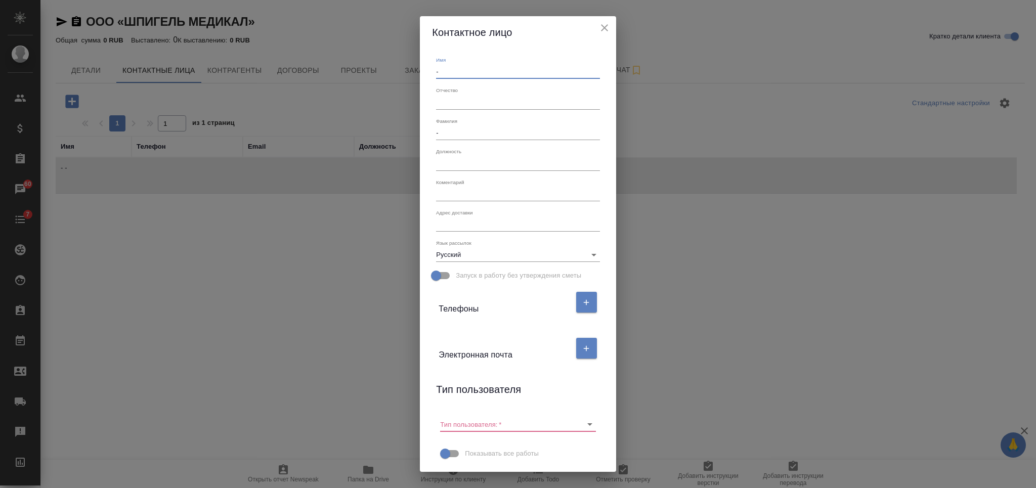
click at [443, 74] on input "-" at bounding box center [517, 72] width 163 height 14
type input "[PERSON_NAME]"
click at [455, 128] on input "-" at bounding box center [517, 133] width 163 height 14
type input "[PERSON_NAME]"
click at [581, 351] on icon "button" at bounding box center [585, 348] width 9 height 9
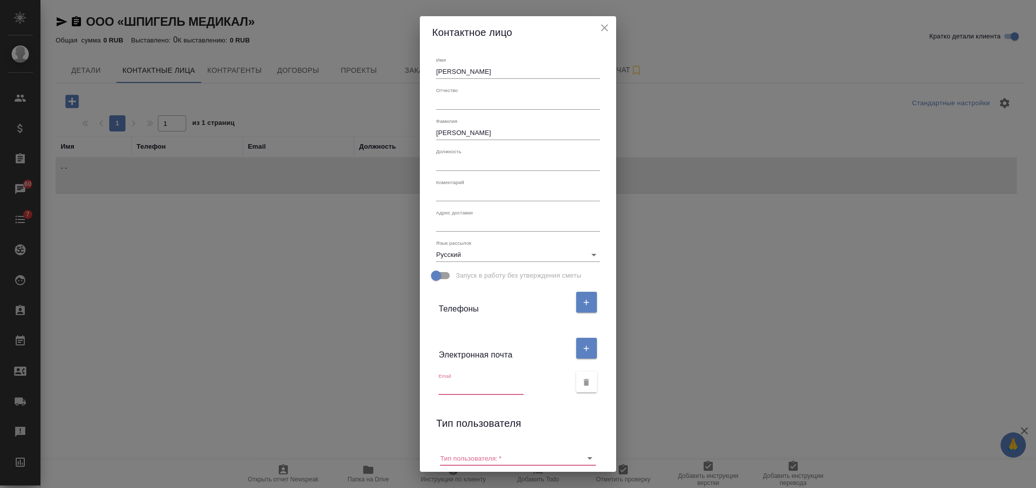
click at [467, 381] on input "text" at bounding box center [480, 388] width 85 height 14
paste input "[EMAIL_ADDRESS][DOMAIN_NAME]"
type input "[EMAIL_ADDRESS][DOMAIN_NAME]"
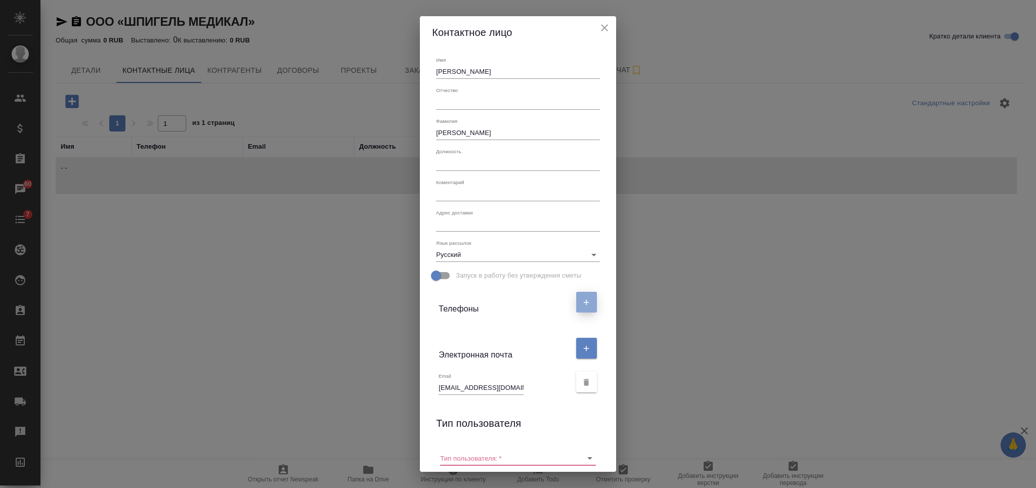
click at [581, 298] on icon "button" at bounding box center [585, 302] width 9 height 9
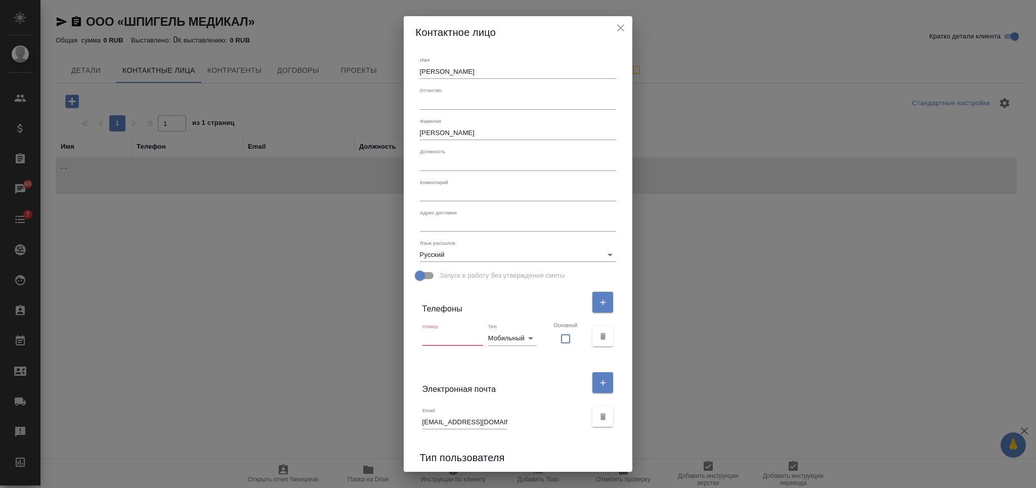
click at [452, 342] on input "text" at bounding box center [452, 338] width 61 height 14
paste input "79670118744"
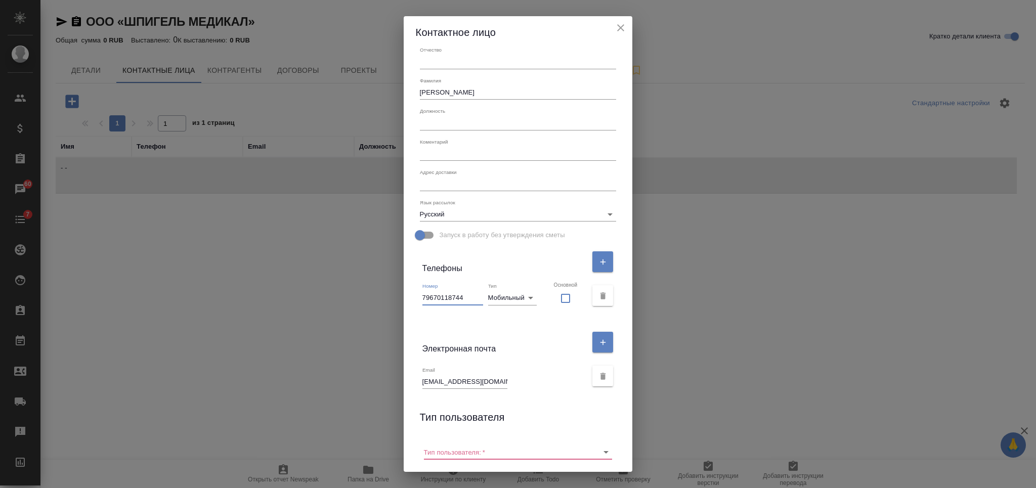
scroll to position [70, 0]
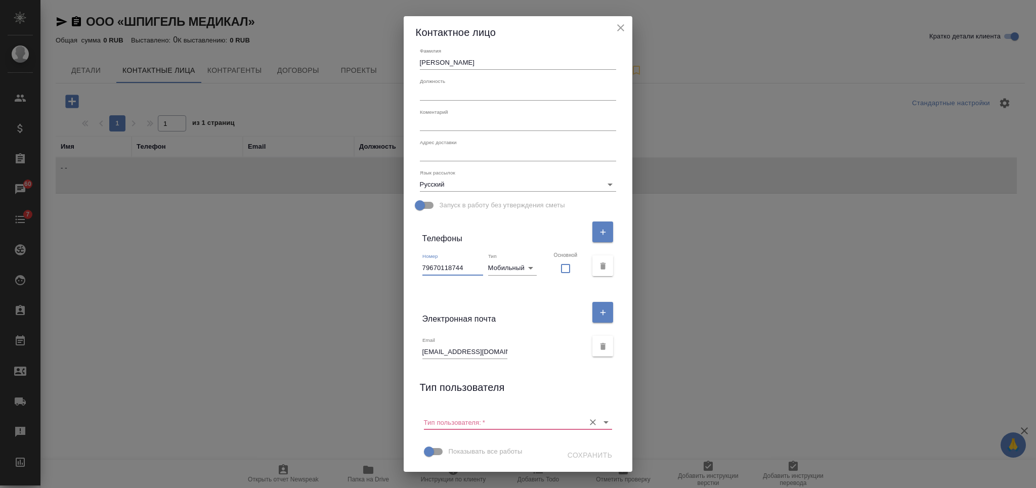
type input "79670118744"
click at [500, 421] on input "Тип пользователя:   *" at bounding box center [502, 422] width 156 height 14
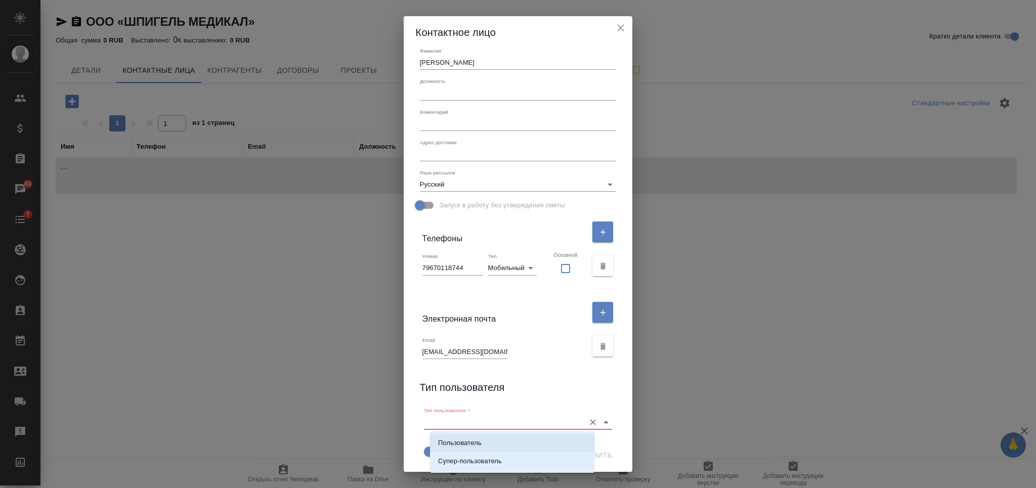
click at [499, 438] on li "Пользователь" at bounding box center [512, 443] width 164 height 18
type input "Пользователь"
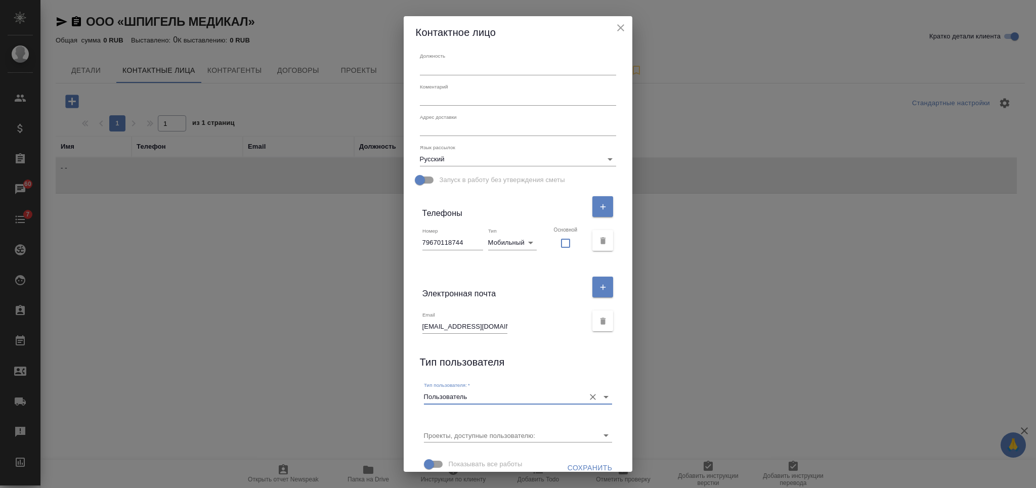
scroll to position [109, 0]
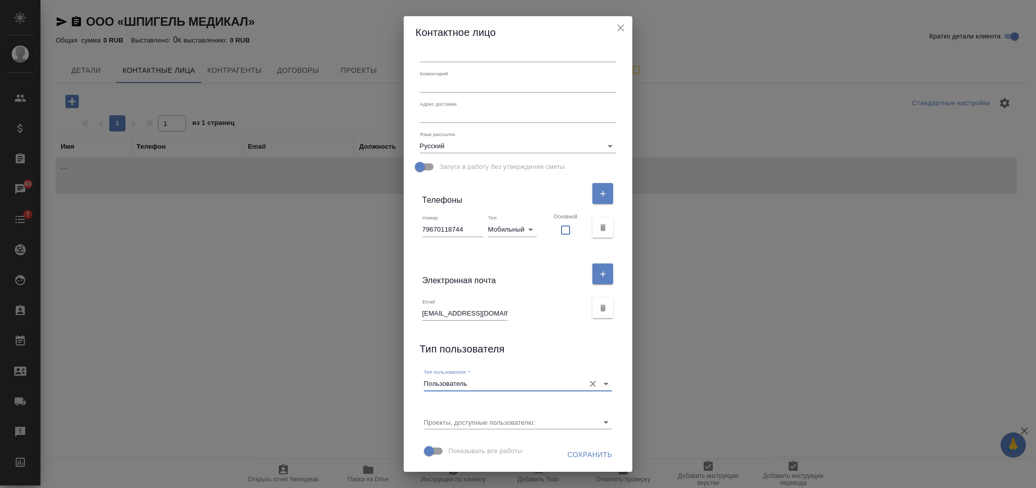
click at [576, 457] on span "Сохранить" at bounding box center [589, 455] width 45 height 13
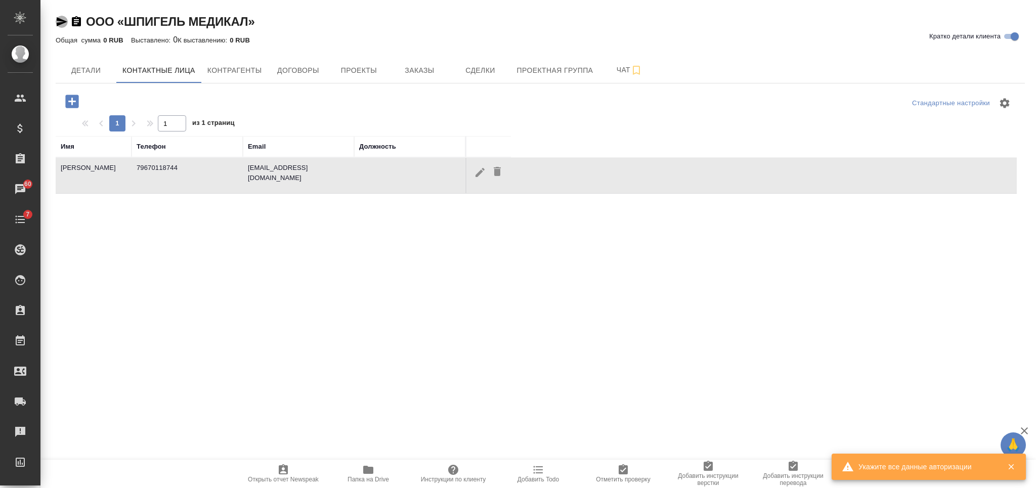
click at [58, 23] on icon "button" at bounding box center [62, 21] width 11 height 9
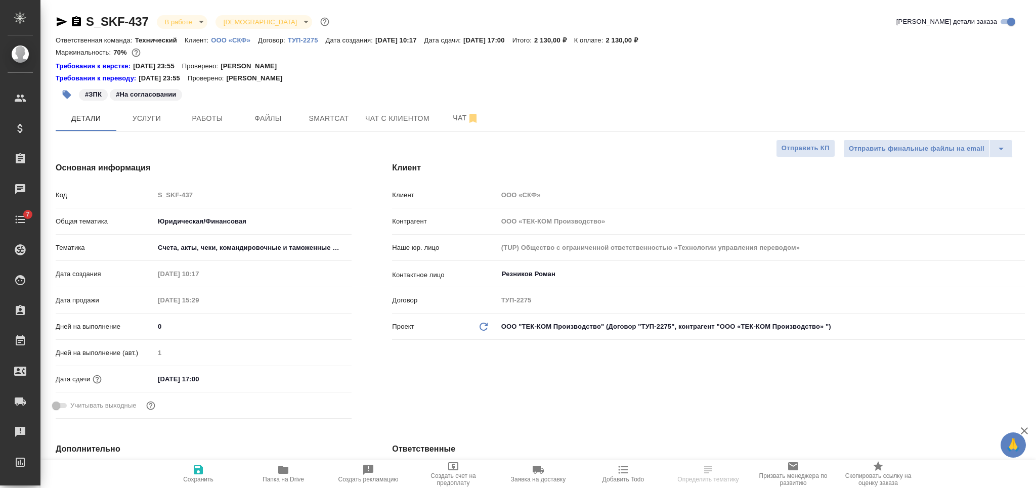
select select "RU"
type textarea "x"
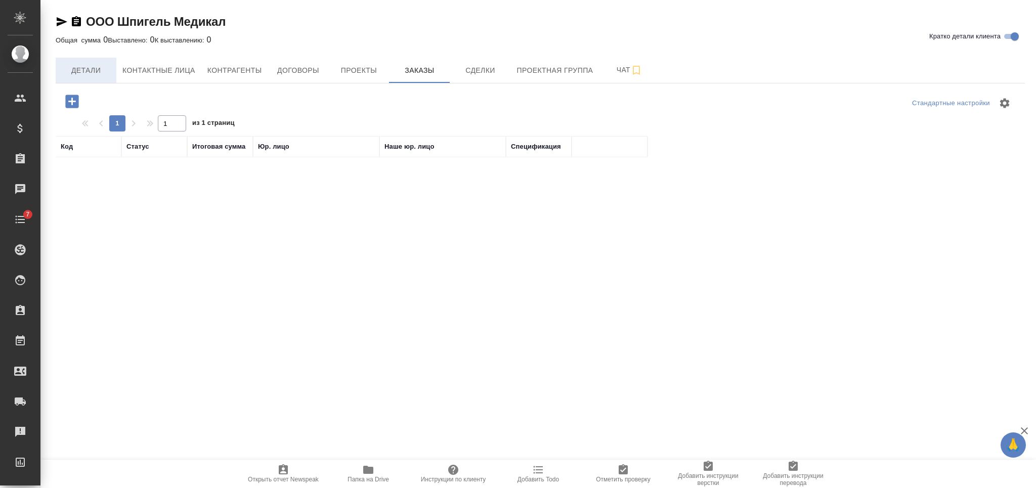
click at [89, 66] on span "Детали" at bounding box center [86, 70] width 49 height 13
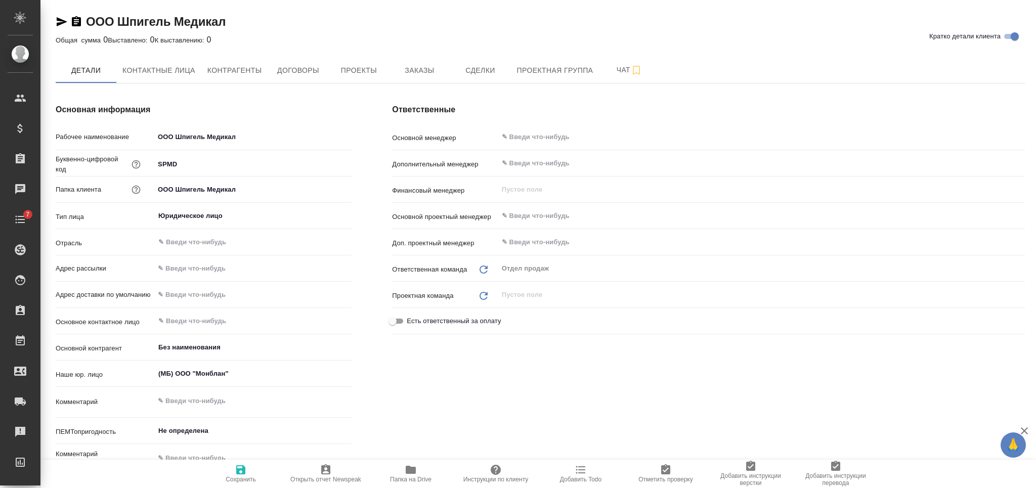
type textarea "x"
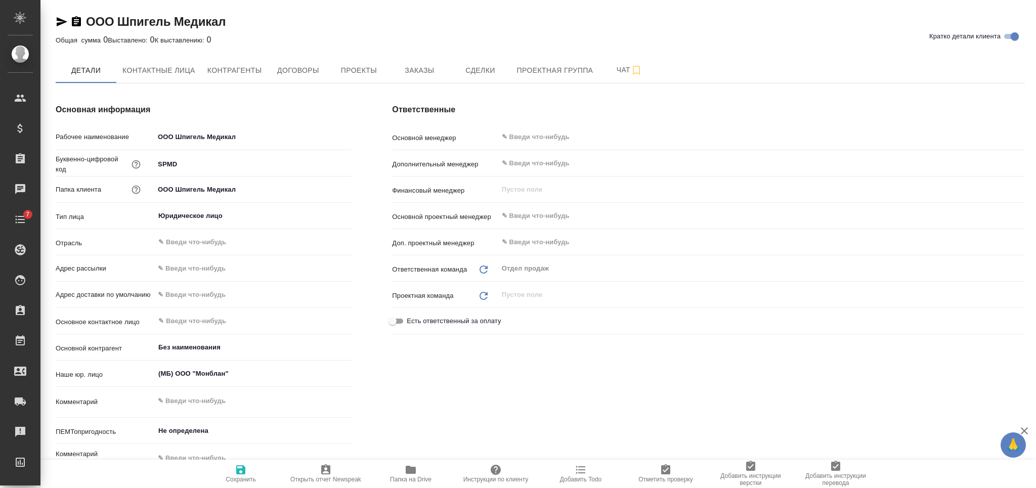
type textarea "x"
click at [61, 21] on icon "button" at bounding box center [62, 22] width 12 height 12
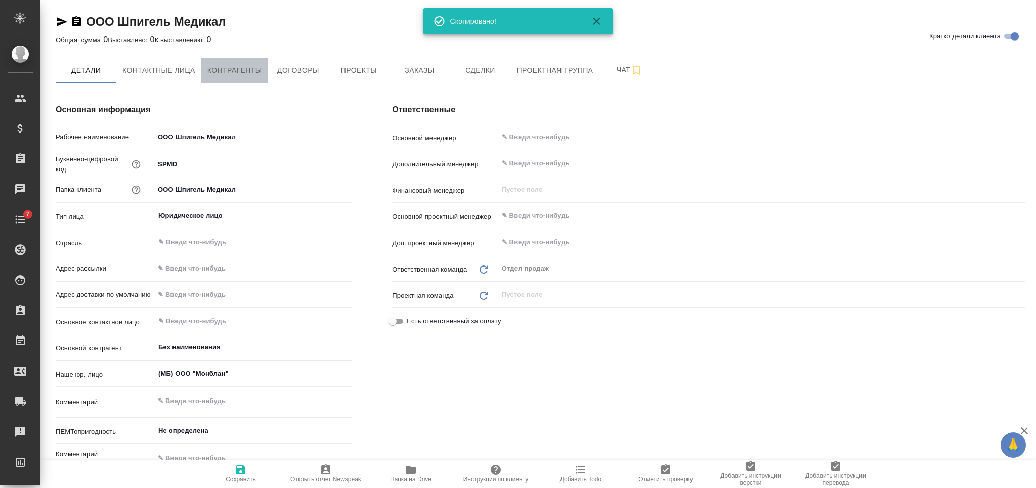
click at [211, 62] on button "Контрагенты" at bounding box center [234, 70] width 67 height 25
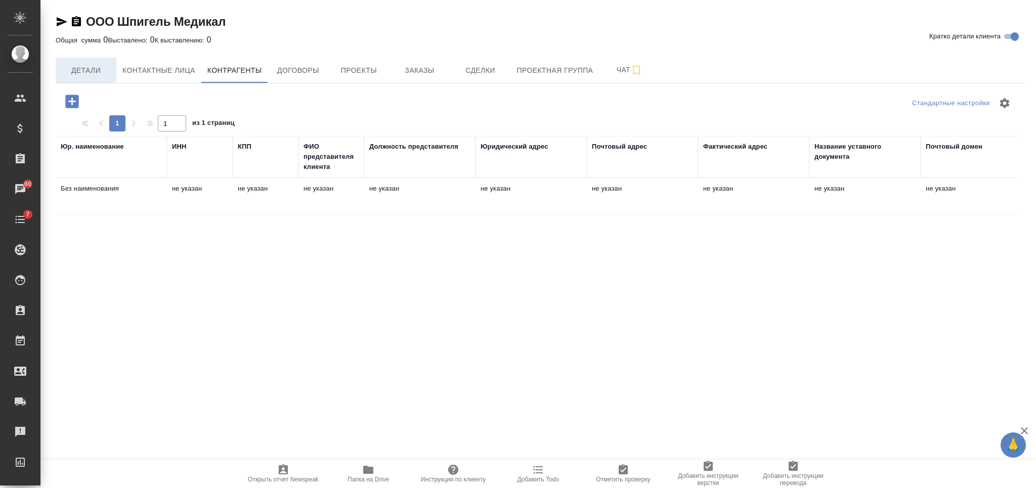
click at [103, 69] on span "Детали" at bounding box center [86, 70] width 49 height 13
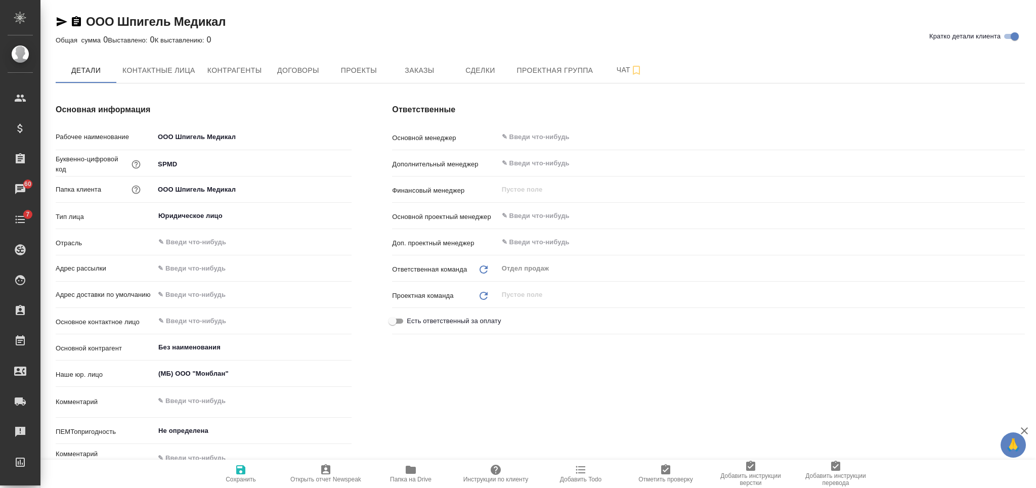
type textarea "x"
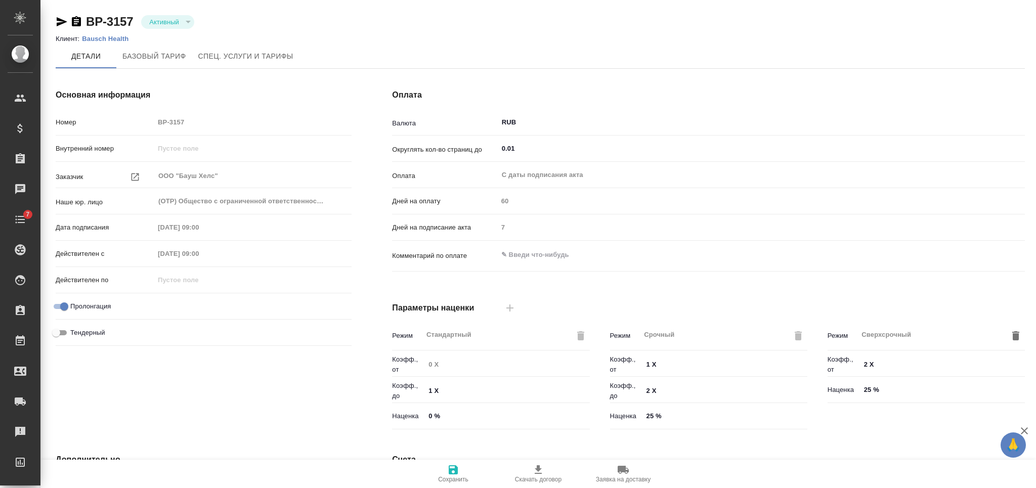
type input "без ТП"
